Goal: Task Accomplishment & Management: Use online tool/utility

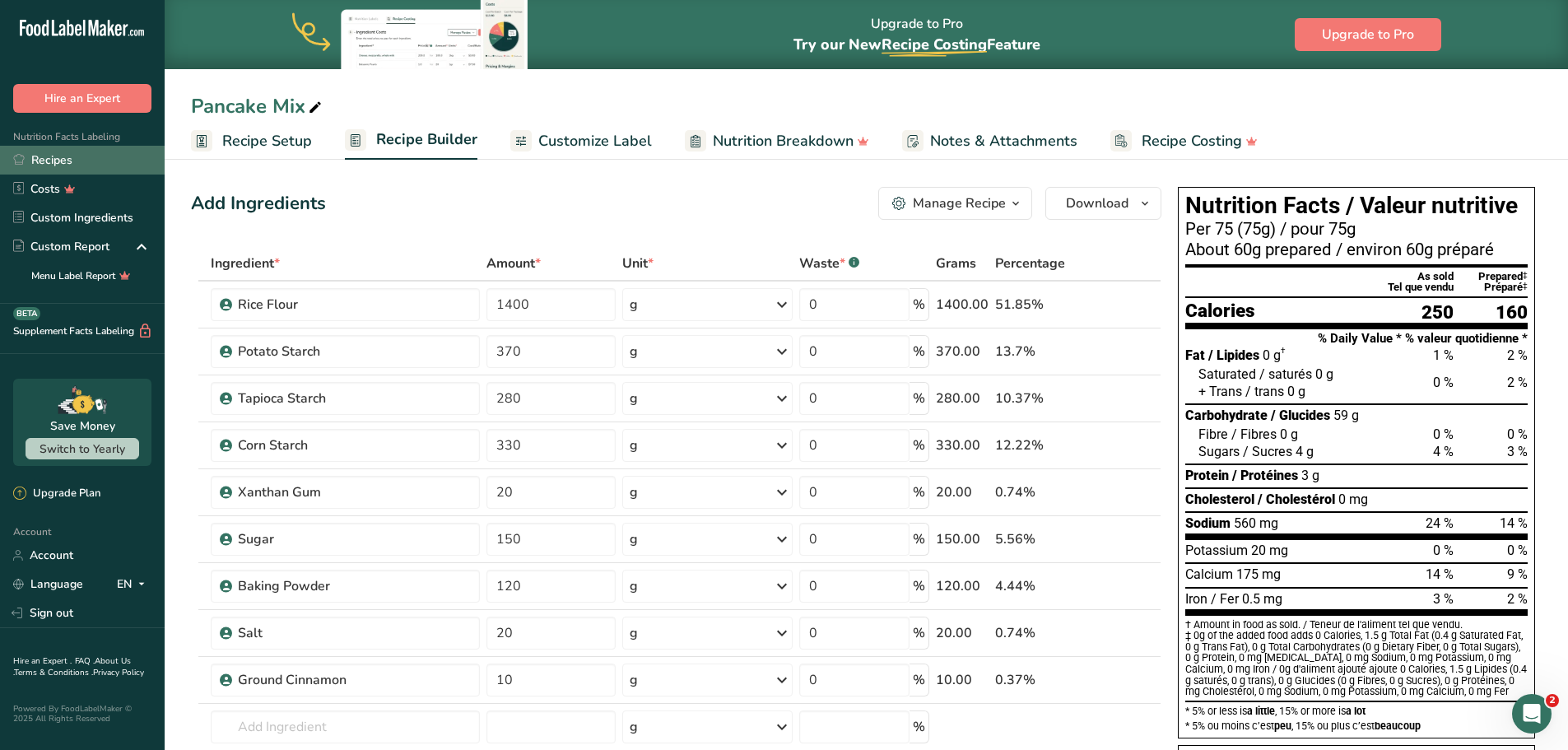
click at [43, 159] on link "Recipes" at bounding box center [82, 159] width 164 height 29
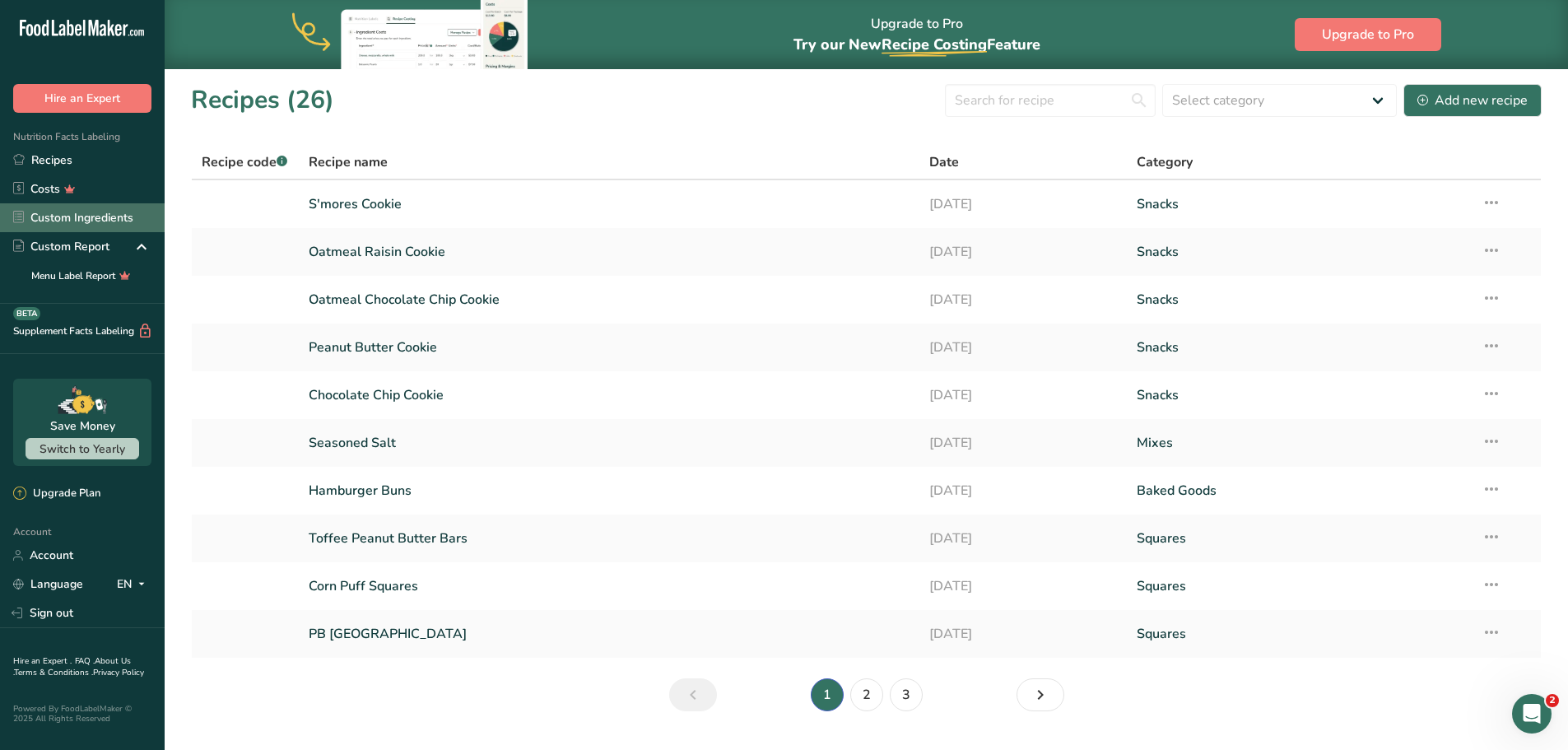
click at [102, 218] on link "Custom Ingredients" at bounding box center [82, 217] width 164 height 29
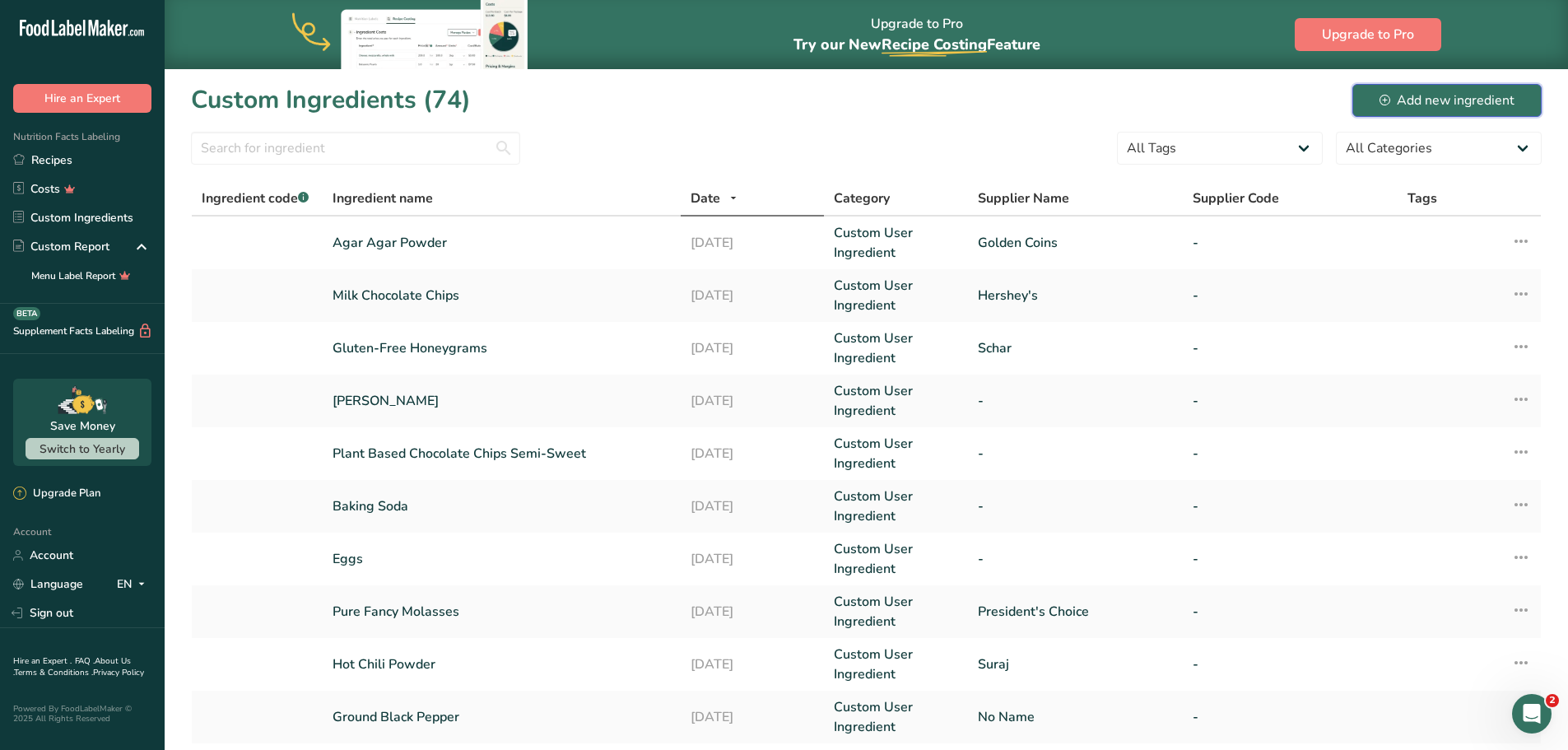
click at [1429, 104] on div "Add new ingredient" at bounding box center [1447, 100] width 135 height 20
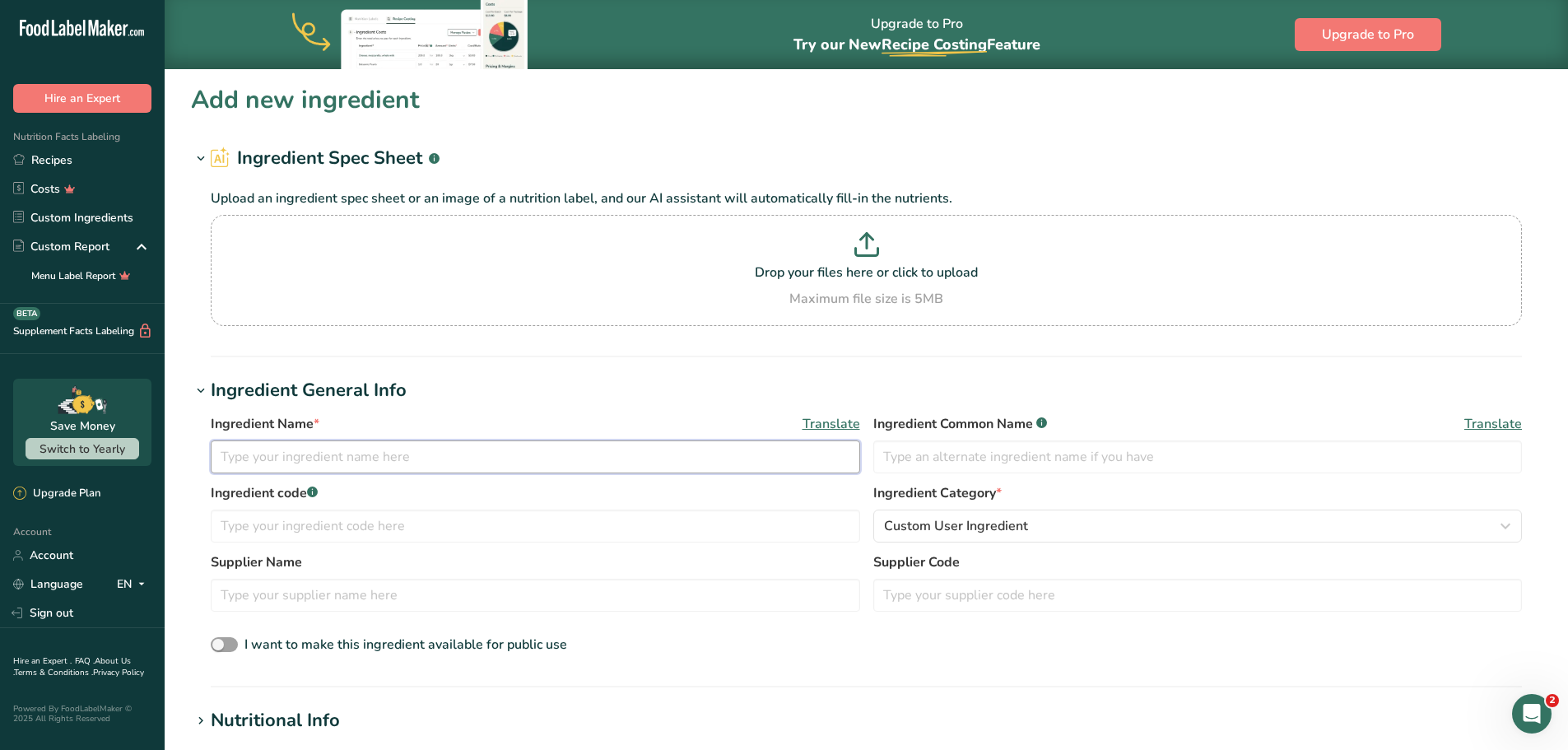
click at [256, 456] on input "text" at bounding box center [535, 457] width 650 height 33
type input "Ranch Seasoning"
click at [261, 594] on input "text" at bounding box center [535, 595] width 650 height 33
click at [580, 599] on input "McCormick" at bounding box center [535, 595] width 650 height 33
type input "McCormick"
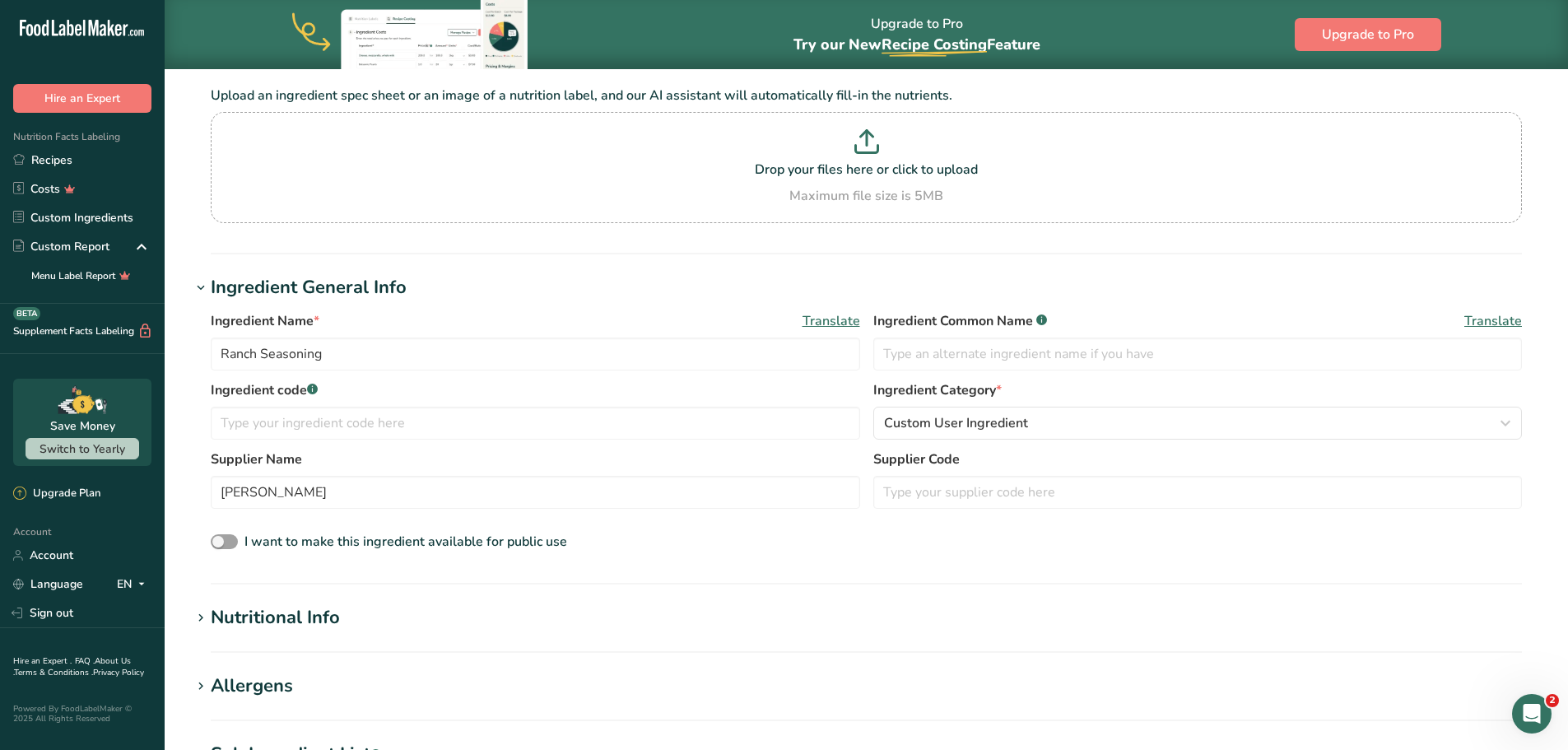
scroll to position [330, 0]
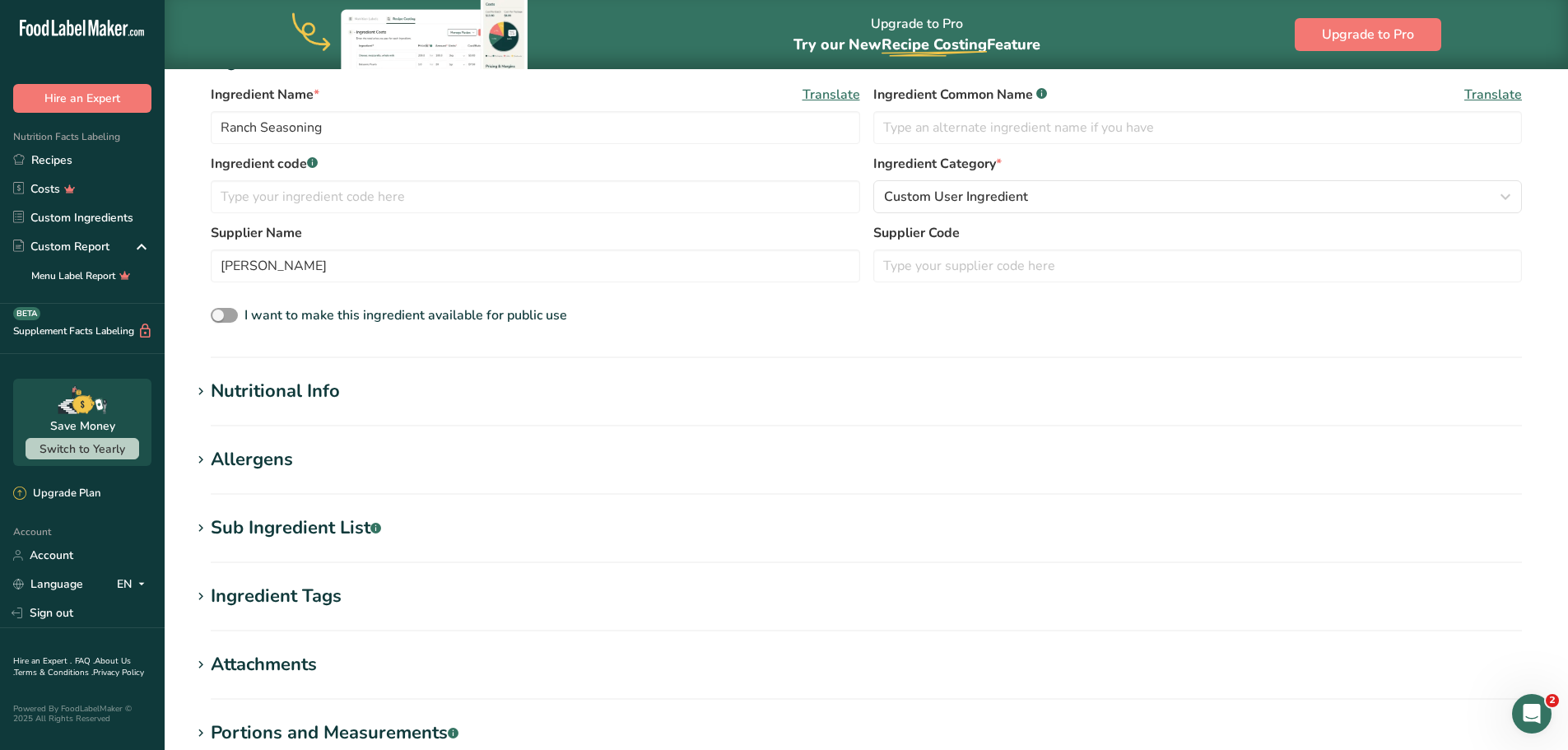
click at [229, 393] on div "Nutritional Info" at bounding box center [275, 391] width 129 height 27
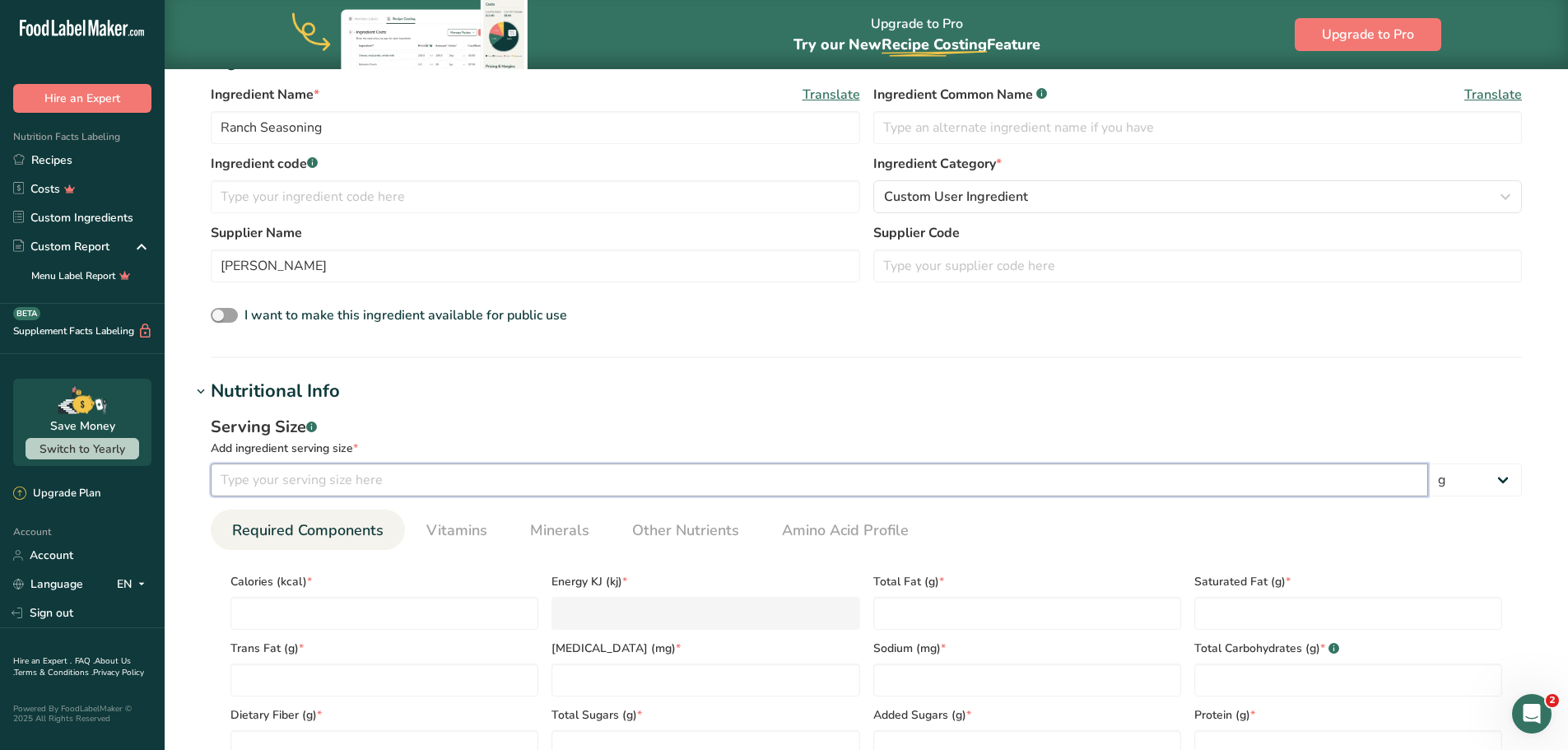
click at [339, 479] on input "number" at bounding box center [819, 480] width 1217 height 33
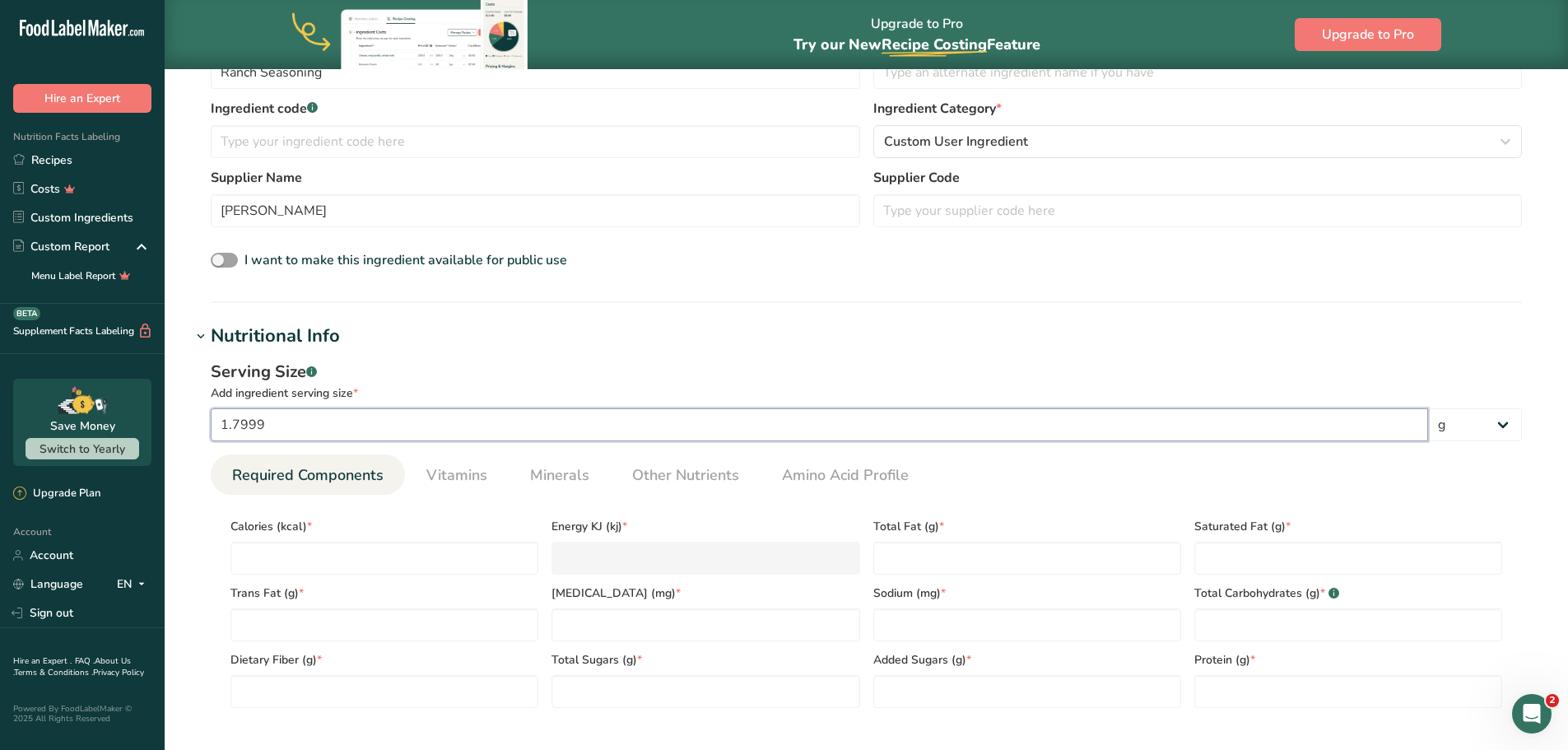
scroll to position [412, 0]
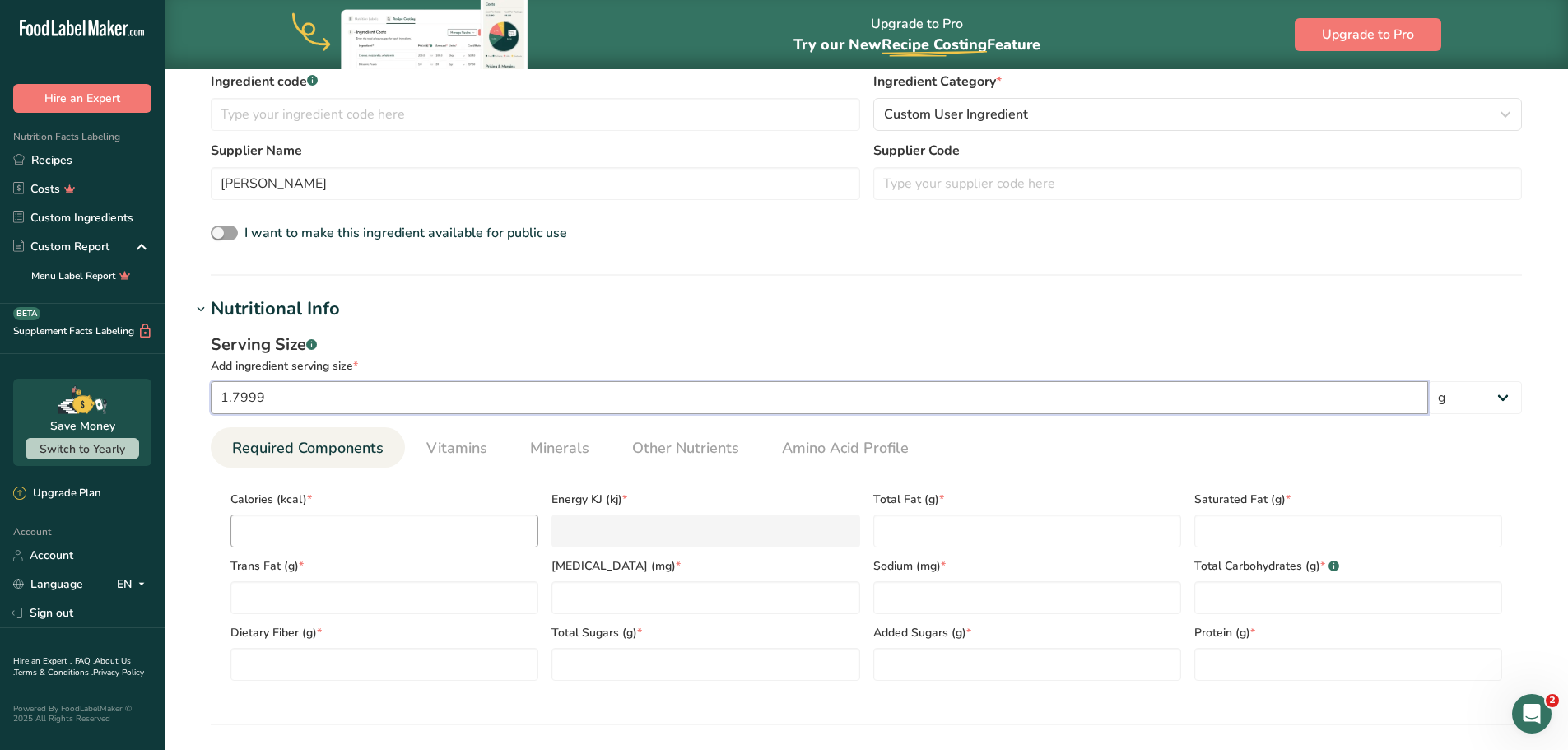
type input "1.7999"
click at [326, 529] on input "number" at bounding box center [384, 531] width 308 height 33
type input "5"
type KJ "20.9"
type input "5"
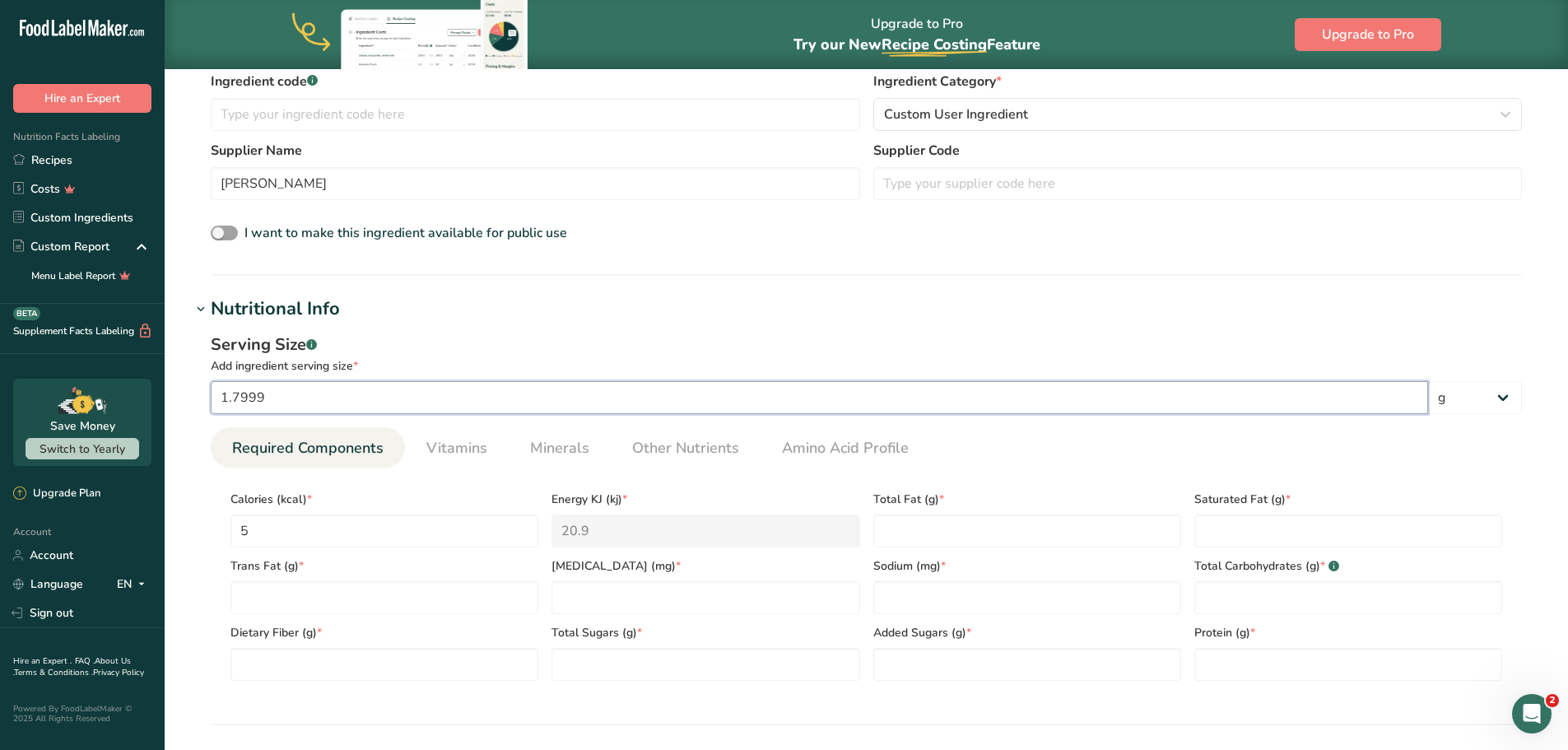
drag, startPoint x: 224, startPoint y: 401, endPoint x: 93, endPoint y: 382, distance: 132.4
click at [93, 382] on div ".a-20{fill:#fff;} Hire an Expert Nutrition Facts Labeling Recipes Costs Custom …" at bounding box center [784, 426] width 1568 height 1677
type input "1.8"
click at [516, 243] on div "I want to make this ingredient available for public use" at bounding box center [867, 234] width 1311 height 22
click at [922, 517] on Fat "number" at bounding box center [1027, 531] width 308 height 33
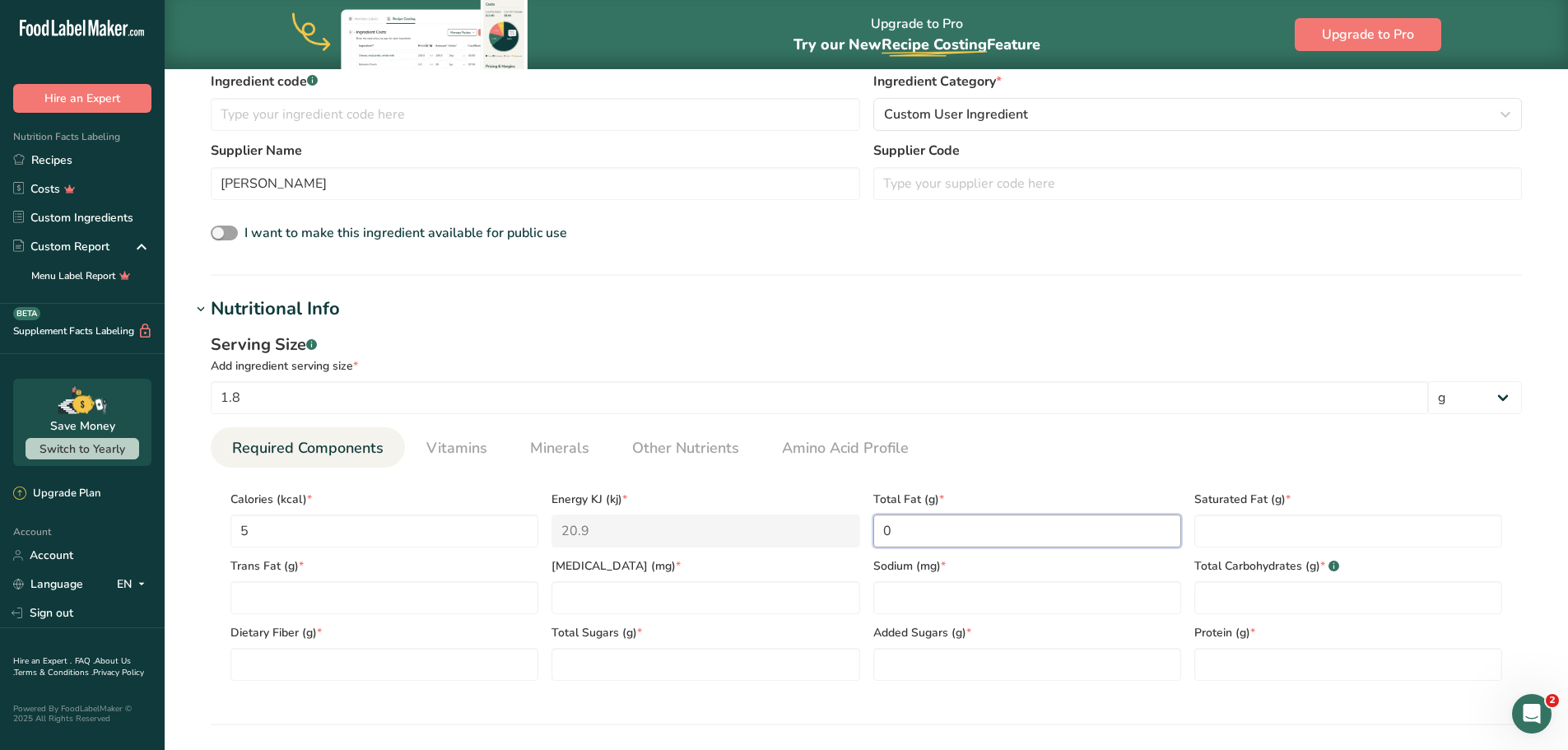
type Fat "0"
type input "0"
type input "135"
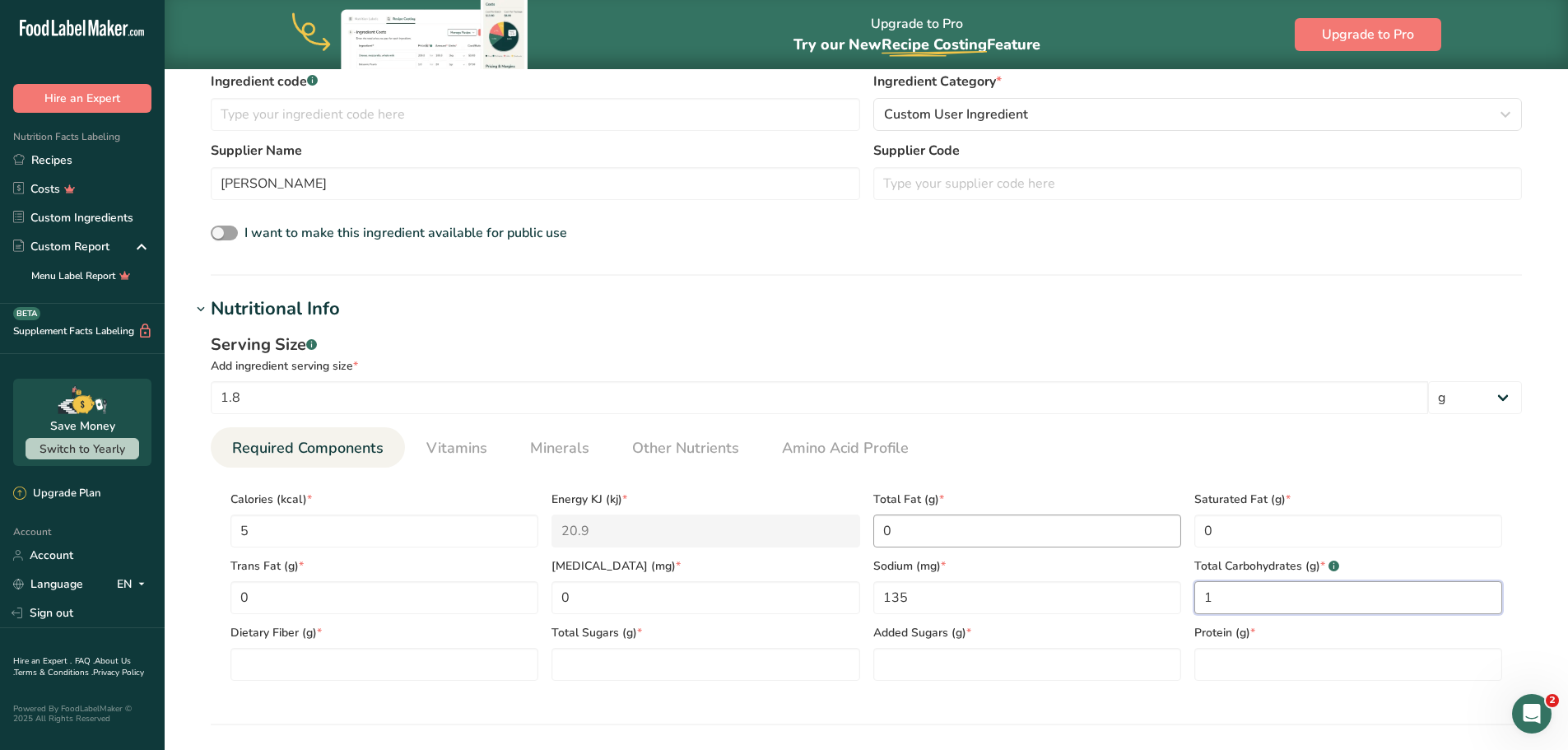
type Carbohydrates "1"
type Fiber "0"
type Sugars "1"
type Sugars "00"
type input "0.2"
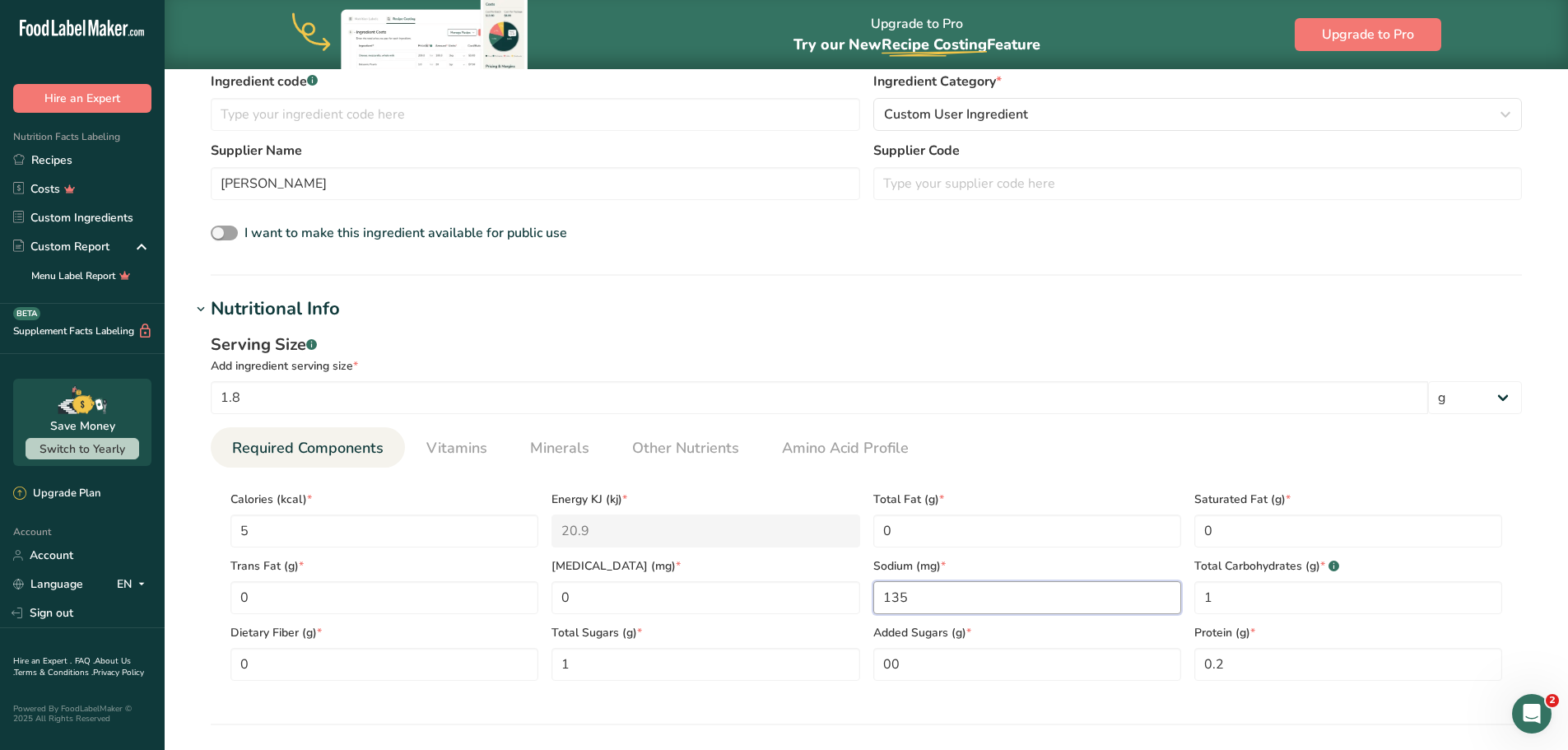
drag, startPoint x: 972, startPoint y: 595, endPoint x: 729, endPoint y: 579, distance: 243.5
click at [729, 579] on div "Calories (kcal) * 5 Energy KJ (kj) * 20.9 Total Fat (g) * 0 Saturated Fat (g) *…" at bounding box center [866, 580] width 1284 height 200
type input "100"
drag, startPoint x: 577, startPoint y: 670, endPoint x: 406, endPoint y: 653, distance: 171.8
click at [406, 653] on div "Calories (kcal) * 5 Energy KJ (kj) * 20.9 Total Fat (g) * 0 Saturated Fat (g) *…" at bounding box center [866, 580] width 1284 height 200
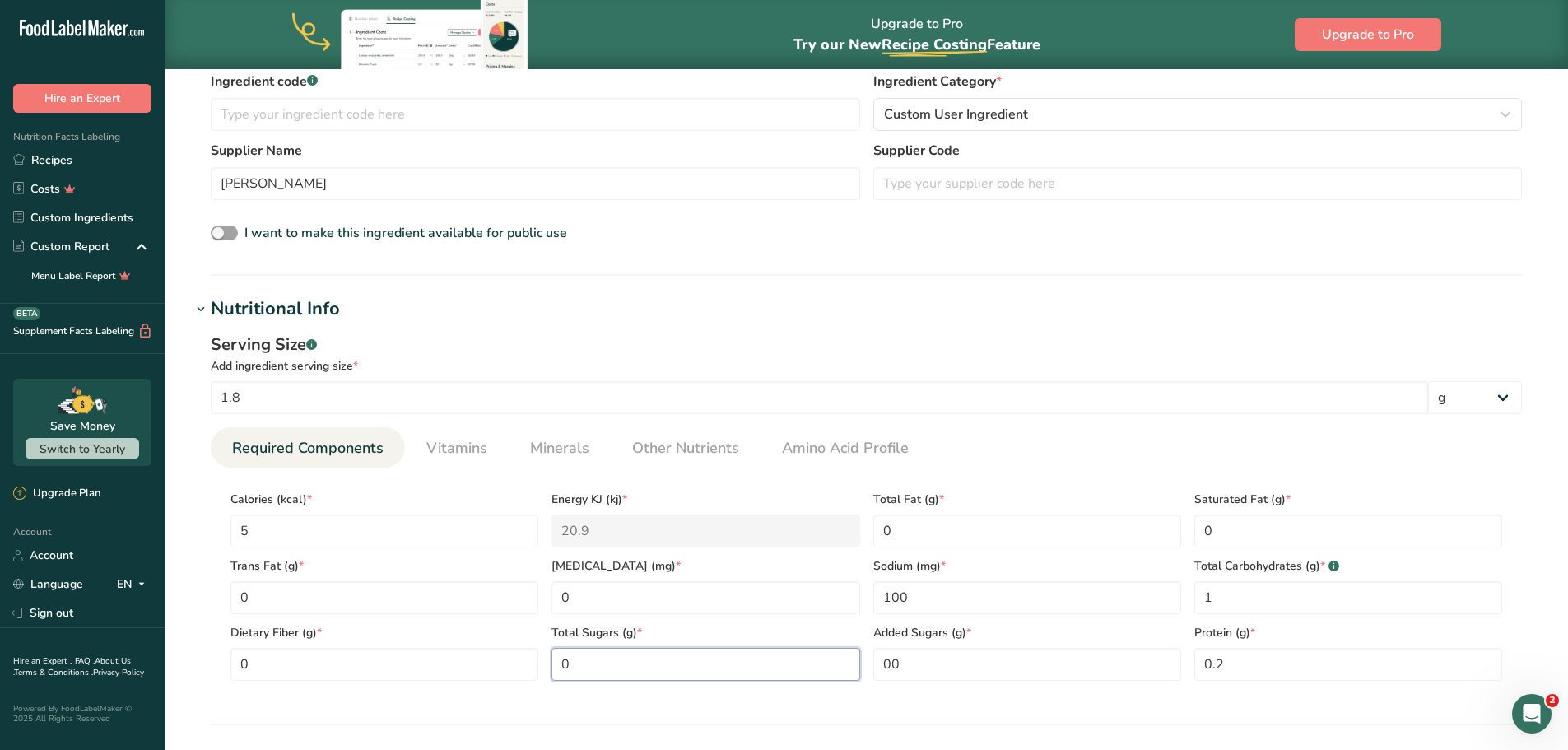
type Sugars "0"
click at [481, 697] on div "Serving Size .a-a{fill:#347362;}.b-a{fill:#fff;} Add ingredient serving size * …" at bounding box center [866, 513] width 1350 height 381
click at [548, 444] on span "Minerals" at bounding box center [560, 448] width 60 height 22
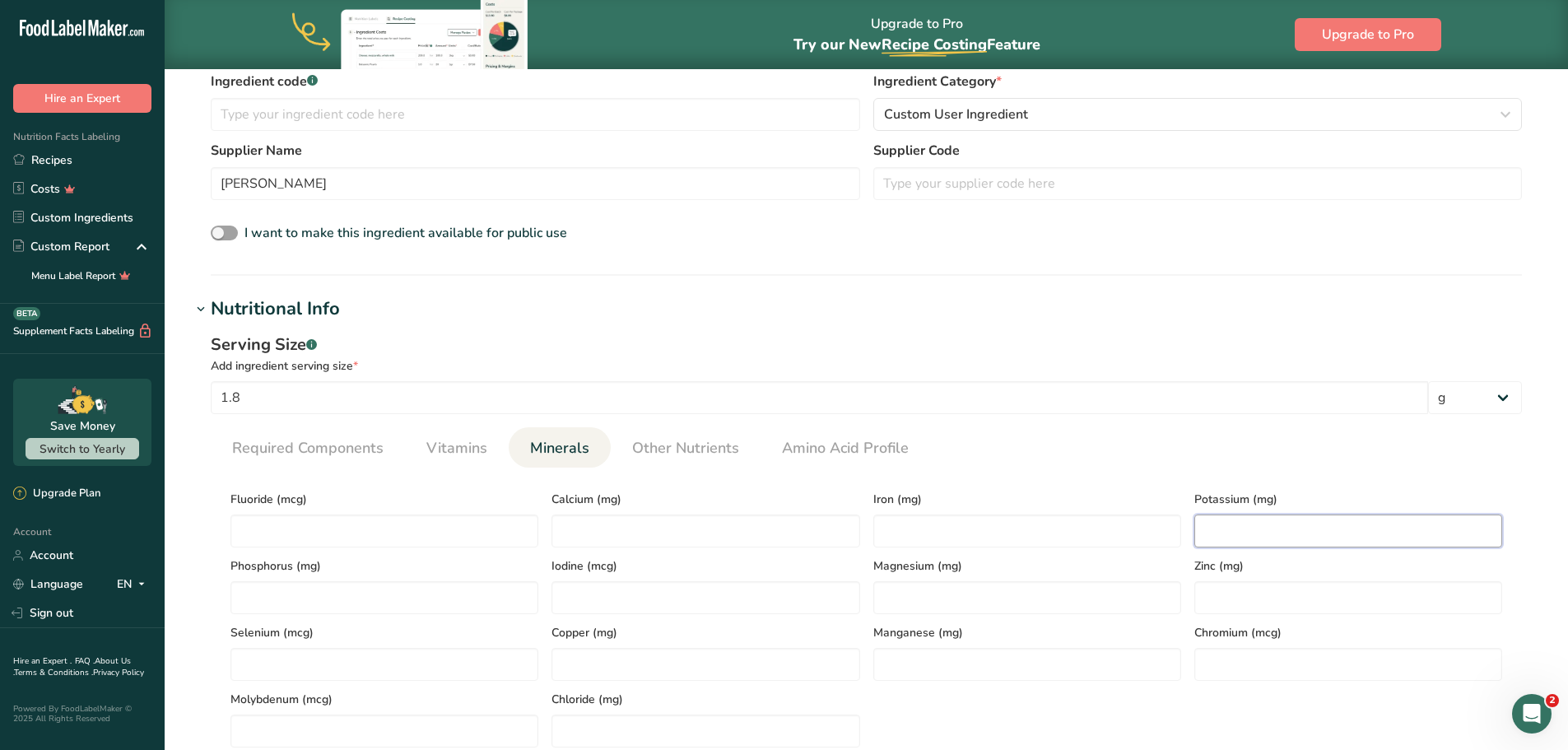
click at [1235, 526] on input "number" at bounding box center [1348, 531] width 308 height 33
type input "20"
click at [672, 532] on input "number" at bounding box center [706, 531] width 308 height 33
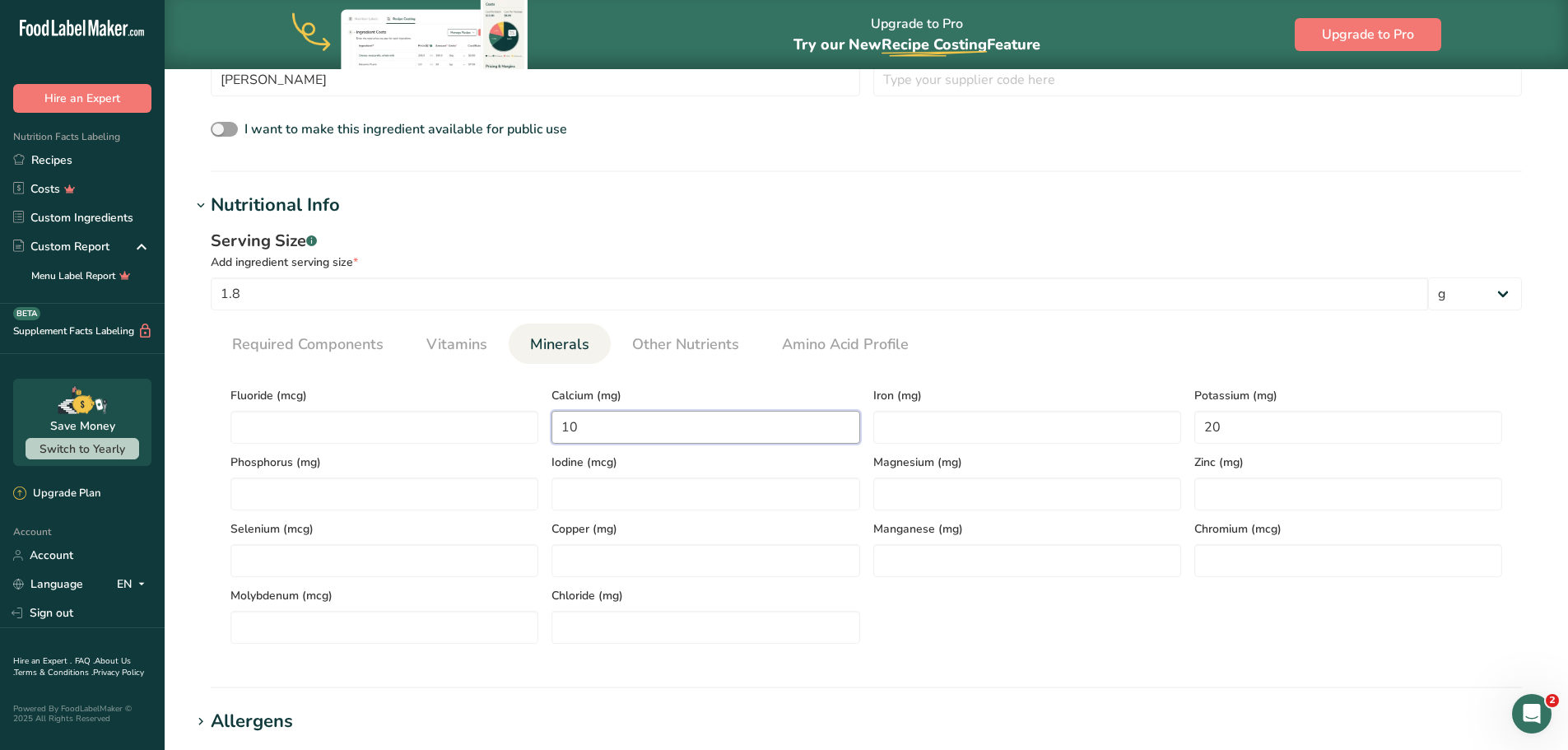
scroll to position [906, 0]
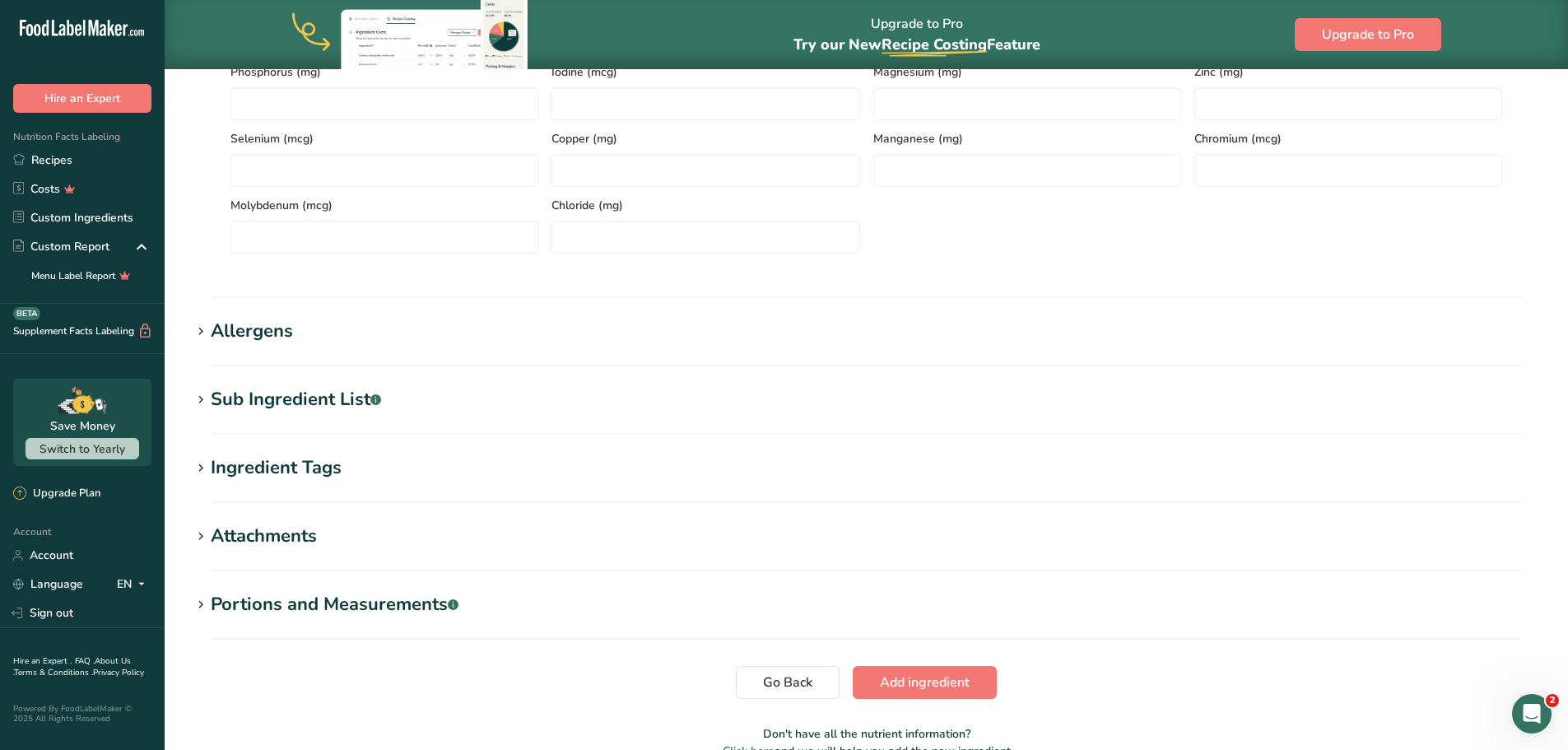
type input "10"
click at [270, 330] on div "Allergens" at bounding box center [252, 330] width 82 height 27
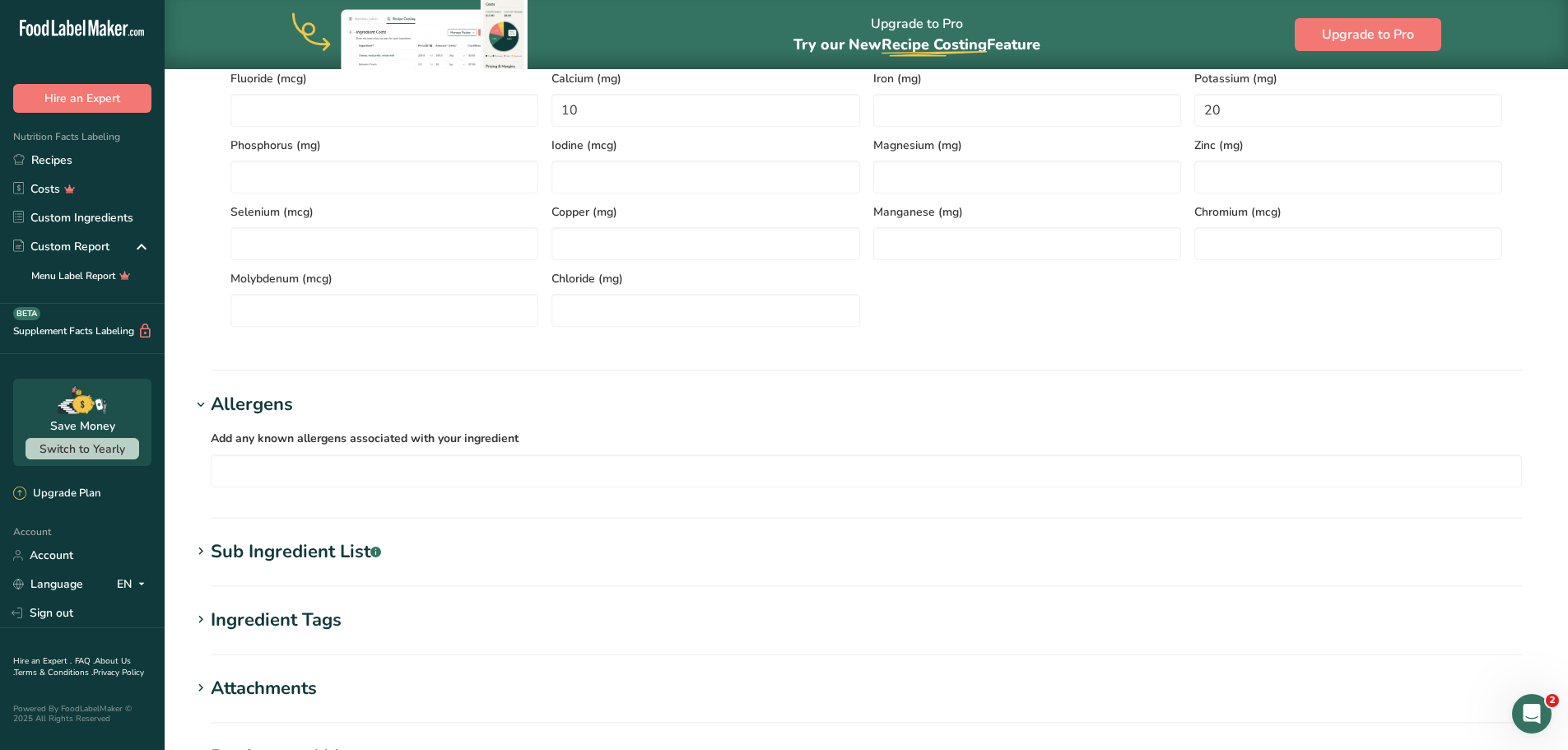
scroll to position [823, 0]
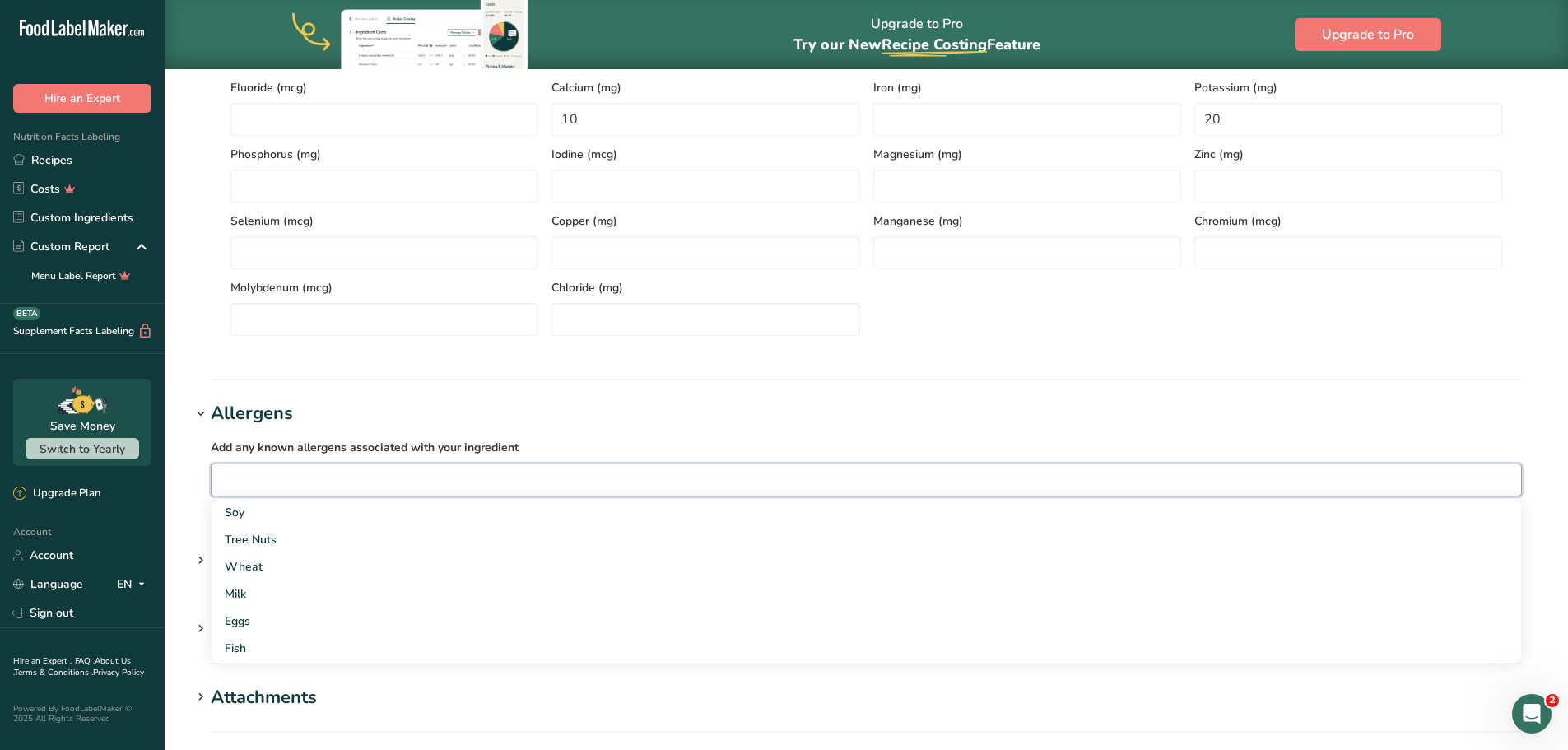
click at [258, 469] on input "text" at bounding box center [867, 478] width 1309 height 25
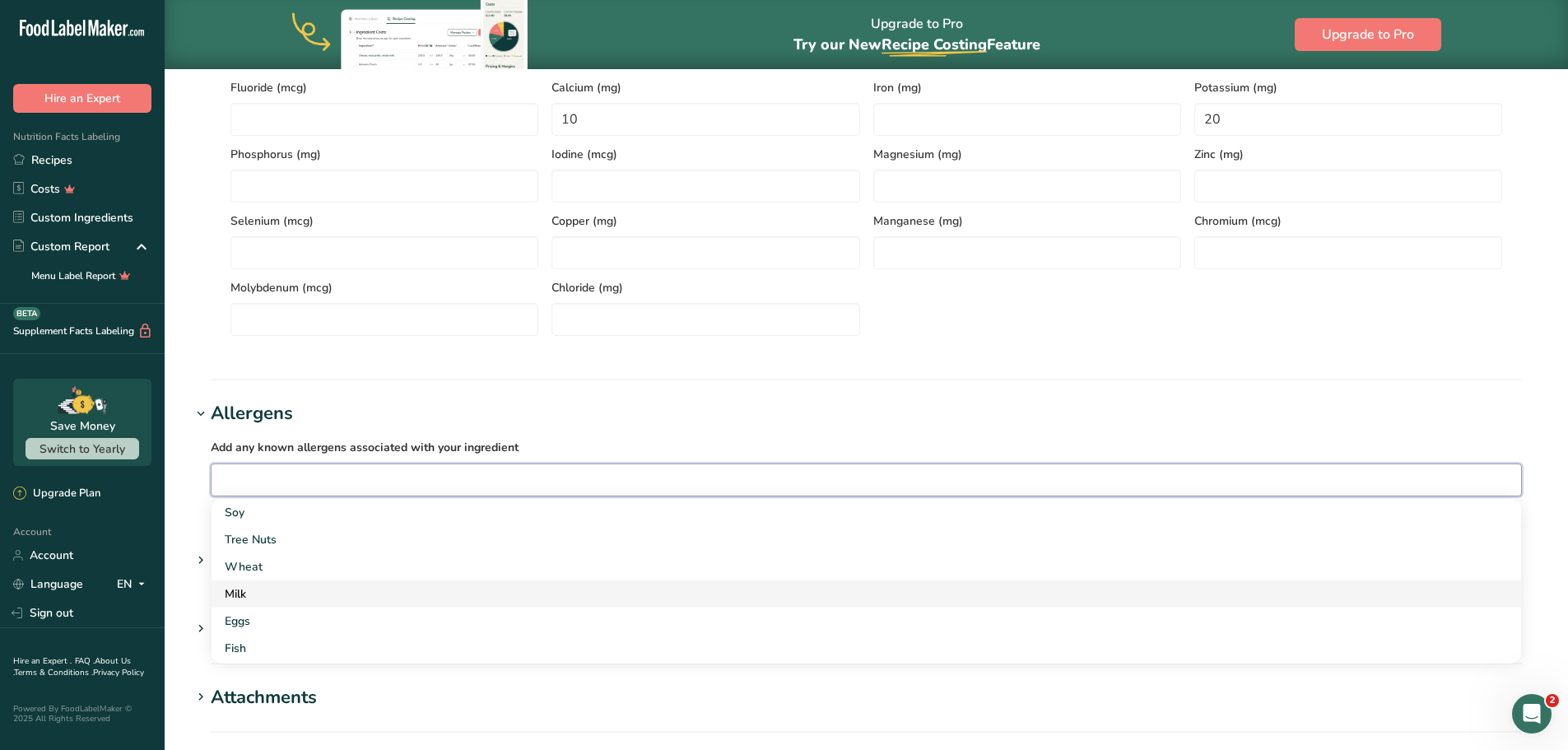
click at [245, 591] on div "Milk" at bounding box center [853, 594] width 1257 height 17
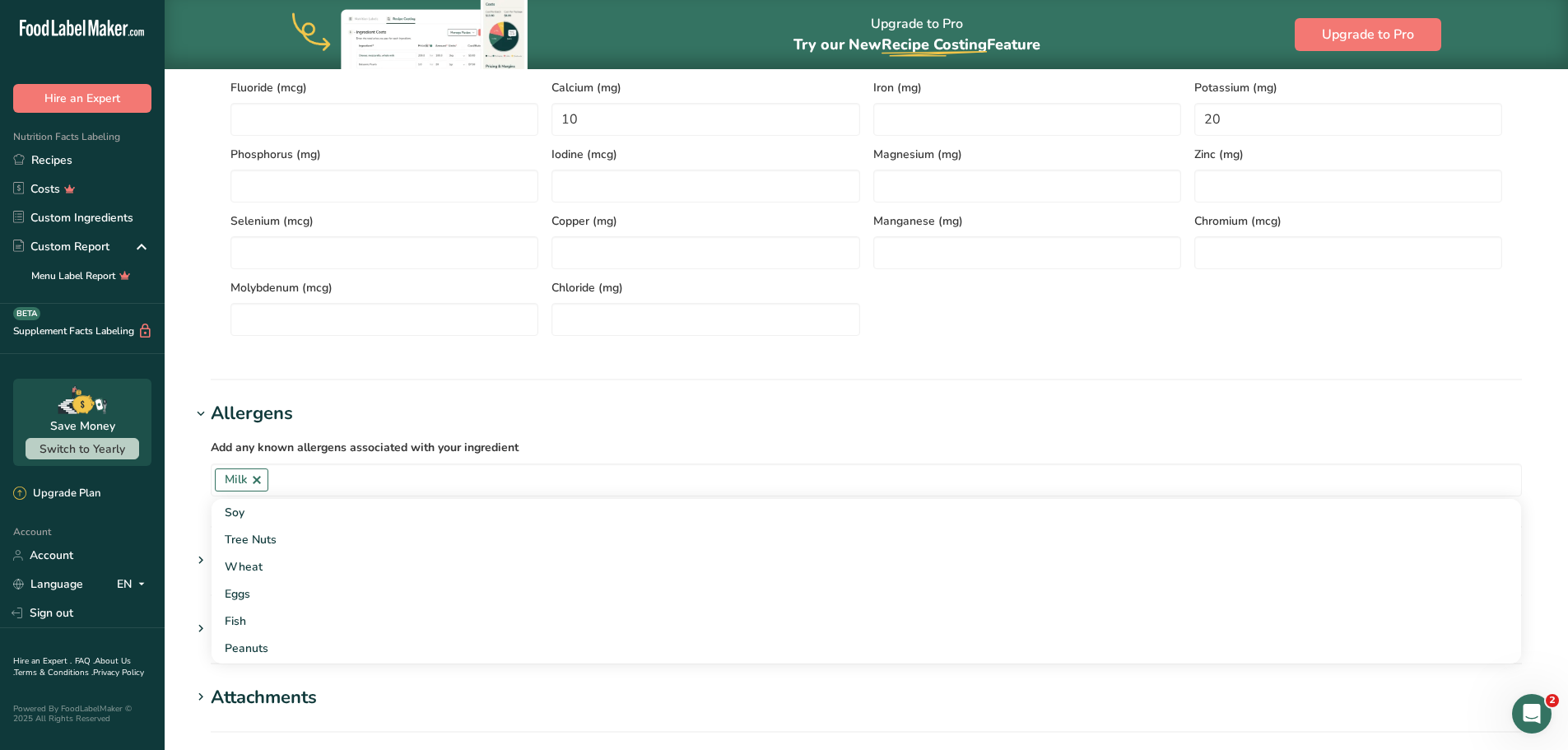
click at [196, 411] on icon at bounding box center [201, 413] width 15 height 23
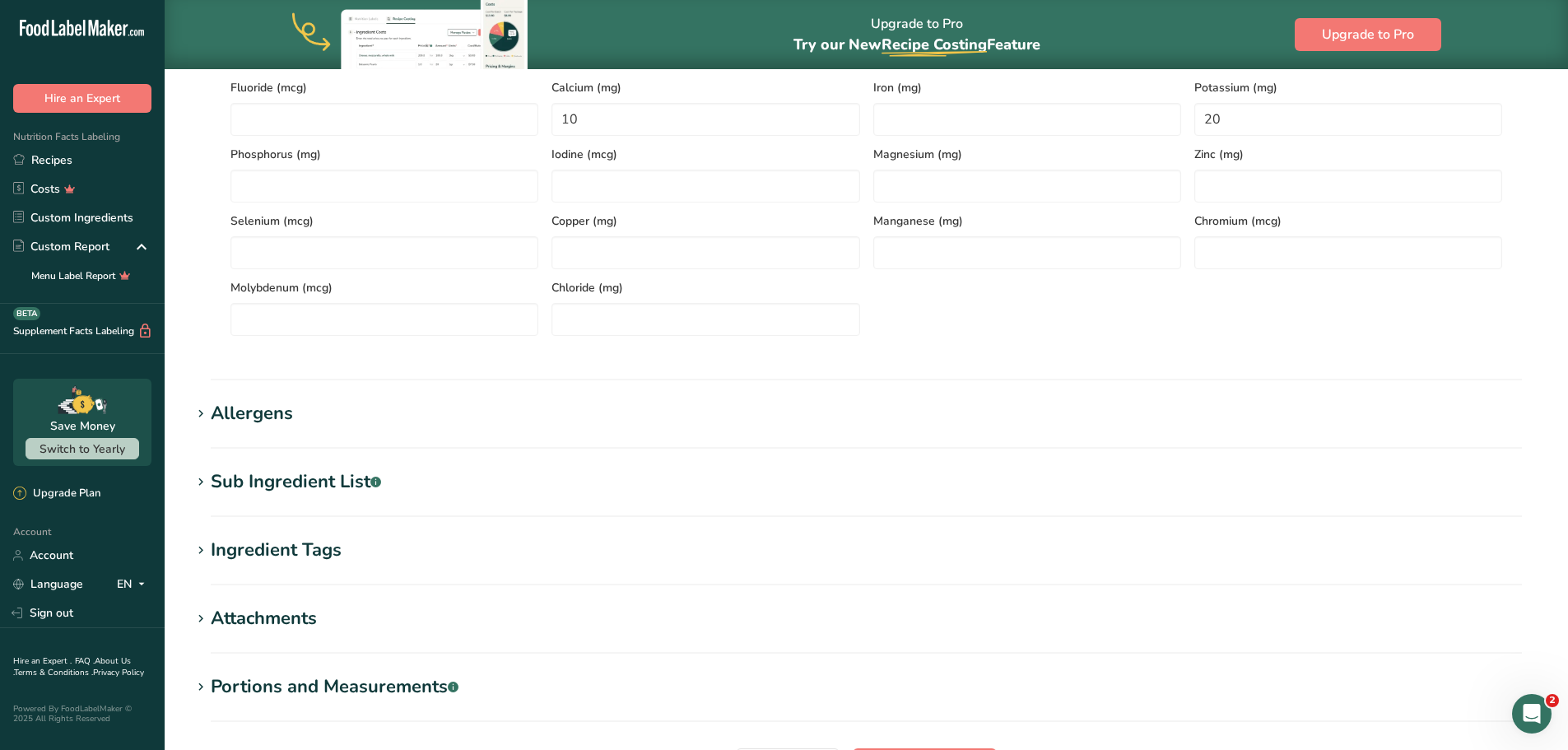
click at [237, 484] on div "Sub Ingredient List .a-a{fill:#347362;}.b-a{fill:#fff;}" at bounding box center [296, 481] width 170 height 27
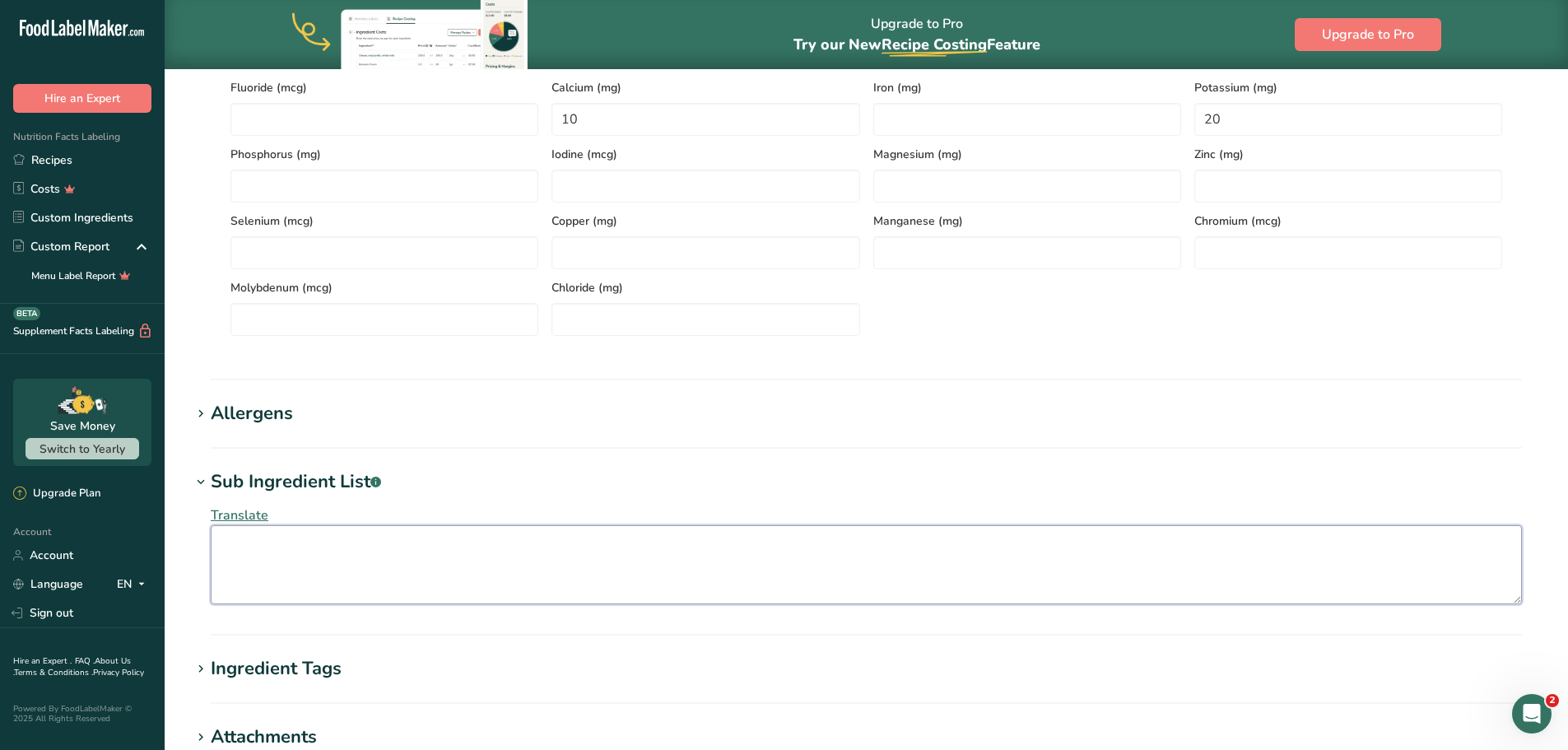
click at [274, 530] on textarea at bounding box center [867, 564] width 1311 height 79
paste textarea "Modified Milk Ingredients, Salt, Garlic And Onion Powders, Dextrose, Corn Malto…"
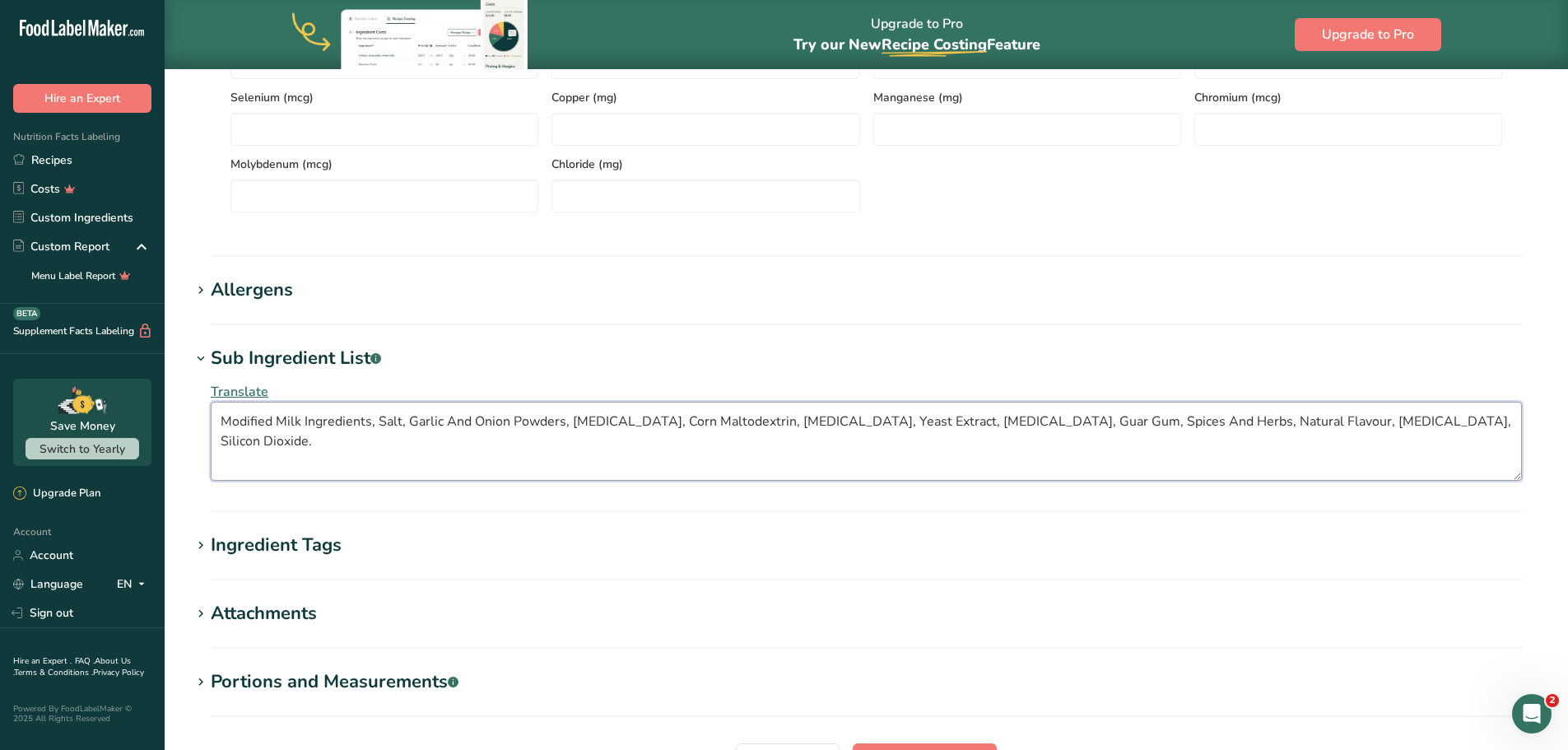
scroll to position [1112, 0]
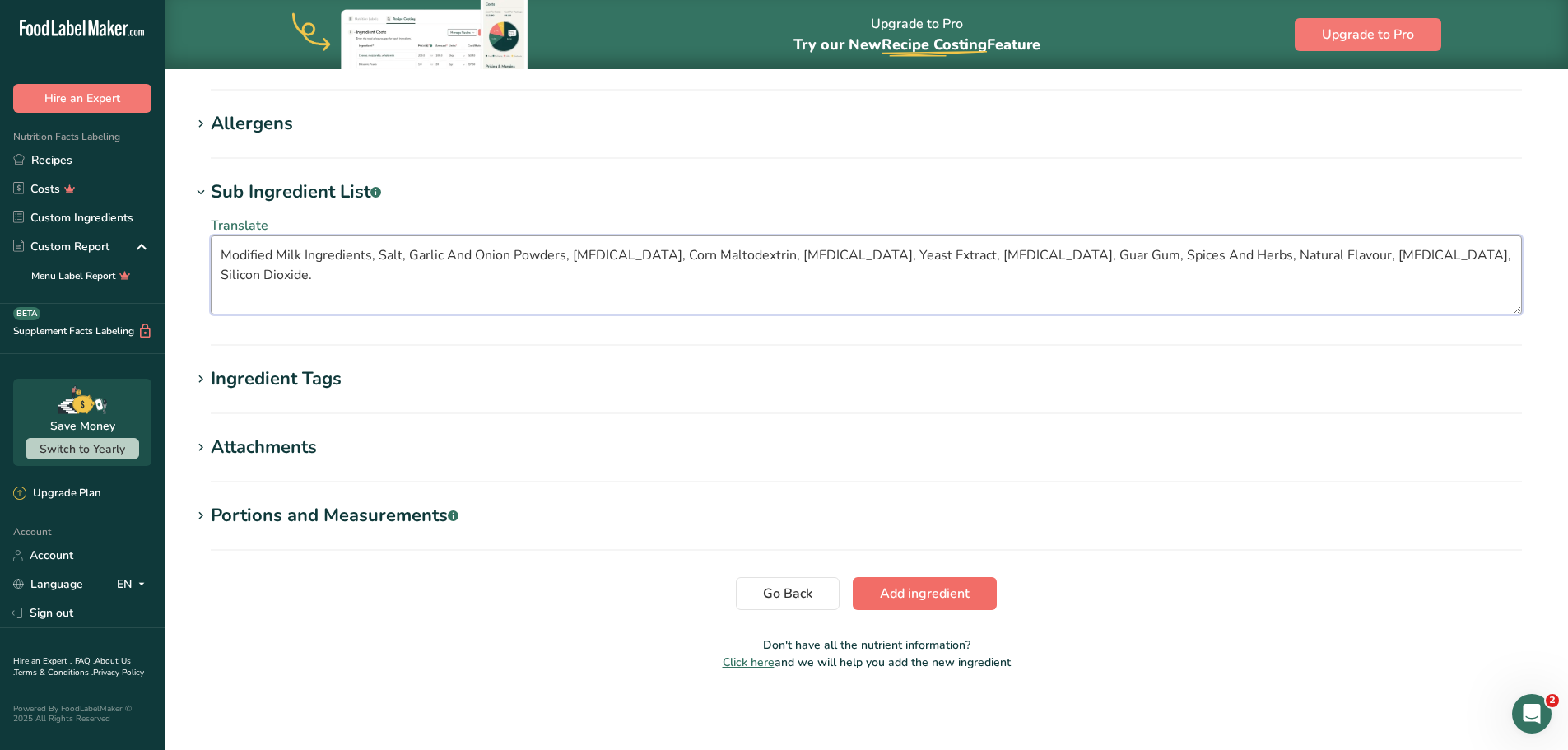
type textarea "Modified Milk Ingredients, Salt, Garlic And Onion Powders, Dextrose, Corn Malto…"
click at [933, 596] on span "Add ingredient" at bounding box center [925, 593] width 90 height 20
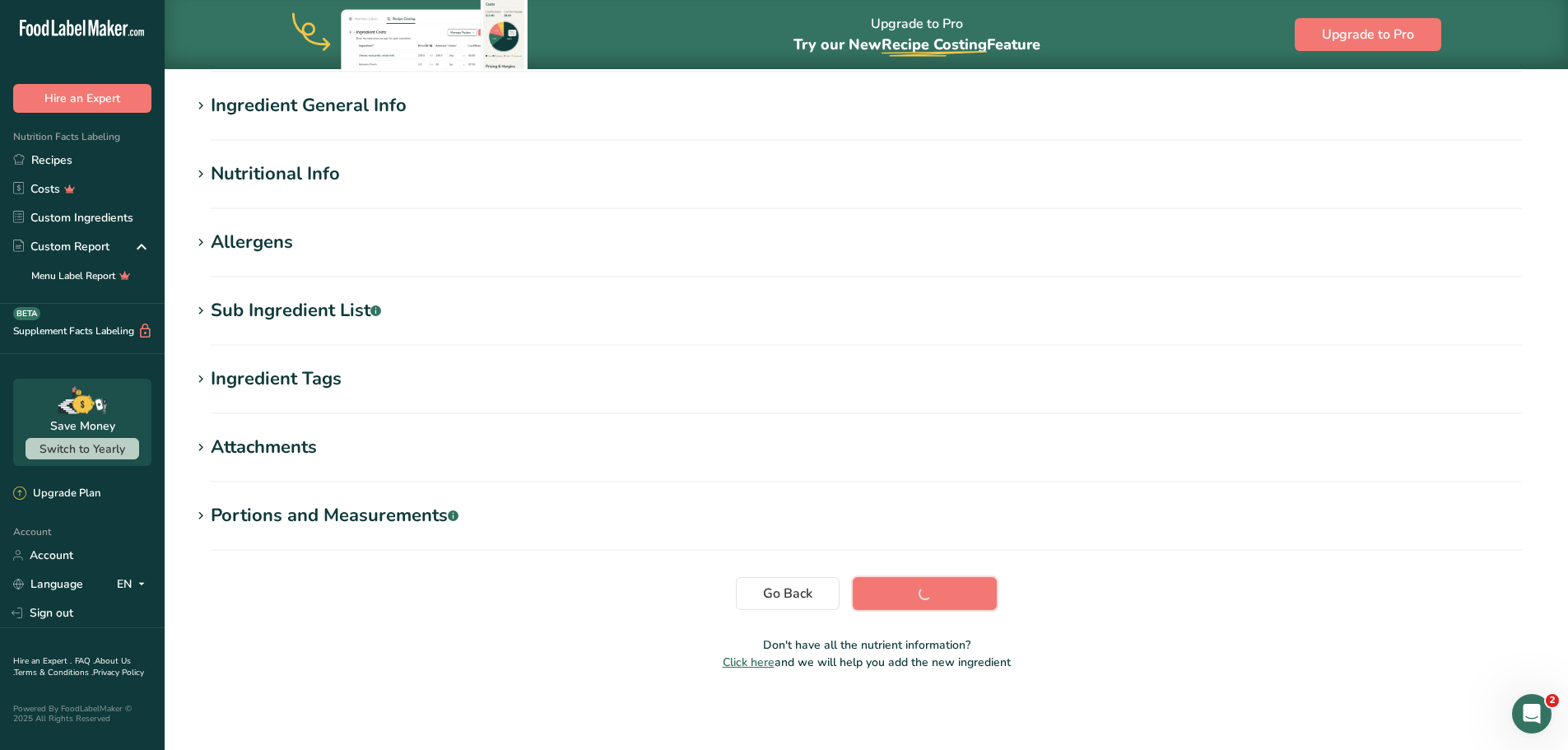
scroll to position [121, 0]
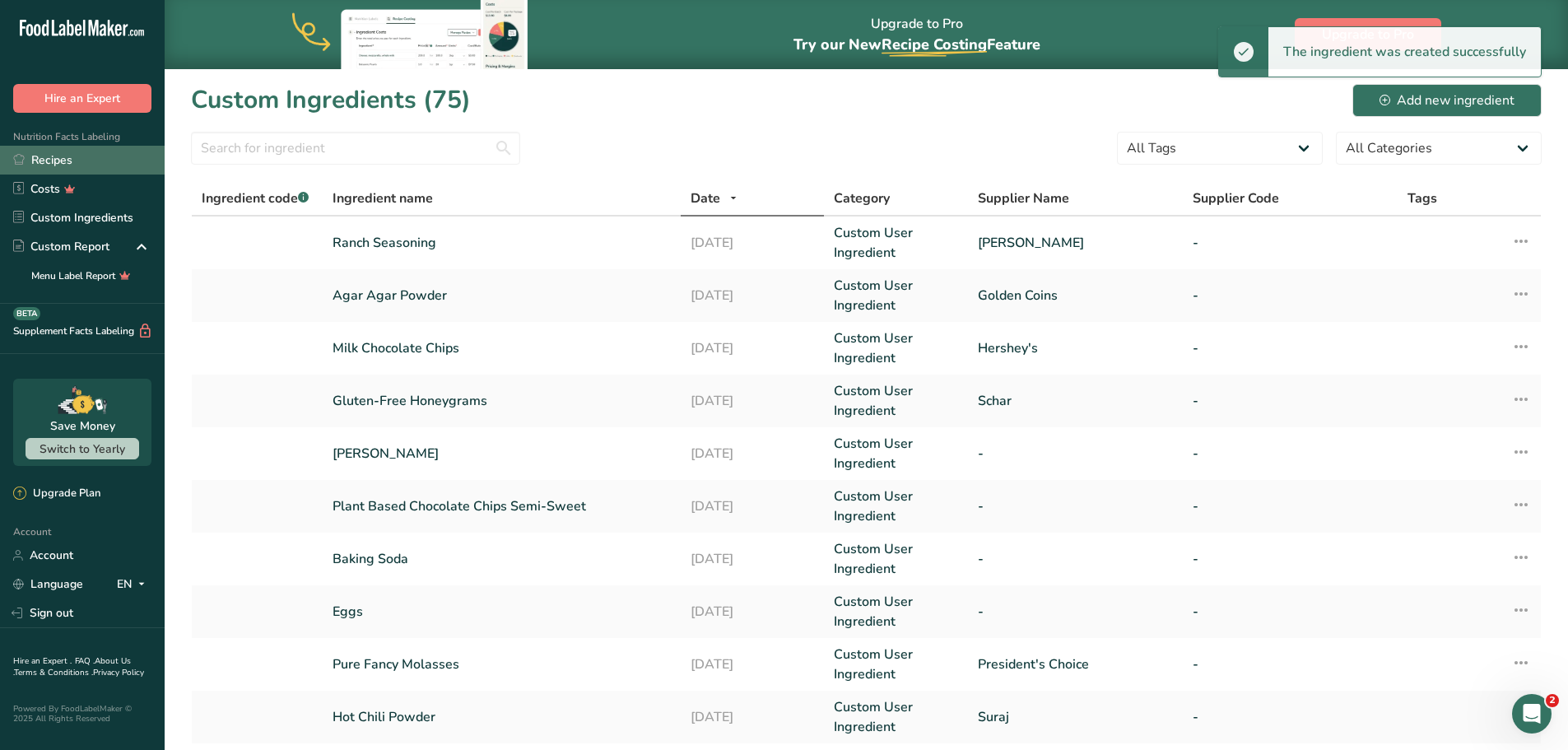
click at [57, 158] on link "Recipes" at bounding box center [82, 159] width 164 height 29
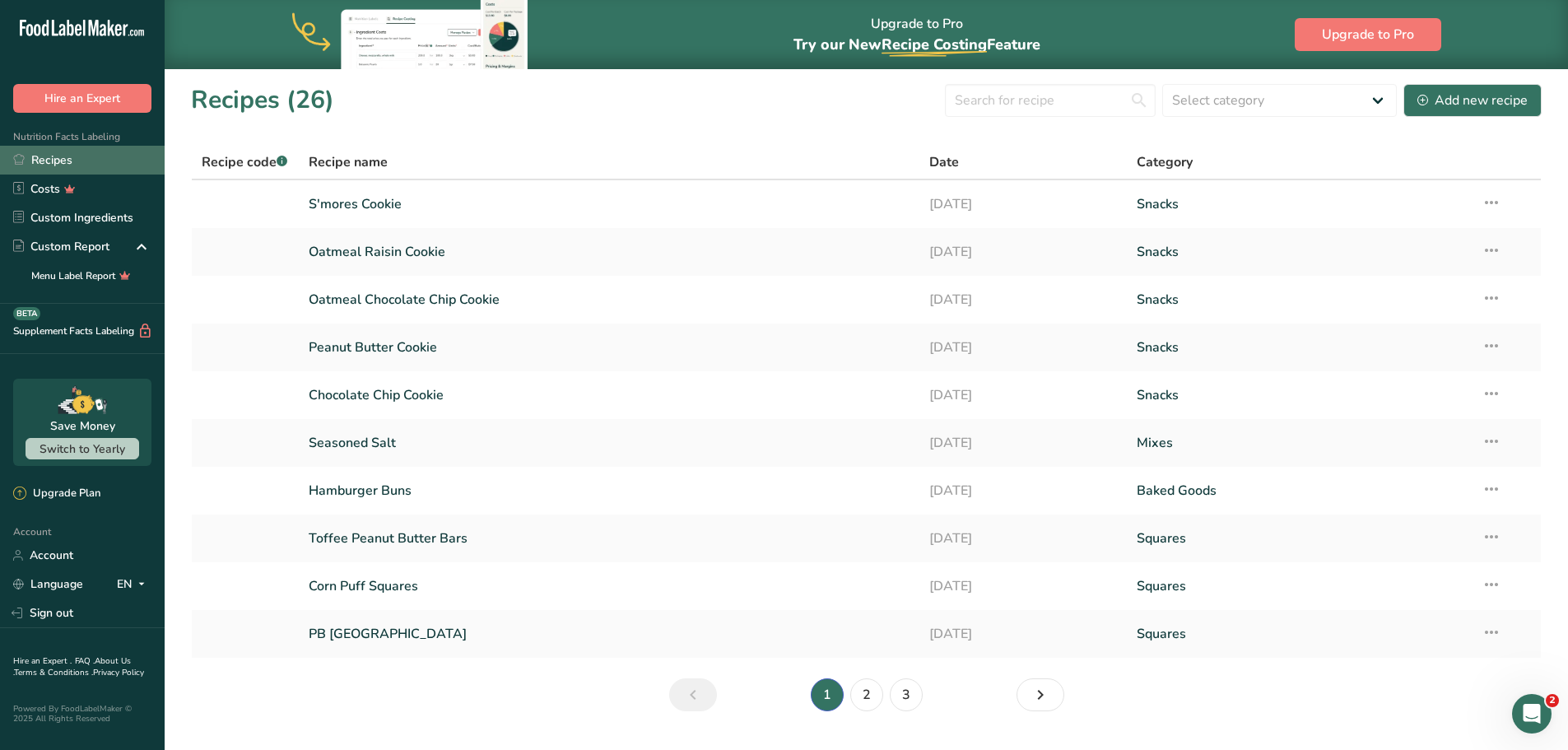
click at [48, 160] on link "Recipes" at bounding box center [82, 159] width 164 height 29
click at [864, 682] on link "2" at bounding box center [867, 695] width 33 height 33
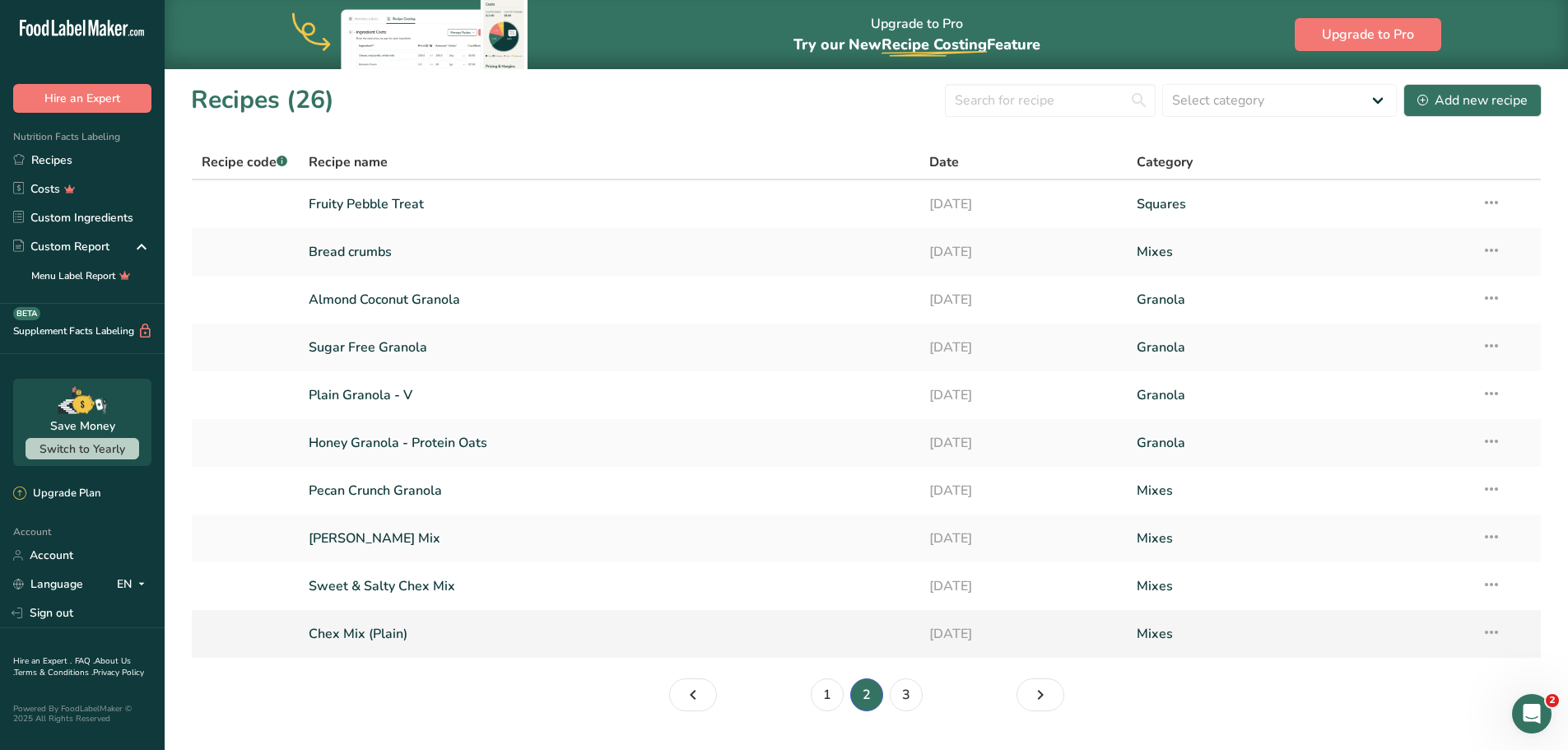
click at [1476, 635] on td "Recipe Setup Delete Recipe Duplicate Recipe Scale Recipe Save as Sub-Recipe .a-…" at bounding box center [1506, 633] width 69 height 48
click at [1488, 633] on icon at bounding box center [1491, 632] width 20 height 29
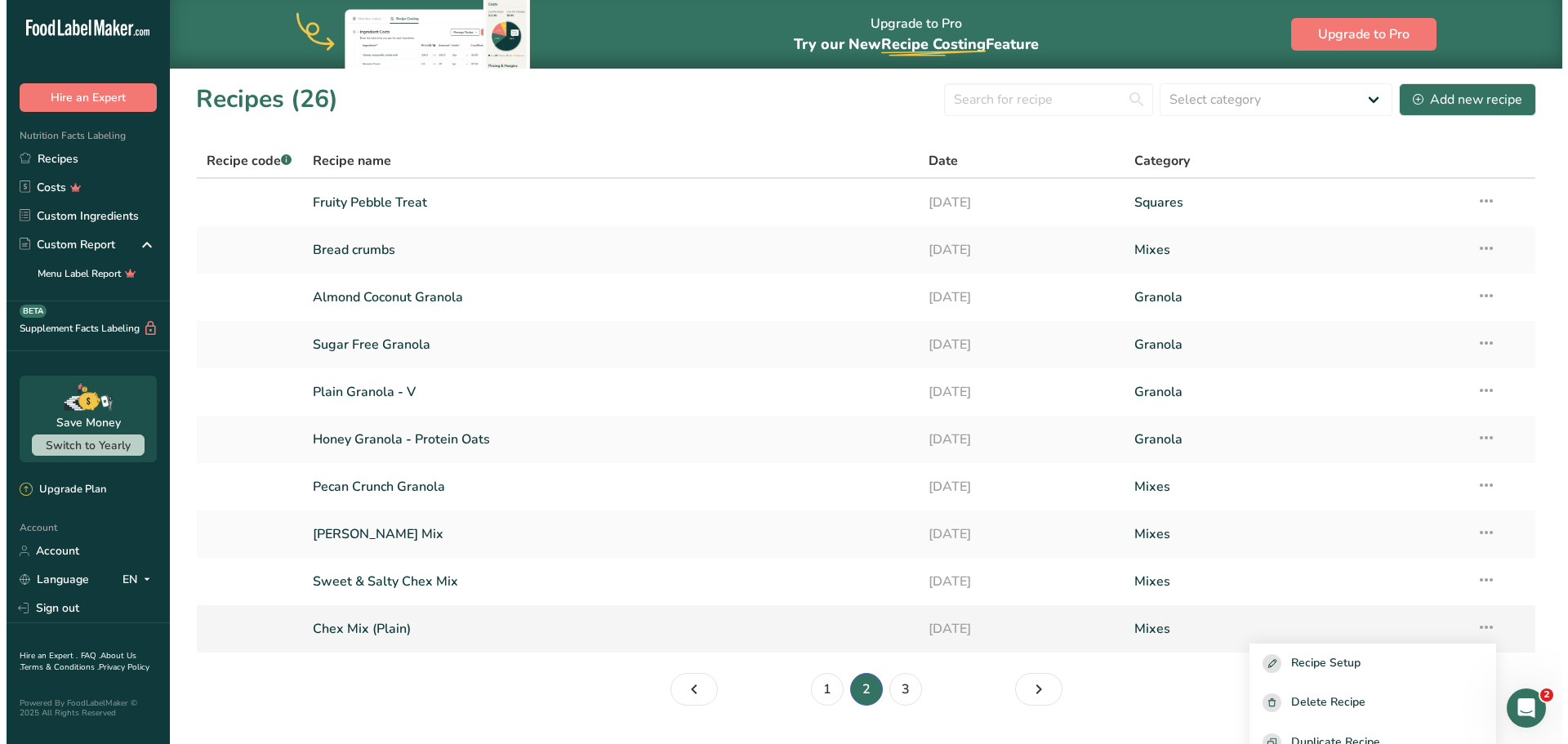
scroll to position [82, 0]
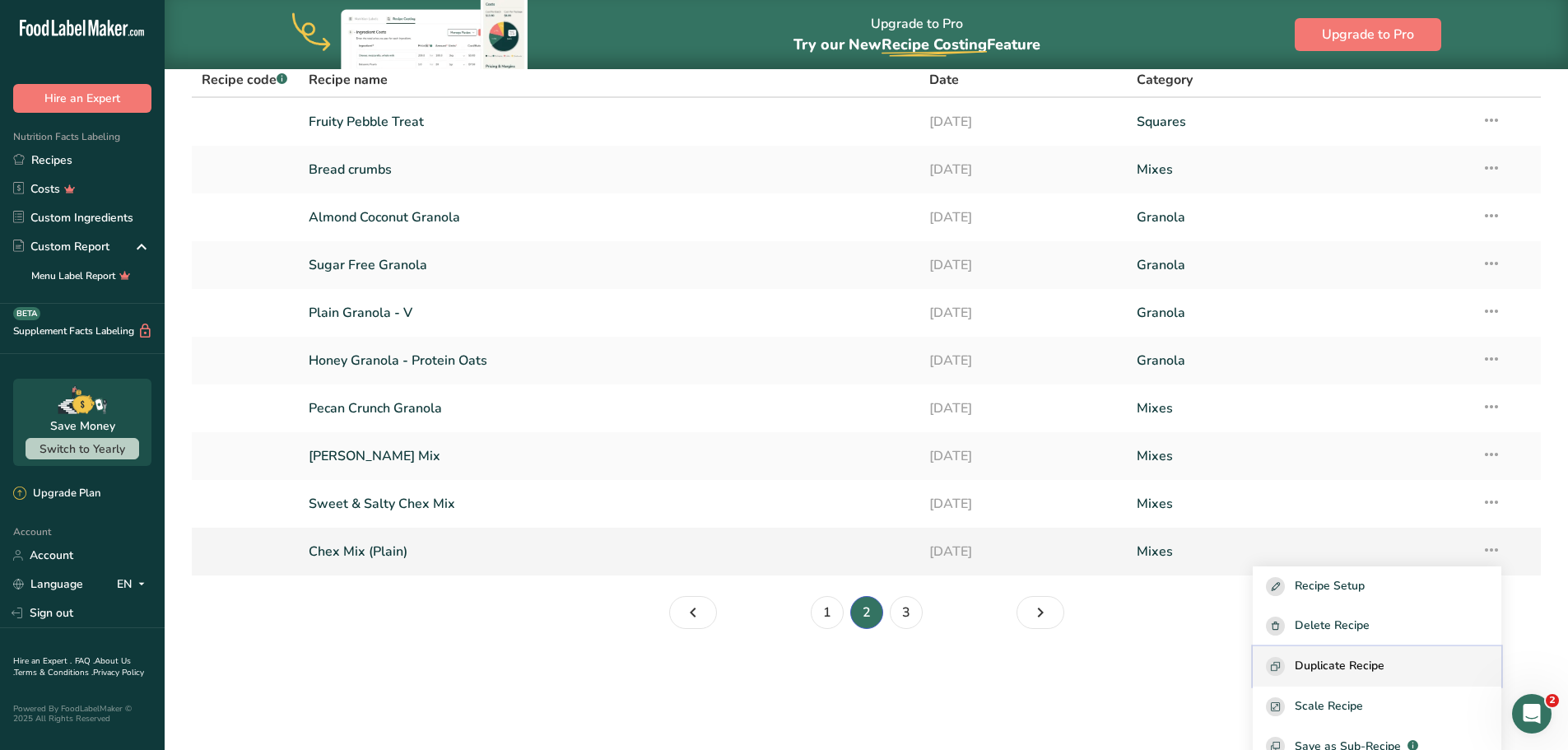
click at [1343, 667] on span "Duplicate Recipe" at bounding box center [1340, 666] width 90 height 19
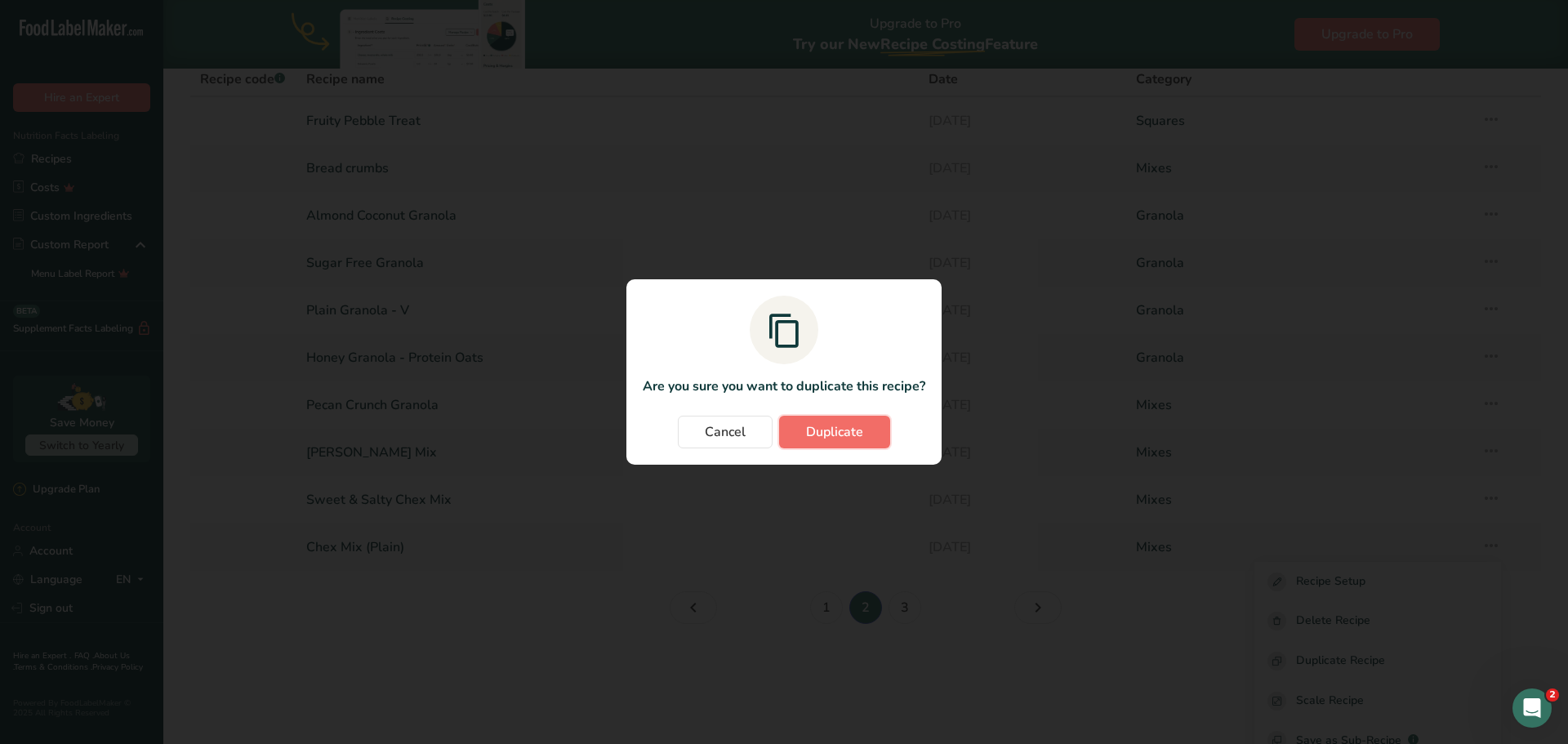
click at [832, 439] on span "Duplicate" at bounding box center [834, 432] width 58 height 20
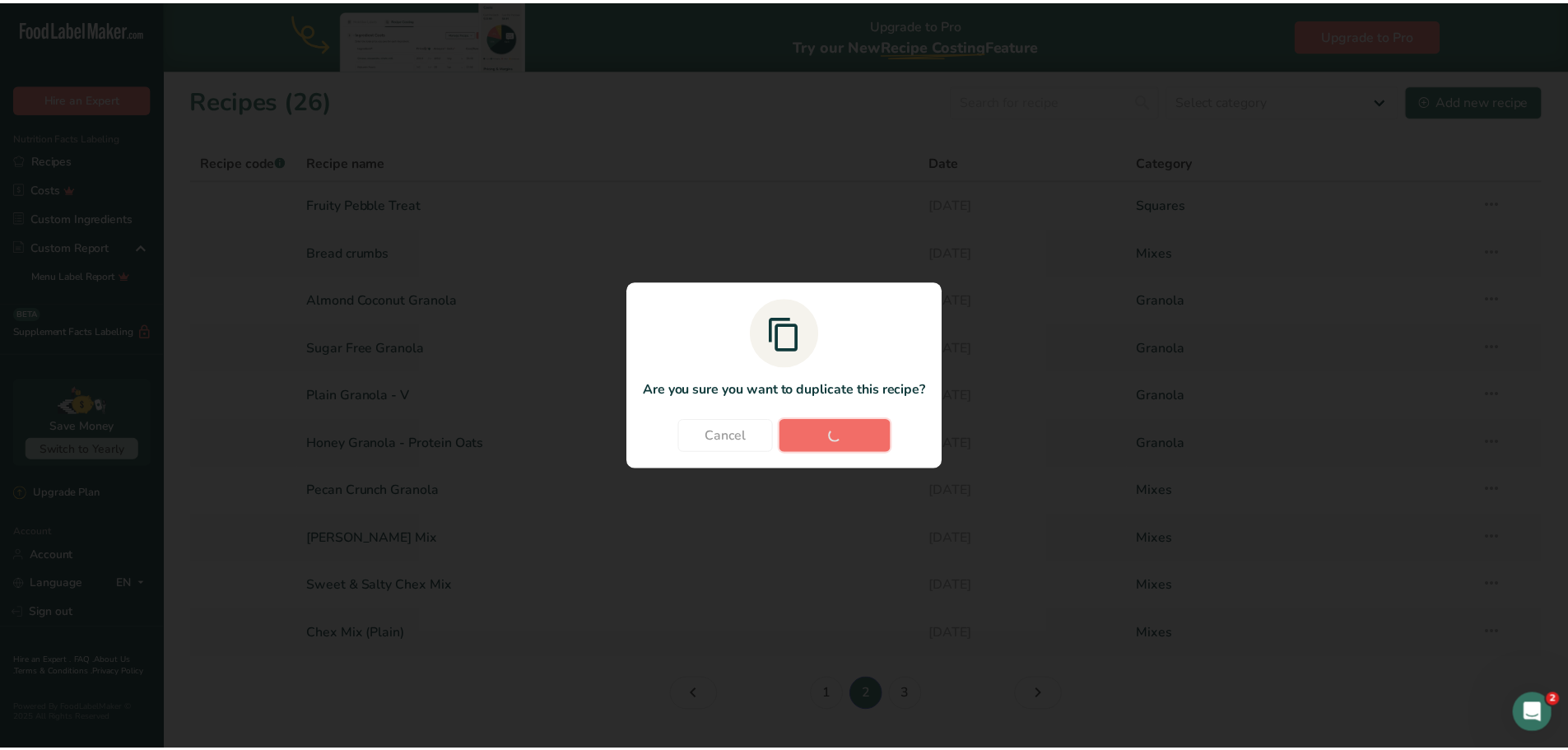
scroll to position [0, 0]
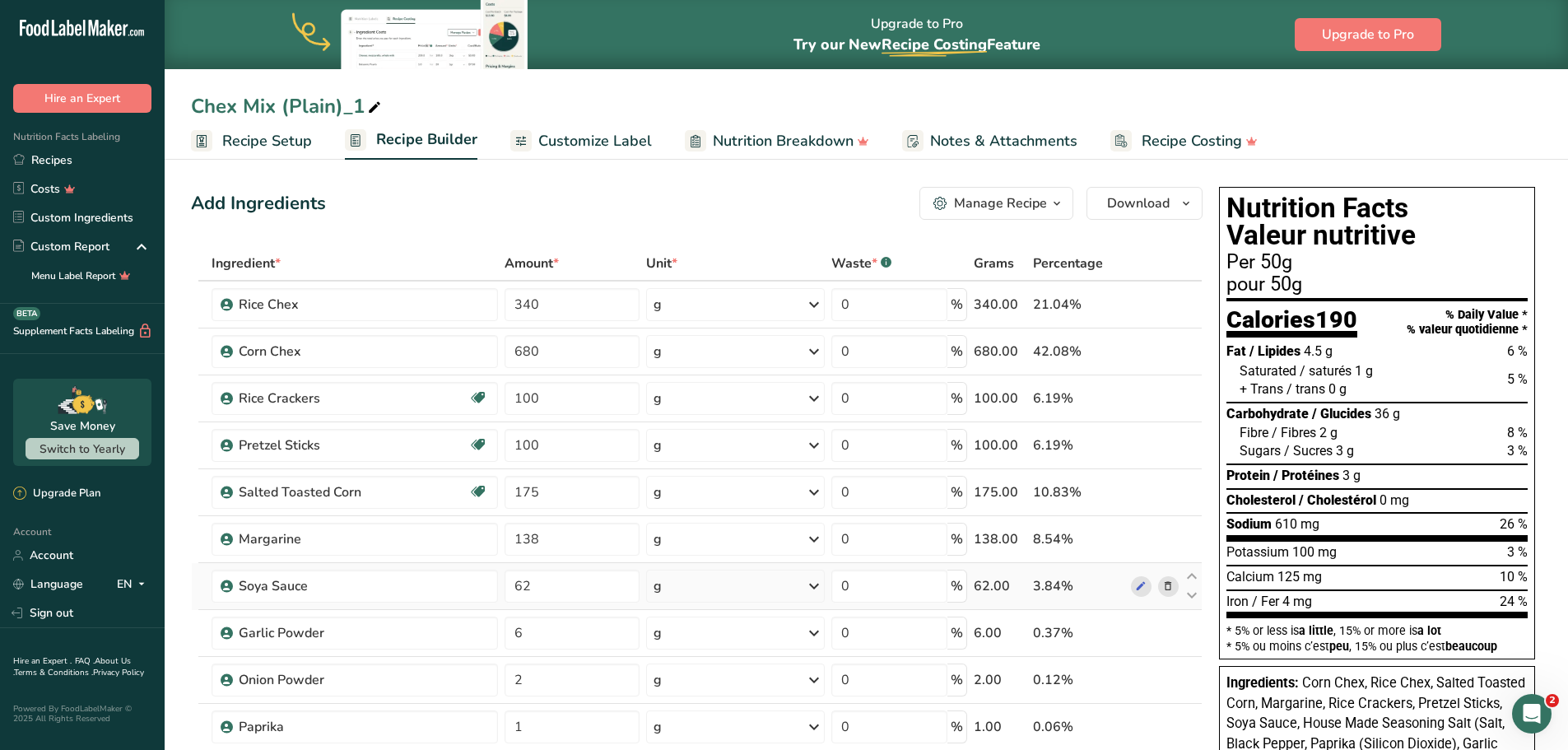
click at [1171, 586] on icon at bounding box center [1168, 587] width 11 height 17
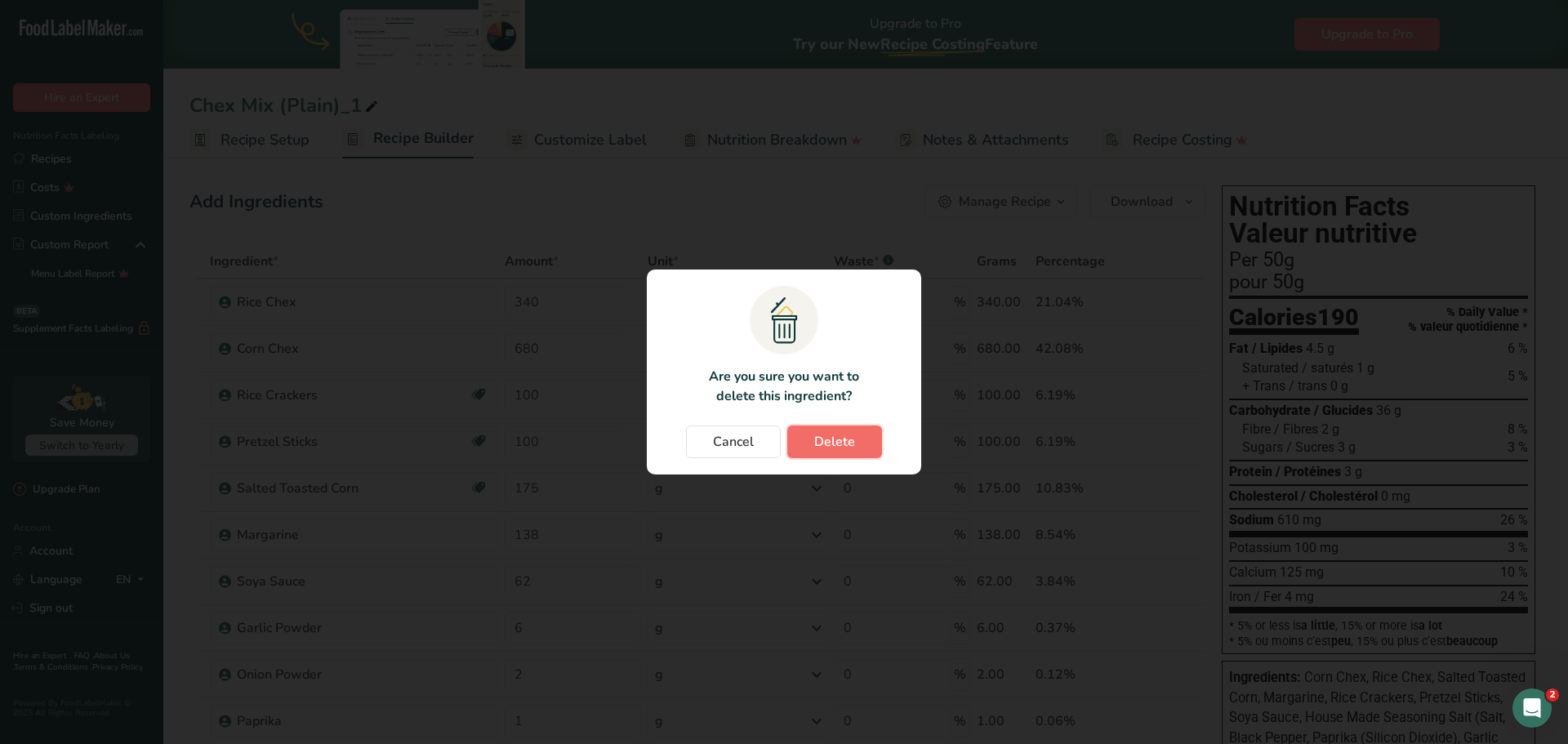
click at [840, 439] on span "Delete" at bounding box center [835, 441] width 41 height 20
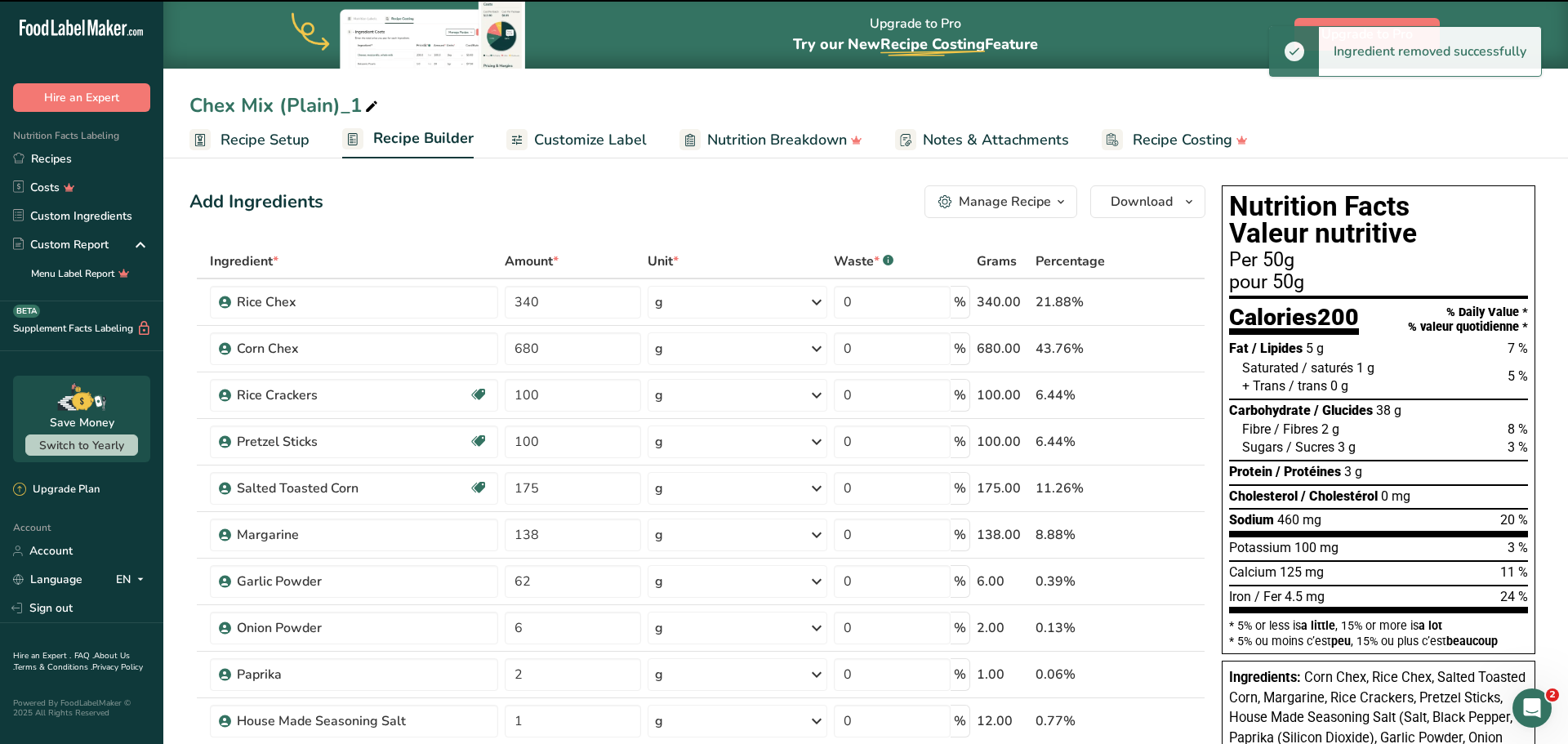
type input "6"
type input "2"
type input "1"
type input "12"
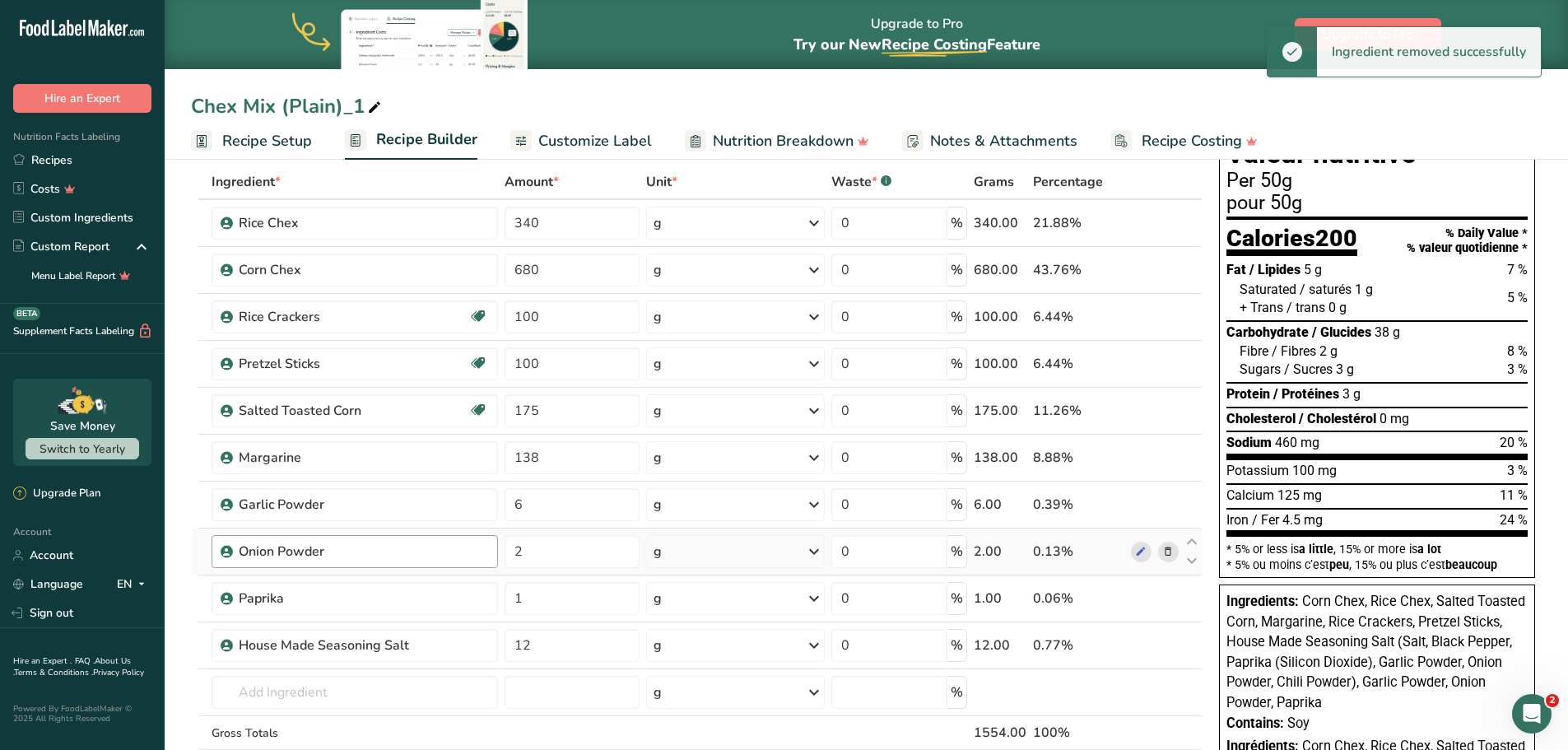
scroll to position [82, 0]
click at [310, 681] on input "text" at bounding box center [355, 691] width 286 height 33
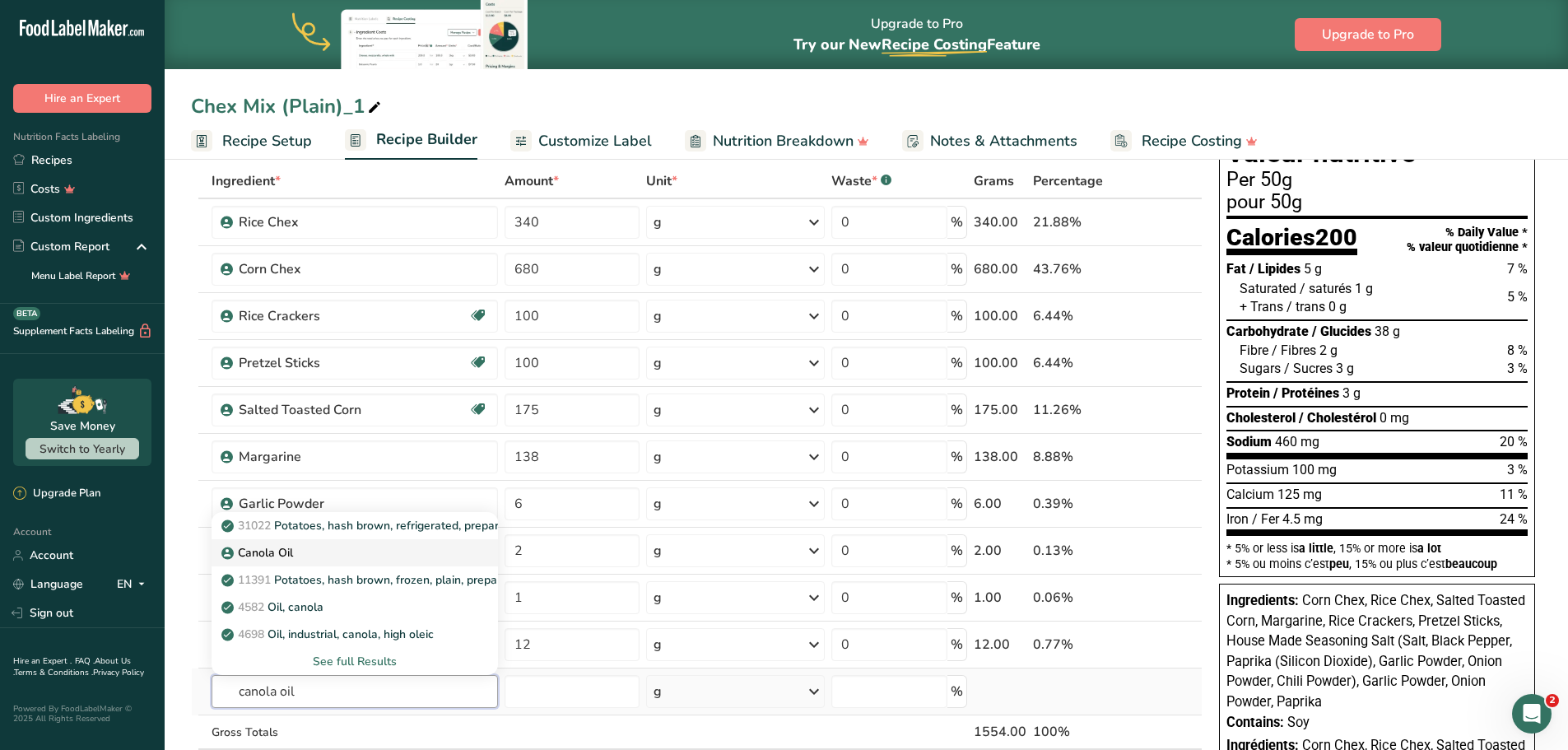
type input "canola oil"
click at [263, 549] on p "Canola Oil" at bounding box center [259, 553] width 68 height 17
type input "Canola Oil"
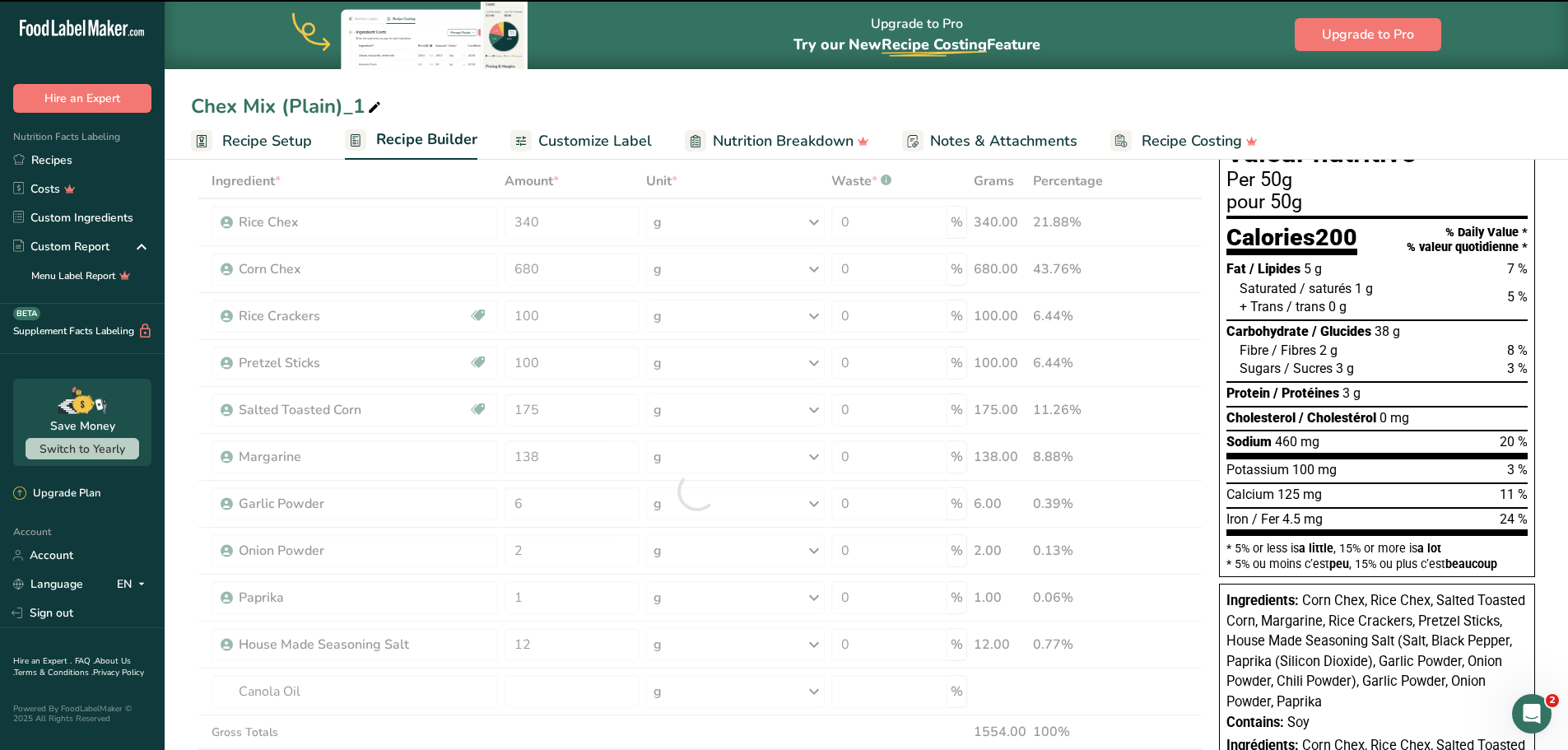
type input "0"
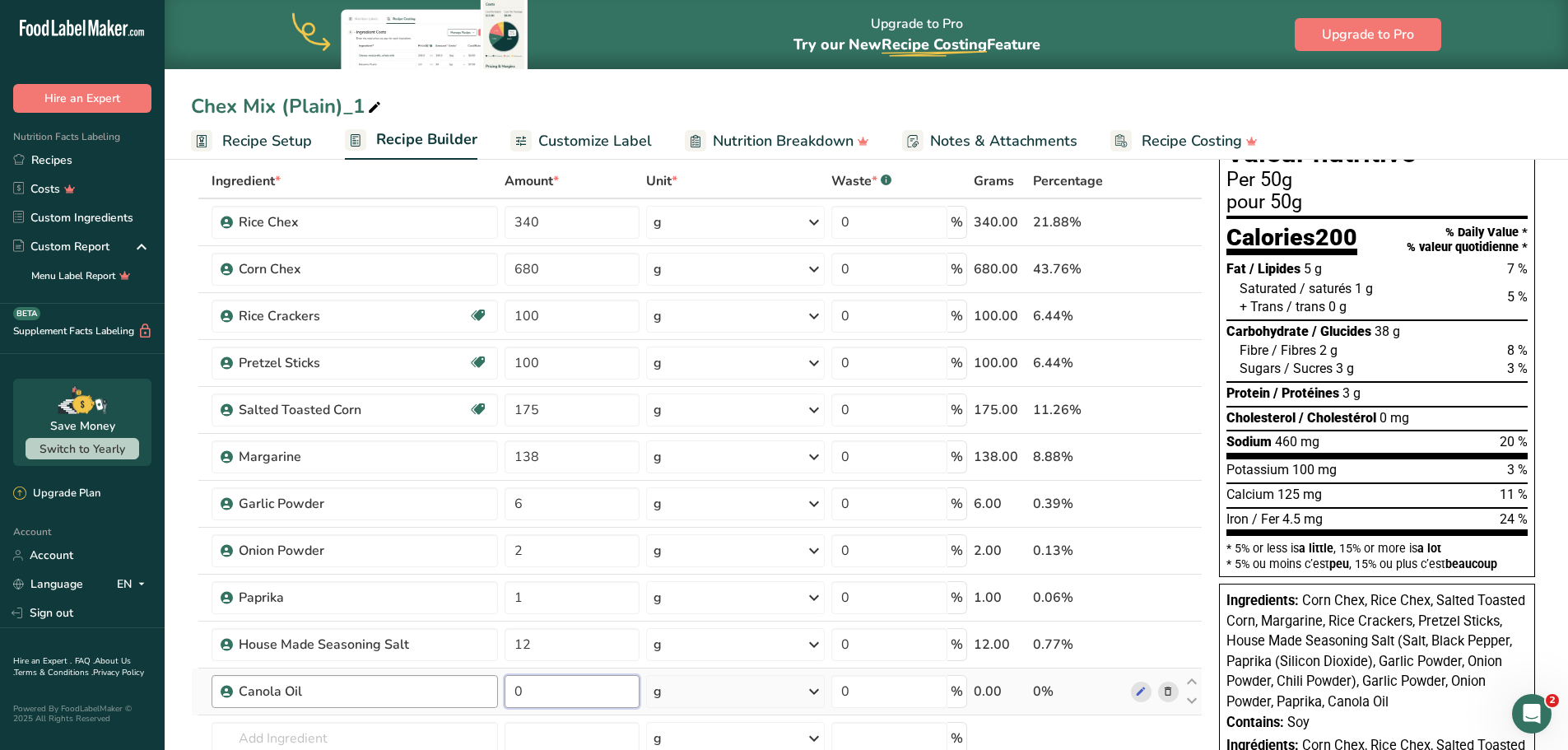
drag, startPoint x: 459, startPoint y: 689, endPoint x: 444, endPoint y: 689, distance: 15.0
click at [444, 689] on tr "Canola Oil 0 g Weight Units g kg mg See more Volume Units l mL fl oz See more 0…" at bounding box center [696, 692] width 1009 height 47
type input "138"
click at [1168, 455] on div "Ingredient * Amount * Unit * Waste * .a-a{fill:#347362;}.b-a{fill:#fff;} Grams …" at bounding box center [696, 514] width 1011 height 702
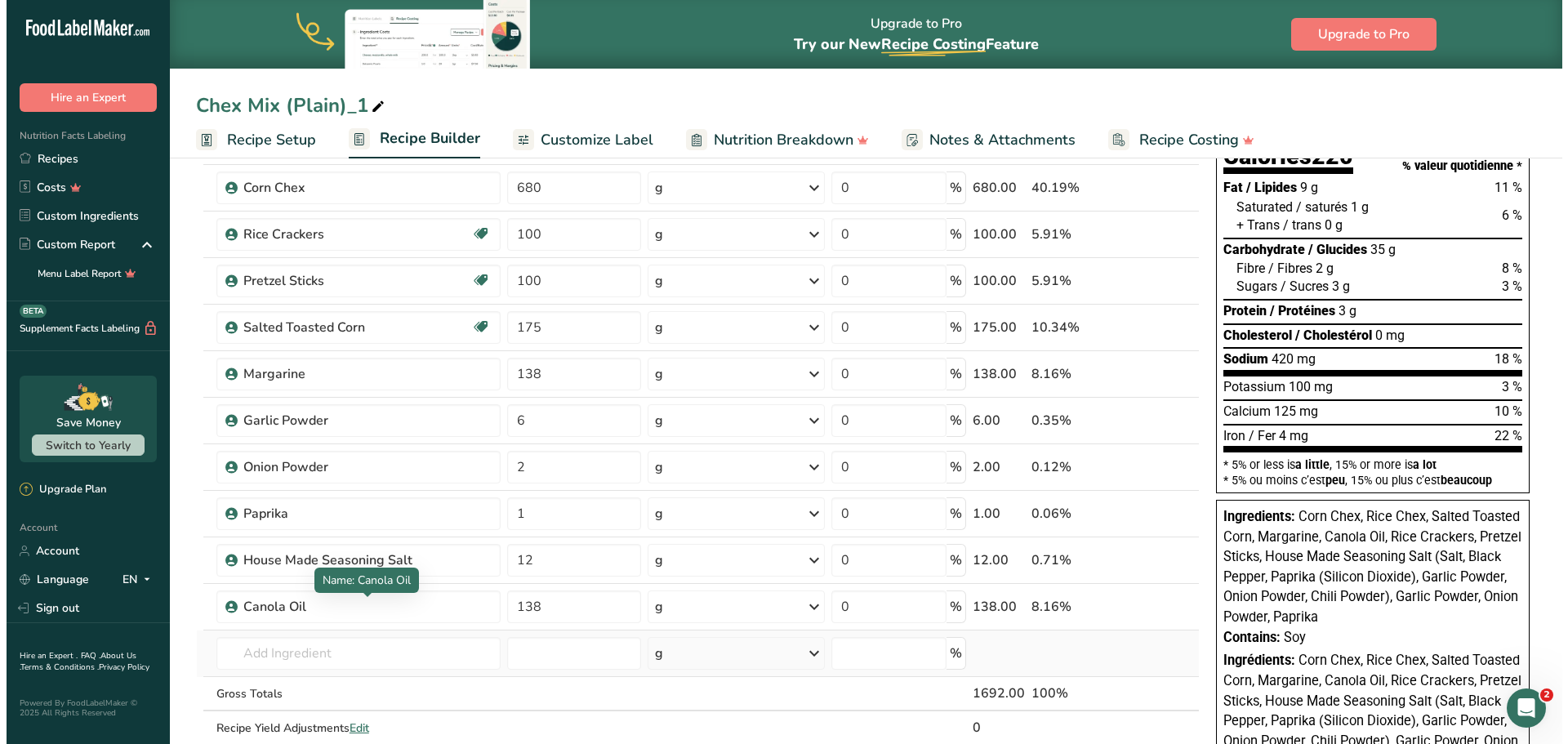
scroll to position [163, 0]
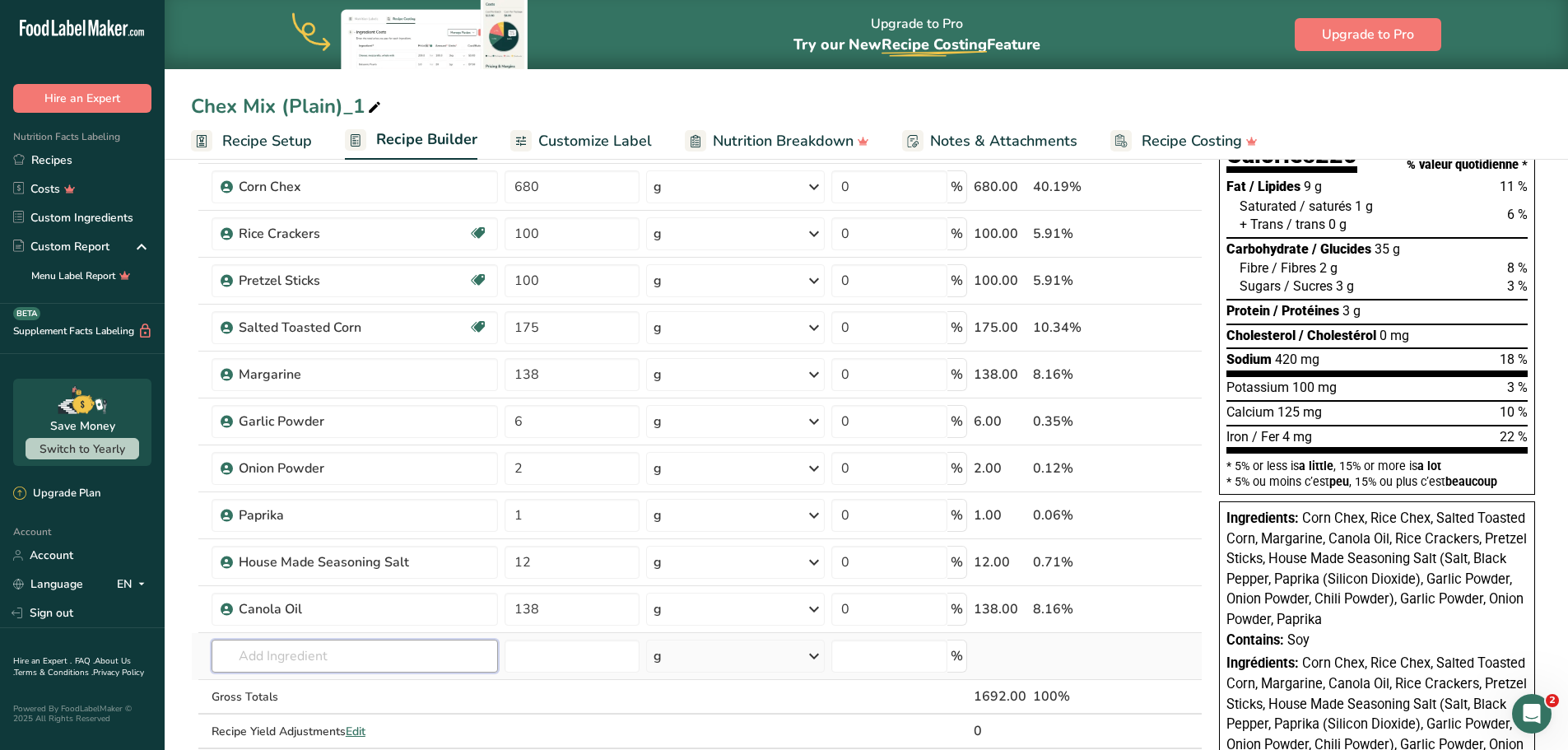
click at [296, 658] on input "text" at bounding box center [355, 656] width 286 height 33
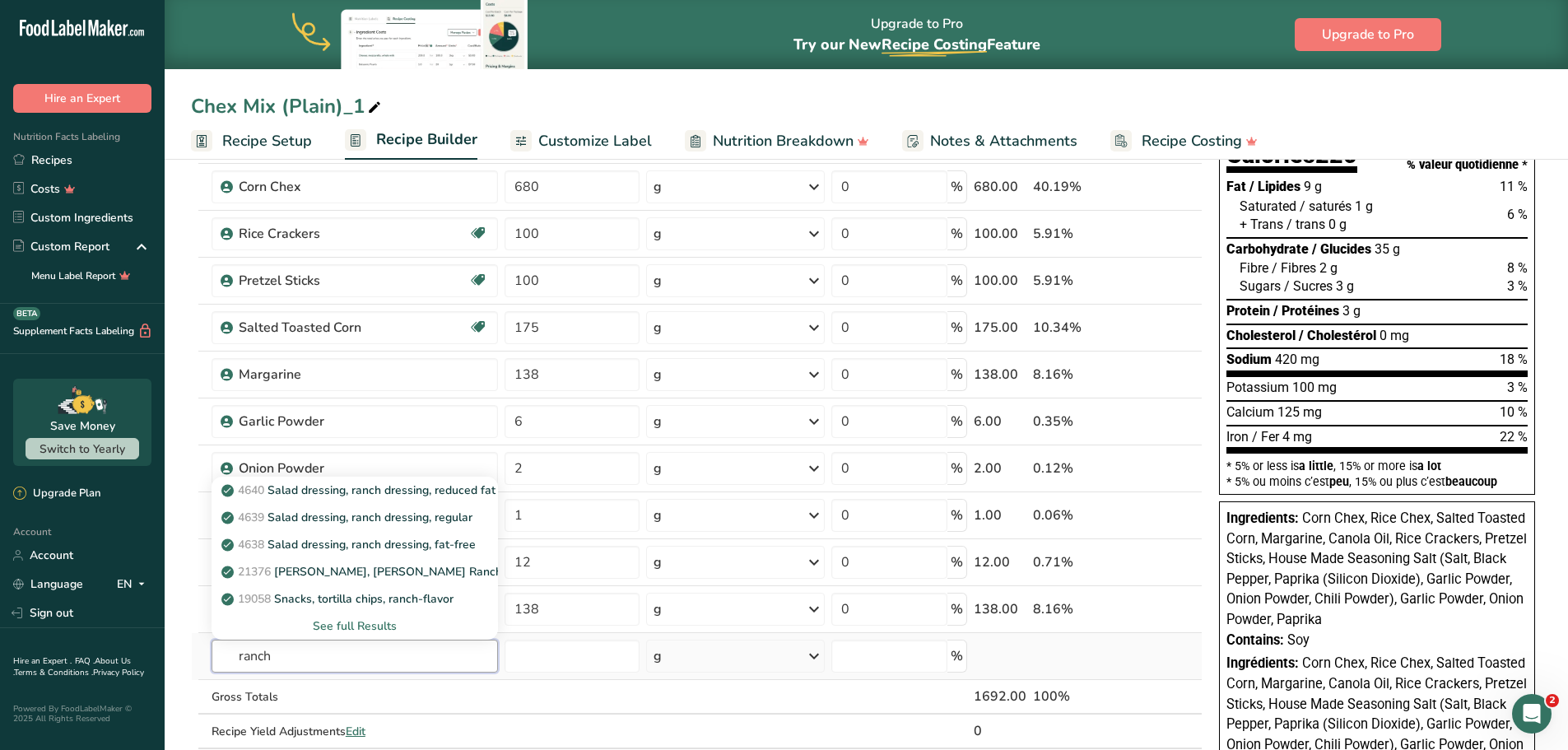
type input "ranch"
click at [343, 626] on div "See full Results" at bounding box center [355, 626] width 260 height 17
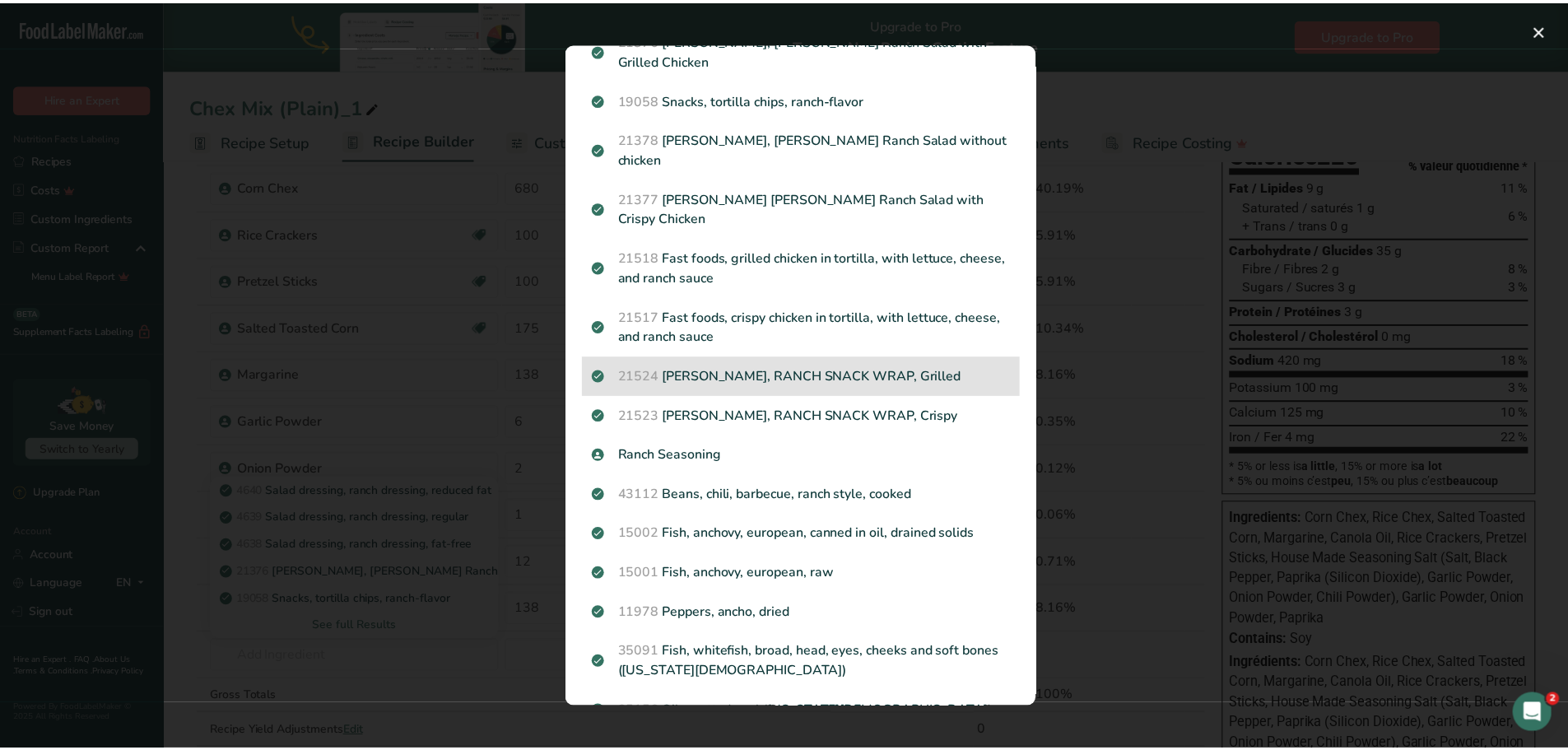
scroll to position [212, 0]
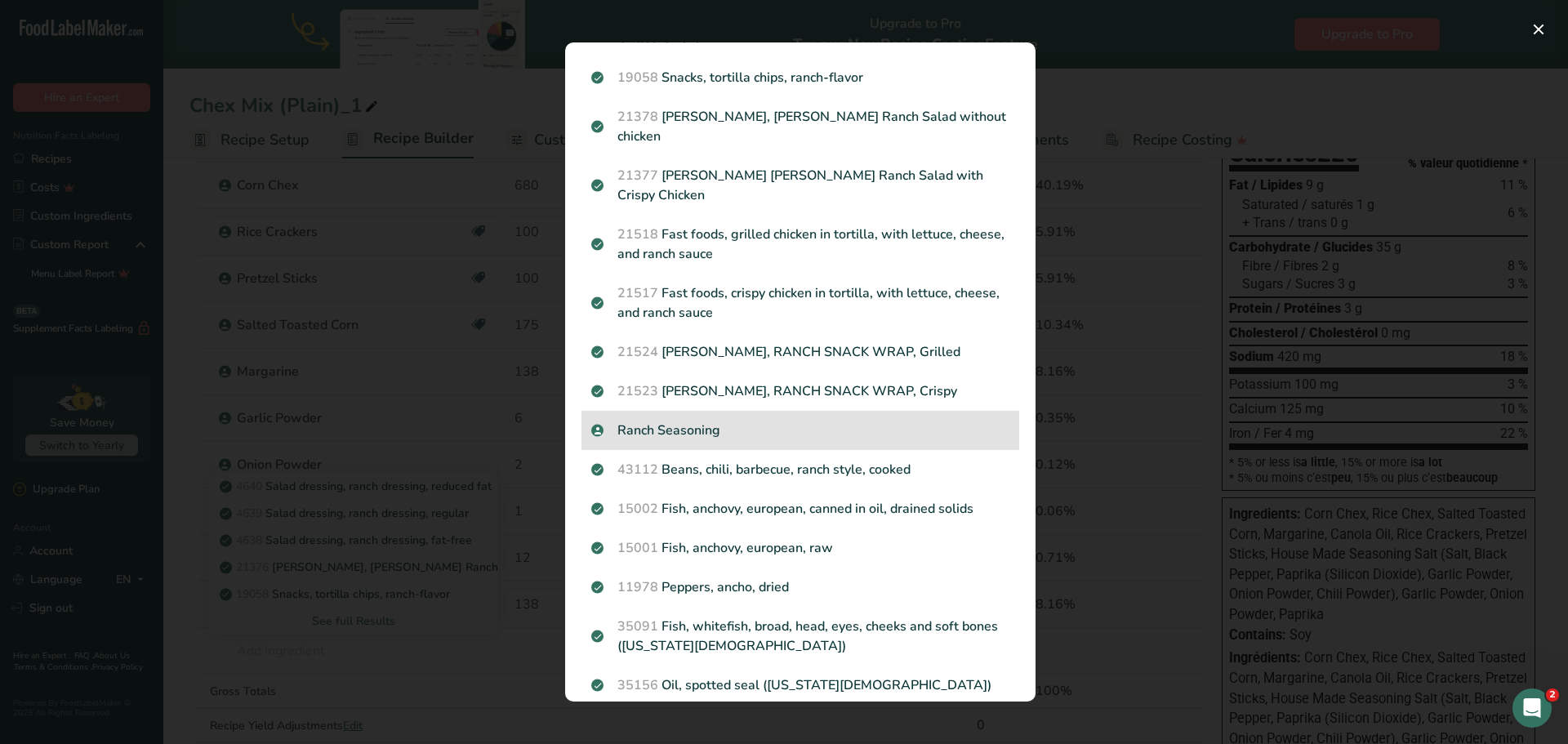
click at [645, 420] on p "Ranch Seasoning" at bounding box center [800, 430] width 418 height 20
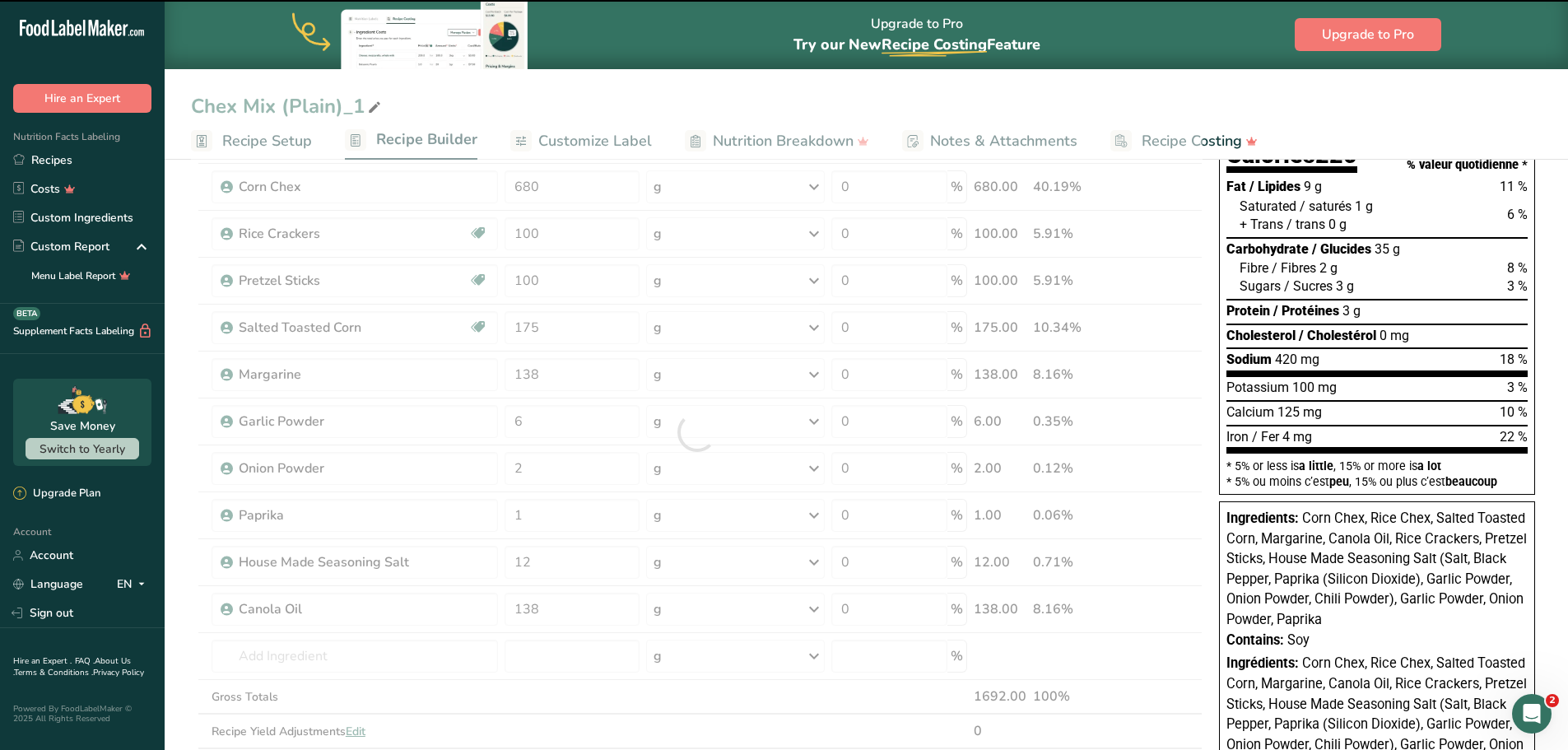
type input "0"
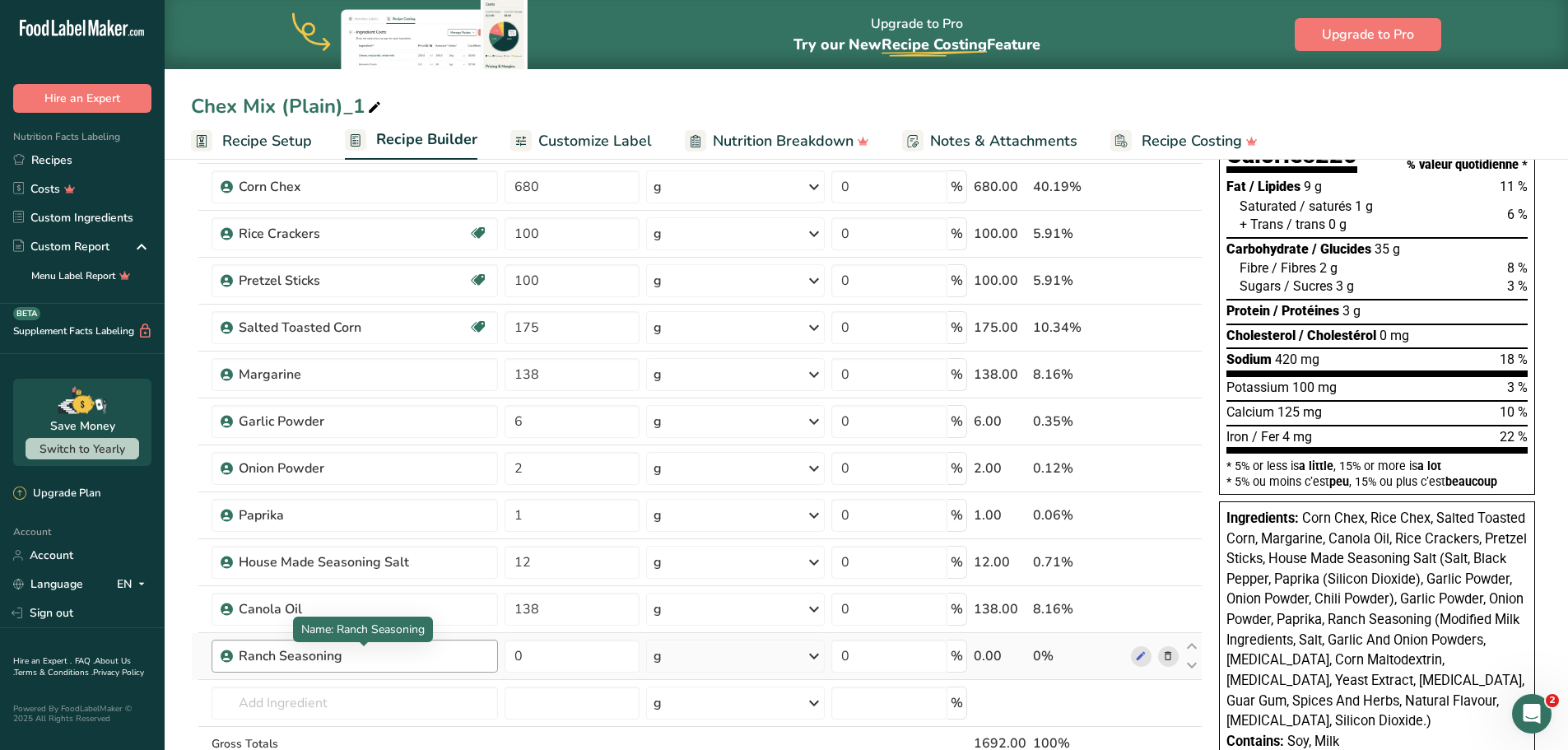
click at [283, 658] on div "Ranch Seasoning" at bounding box center [342, 656] width 206 height 20
click at [273, 657] on div "Ranch Seasoning" at bounding box center [342, 656] width 206 height 20
drag, startPoint x: 524, startPoint y: 651, endPoint x: 494, endPoint y: 654, distance: 30.1
click at [494, 654] on tr "Ranch Seasoning 0 g Weight Units g kg mg See more Volume Units l mL fl oz See m…" at bounding box center [696, 657] width 1009 height 47
click at [572, 651] on input "0" at bounding box center [572, 656] width 135 height 33
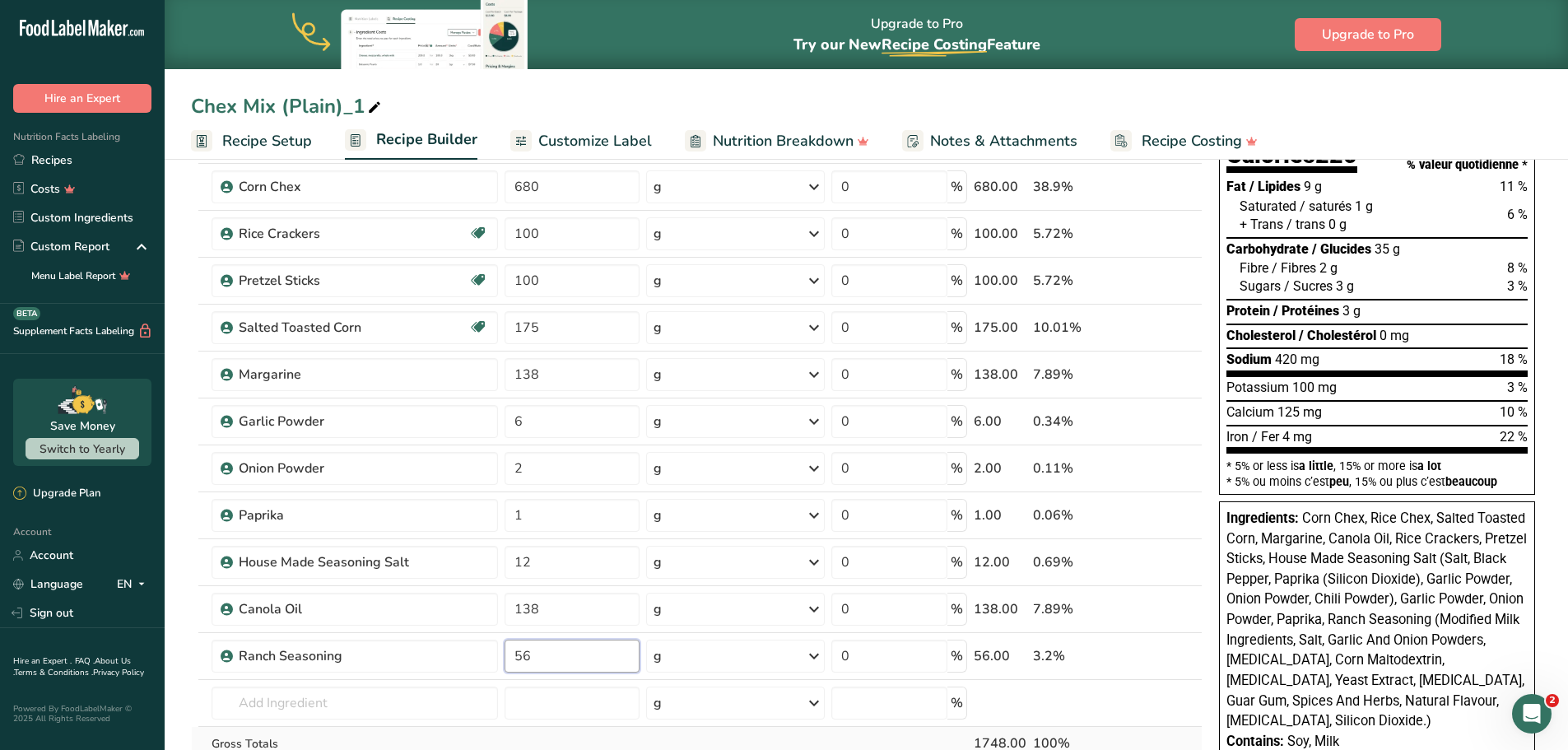
type input "56"
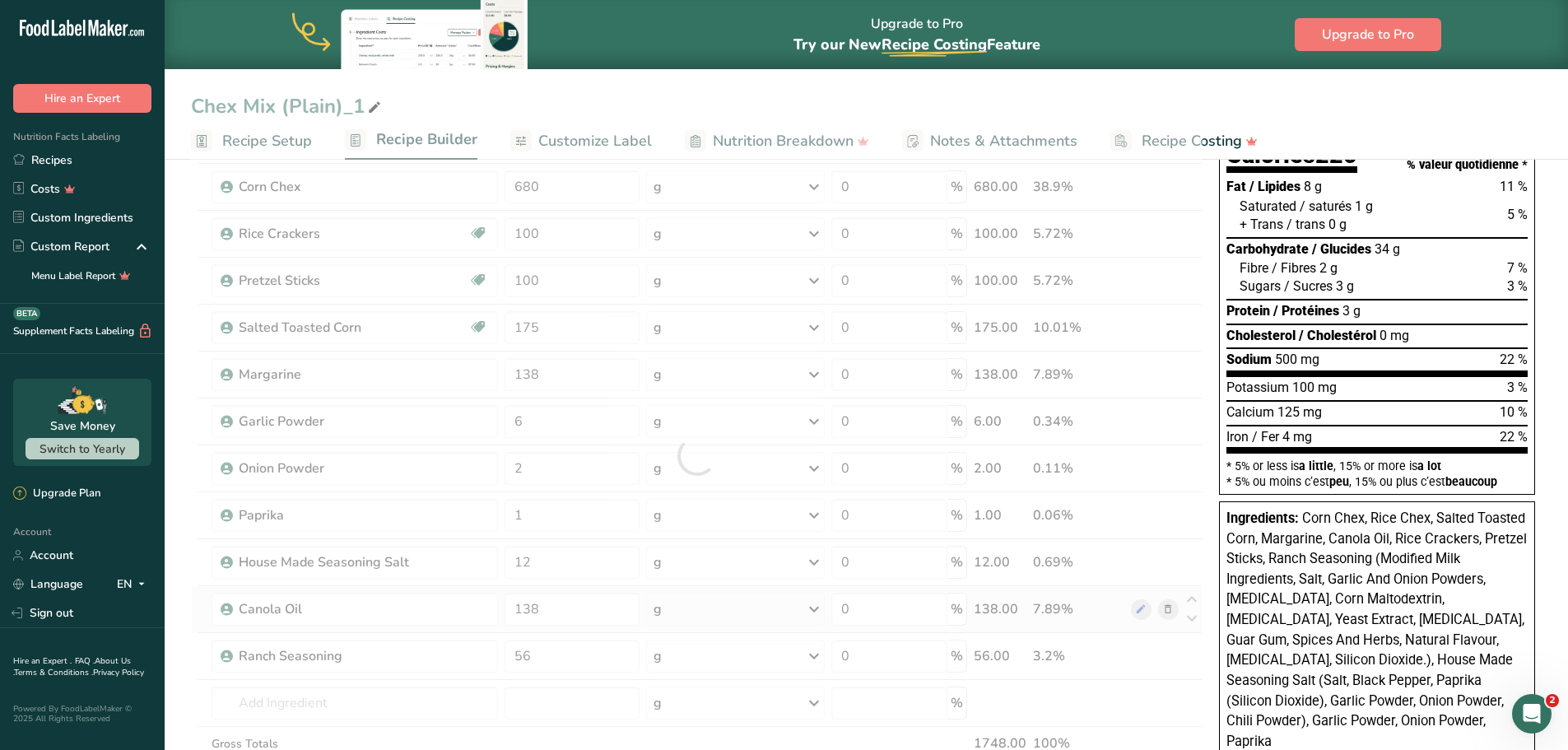
click at [1168, 612] on div "Ingredient * Amount * Unit * Waste * .a-a{fill:#347362;}.b-a{fill:#fff;} Grams …" at bounding box center [696, 455] width 1011 height 748
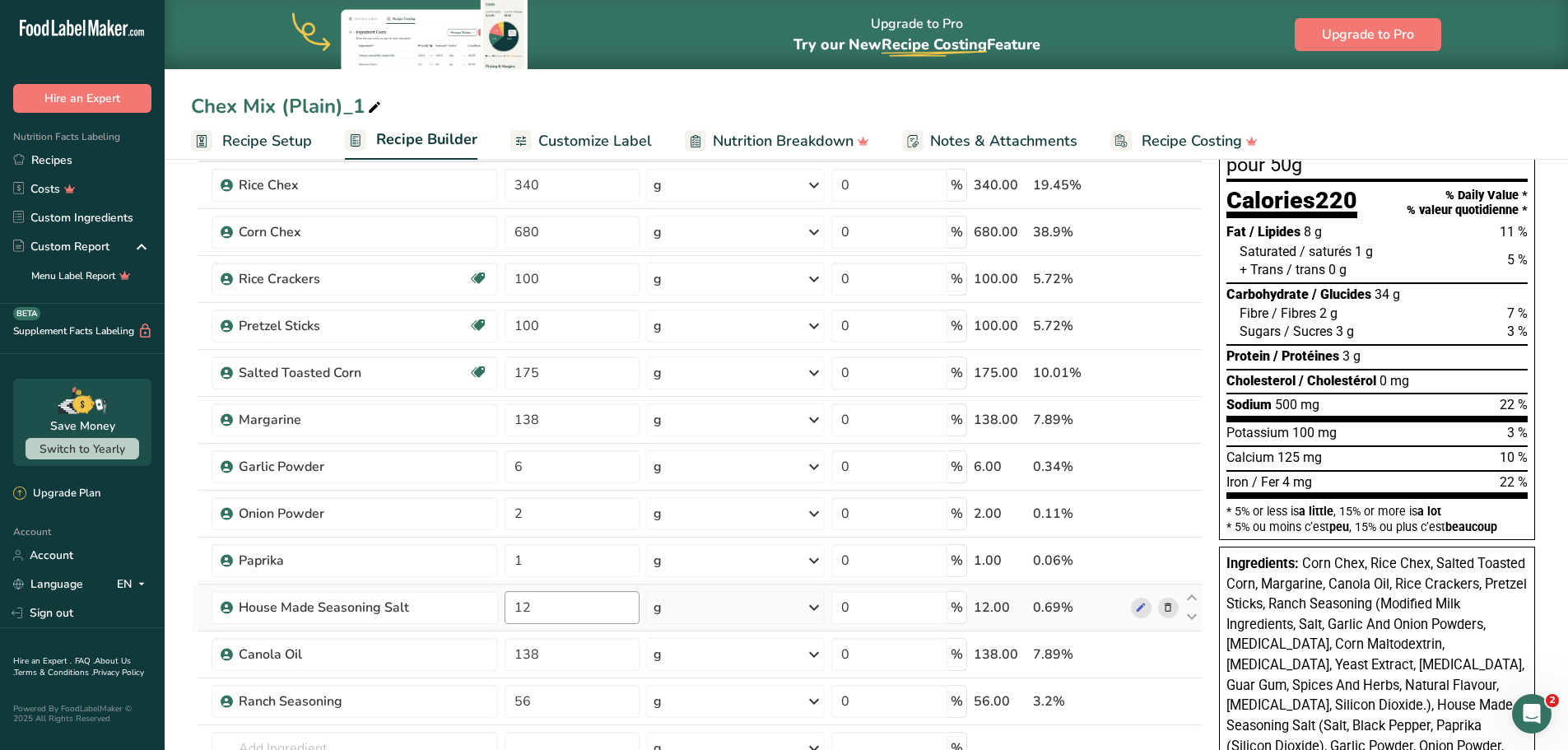
scroll to position [164, 0]
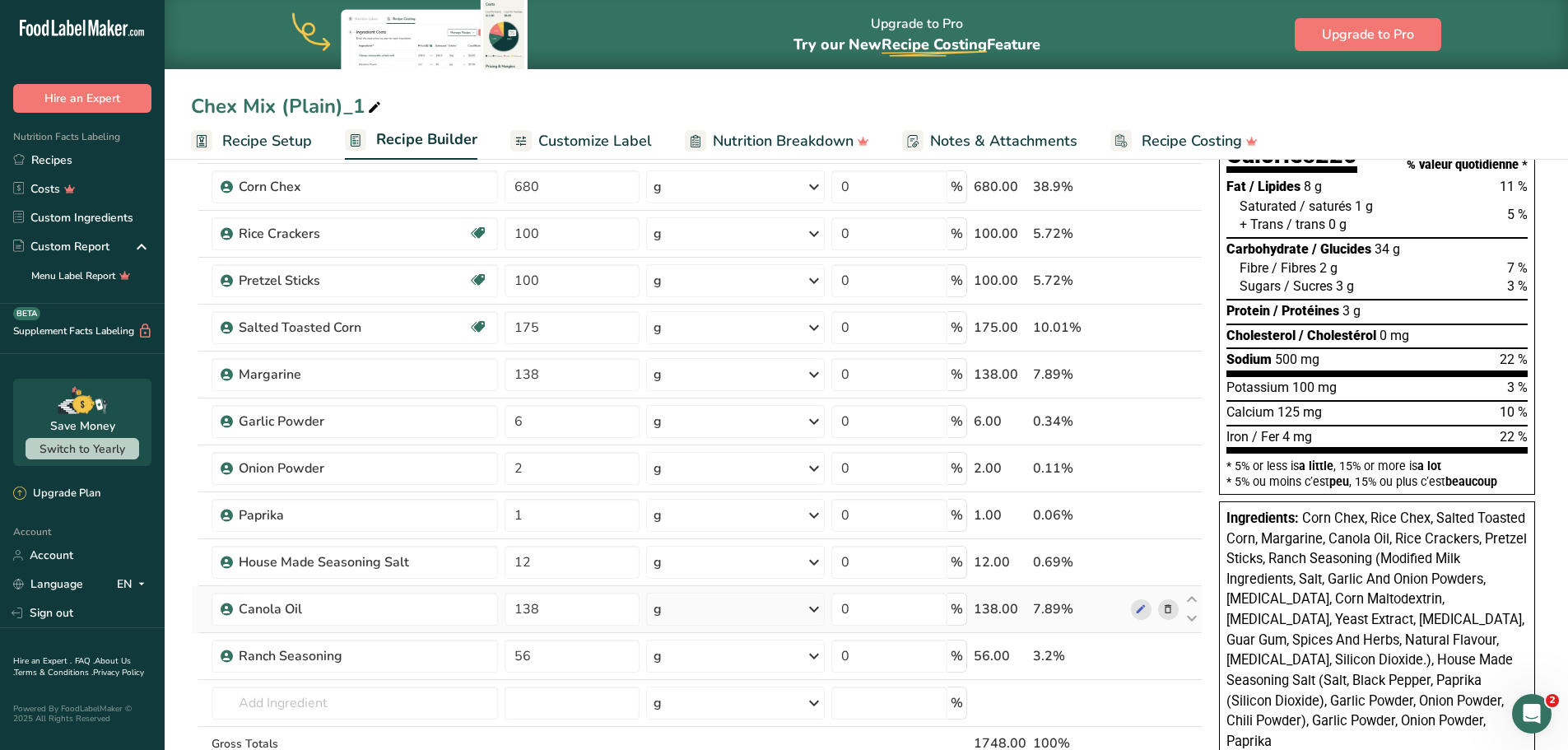
click at [1164, 607] on icon at bounding box center [1168, 610] width 11 height 17
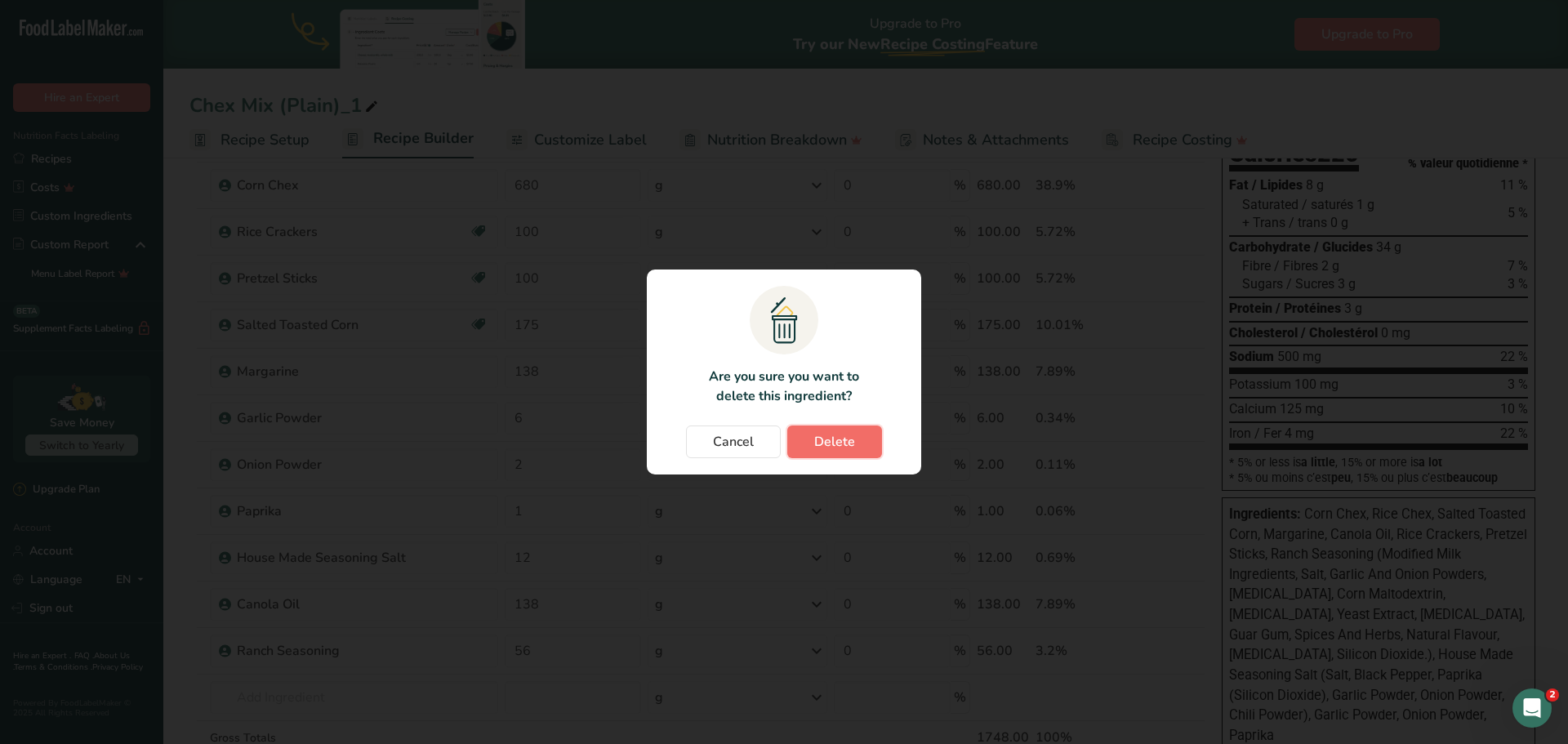
click at [822, 443] on span "Delete" at bounding box center [835, 441] width 41 height 20
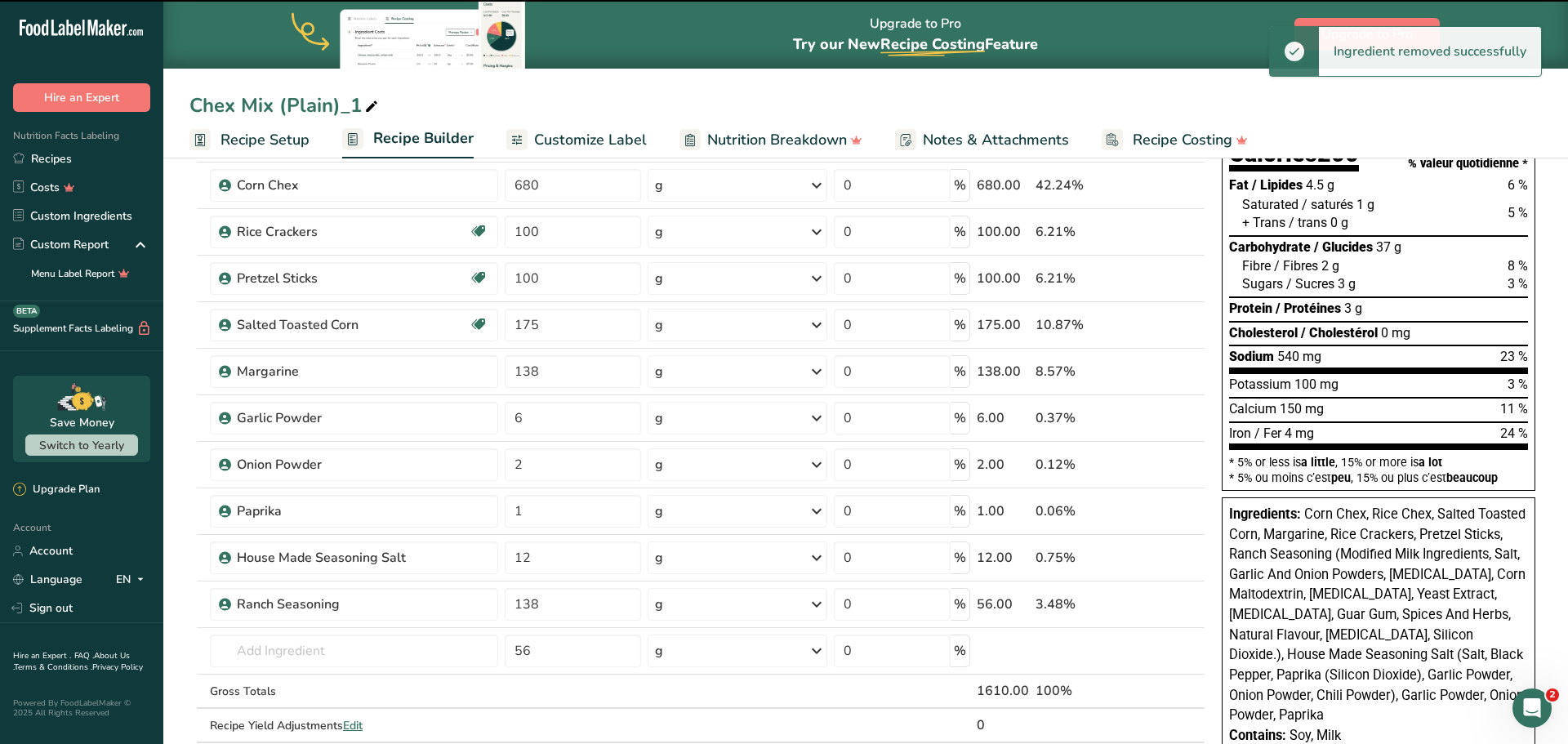
type input "56"
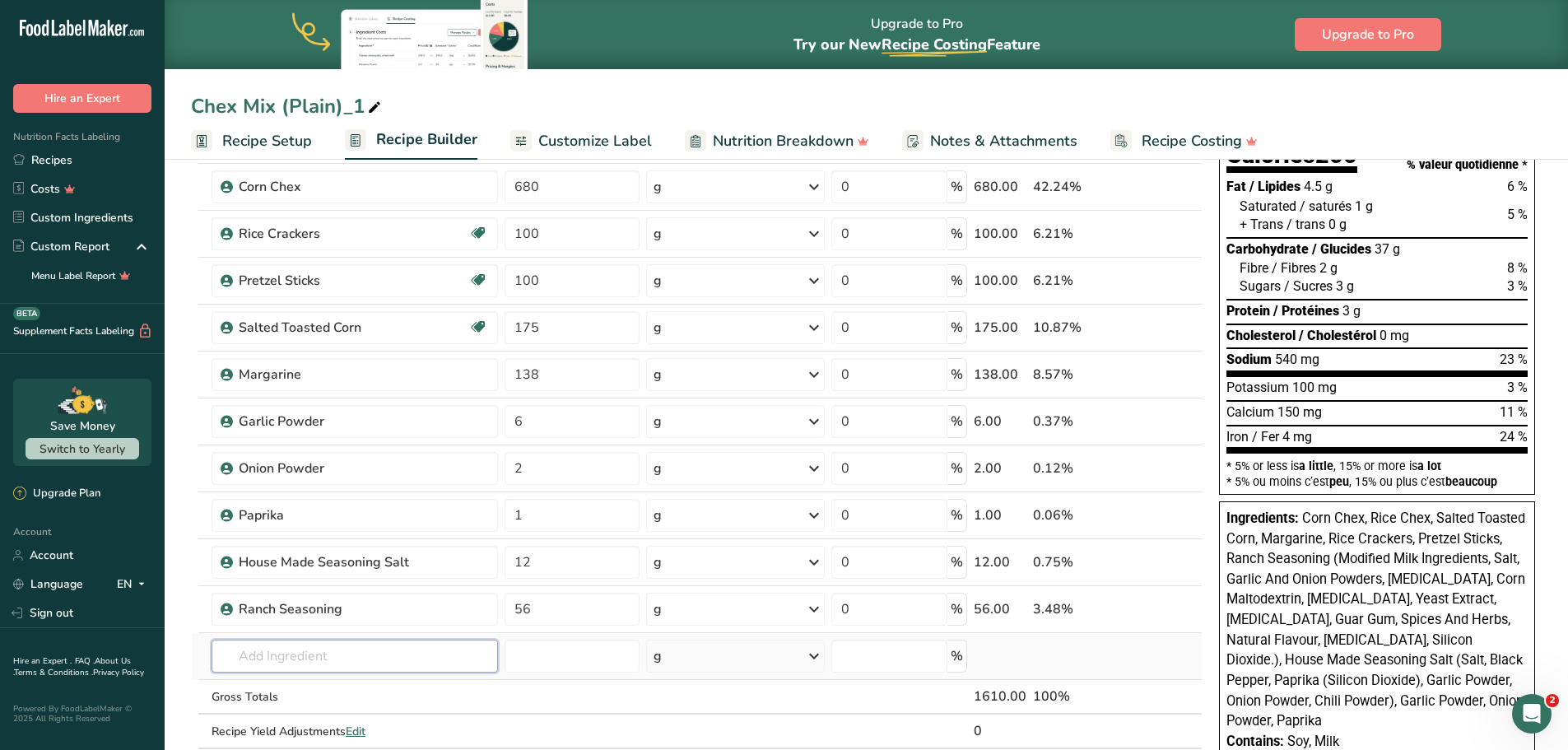
click at [282, 651] on input "text" at bounding box center [355, 656] width 286 height 33
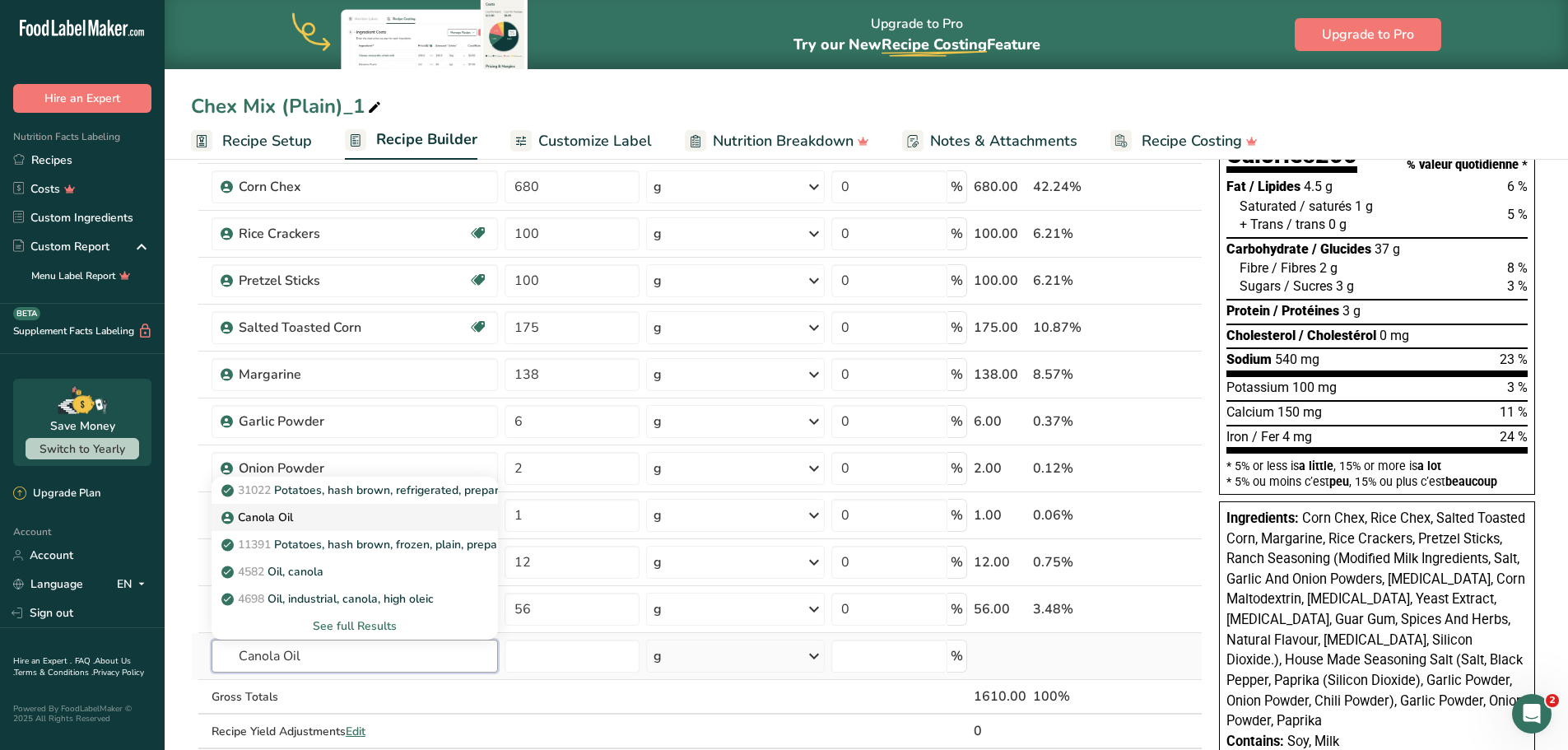
type input "Canola Oil"
click at [255, 516] on p "Canola Oil" at bounding box center [259, 517] width 68 height 17
type input "Canola Oil"
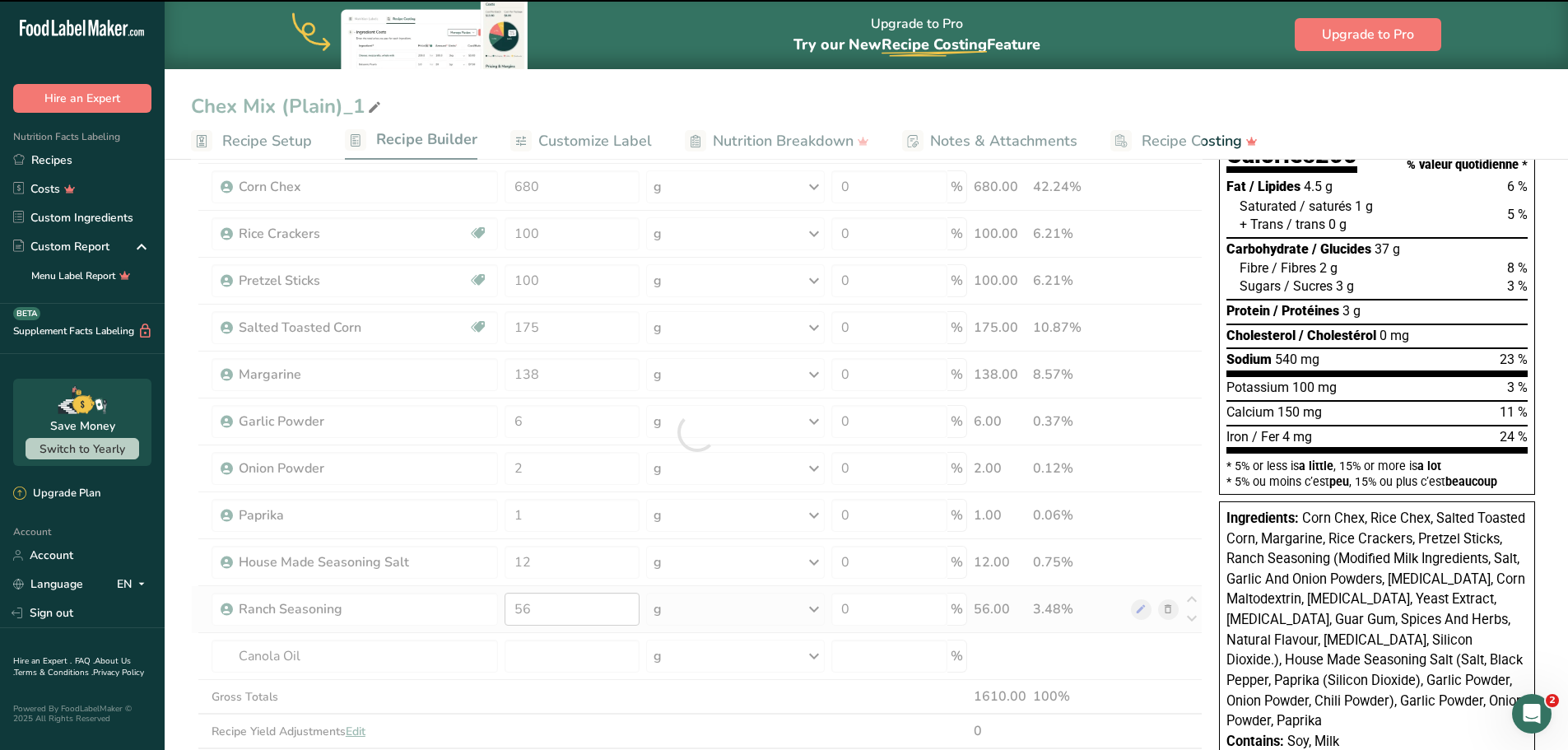
type input "0"
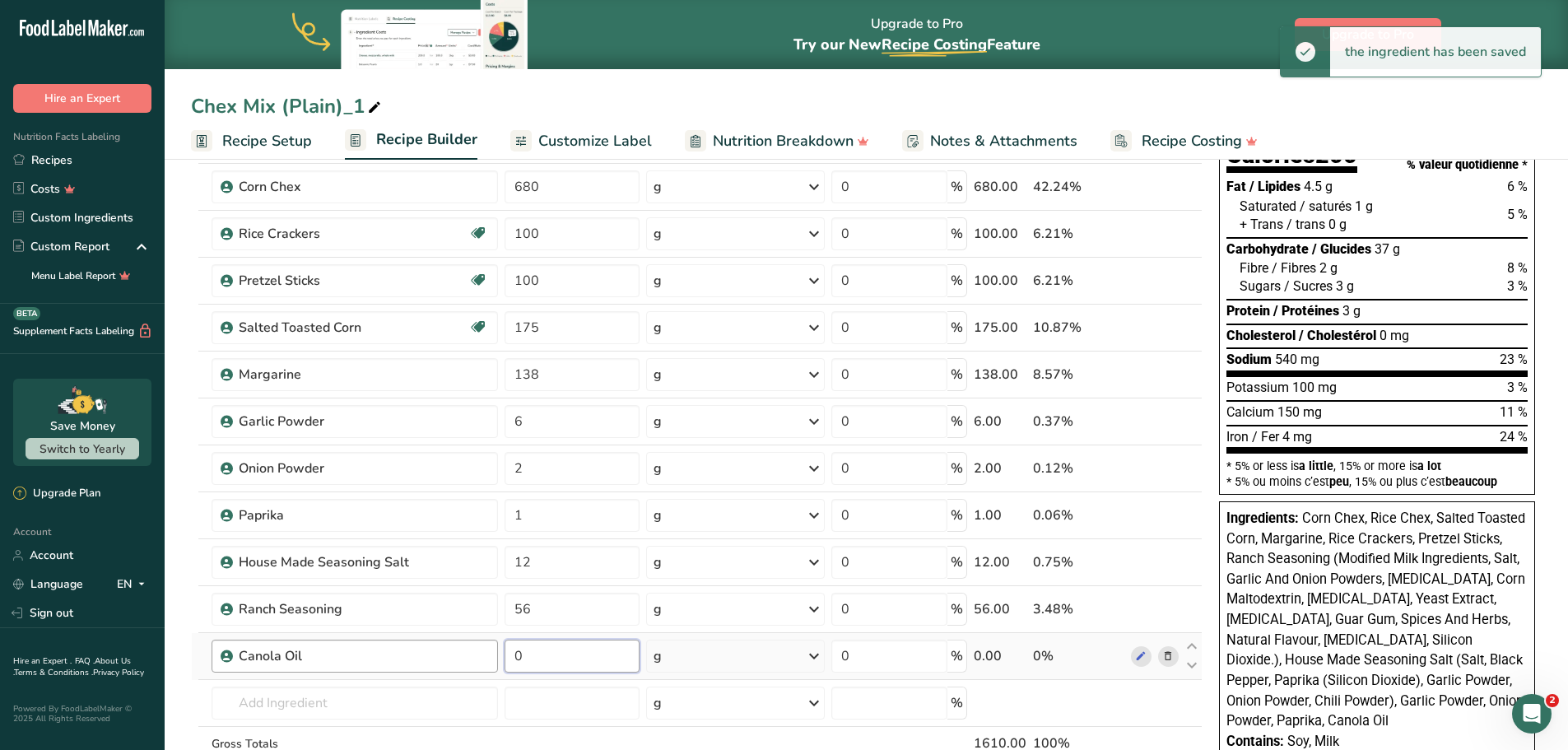
drag, startPoint x: 537, startPoint y: 662, endPoint x: 466, endPoint y: 663, distance: 71.0
click at [466, 663] on tr "Canola Oil 0 g Weight Units g kg mg See more Volume Units l mL fl oz See more 0…" at bounding box center [696, 657] width 1009 height 47
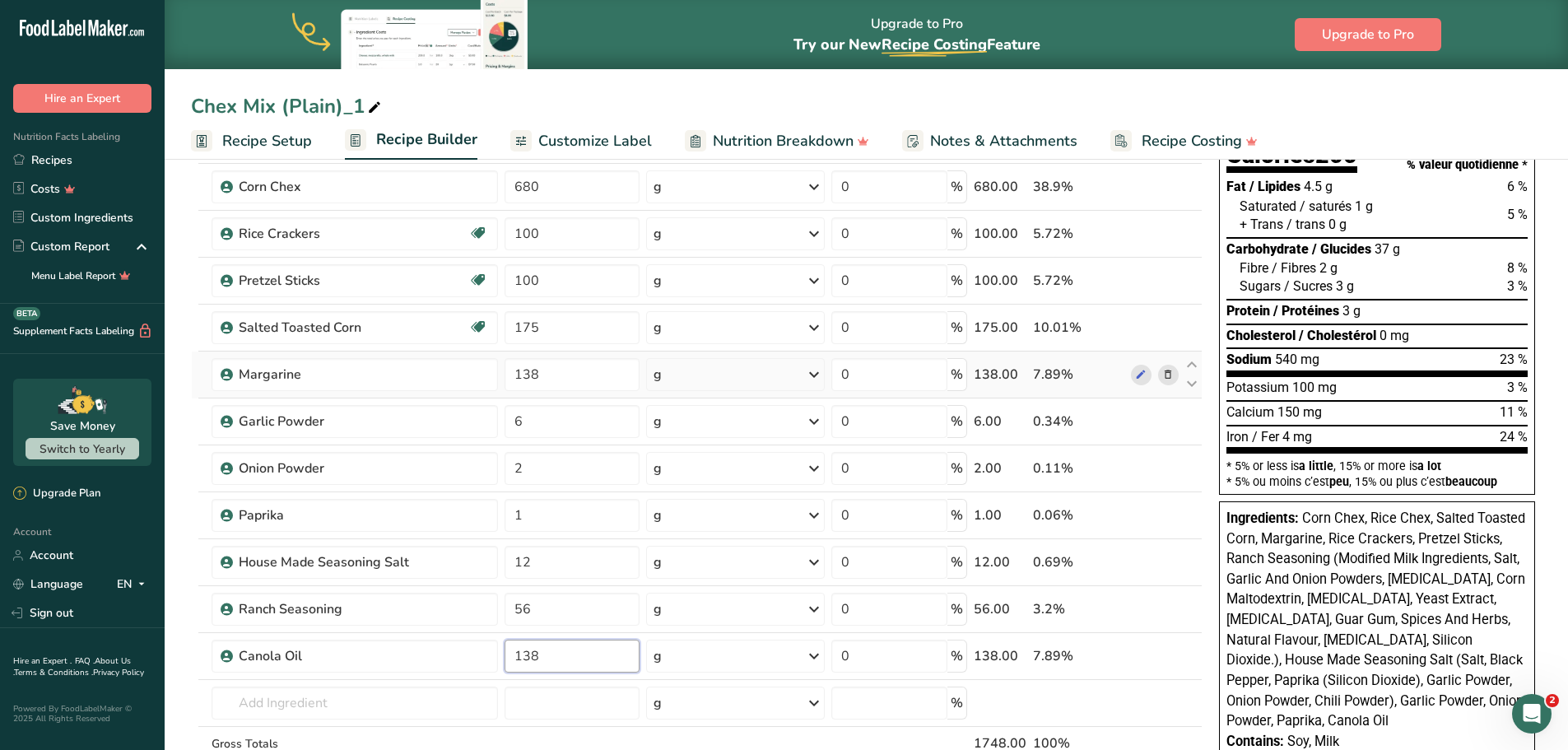
type input "138"
click at [1171, 373] on div "Ingredient * Amount * Unit * Waste * .a-a{fill:#347362;}.b-a{fill:#fff;} Grams …" at bounding box center [696, 455] width 1011 height 748
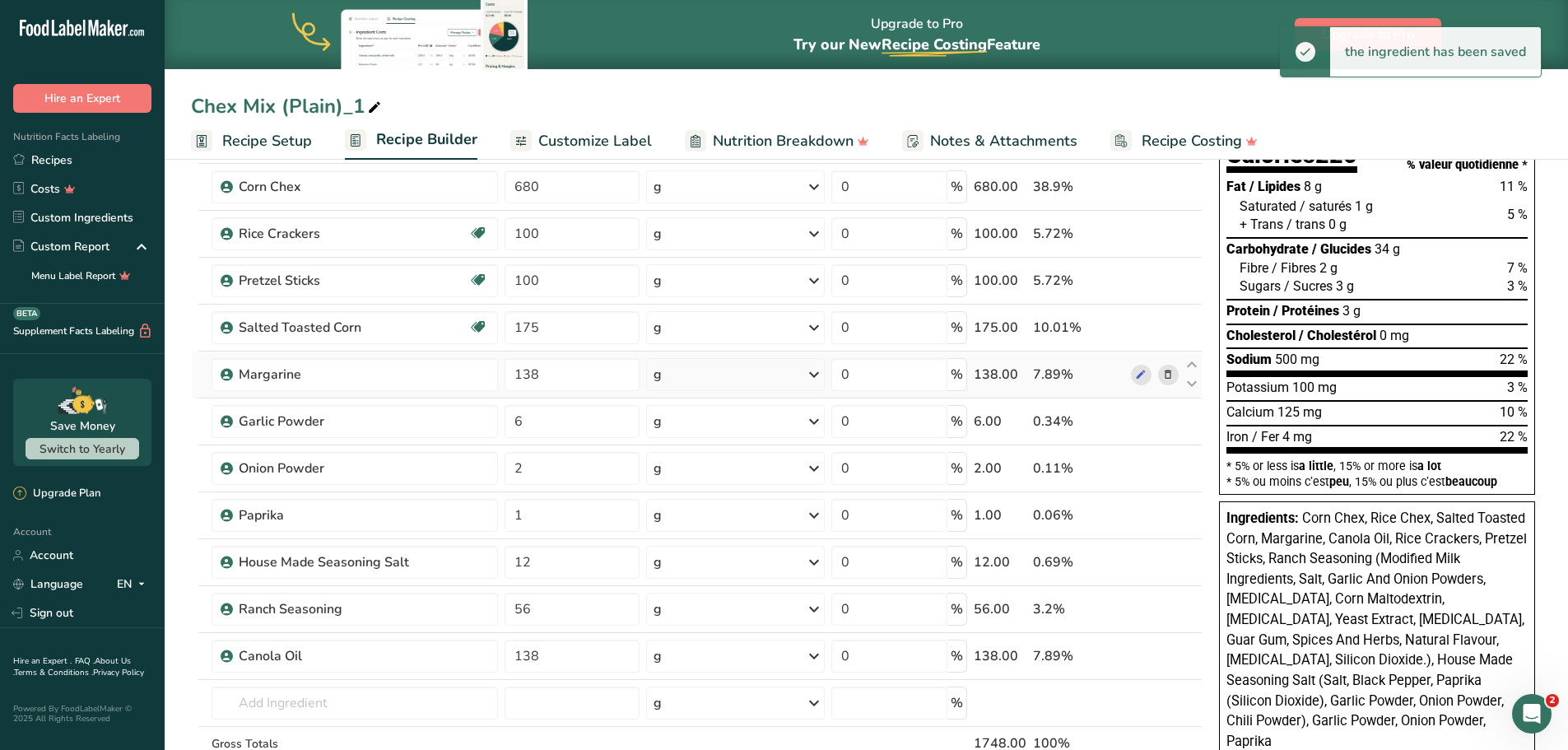
click at [1172, 378] on icon at bounding box center [1168, 375] width 11 height 17
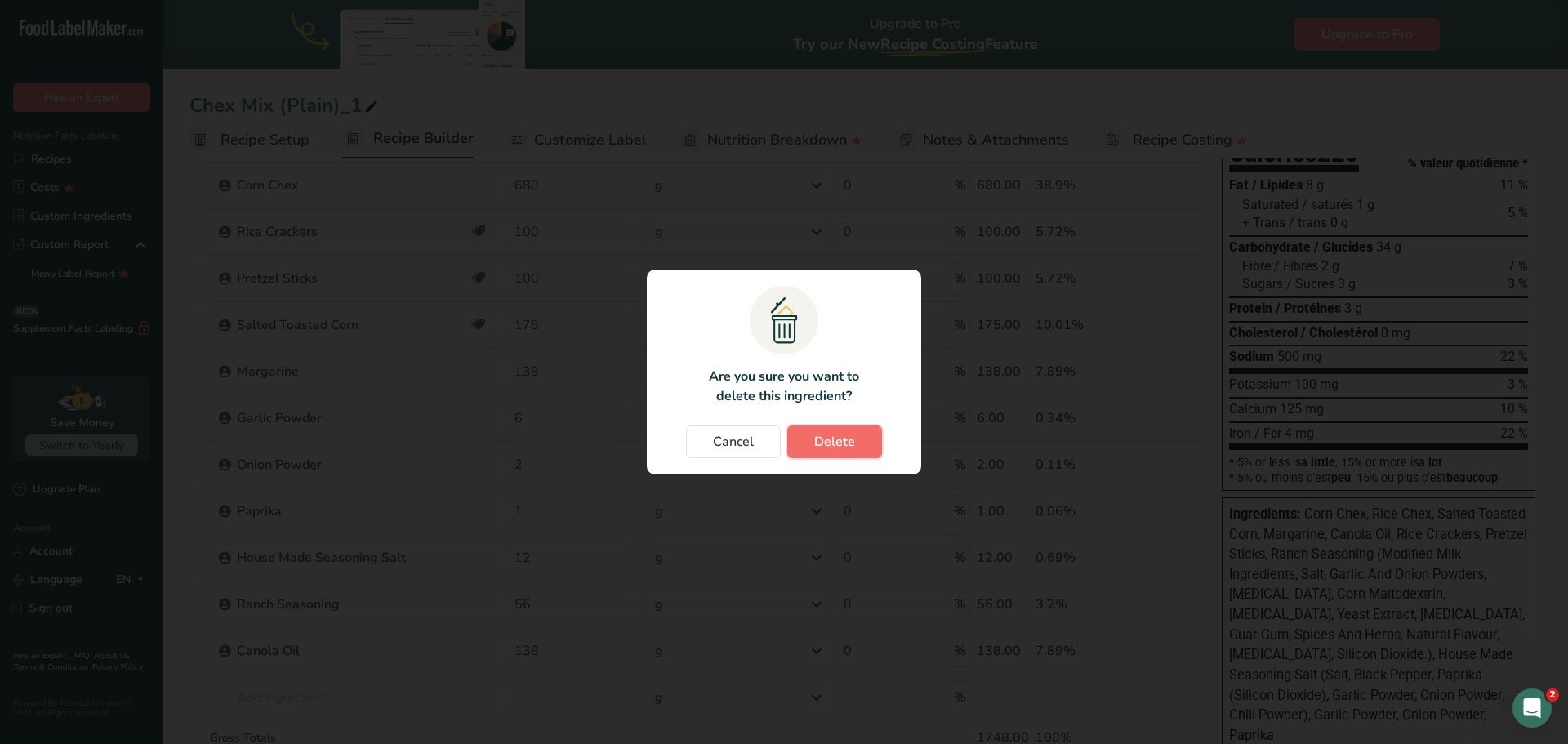
click at [851, 445] on span "Delete" at bounding box center [835, 441] width 41 height 20
type input "6"
type input "2"
type input "1"
type input "12"
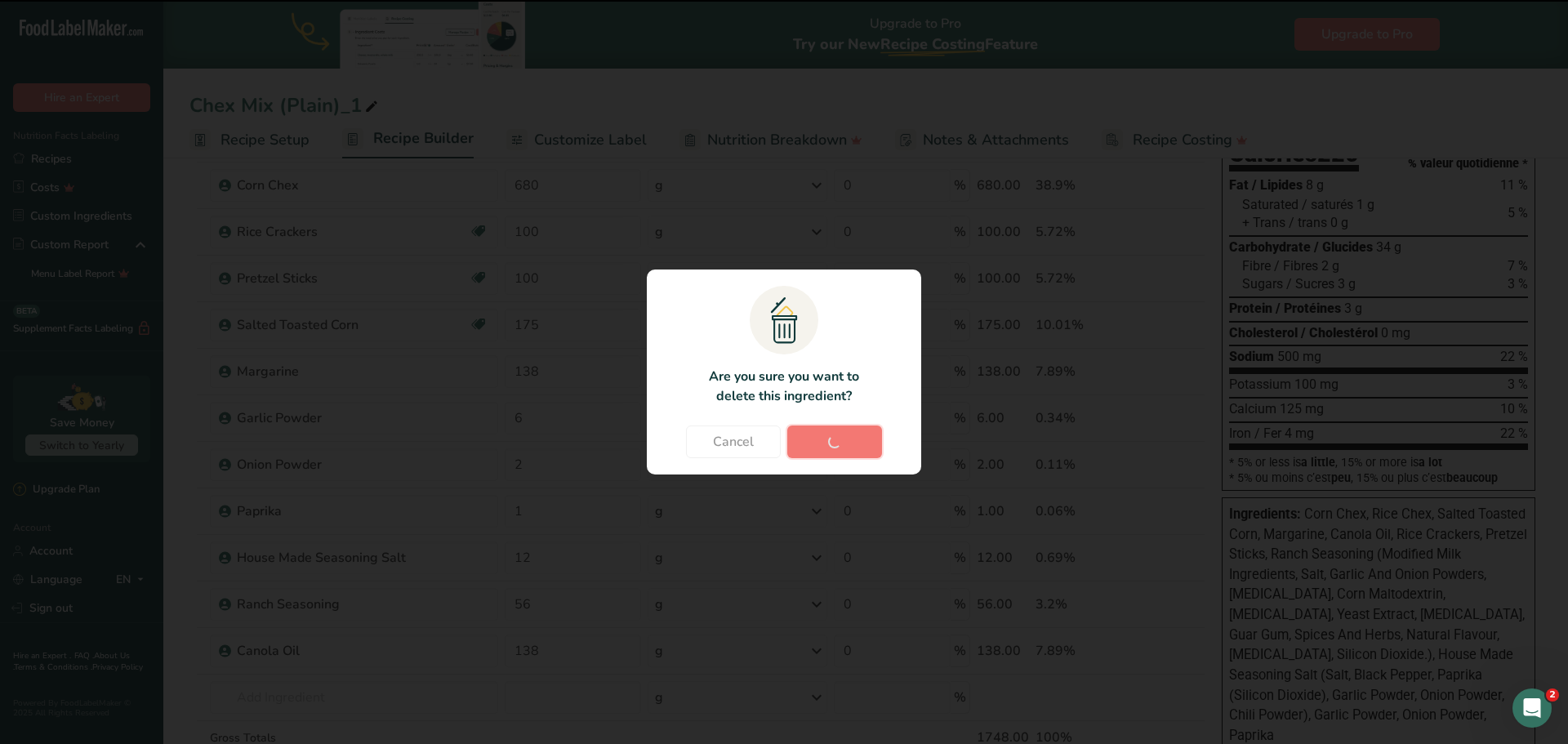
type input "56"
type input "138"
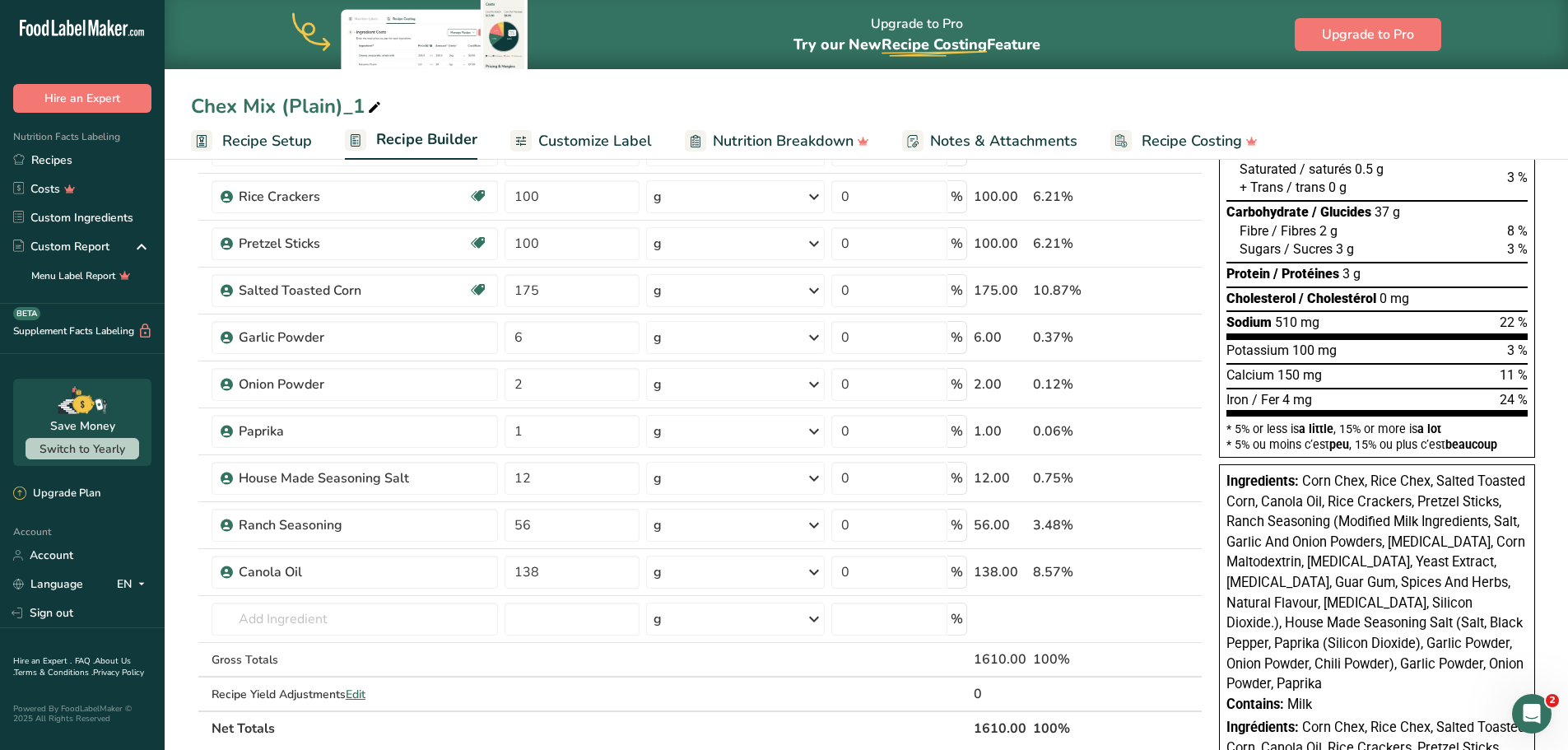
scroll to position [247, 0]
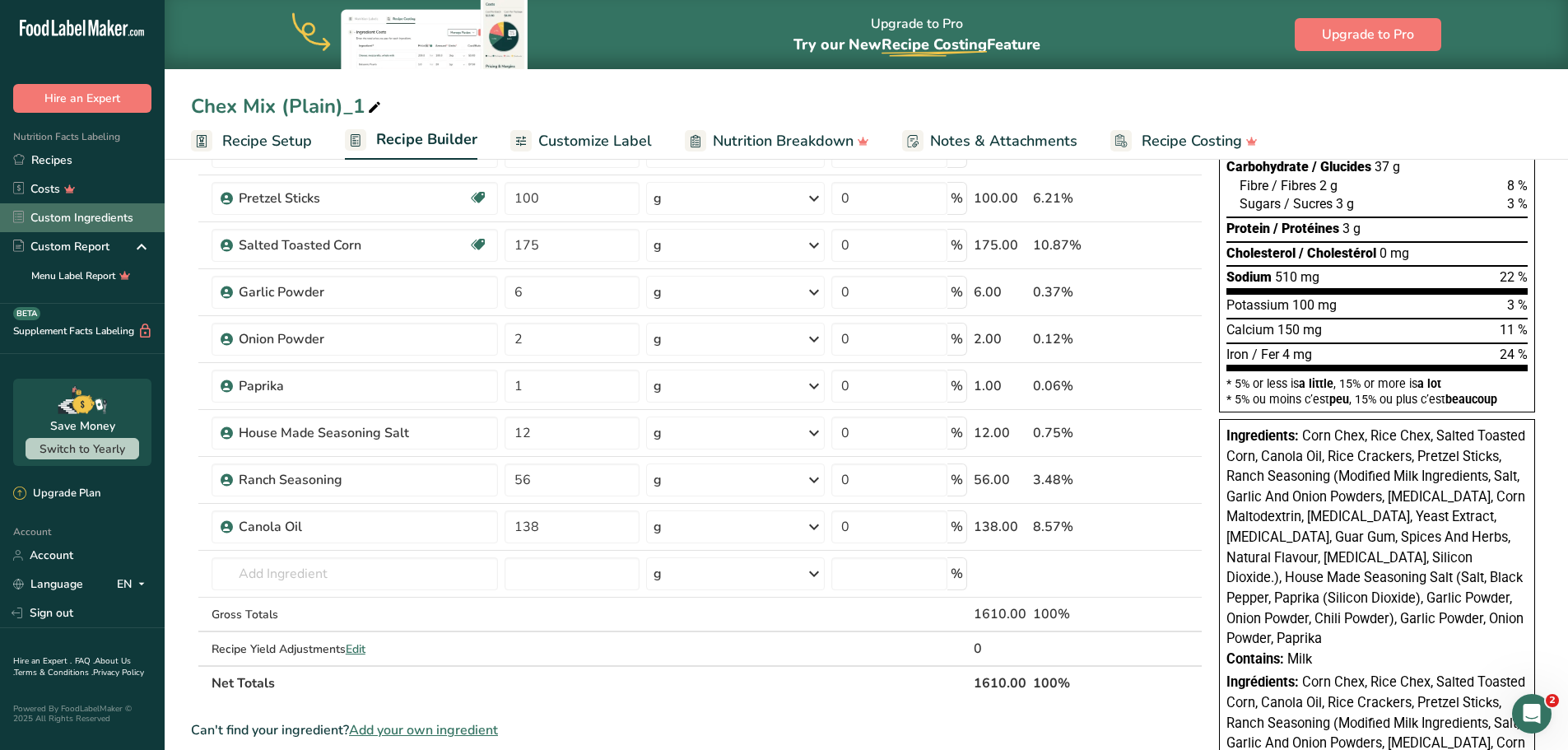
click at [69, 219] on link "Custom Ingredients" at bounding box center [82, 217] width 164 height 29
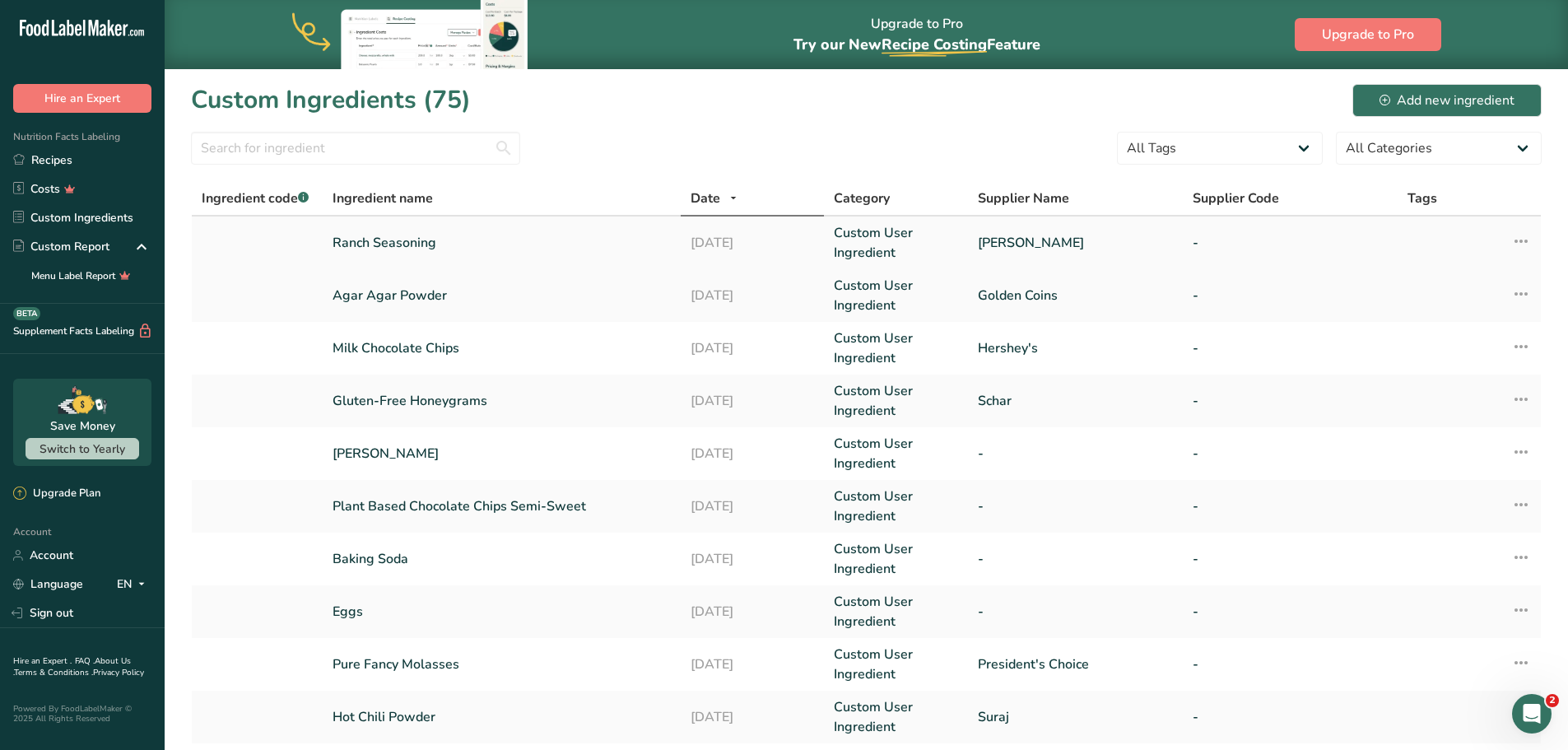
click at [1522, 241] on icon at bounding box center [1520, 241] width 20 height 29
click at [1459, 275] on span "Edit Ingredient" at bounding box center [1448, 278] width 76 height 17
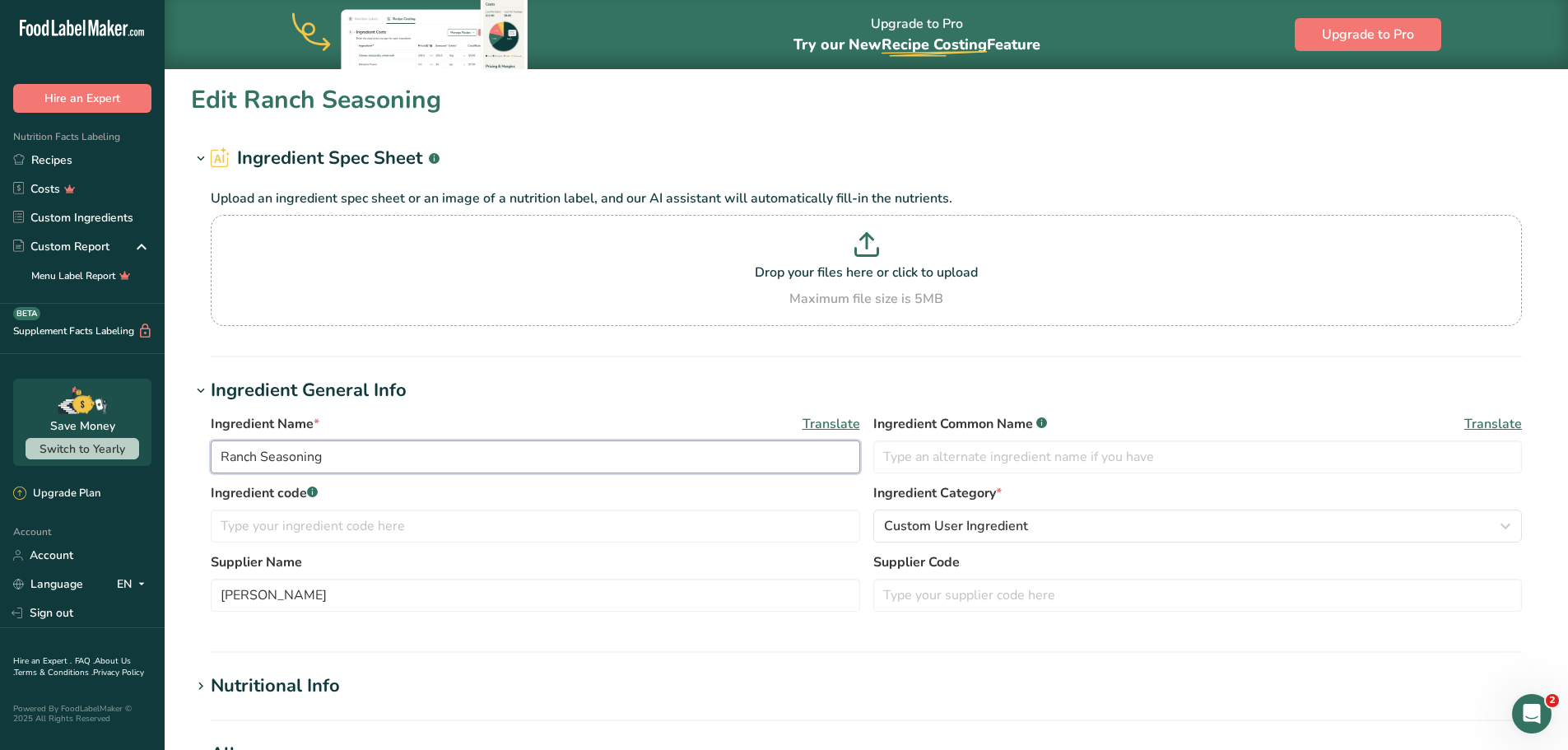
click at [252, 457] on input "Ranch Seasoning" at bounding box center [535, 457] width 650 height 33
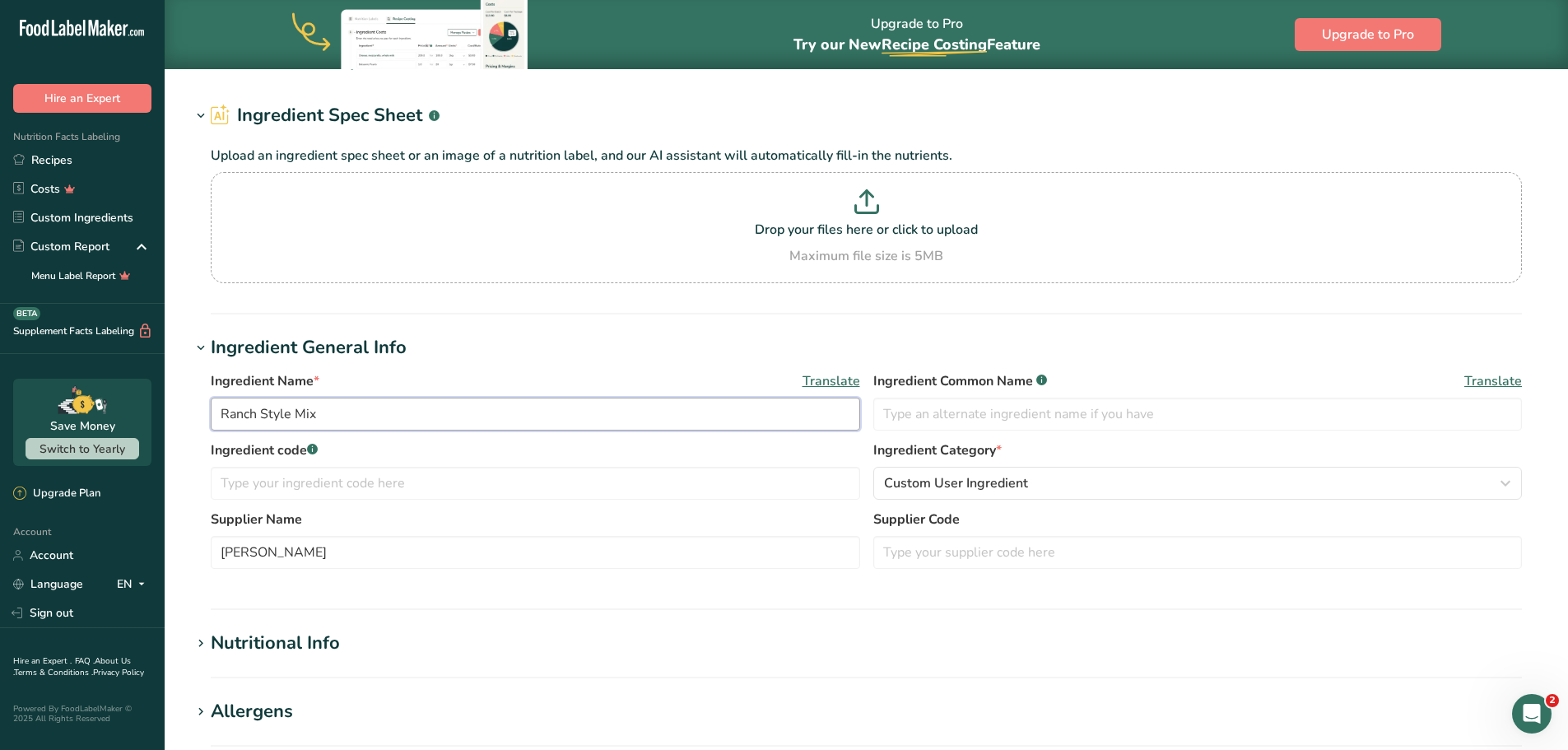
scroll to position [164, 0]
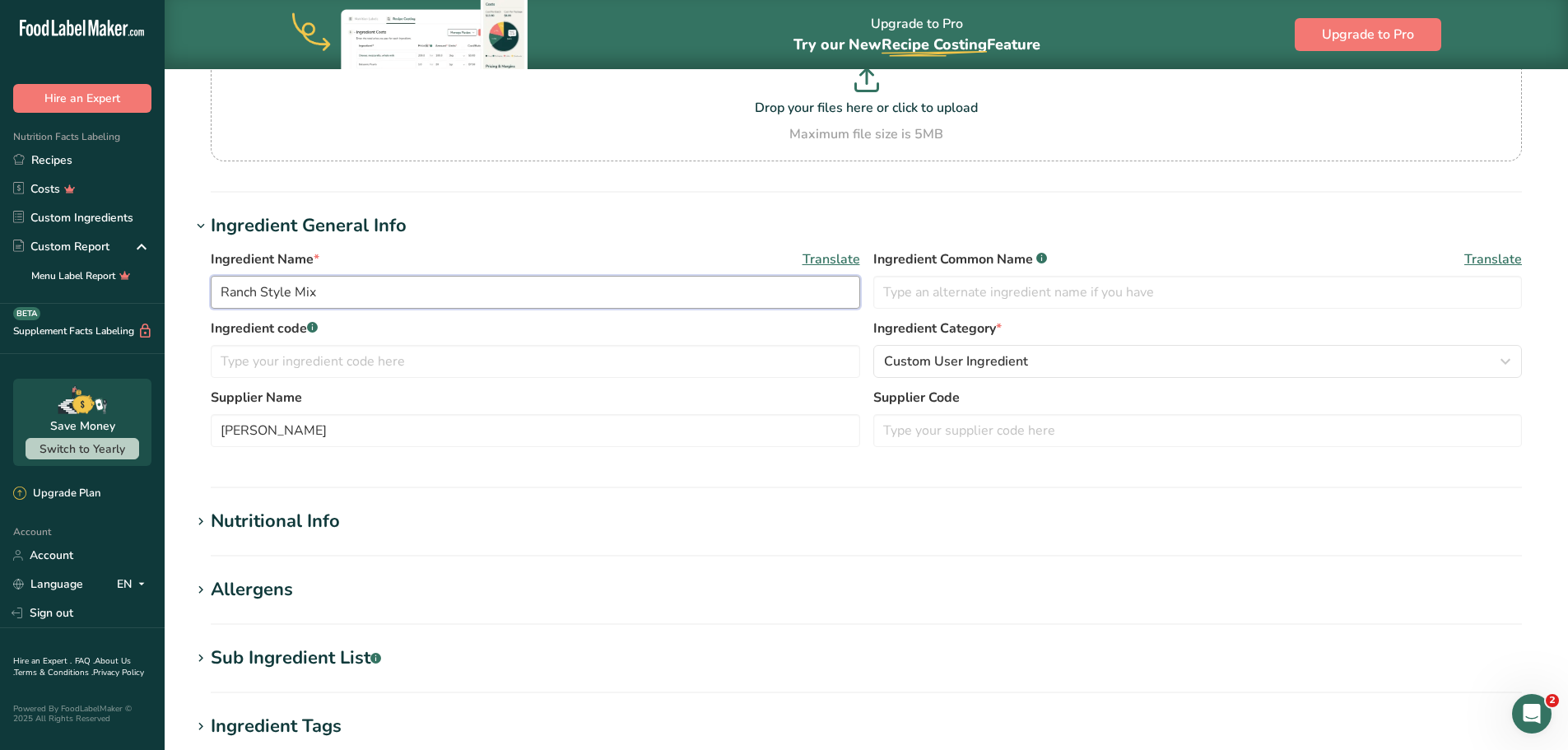
type input "Ranch Style Mix"
click at [212, 589] on div "Allergens" at bounding box center [252, 589] width 82 height 27
click at [259, 657] on link at bounding box center [256, 656] width 13 height 13
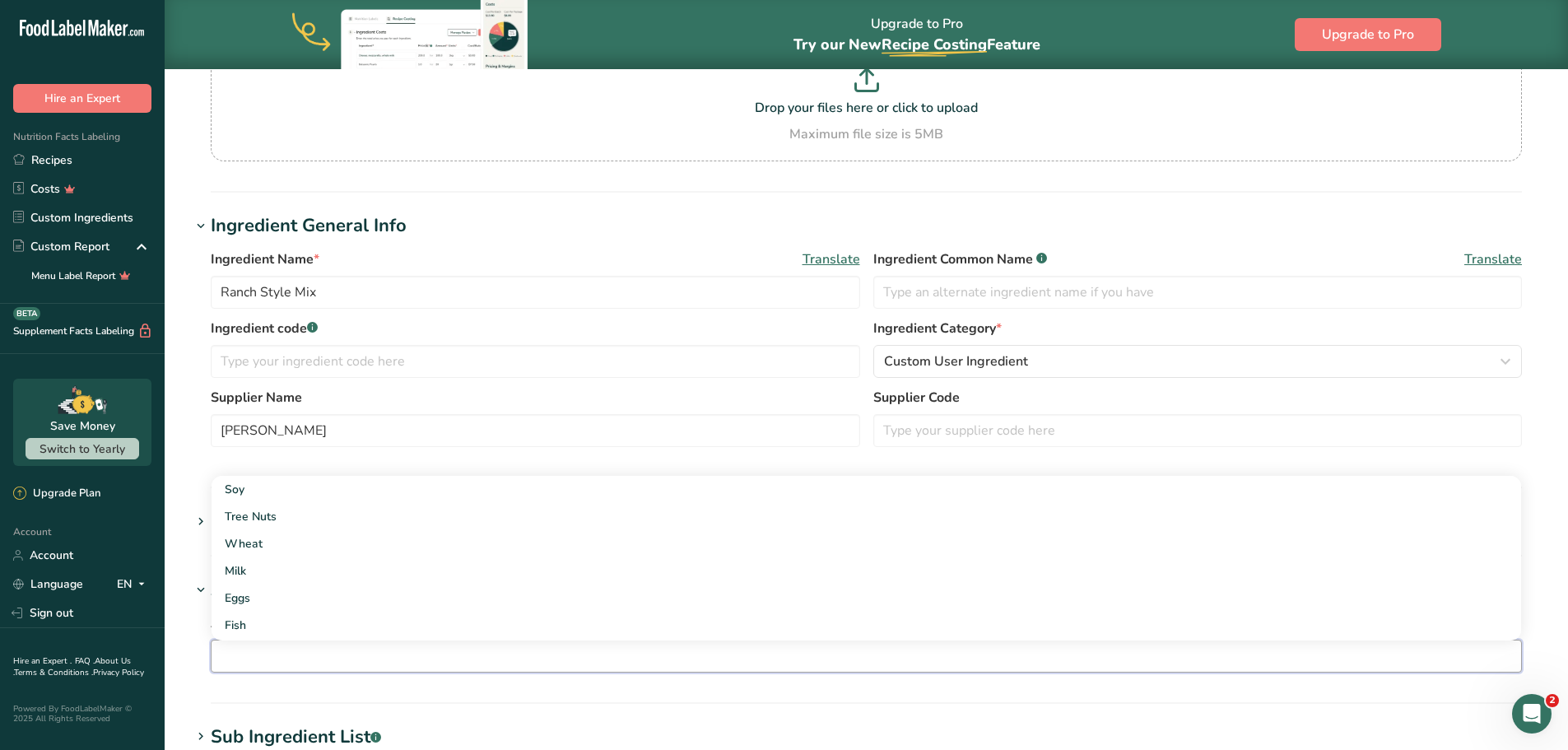
scroll to position [494, 0]
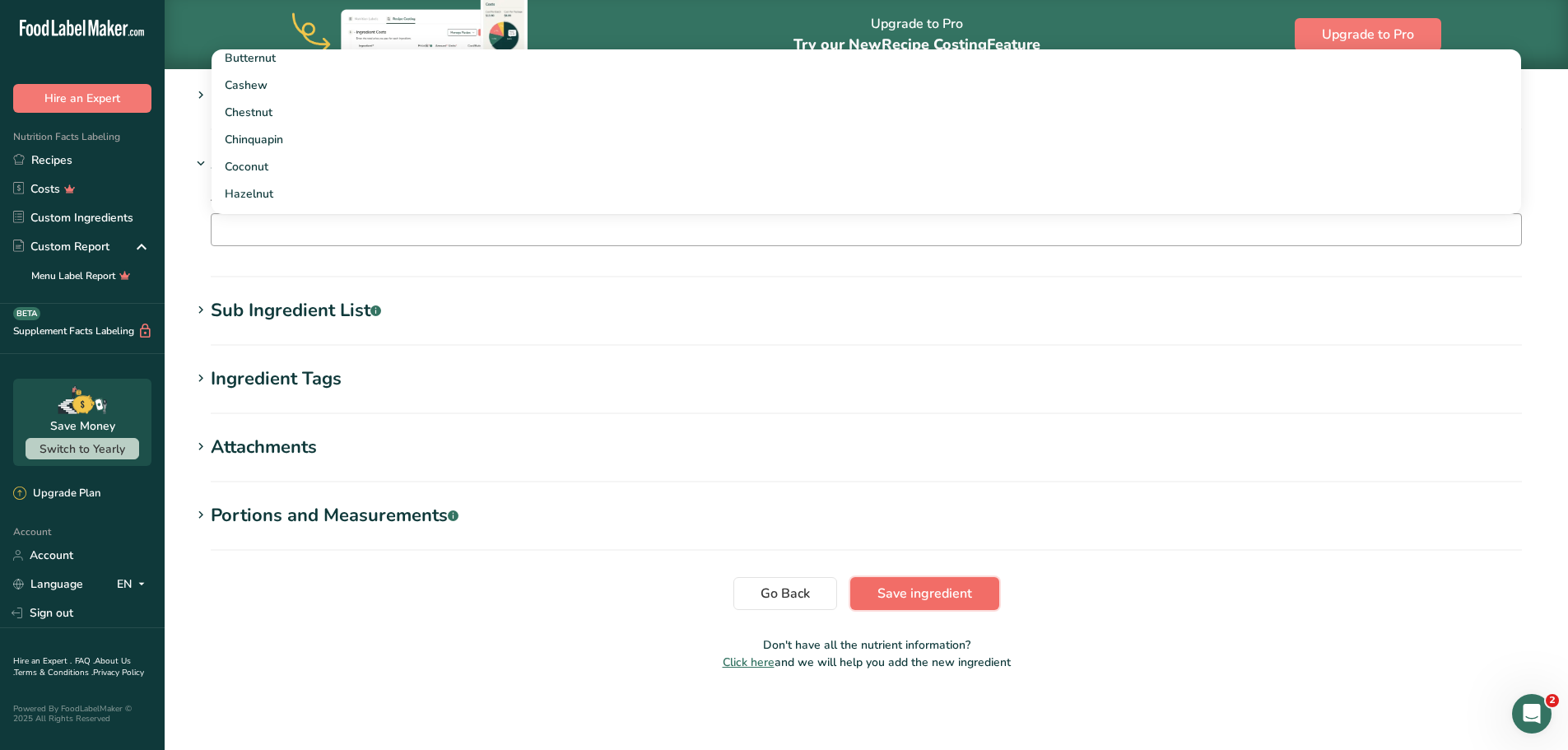
click at [925, 596] on span "Save ingredient" at bounding box center [924, 593] width 94 height 20
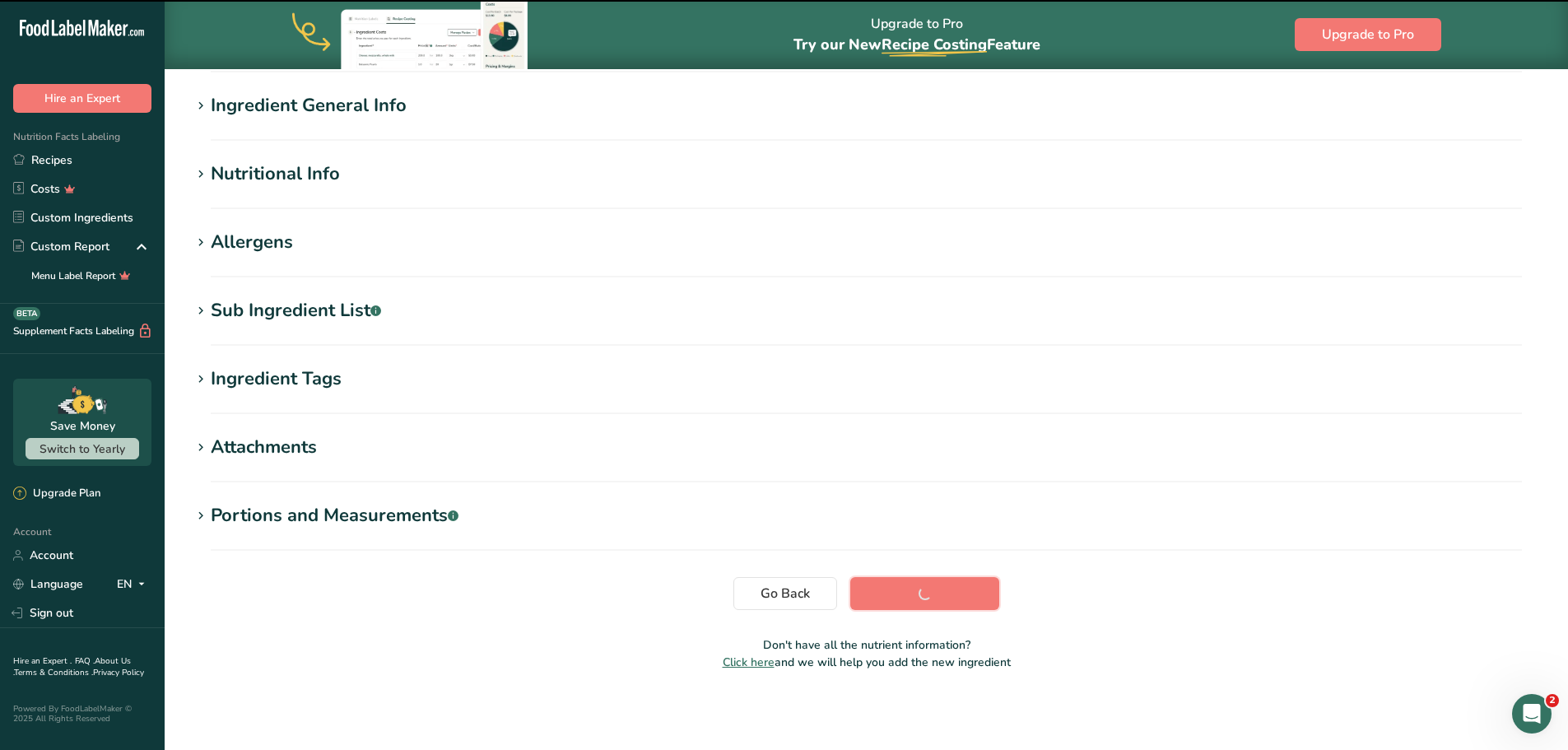
scroll to position [121, 0]
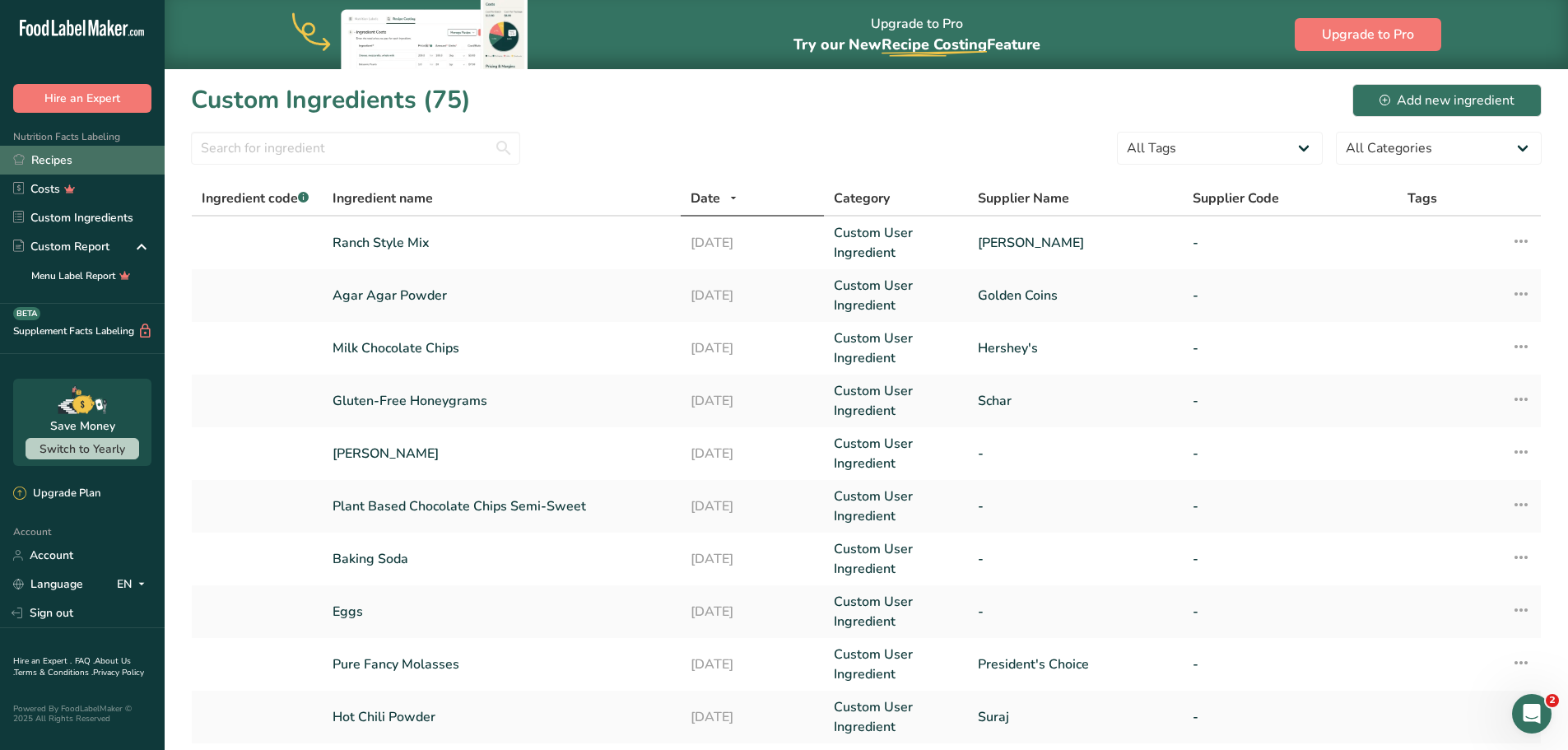
click at [54, 149] on link "Recipes" at bounding box center [82, 159] width 164 height 29
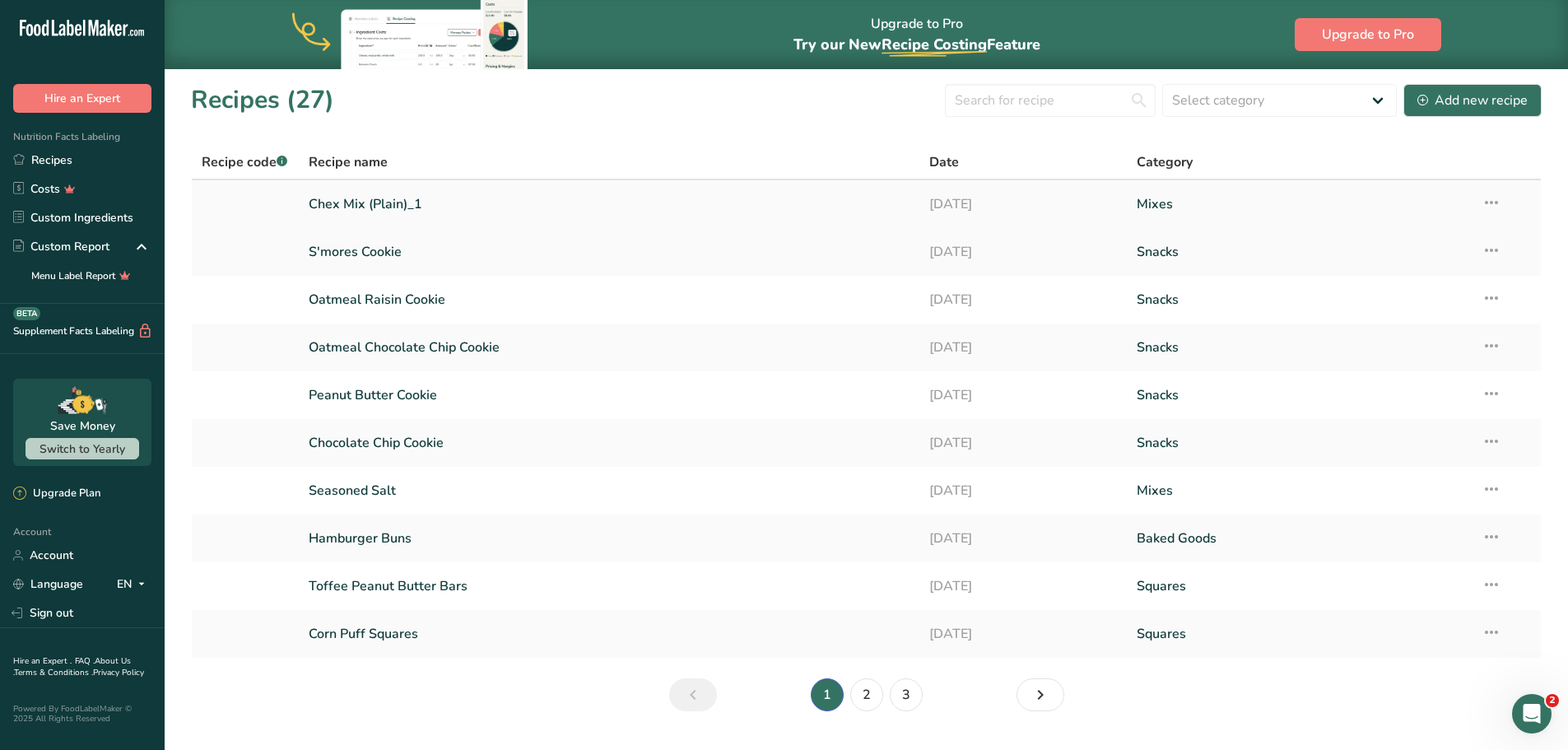
click at [348, 203] on link "Chex Mix (Plain)_1" at bounding box center [610, 204] width 602 height 35
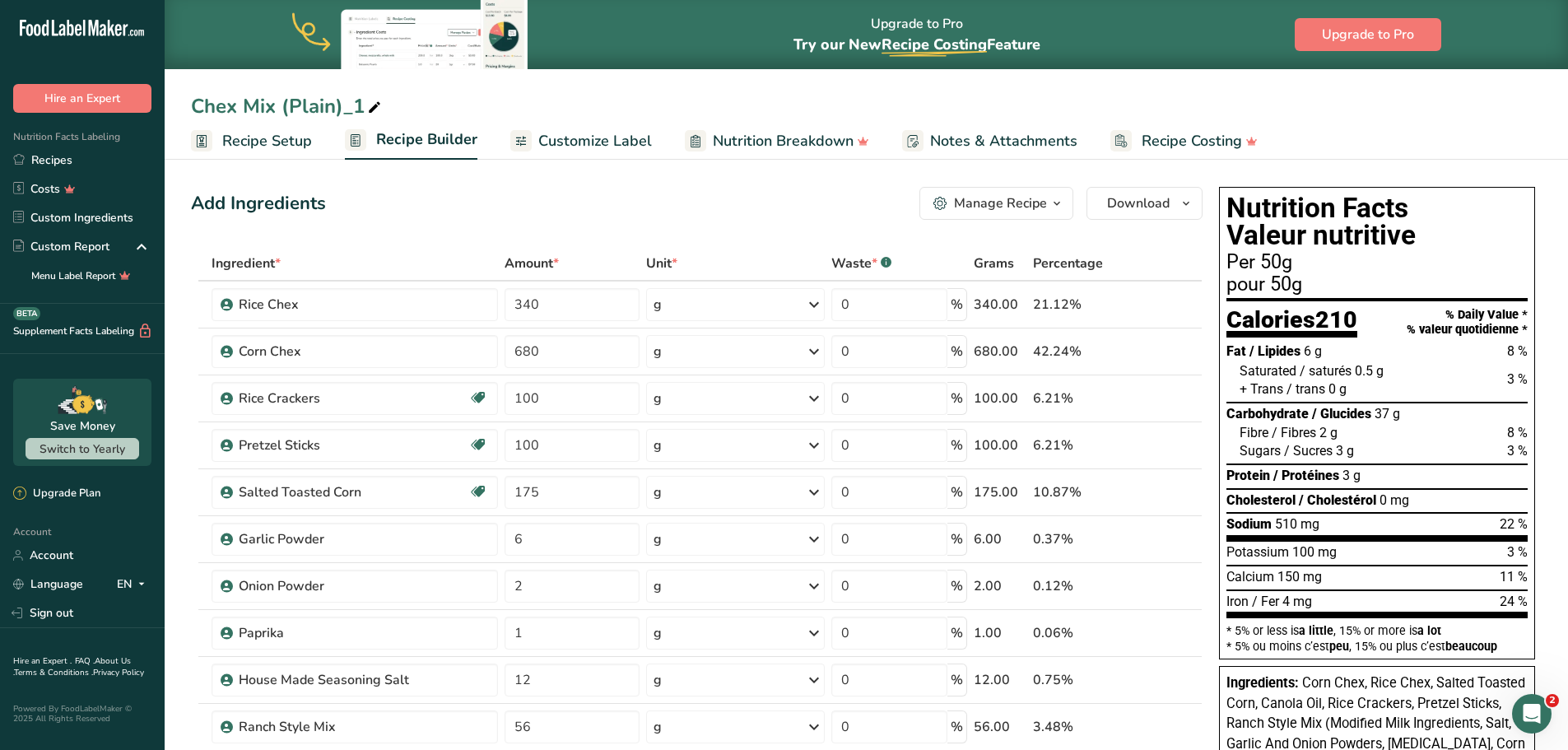
click at [299, 99] on div "Chex Mix (Plain)_1" at bounding box center [288, 106] width 194 height 29
drag, startPoint x: 364, startPoint y: 103, endPoint x: 285, endPoint y: 117, distance: 80.2
click at [285, 117] on input "Chex Mix (Plain)_1" at bounding box center [866, 106] width 1350 height 29
click at [195, 99] on input "Chex Mix (" at bounding box center [866, 106] width 1350 height 29
click at [407, 102] on input "Ranch Munch Chex Mix (" at bounding box center [866, 106] width 1350 height 29
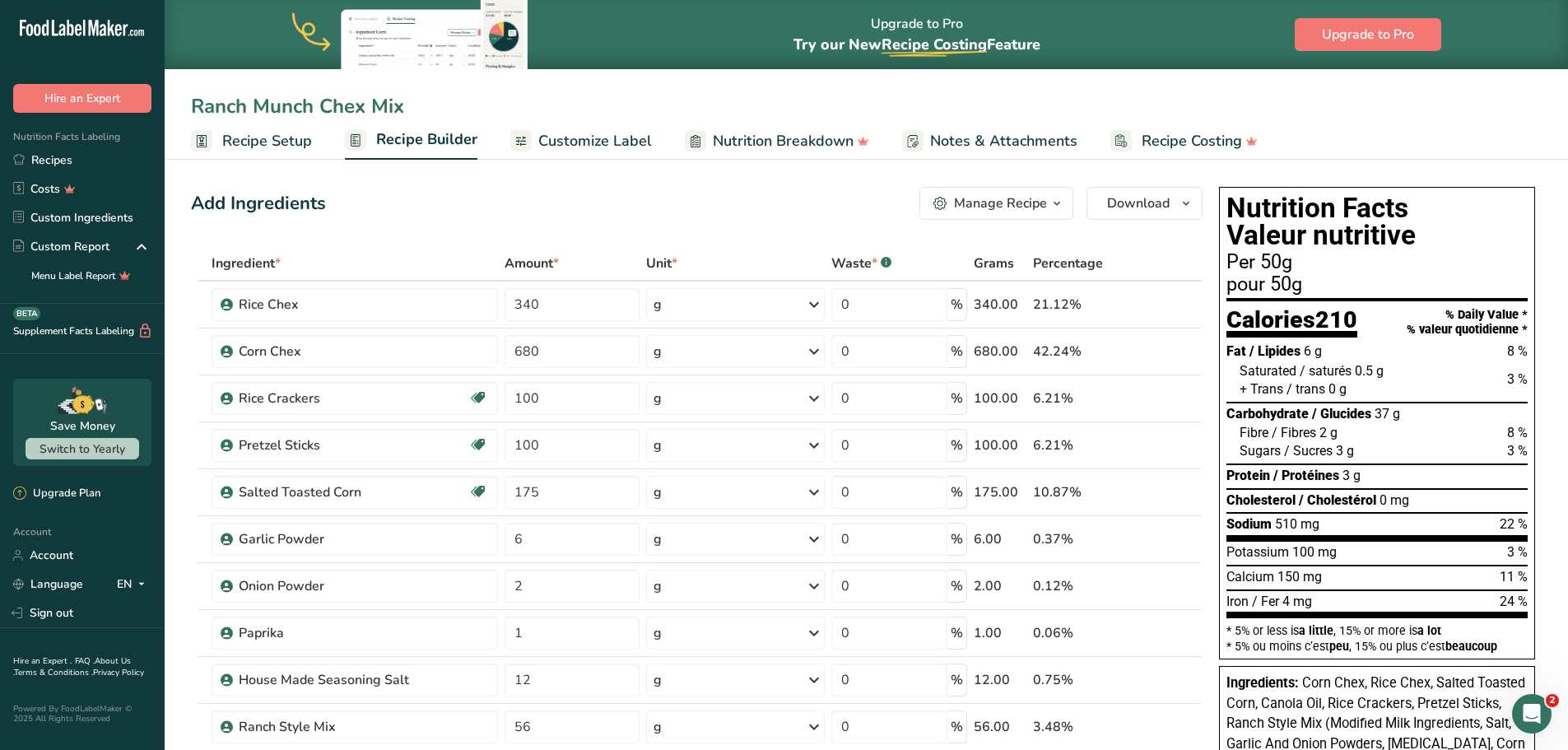
type input "Ranch Munch Chex Mix"
click at [504, 196] on div "Add Ingredients Manage Recipe Delete Recipe Duplicate Recipe Scale Recipe Save …" at bounding box center [696, 203] width 1011 height 33
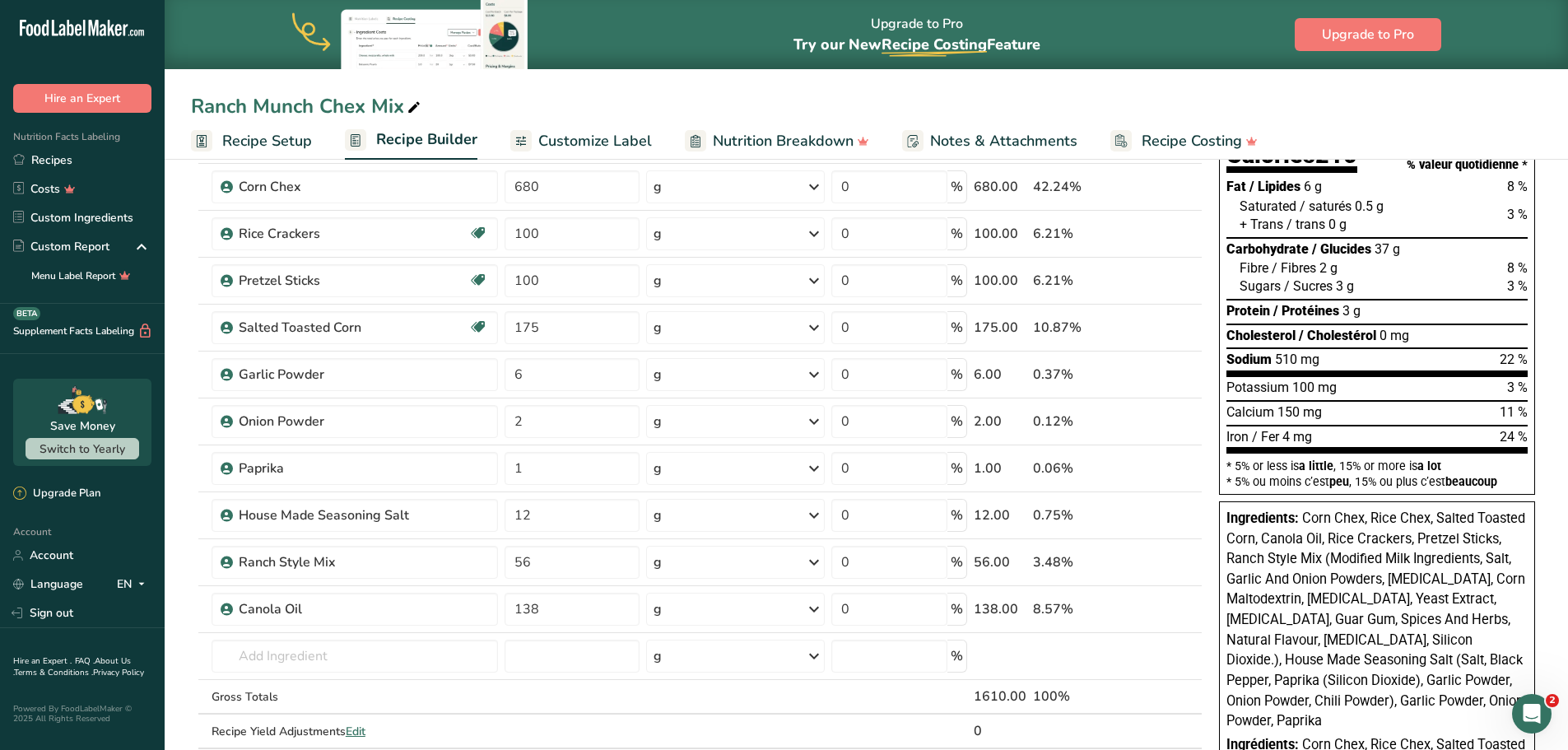
scroll to position [247, 0]
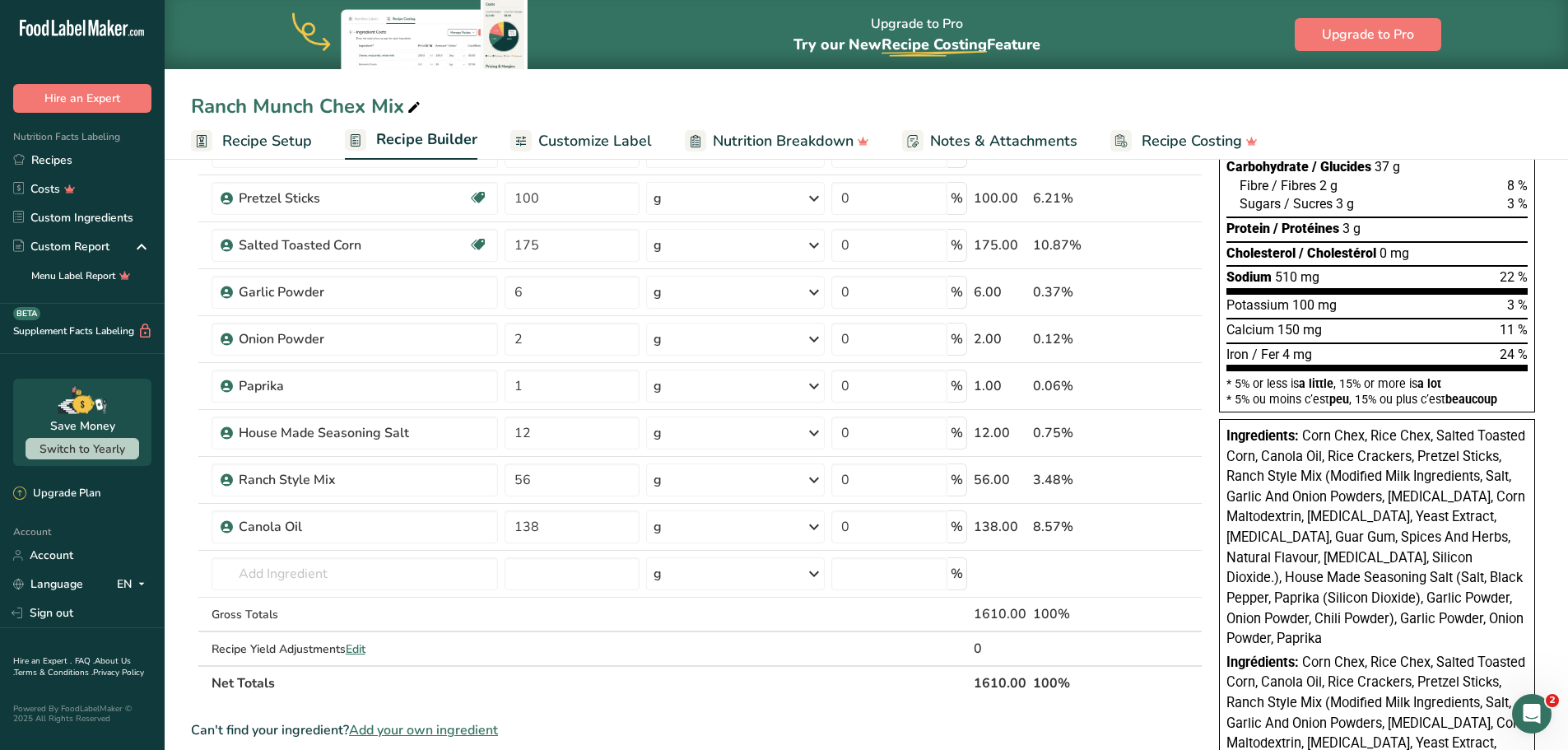
click at [568, 144] on span "Customize Label" at bounding box center [594, 141] width 113 height 22
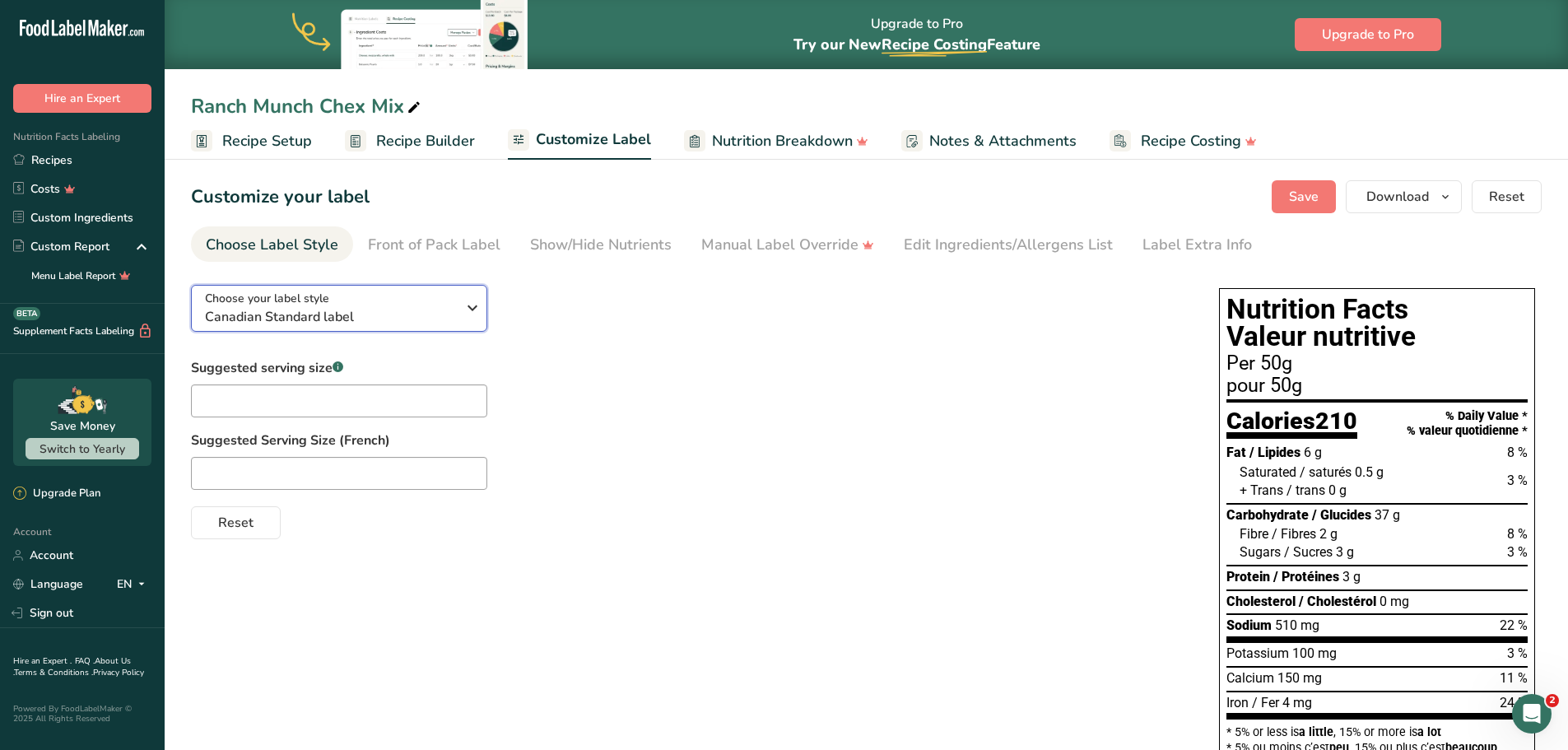
click at [396, 287] on button "Choose your label style Canadian Standard label" at bounding box center [339, 308] width 297 height 47
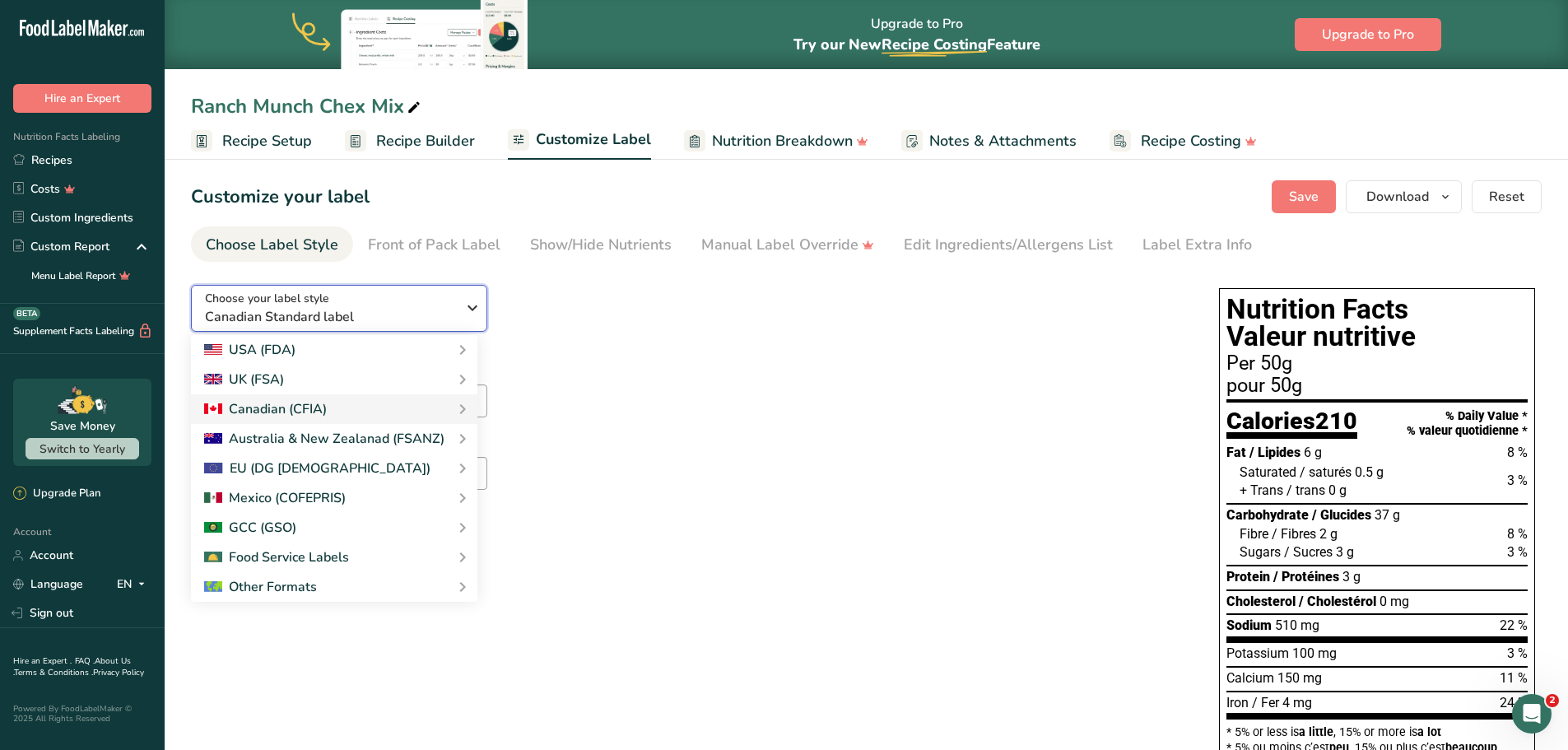
click at [396, 287] on button "Choose your label style Canadian Standard label" at bounding box center [339, 308] width 297 height 47
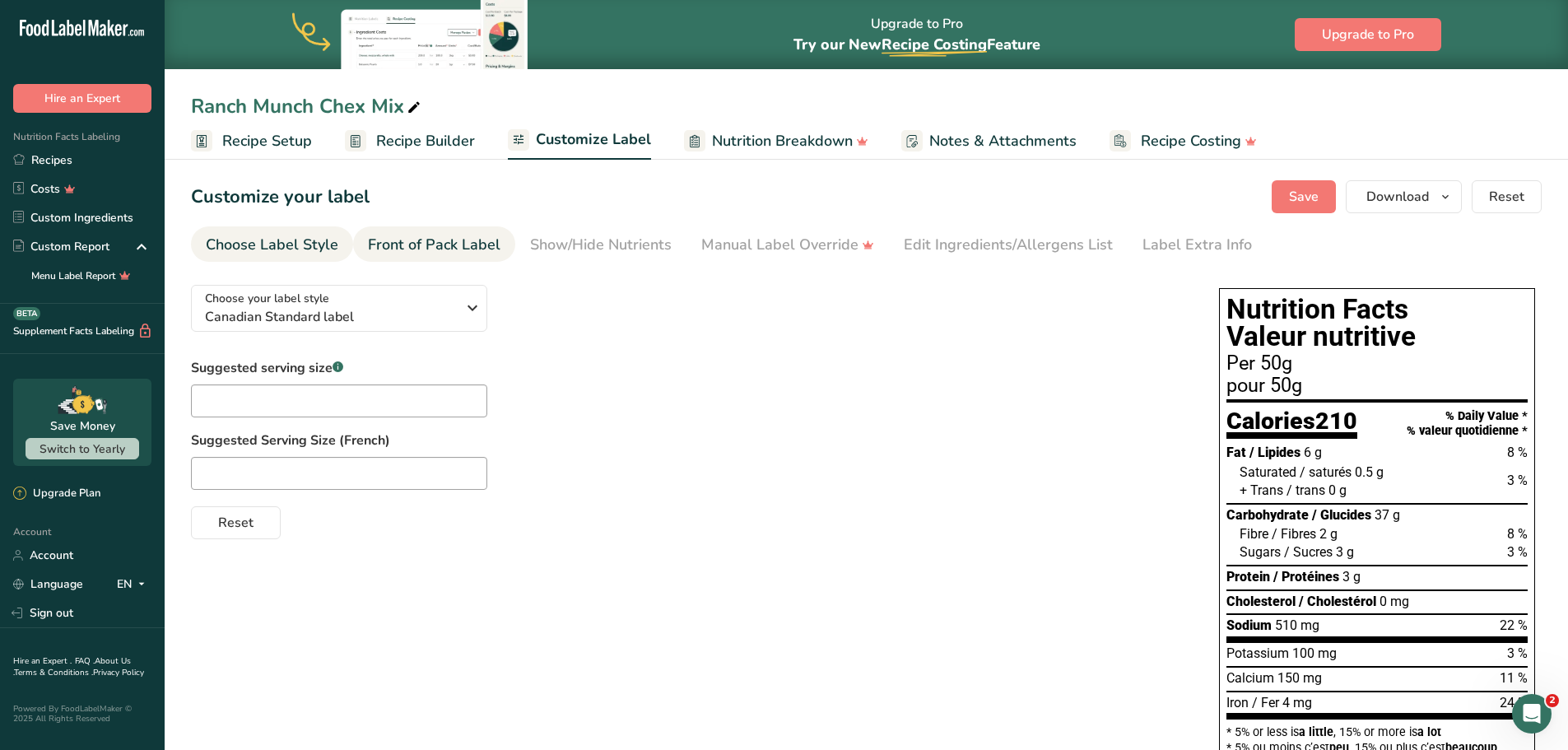
click at [457, 238] on div "Front of Pack Label" at bounding box center [433, 245] width 132 height 22
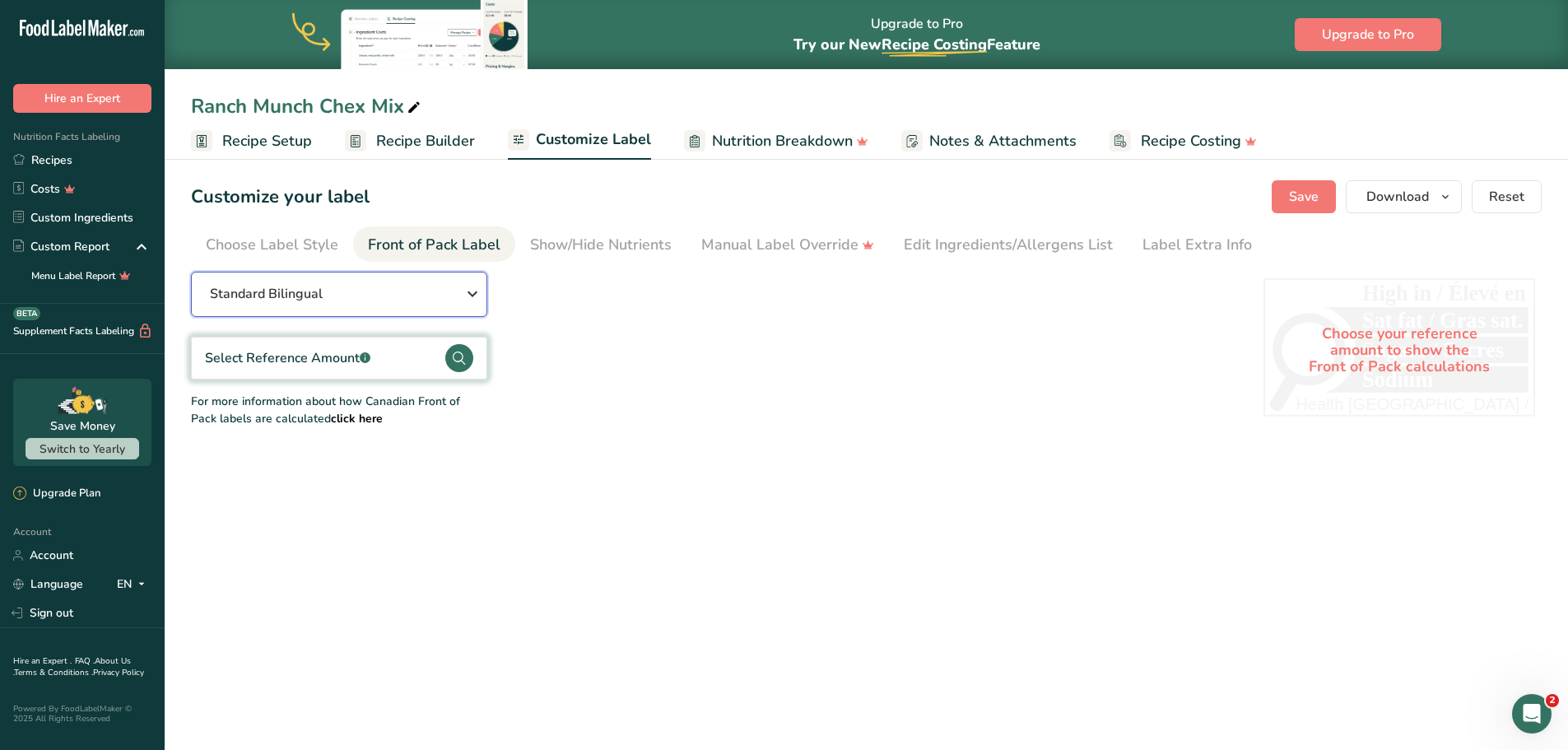
click at [339, 301] on div "Standard Bilingual" at bounding box center [339, 293] width 258 height 20
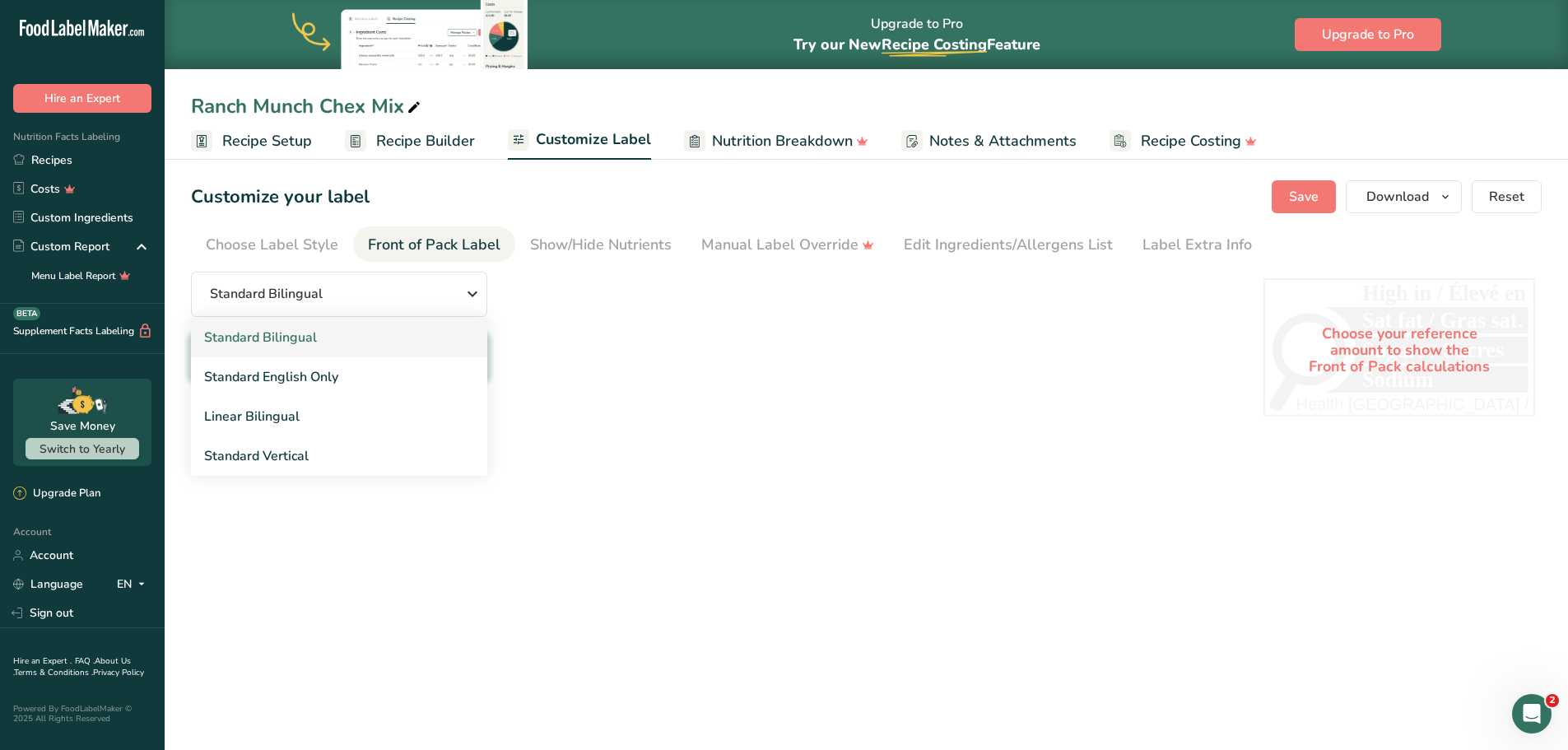
click at [324, 342] on link "Standard Bilingual" at bounding box center [339, 337] width 297 height 40
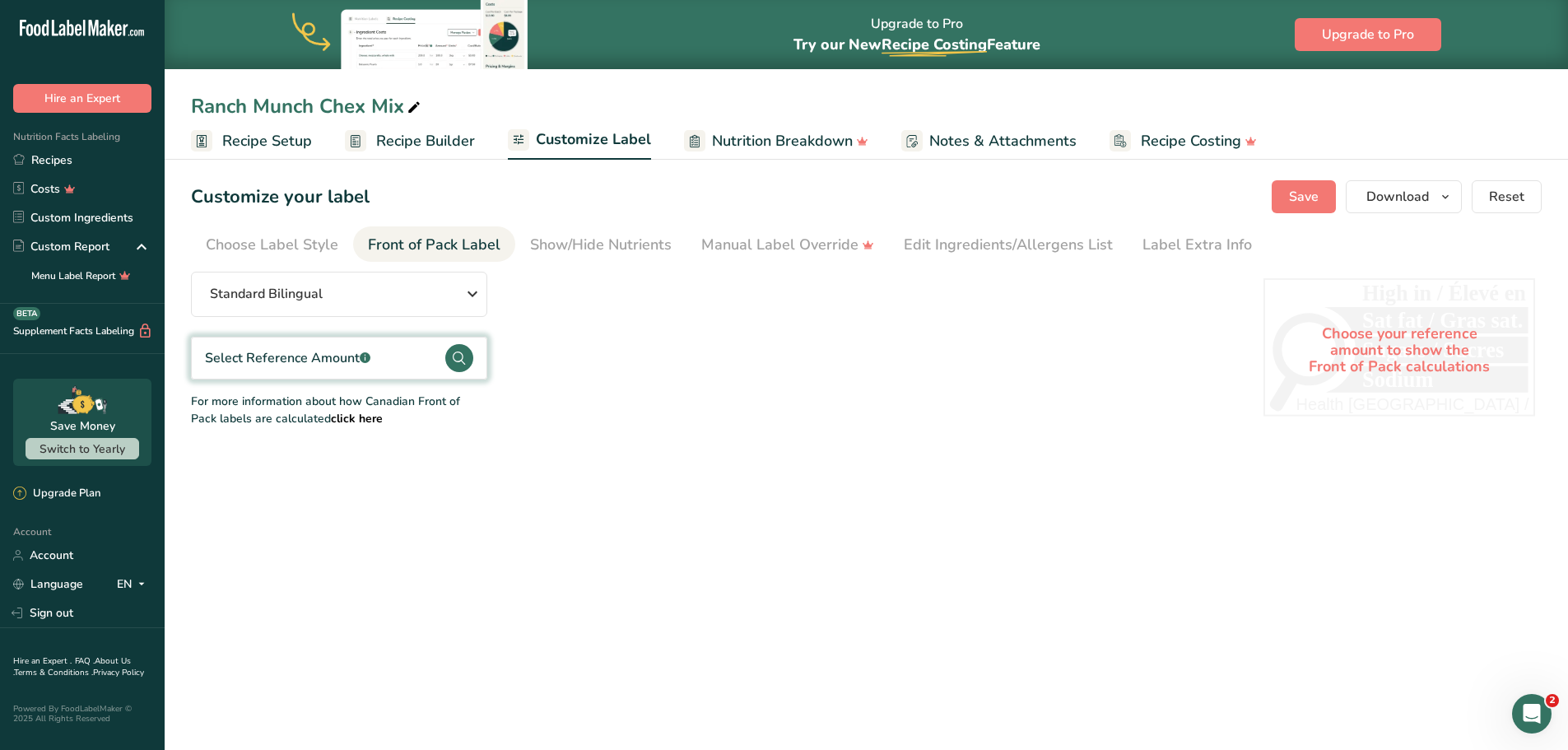
click at [321, 376] on div "Select Reference Amount .a-a{fill:#347362;}.b-a{fill:#fff;}" at bounding box center [339, 357] width 297 height 42
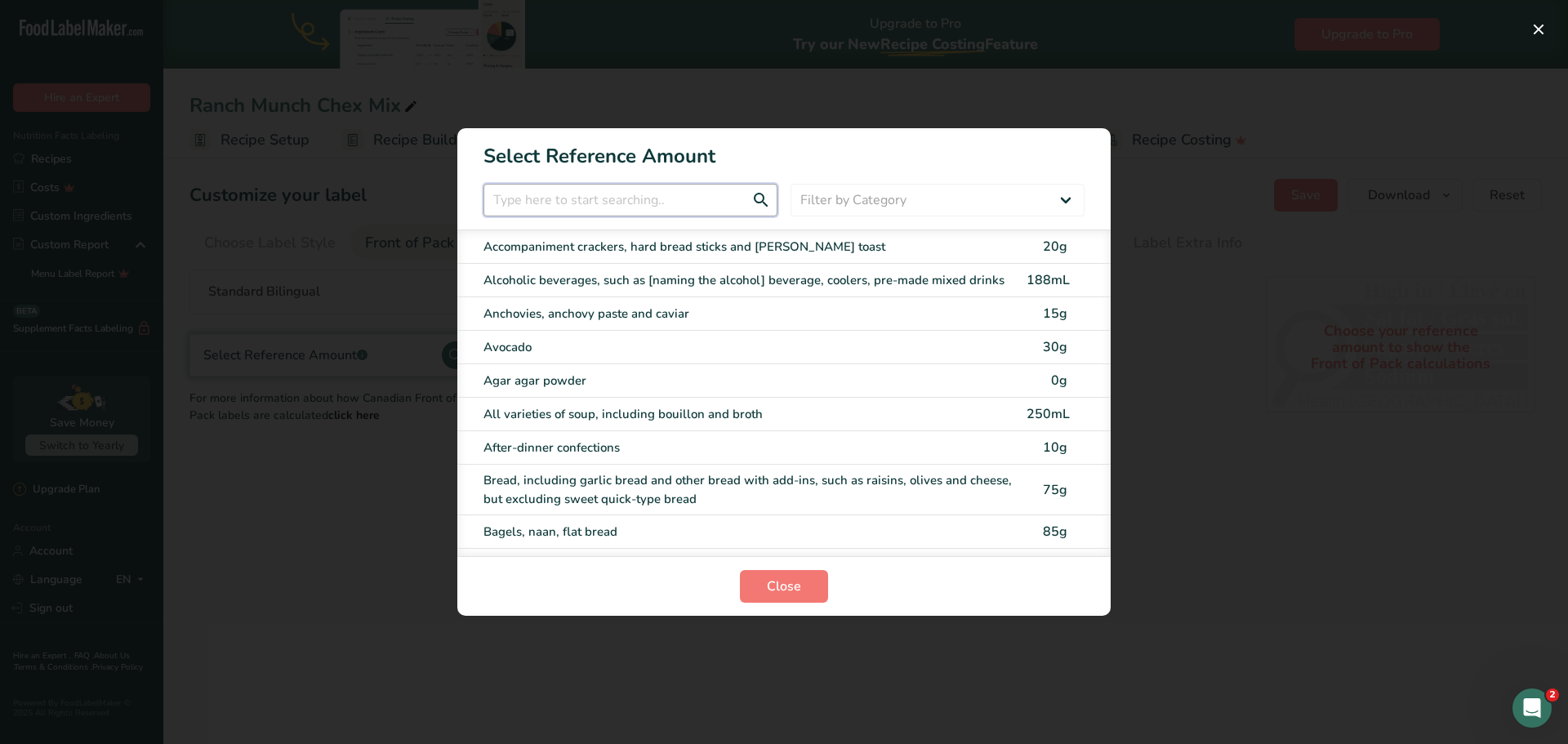
click at [603, 202] on input "FOP Category Selection Modal" at bounding box center [630, 200] width 294 height 33
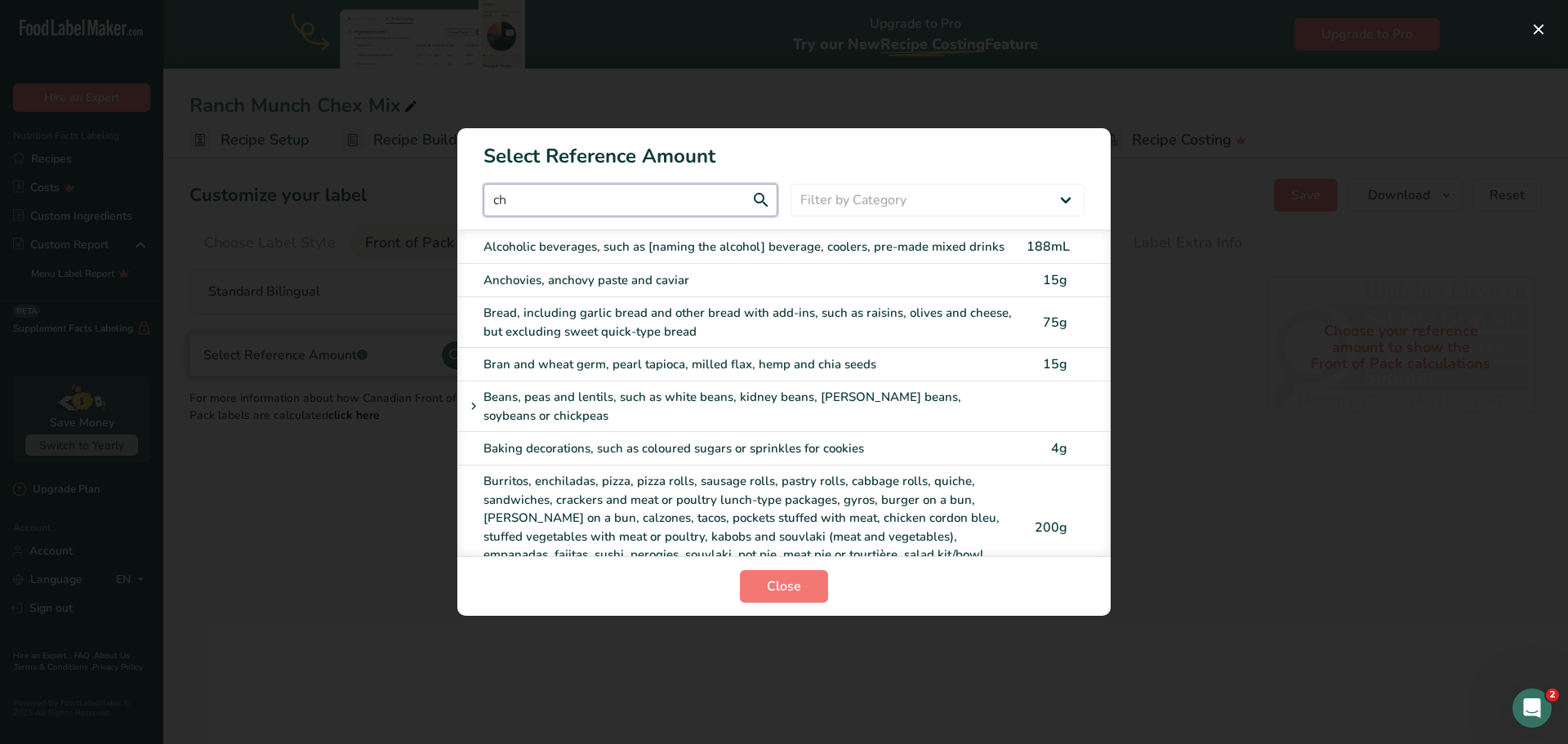
type input "c"
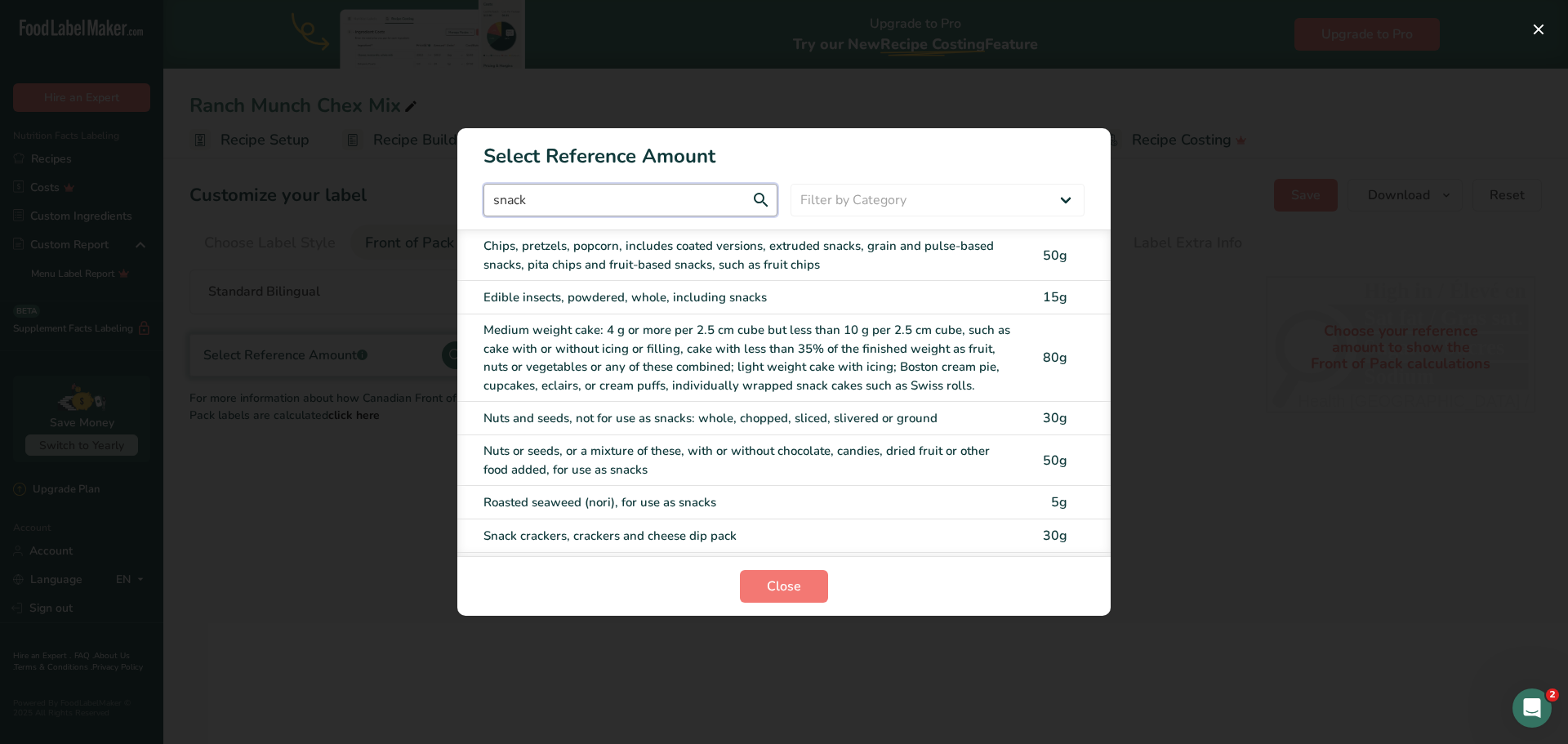
type input "snack"
click at [654, 263] on div "Chips, pretzels, popcorn, includes coated versions, extruded snacks, grain and …" at bounding box center [749, 255] width 533 height 37
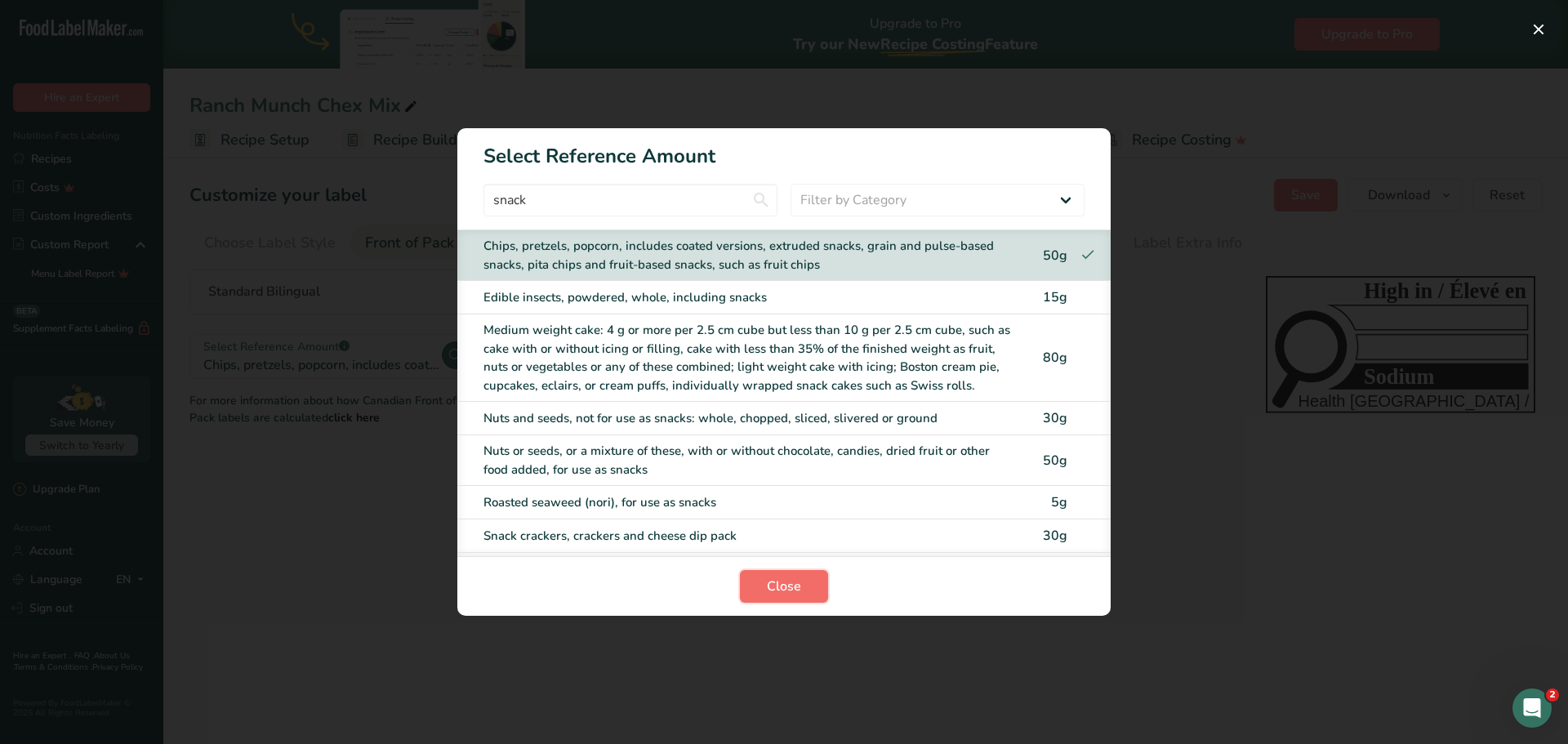
click at [787, 592] on span "Close" at bounding box center [784, 586] width 34 height 20
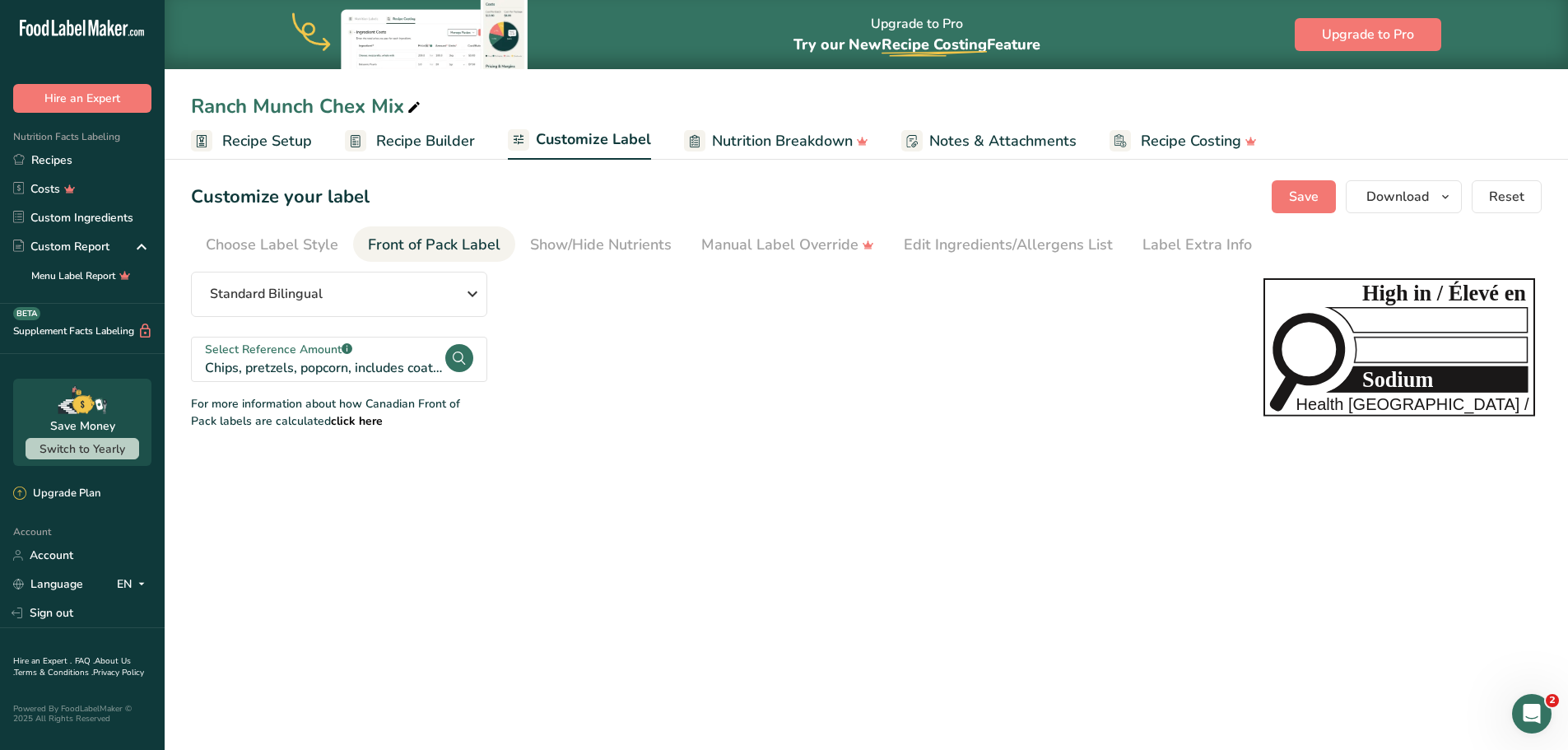
click at [437, 142] on span "Recipe Builder" at bounding box center [426, 141] width 99 height 22
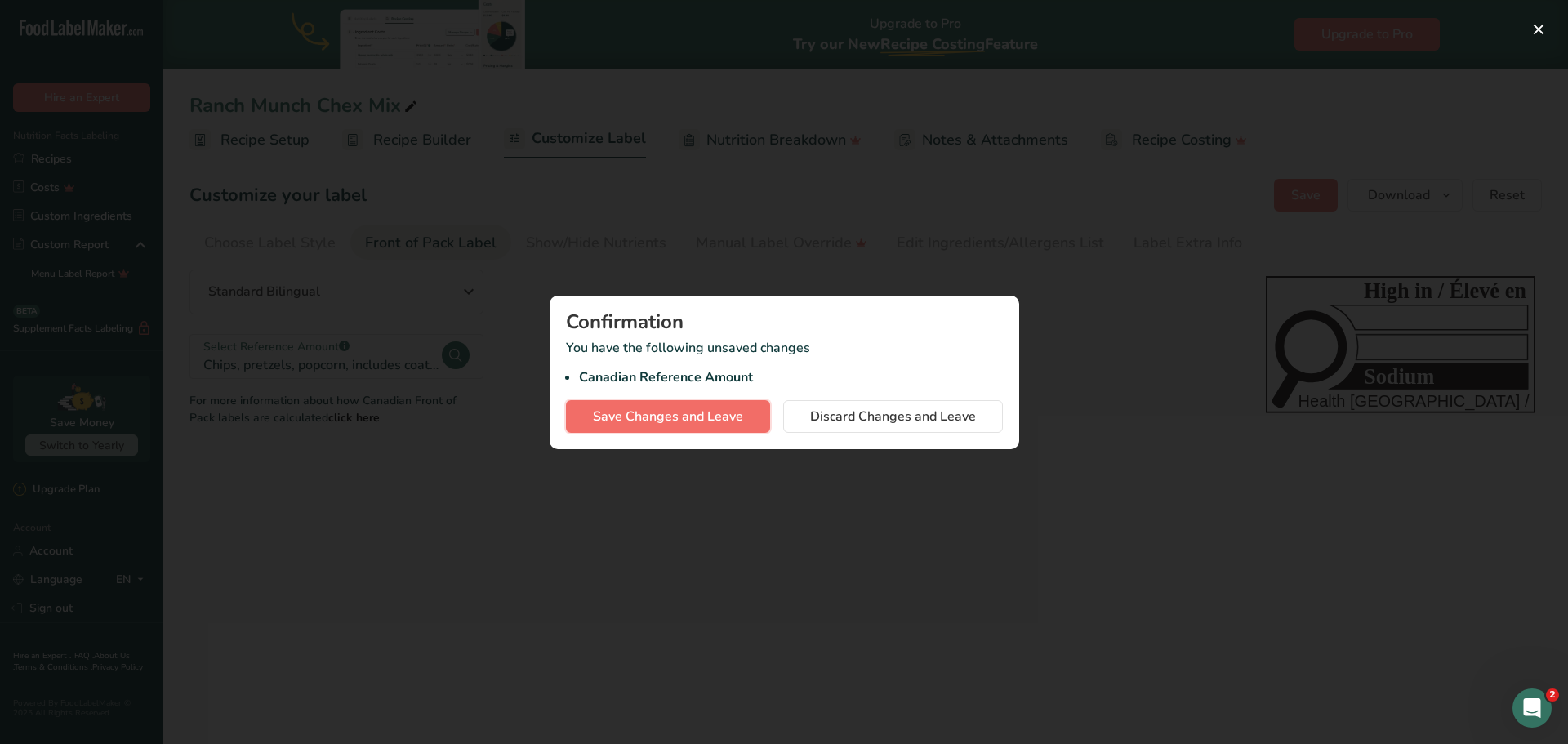
click at [678, 426] on button "Save Changes and Leave" at bounding box center [668, 416] width 204 height 33
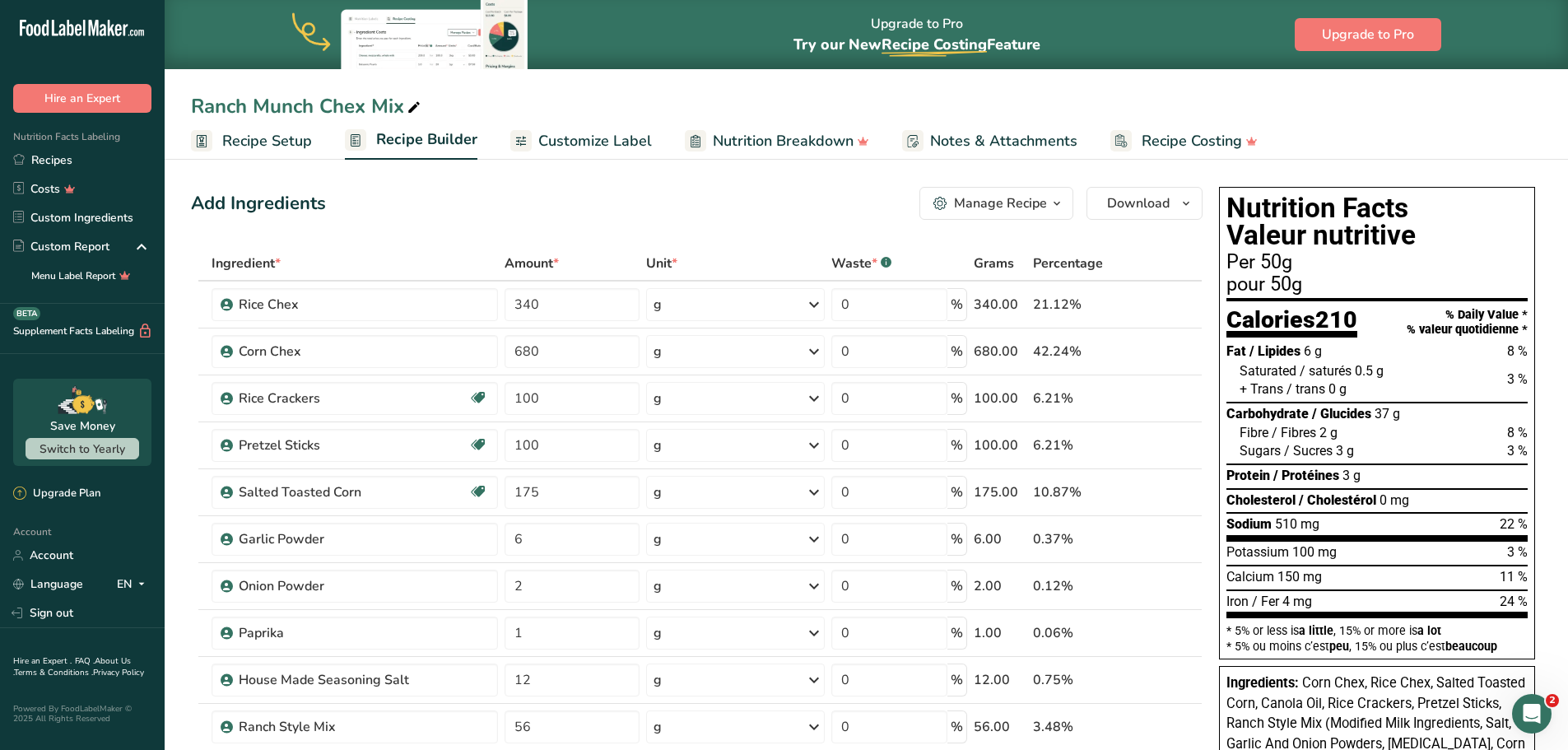
click at [530, 142] on link "Customize Label" at bounding box center [581, 141] width 142 height 37
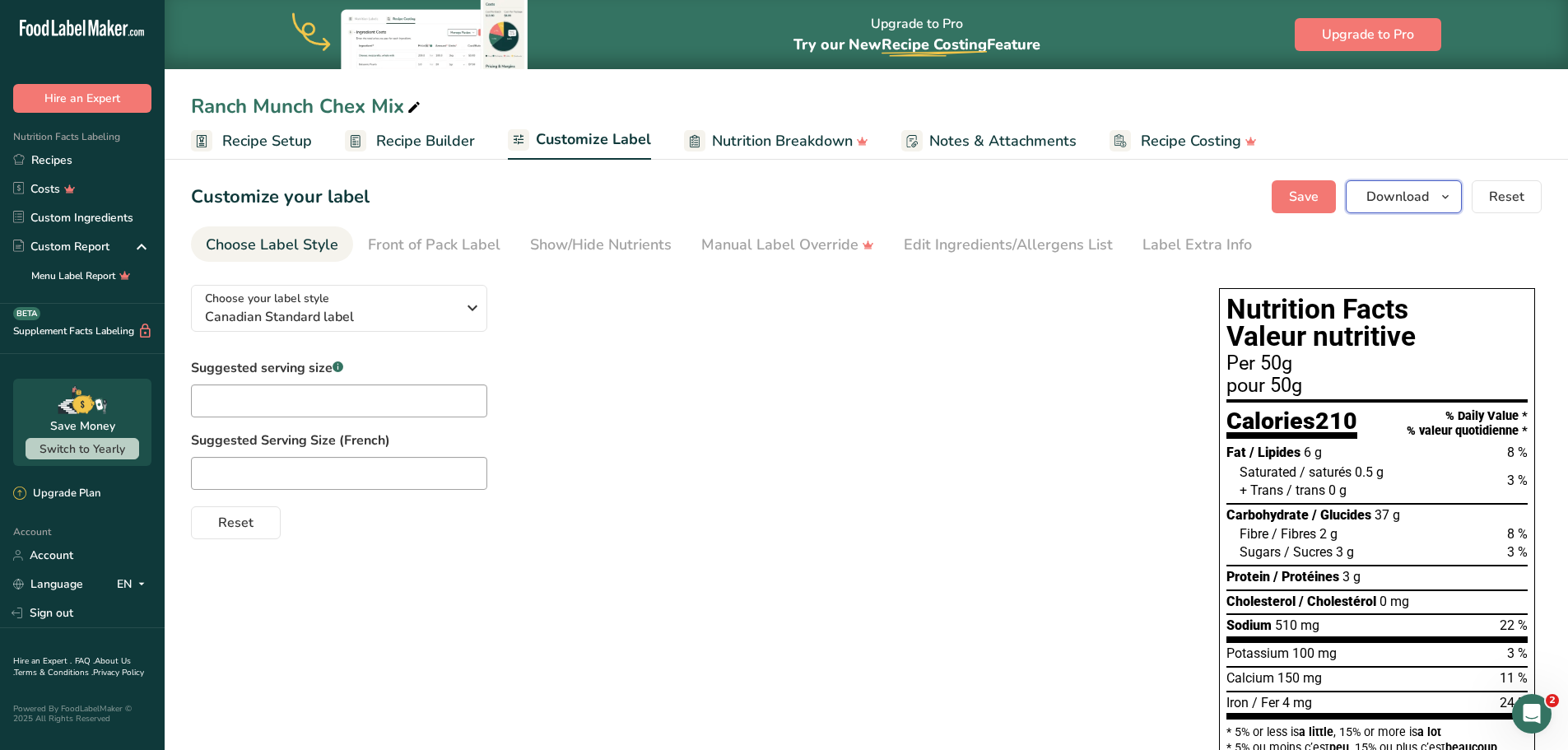
click at [1423, 202] on span "Download" at bounding box center [1397, 196] width 62 height 20
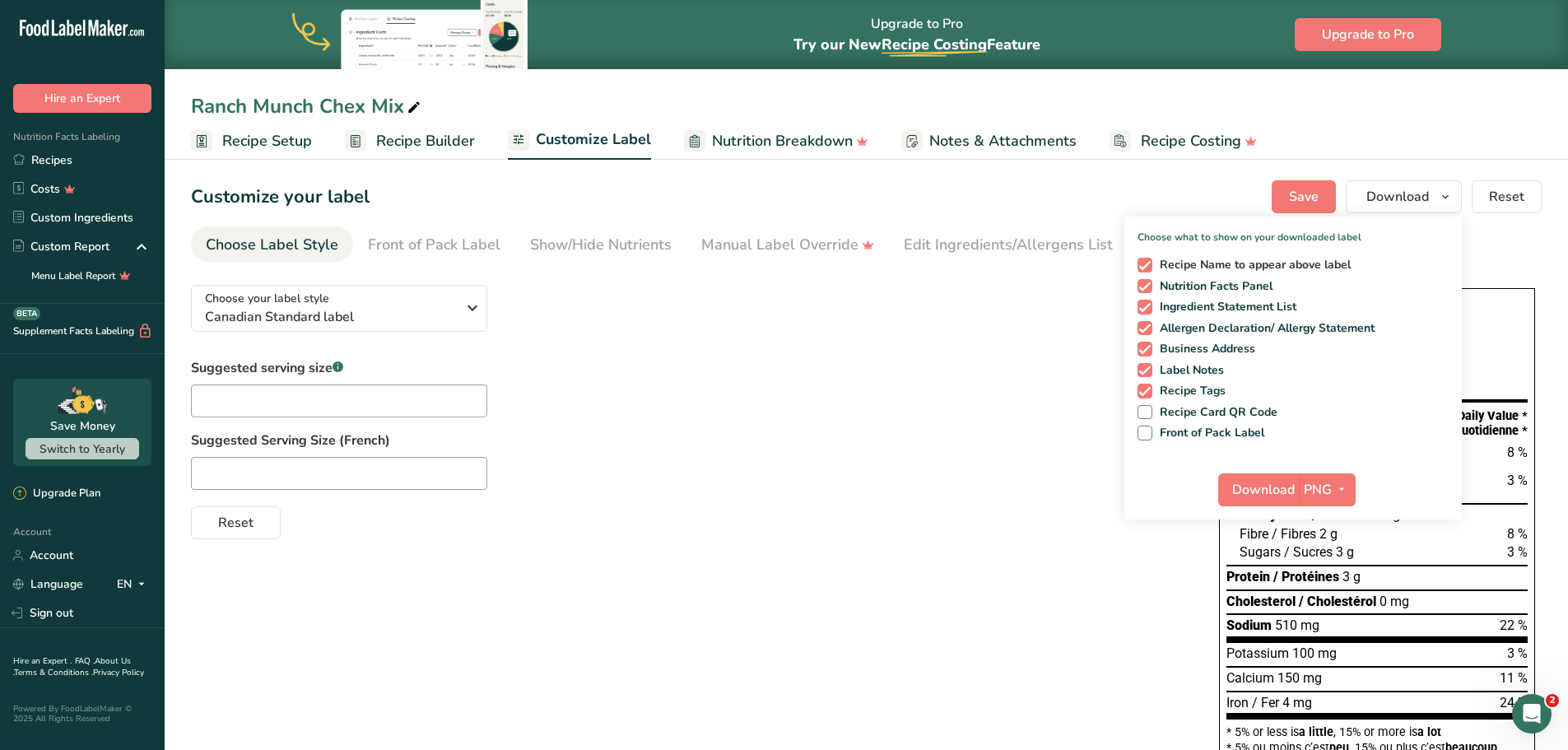
click at [1144, 262] on span at bounding box center [1144, 265] width 15 height 15
click at [1144, 262] on input "Recipe Name to appear above label" at bounding box center [1142, 265] width 10 height 10
checkbox input "false"
click at [1149, 306] on span at bounding box center [1144, 306] width 15 height 15
click at [1148, 306] on input "Ingredient Statement List" at bounding box center [1142, 306] width 10 height 10
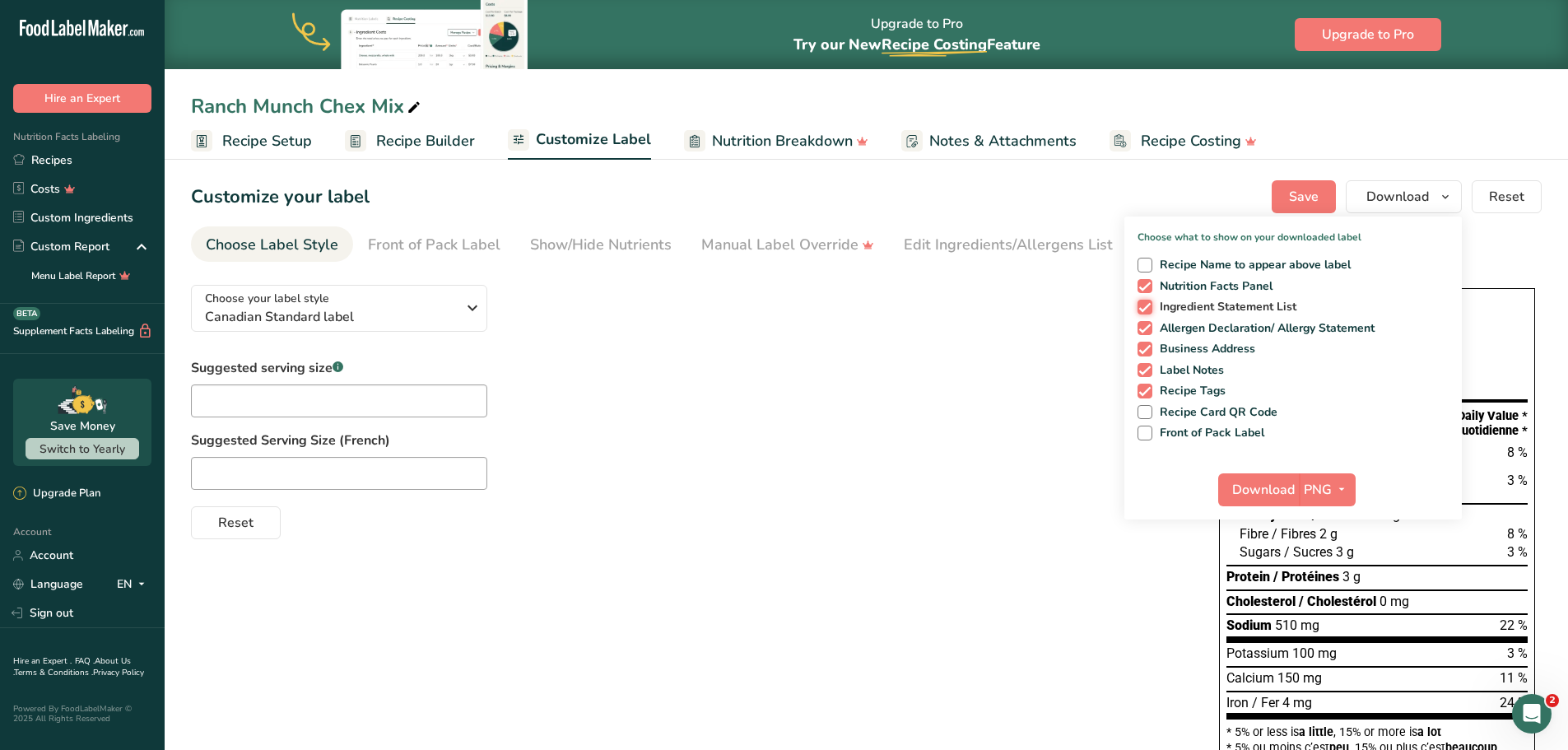
checkbox input "false"
click at [1151, 329] on span at bounding box center [1144, 328] width 15 height 15
click at [1148, 329] on input "Allergen Declaration/ Allergy Statement" at bounding box center [1142, 328] width 10 height 10
checkbox input "false"
click at [1148, 356] on span at bounding box center [1144, 349] width 15 height 15
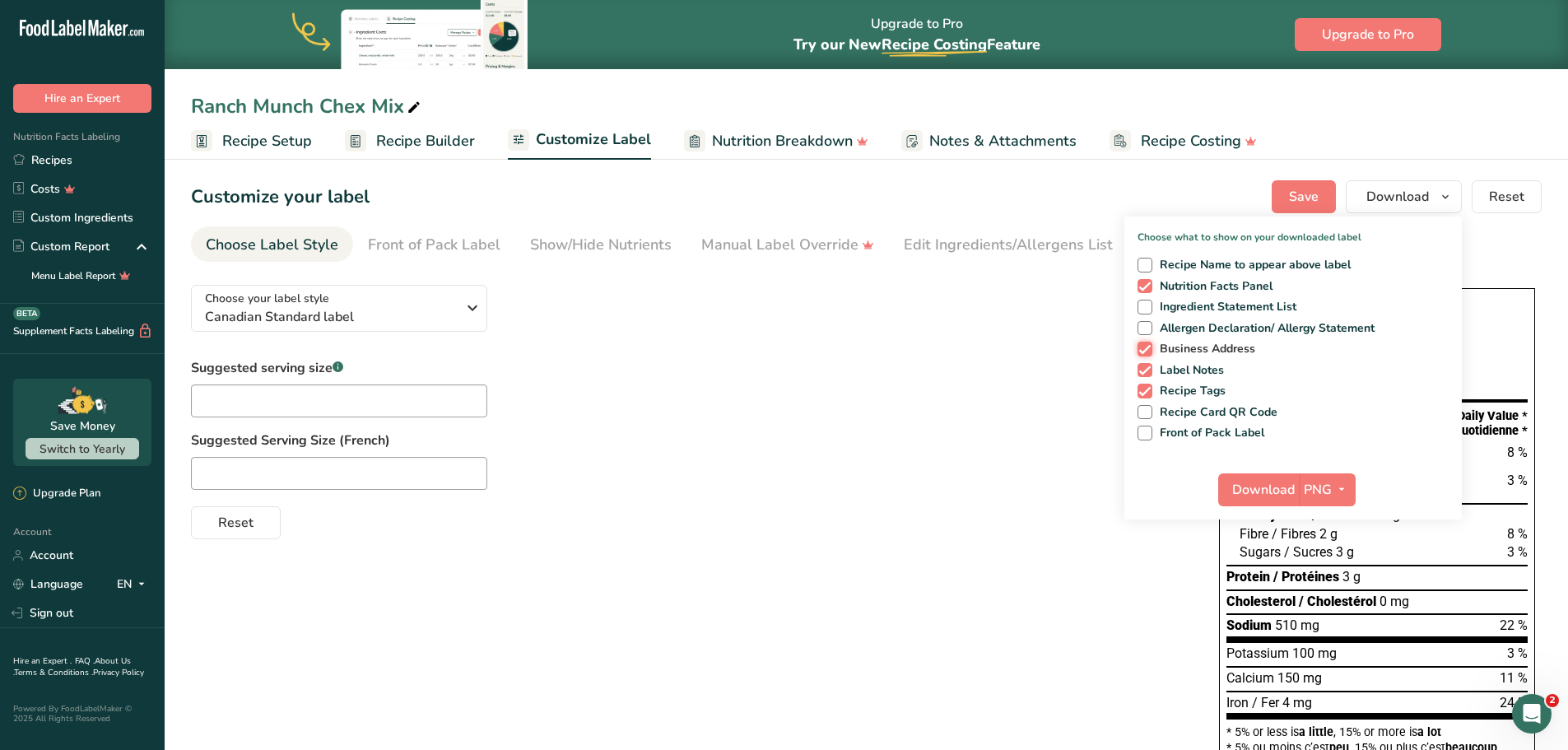
click at [1148, 354] on input "Business Address" at bounding box center [1142, 349] width 10 height 10
checkbox input "false"
click at [1145, 381] on div "Recipe Name to appear above label Nutrition Facts Panel Ingredient Statement Li…" at bounding box center [1293, 345] width 337 height 189
click at [1146, 398] on span at bounding box center [1144, 390] width 15 height 15
click at [1146, 396] on input "Recipe Tags" at bounding box center [1142, 390] width 10 height 10
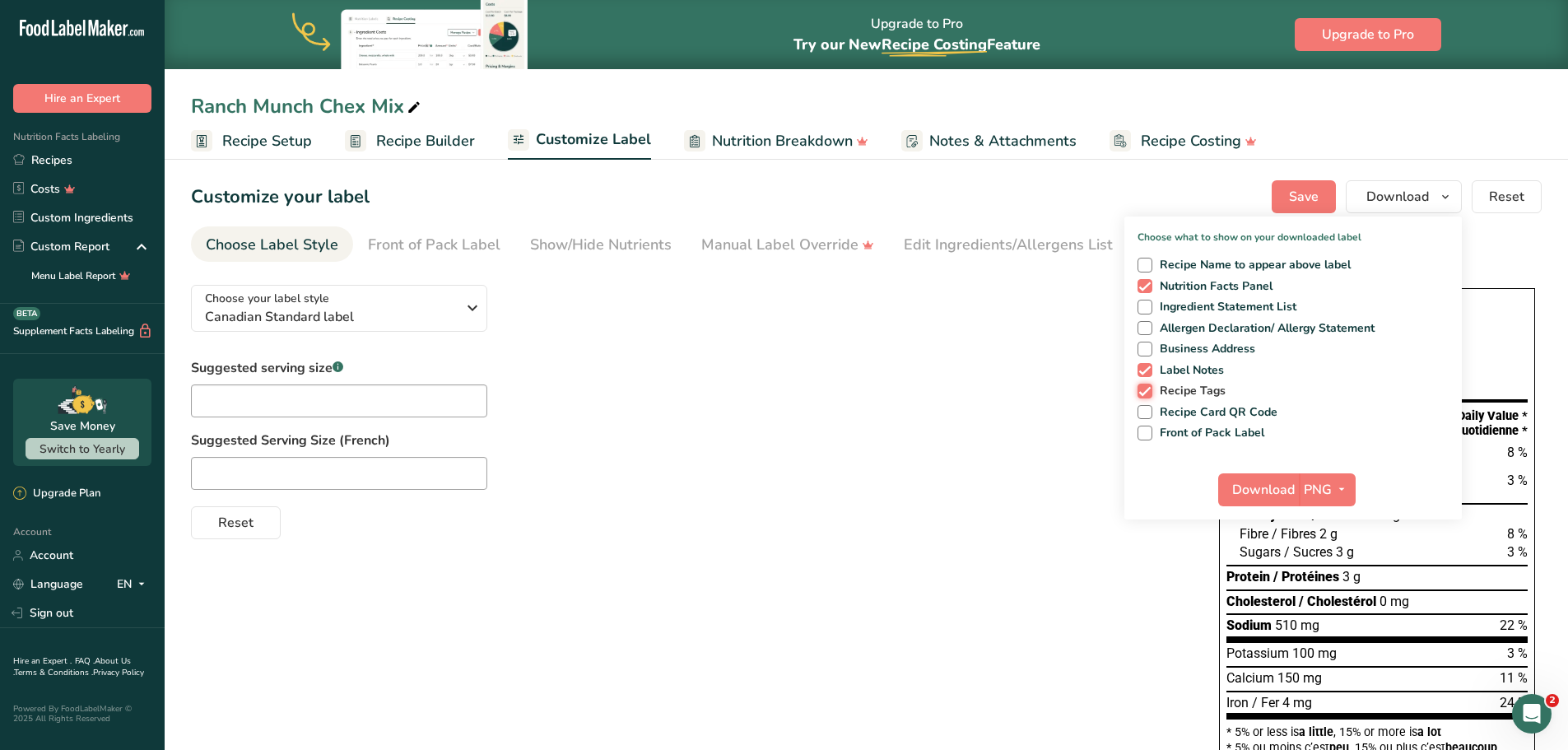
checkbox input "false"
click at [1148, 368] on span at bounding box center [1144, 370] width 15 height 15
click at [1148, 368] on input "Label Notes" at bounding box center [1142, 370] width 10 height 10
checkbox input "false"
click at [1281, 489] on span "Download" at bounding box center [1263, 490] width 62 height 20
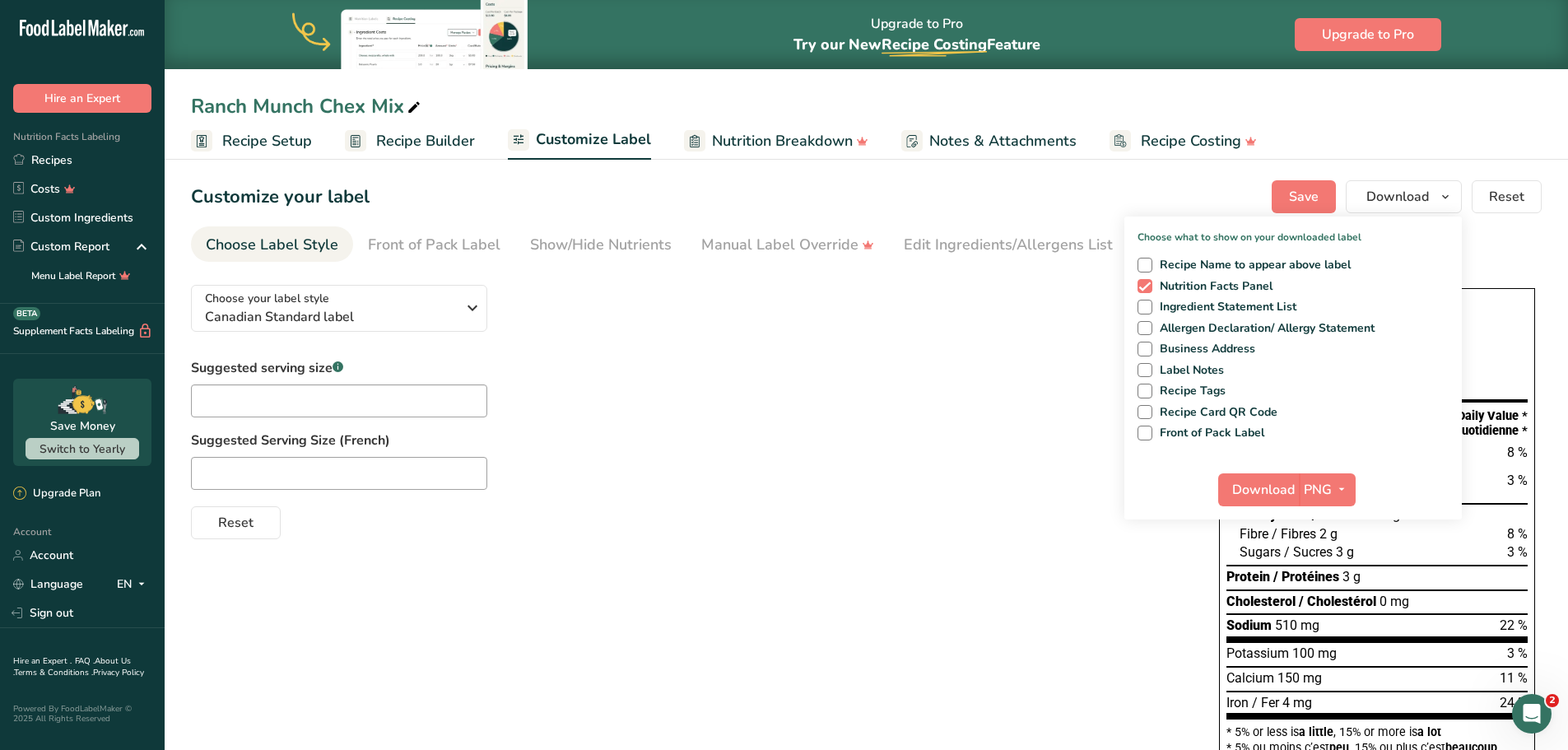
click at [1064, 625] on div "Choose your label style Canadian Standard label USA (FDA) Standard FDA label Ta…" at bounding box center [866, 760] width 1350 height 976
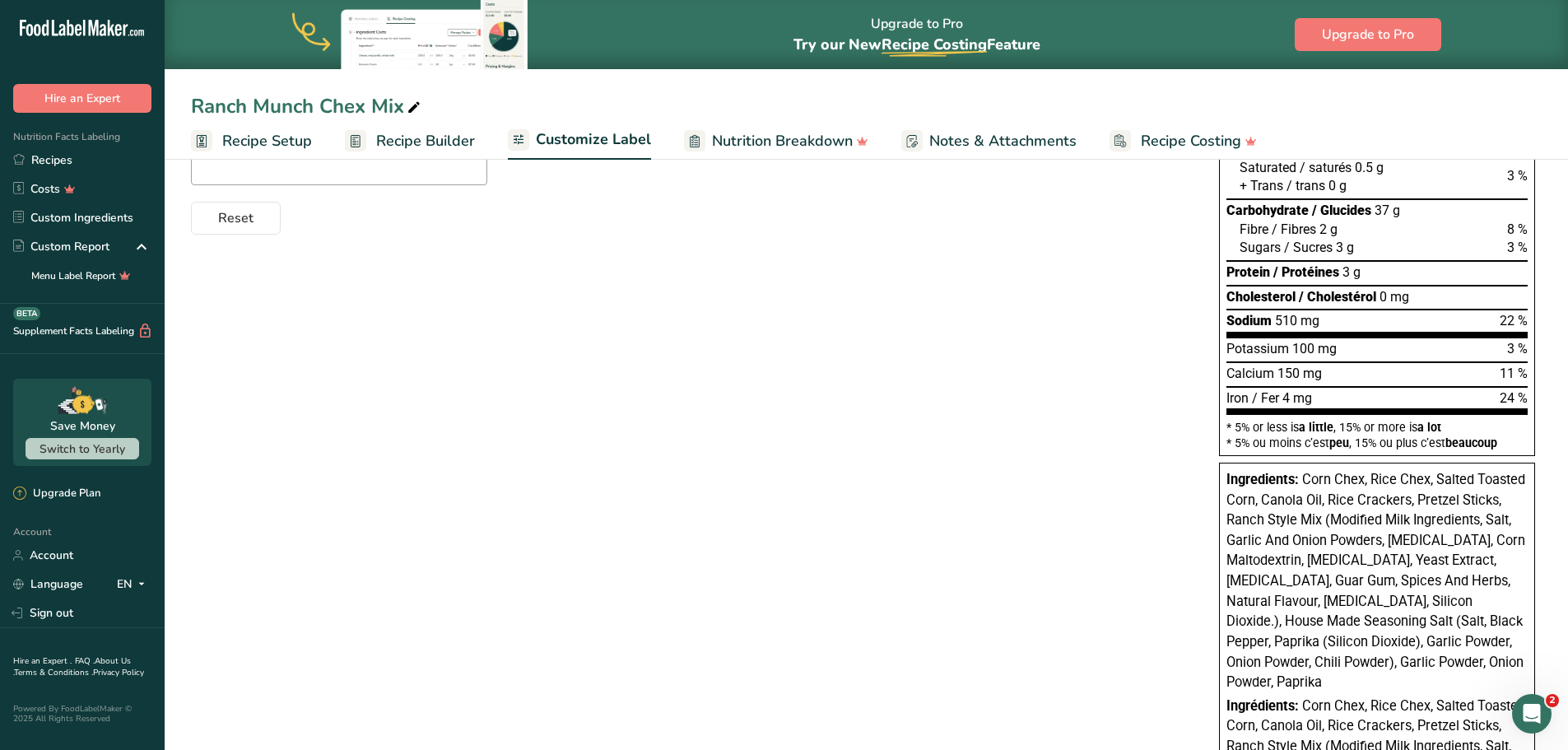
scroll to position [412, 0]
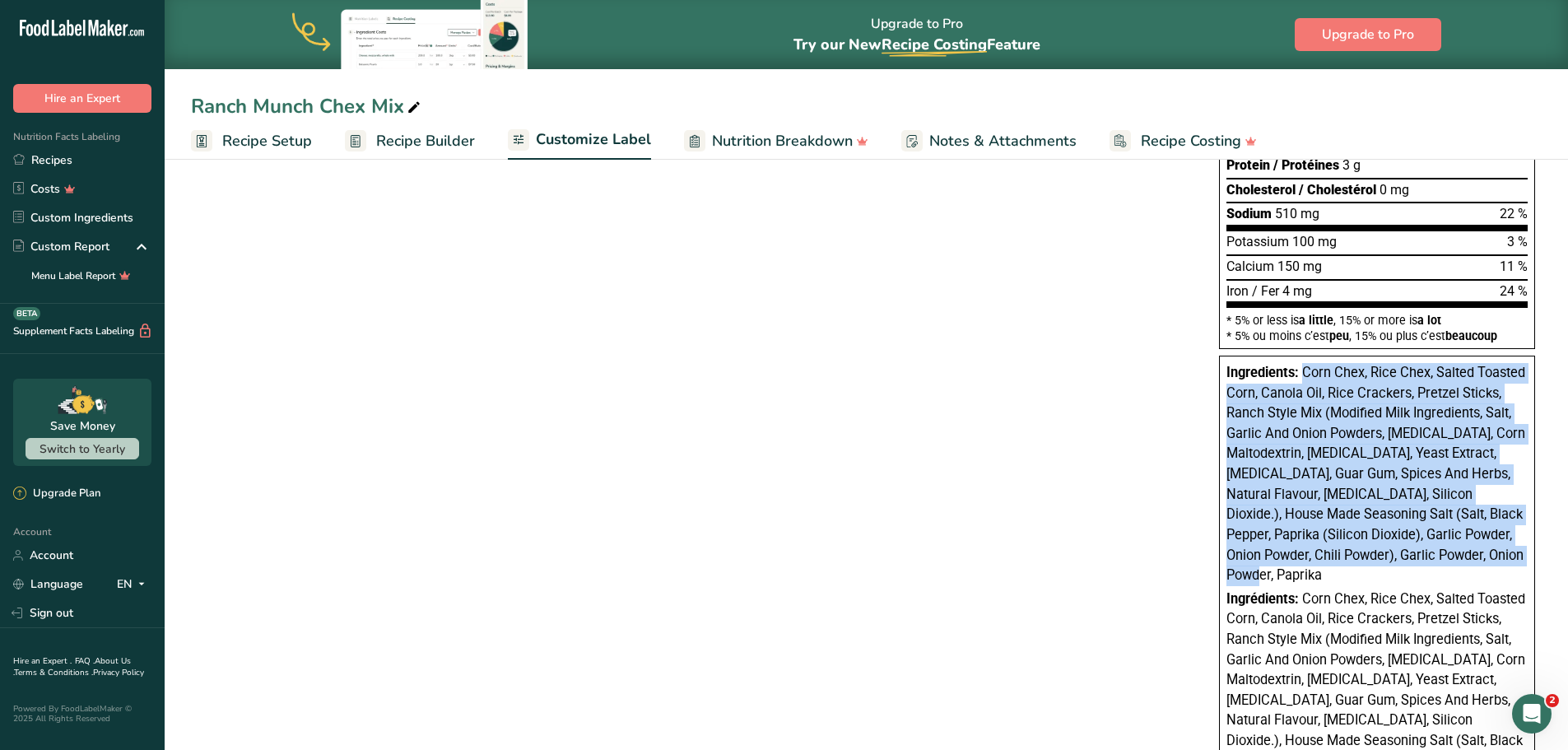
drag, startPoint x: 1277, startPoint y: 578, endPoint x: 1305, endPoint y: 379, distance: 201.0
click at [1302, 378] on div "Ingredients: Corn Chex, Rice Chex, Salted Toasted Corn, Canola Oil, Rice Cracke…" at bounding box center [1377, 475] width 301 height 223
copy span "Corn Chex, Rice Chex, Salted Toasted Corn, Canola Oil, Rice Crackers, Pretzel S…"
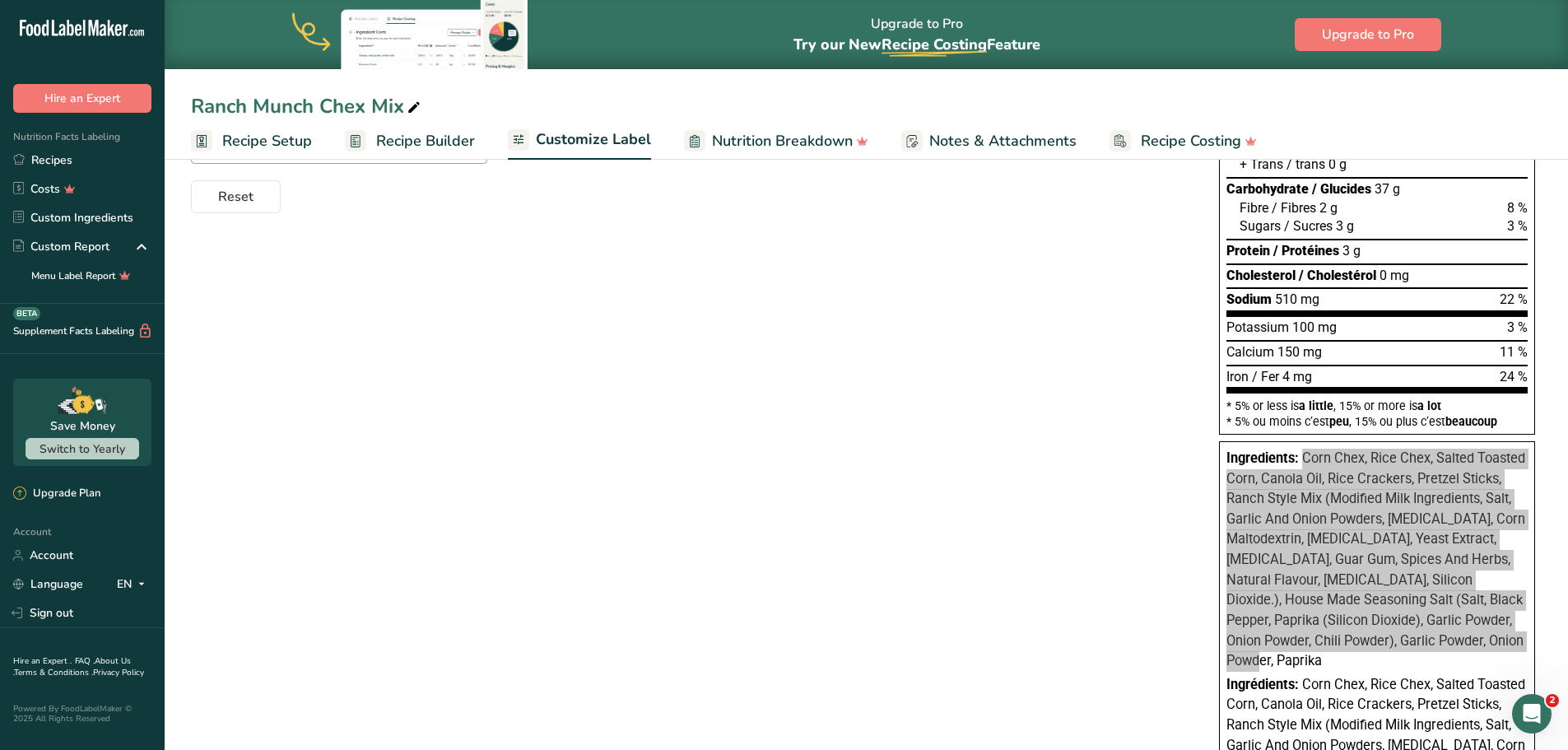
scroll to position [0, 0]
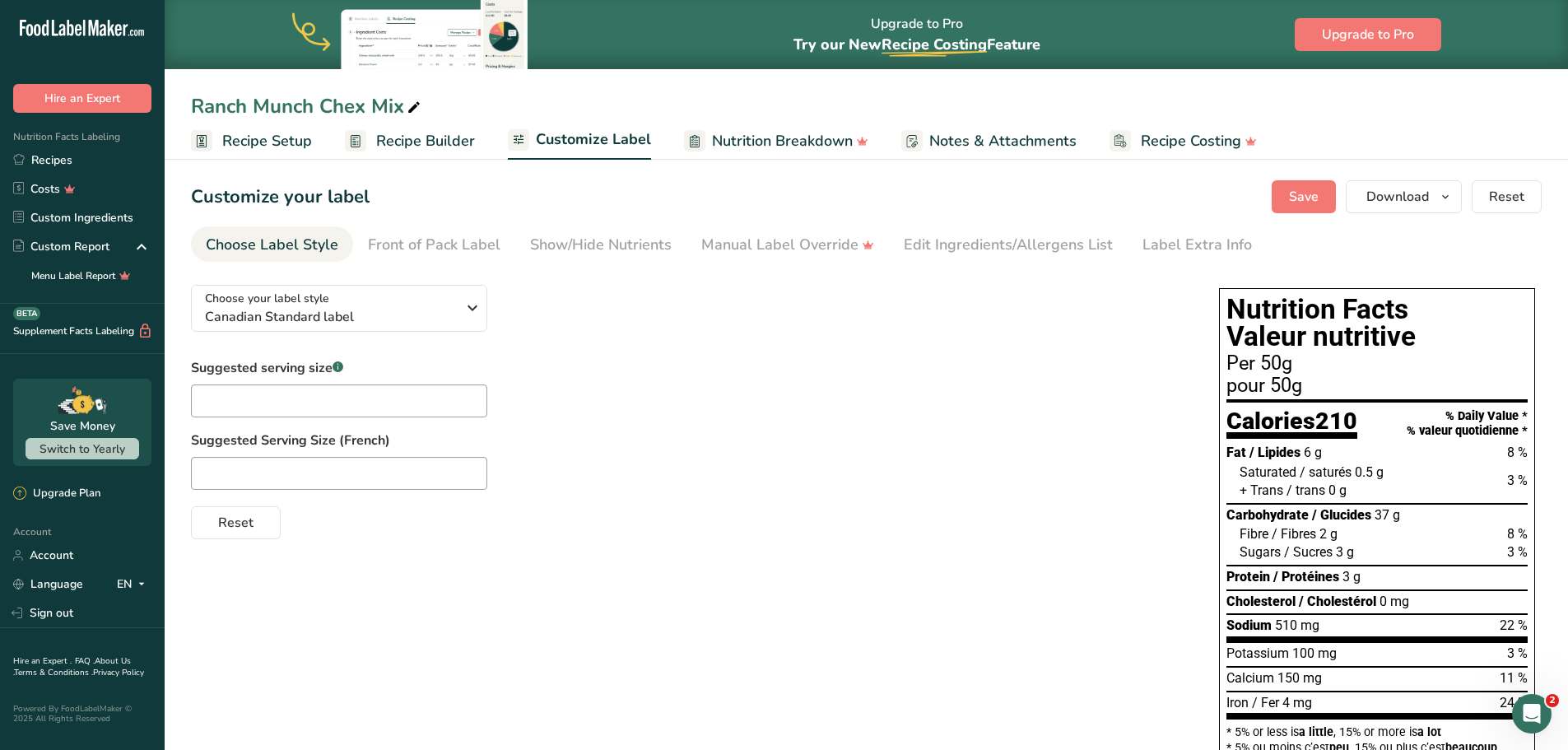
click at [438, 144] on span "Recipe Builder" at bounding box center [426, 141] width 99 height 22
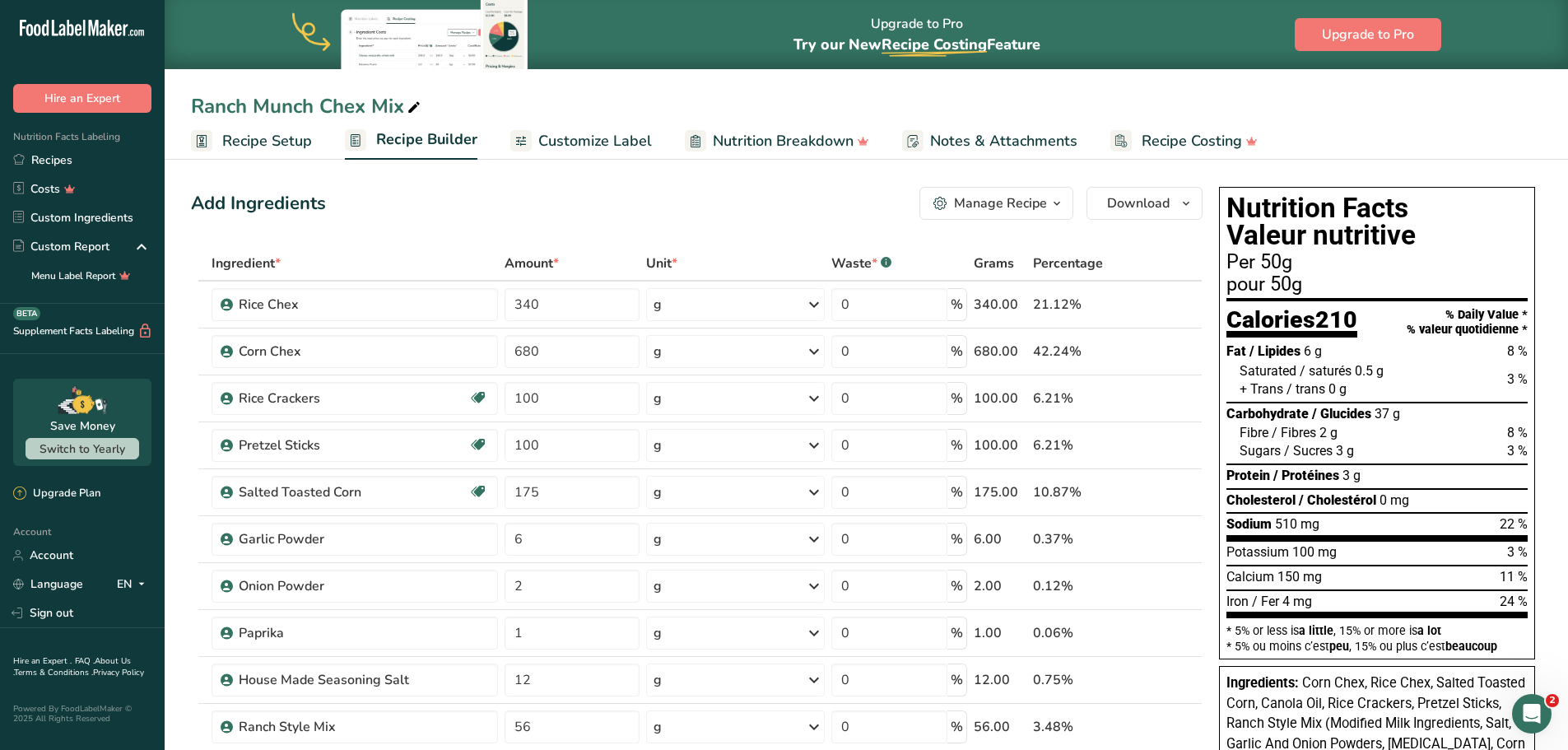
click at [570, 132] on span "Customize Label" at bounding box center [594, 141] width 113 height 22
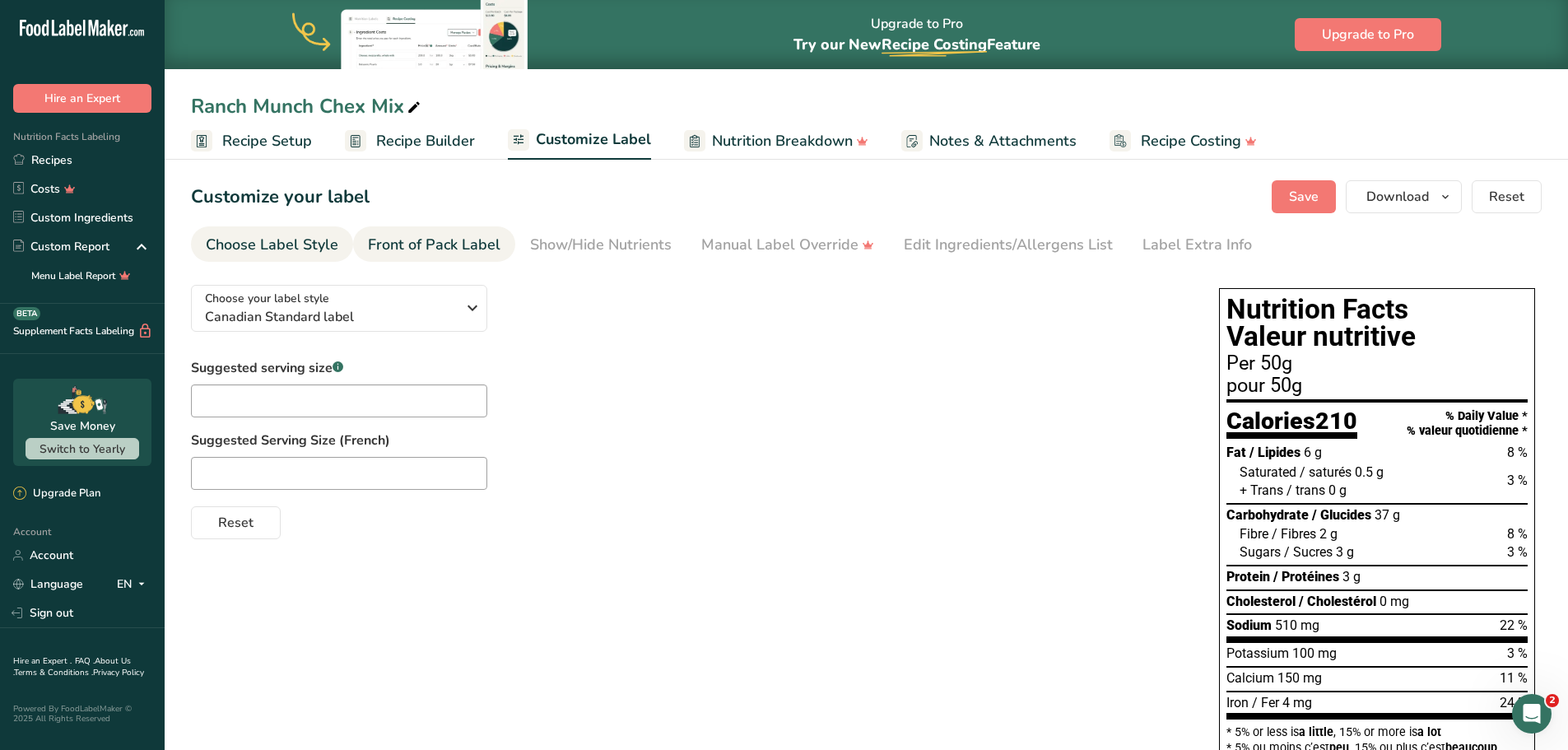
click at [420, 237] on div "Front of Pack Label" at bounding box center [433, 245] width 132 height 22
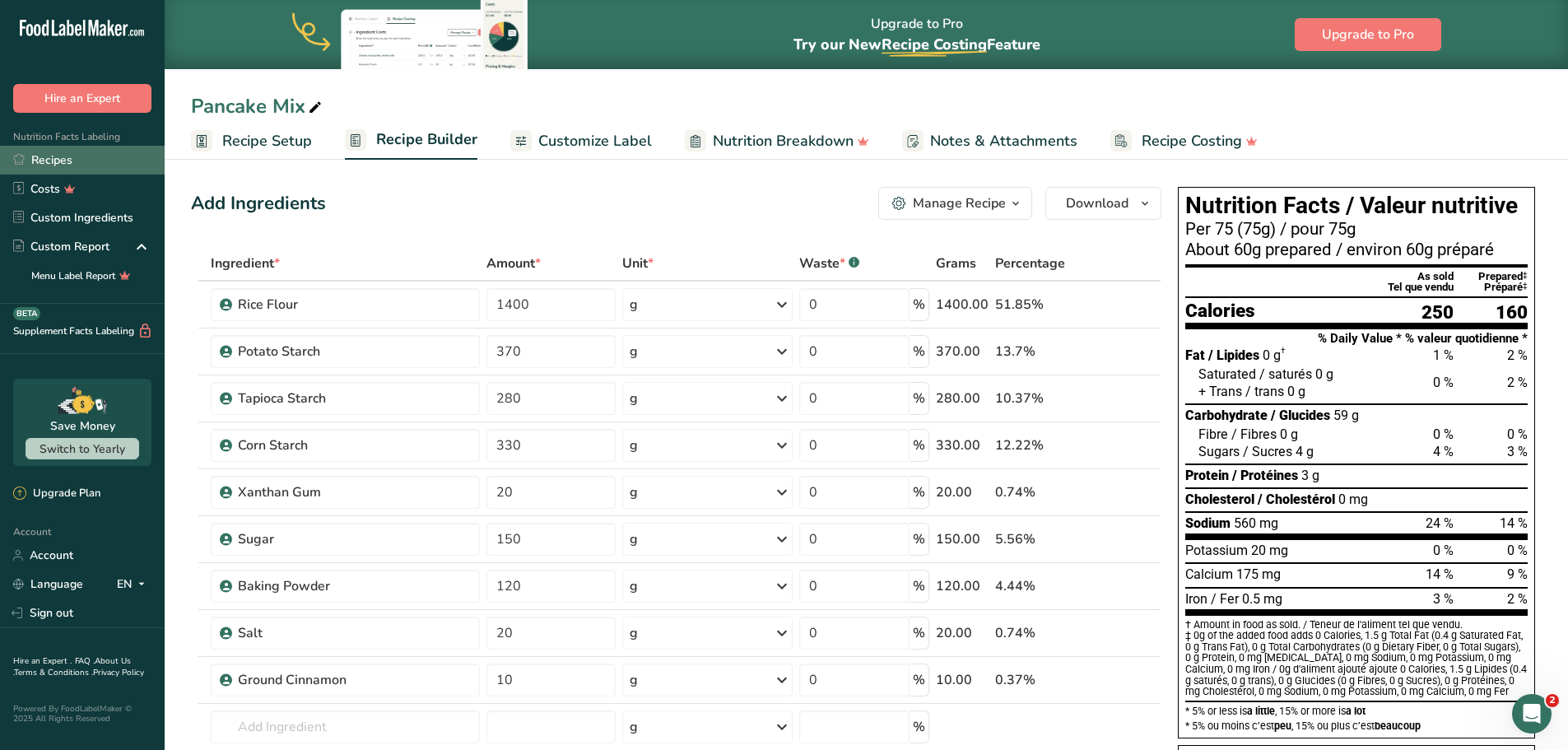
click at [59, 163] on link "Recipes" at bounding box center [82, 159] width 164 height 29
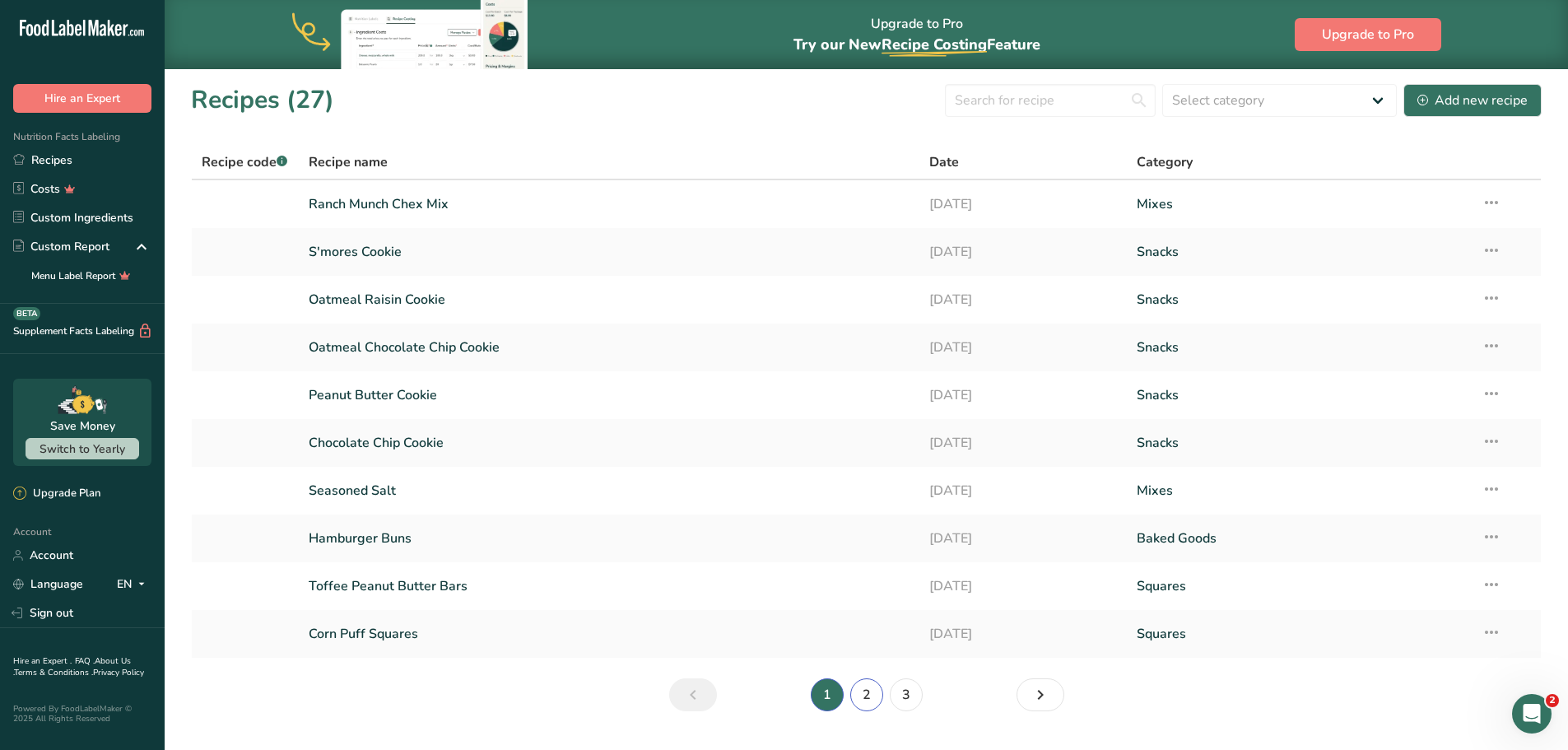
click at [864, 690] on link "2" at bounding box center [867, 695] width 33 height 33
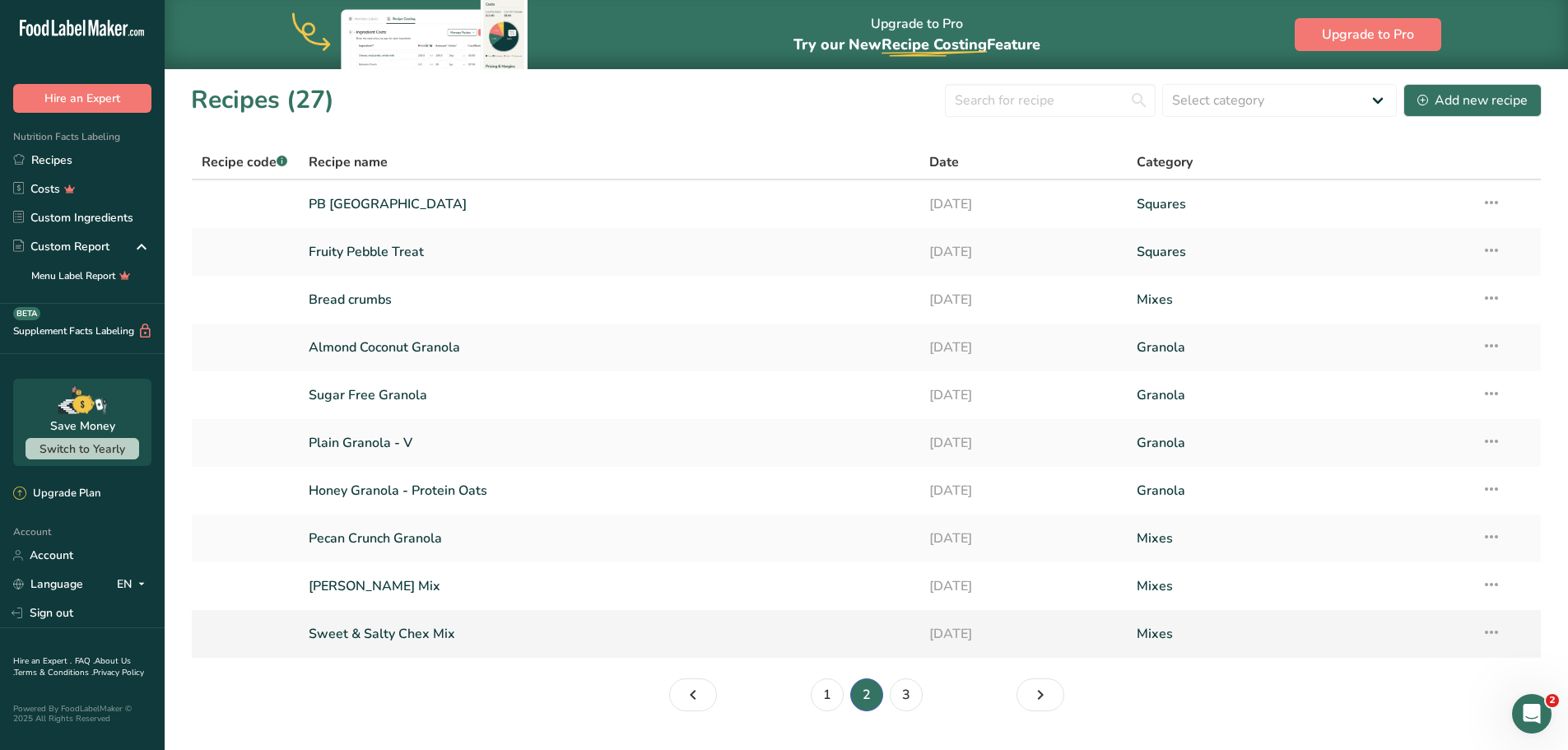
click at [420, 631] on link "Sweet & Salty Chex Mix" at bounding box center [610, 634] width 602 height 35
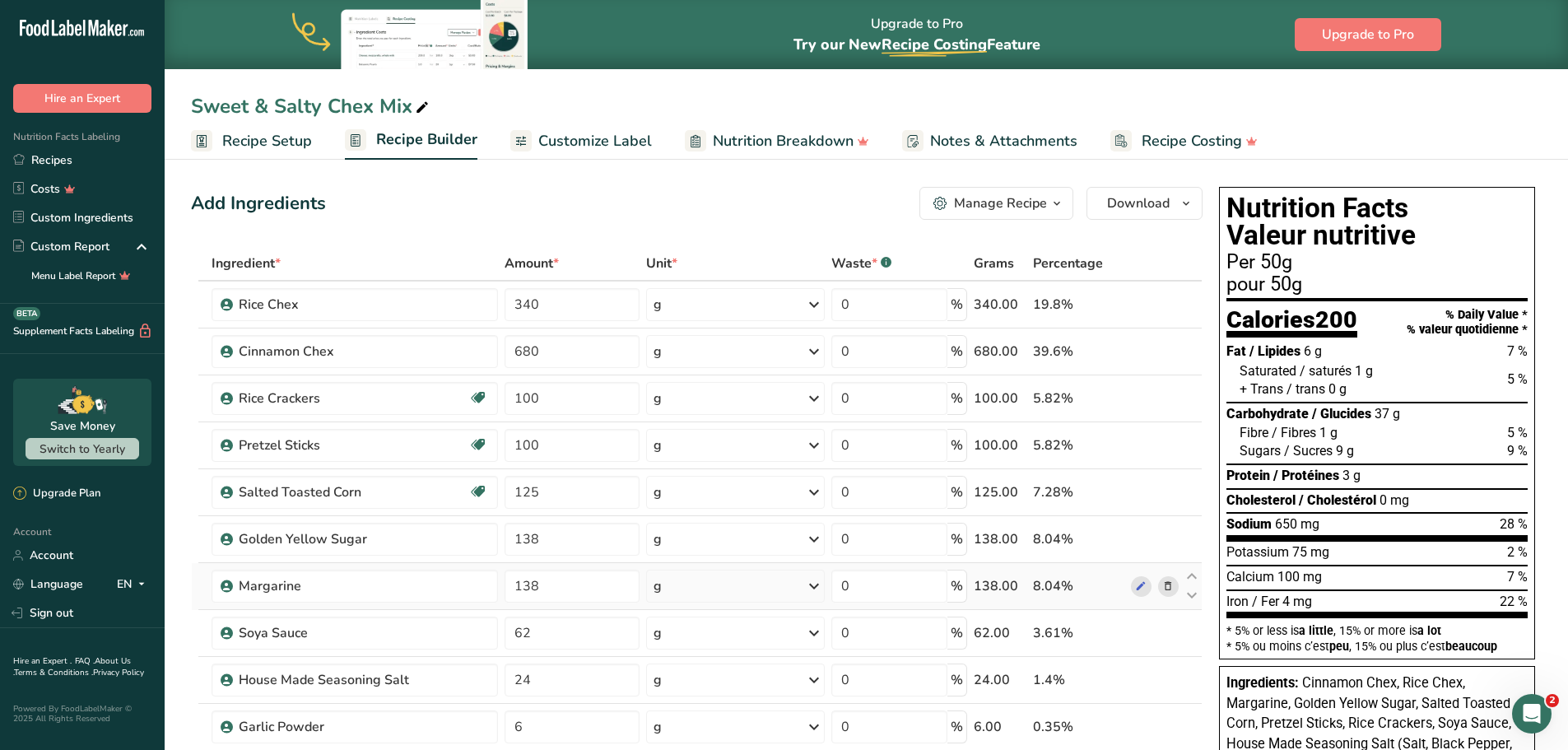
click at [1167, 586] on icon at bounding box center [1168, 587] width 11 height 17
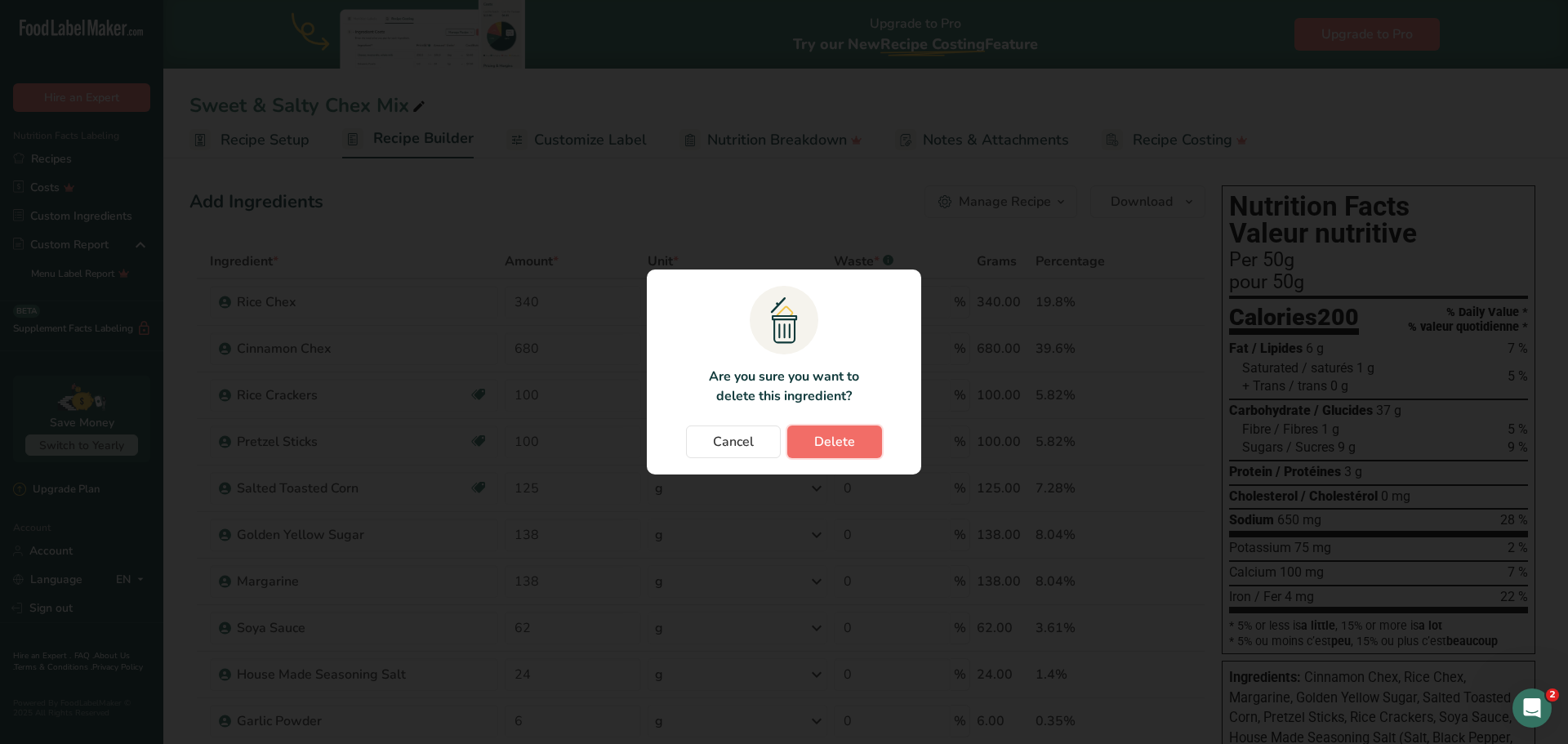
click at [825, 435] on span "Delete" at bounding box center [835, 441] width 41 height 20
type input "62"
type input "24"
type input "6"
type input "4"
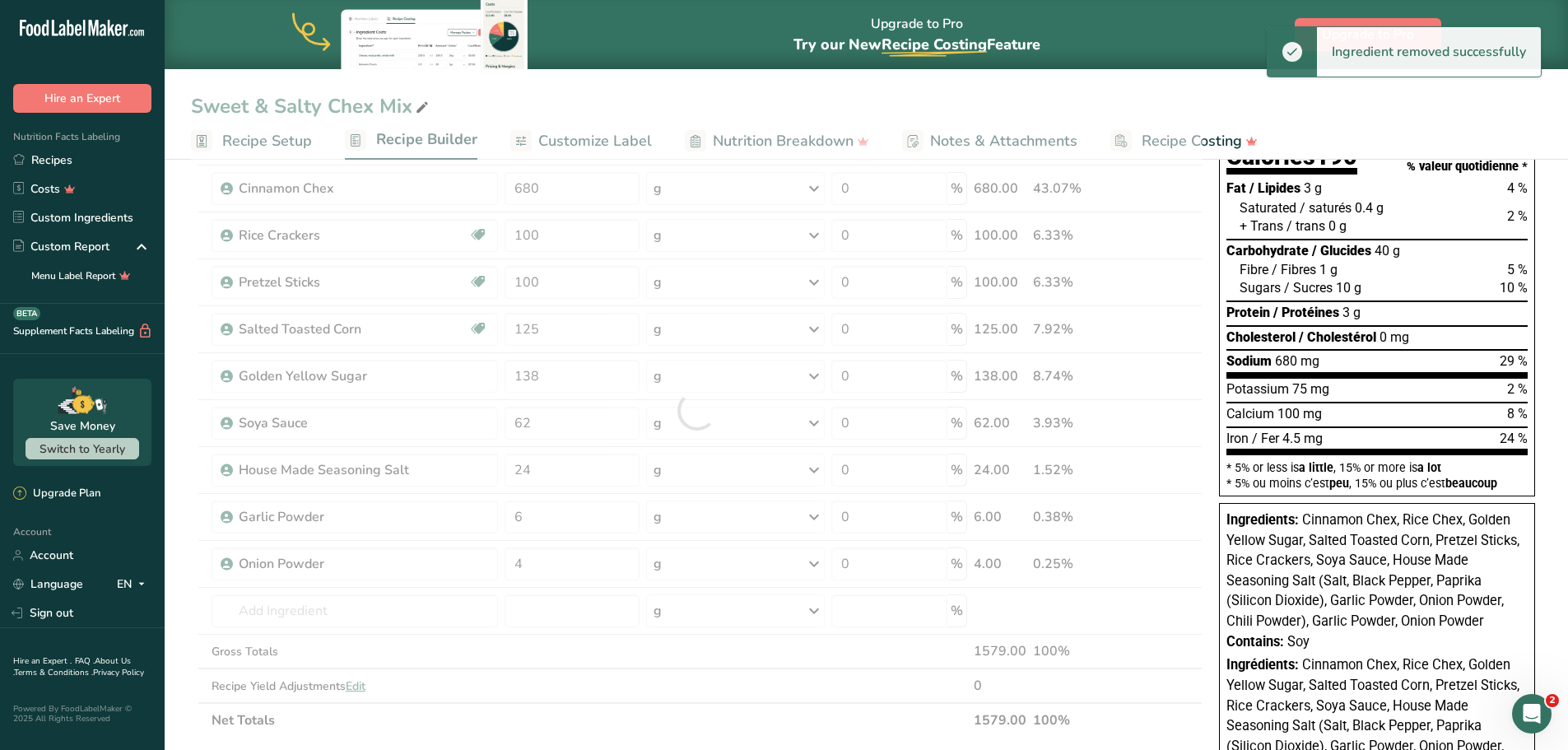
scroll to position [164, 0]
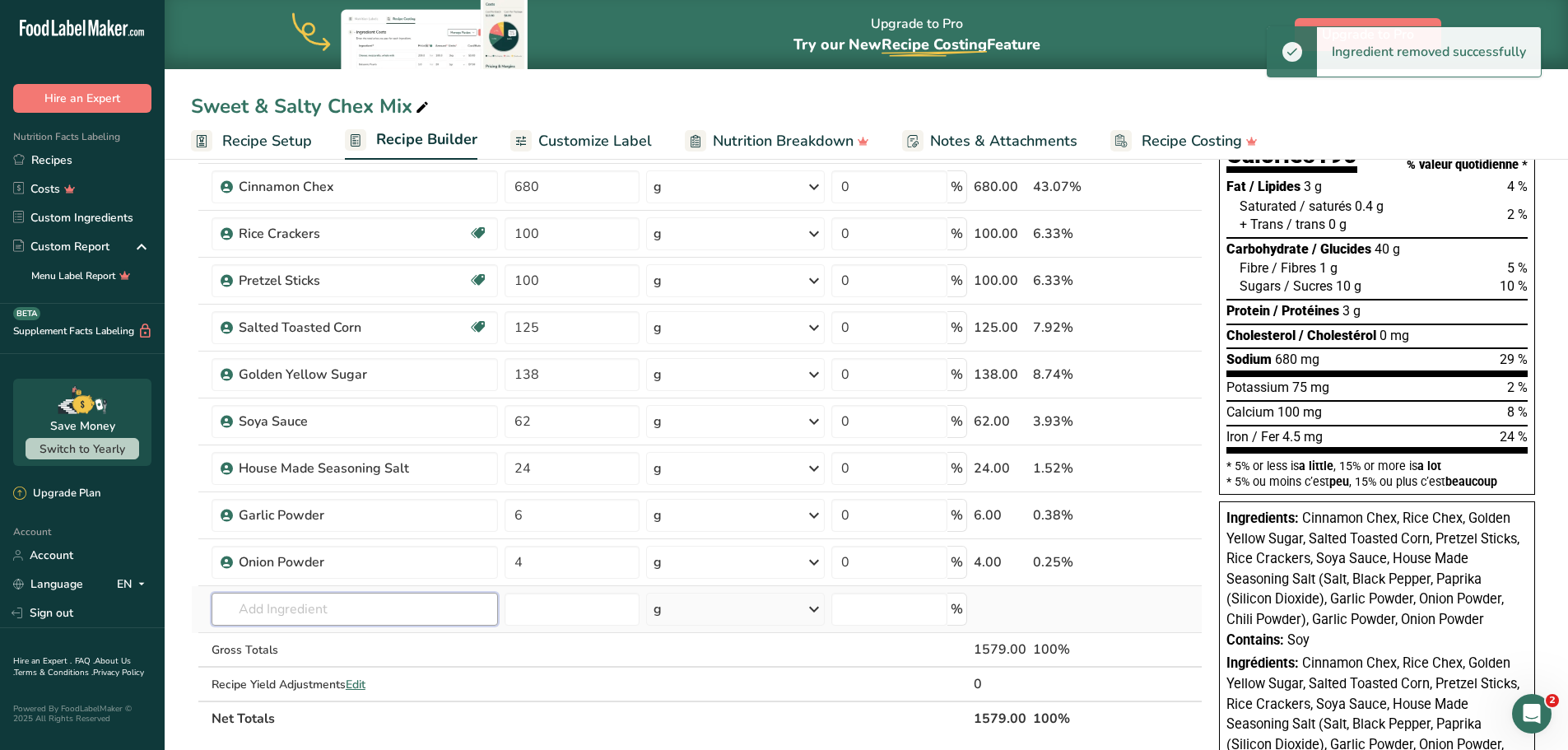
click at [372, 602] on input "text" at bounding box center [355, 609] width 286 height 33
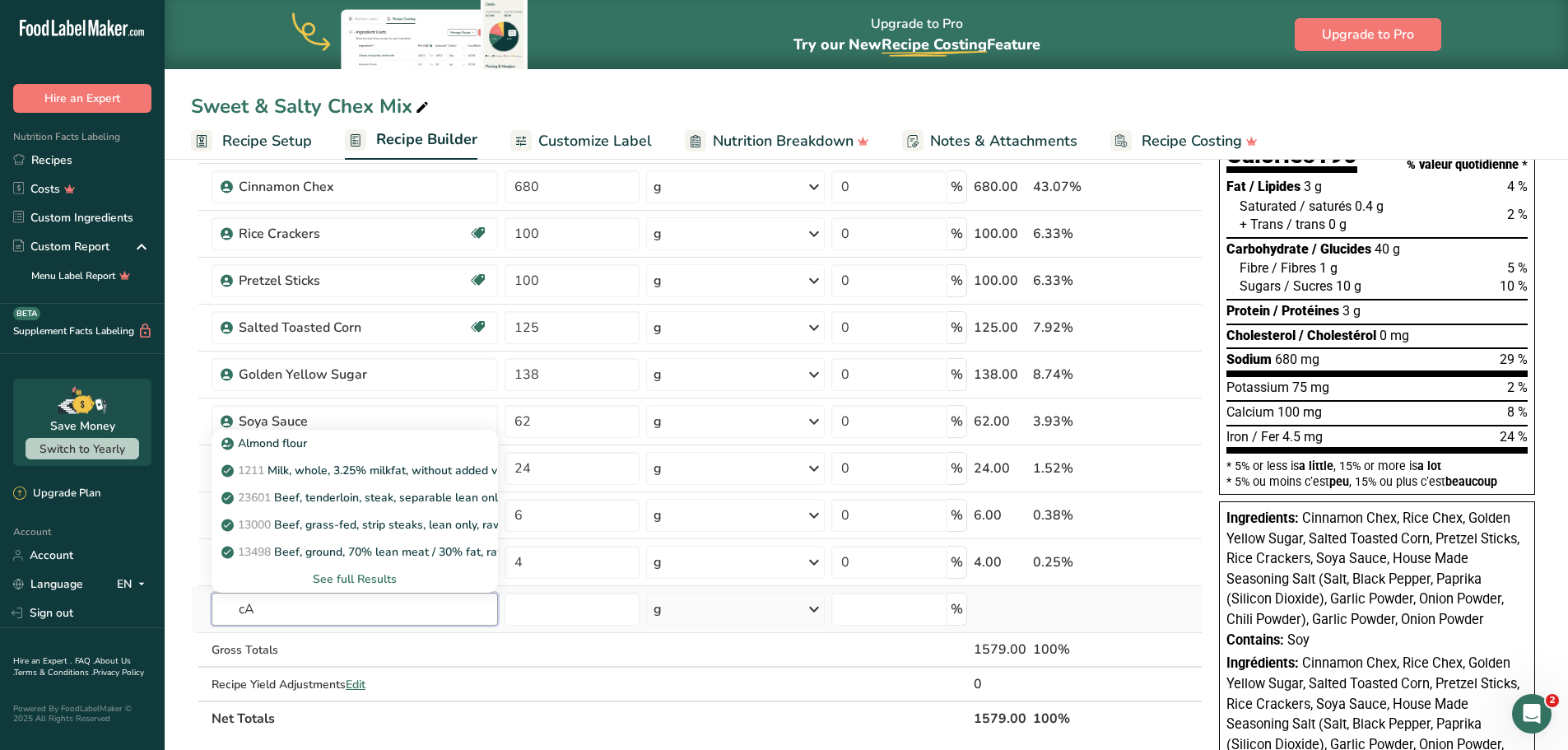
type input "c"
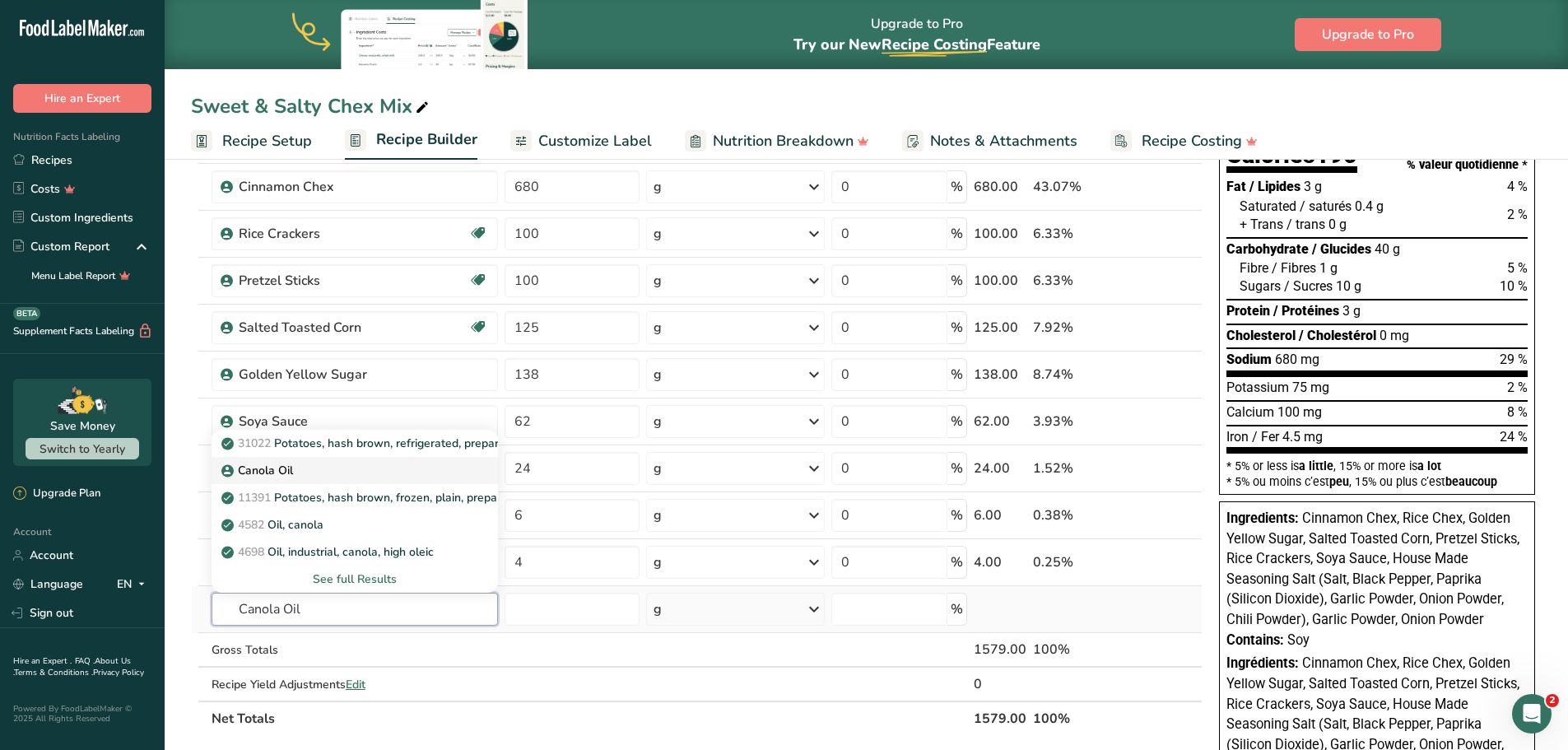
type input "Canola Oil"
click at [248, 478] on p "Canola Oil" at bounding box center [259, 471] width 68 height 17
type input "Canola Oil"
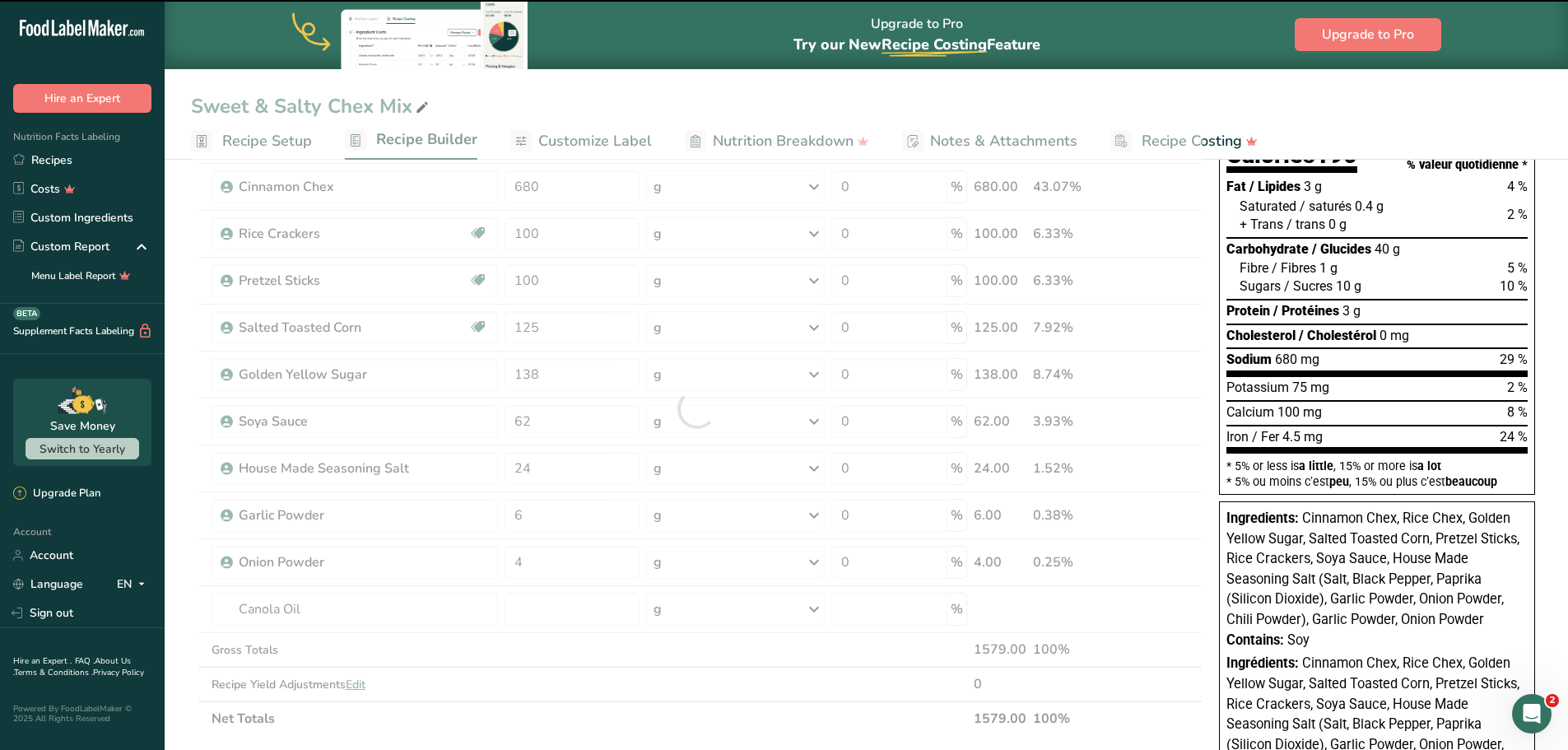
type input "0"
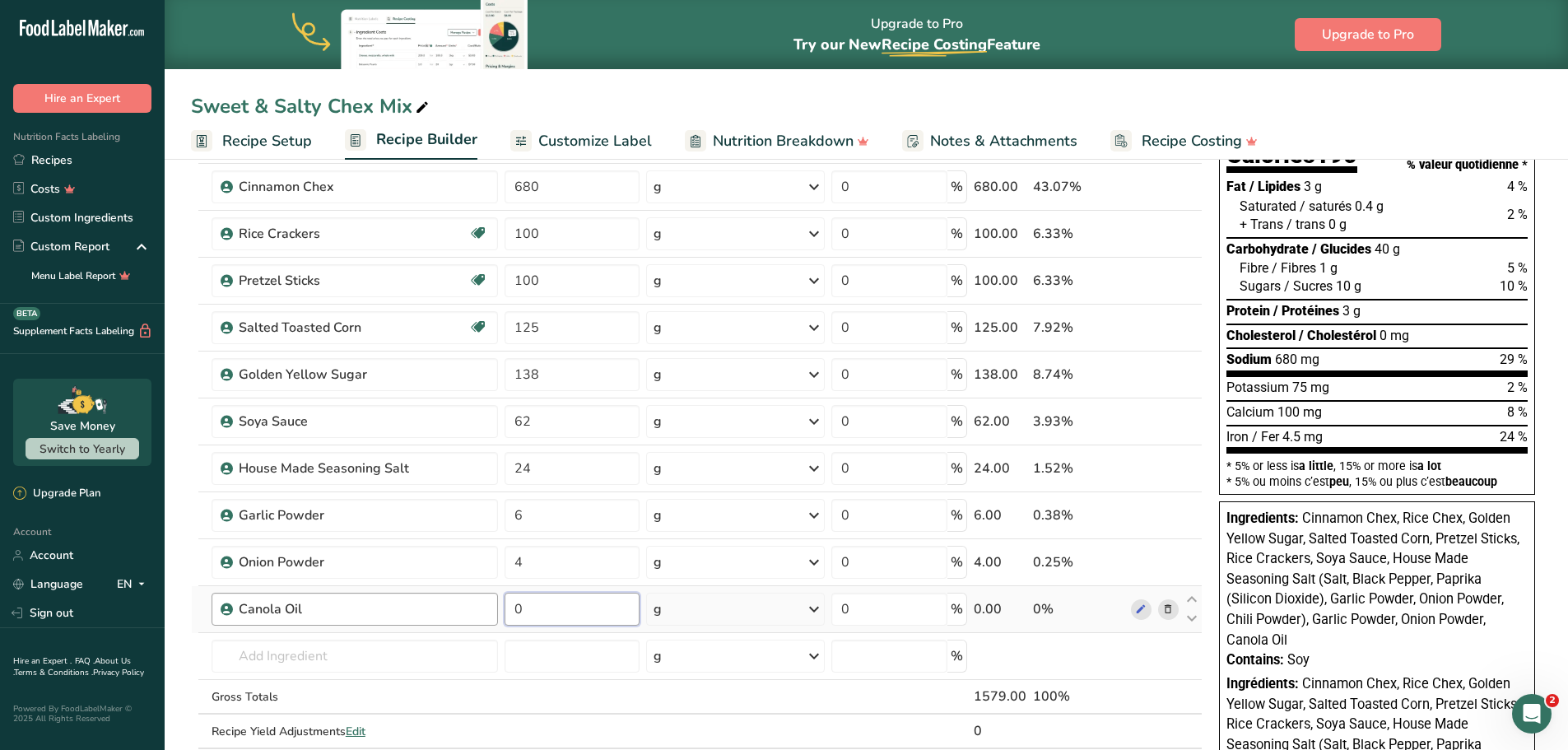
drag, startPoint x: 534, startPoint y: 616, endPoint x: 479, endPoint y: 611, distance: 55.2
click at [479, 611] on tr "Canola Oil 0 g Weight Units g kg mg See more Volume Units l mL fl oz See more 0…" at bounding box center [696, 609] width 1009 height 47
type input "138"
click at [178, 601] on section "Add Ingredients Manage Recipe Delete Recipe Duplicate Recipe Scale Recipe Save …" at bounding box center [866, 661] width 1403 height 1343
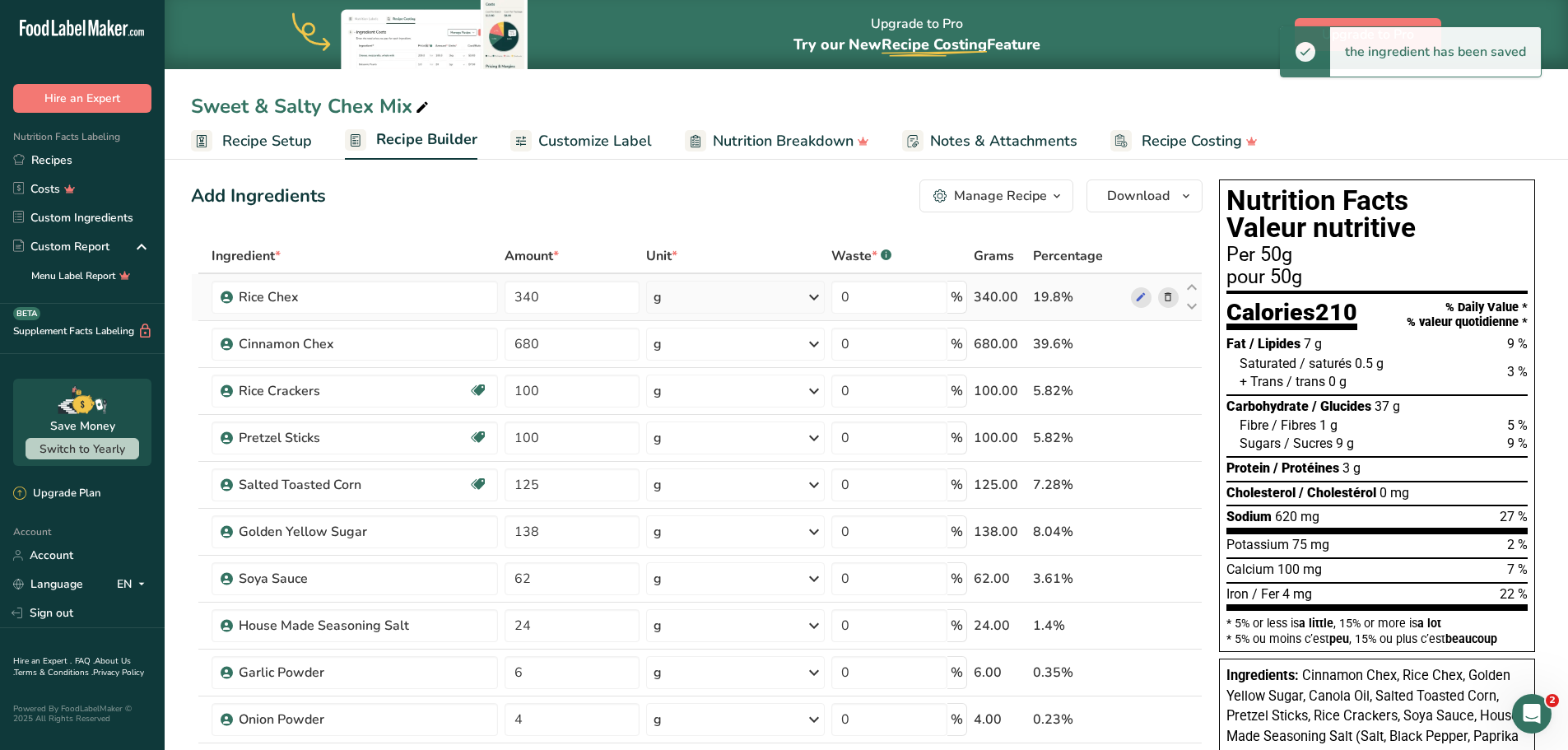
scroll to position [0, 0]
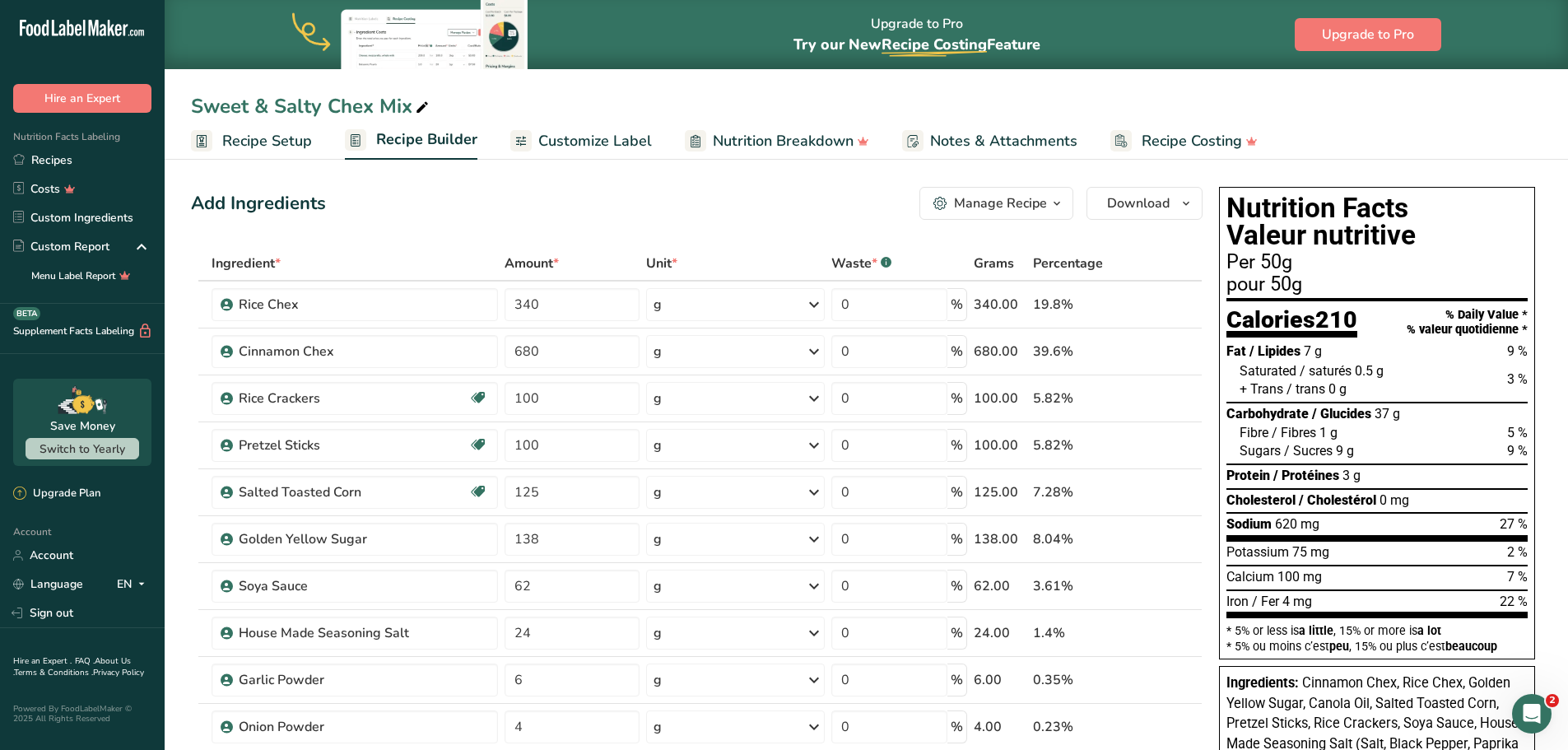
click at [578, 134] on span "Customize Label" at bounding box center [594, 141] width 113 height 22
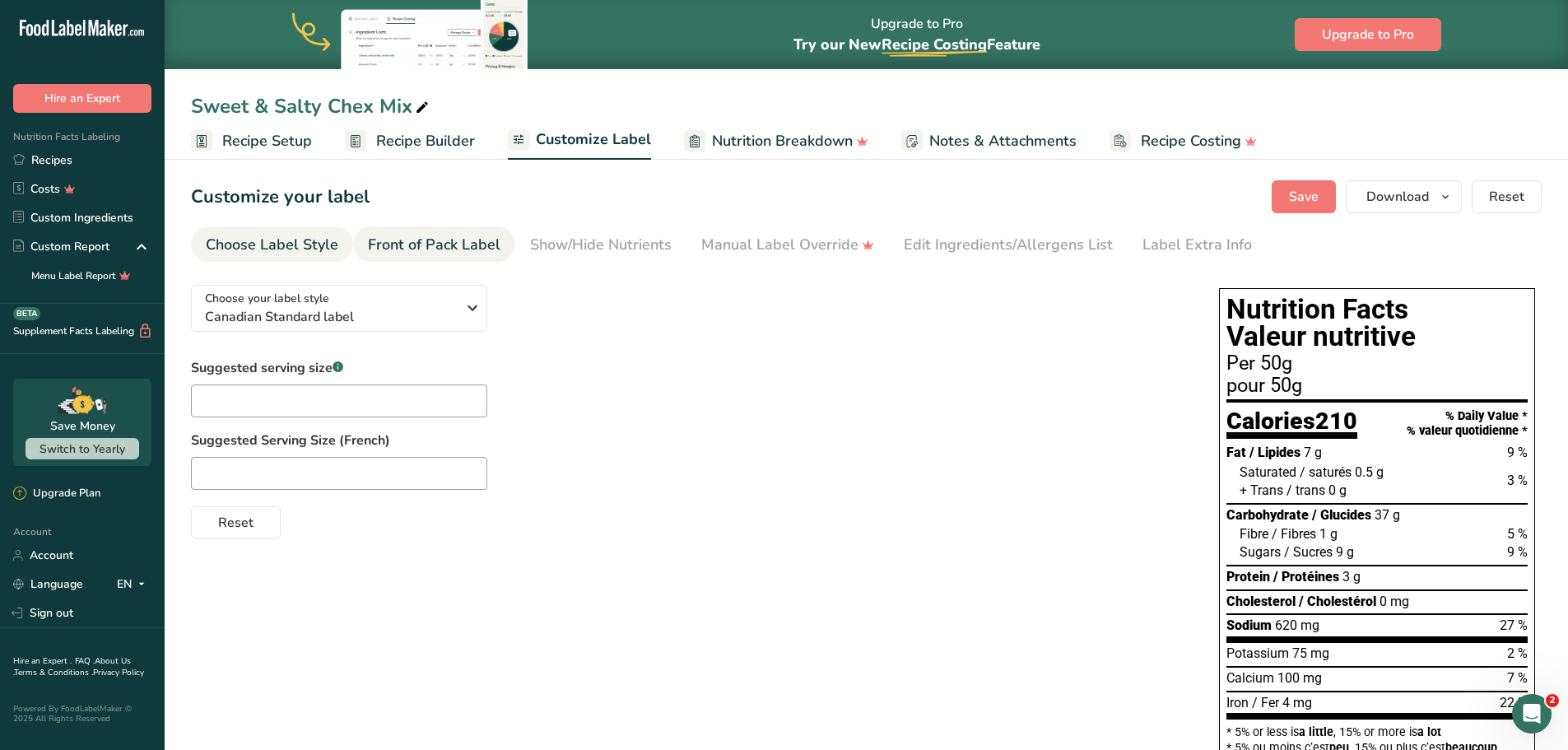
click at [387, 246] on div "Front of Pack Label" at bounding box center [433, 245] width 132 height 22
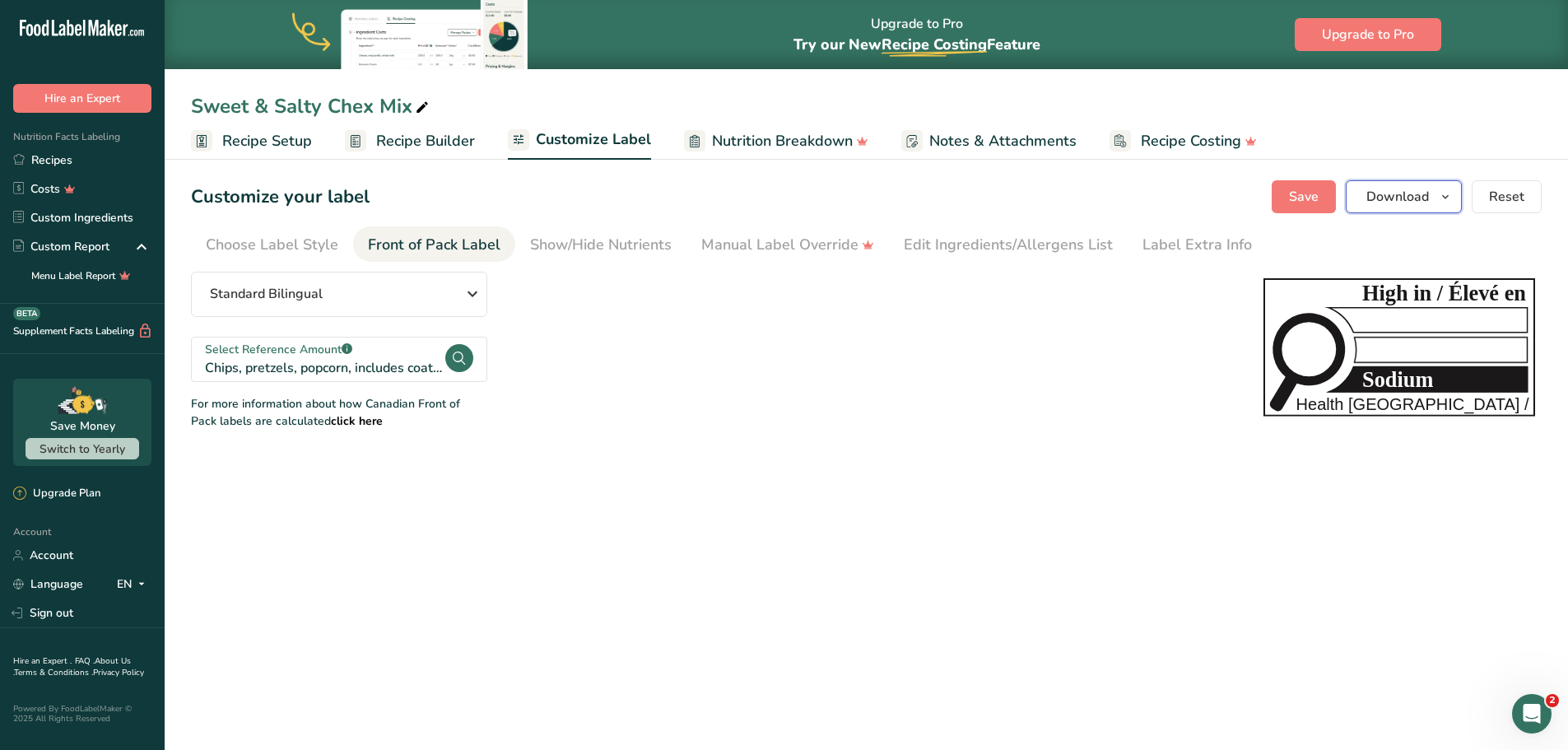
click at [1444, 189] on icon "button" at bounding box center [1444, 197] width 13 height 21
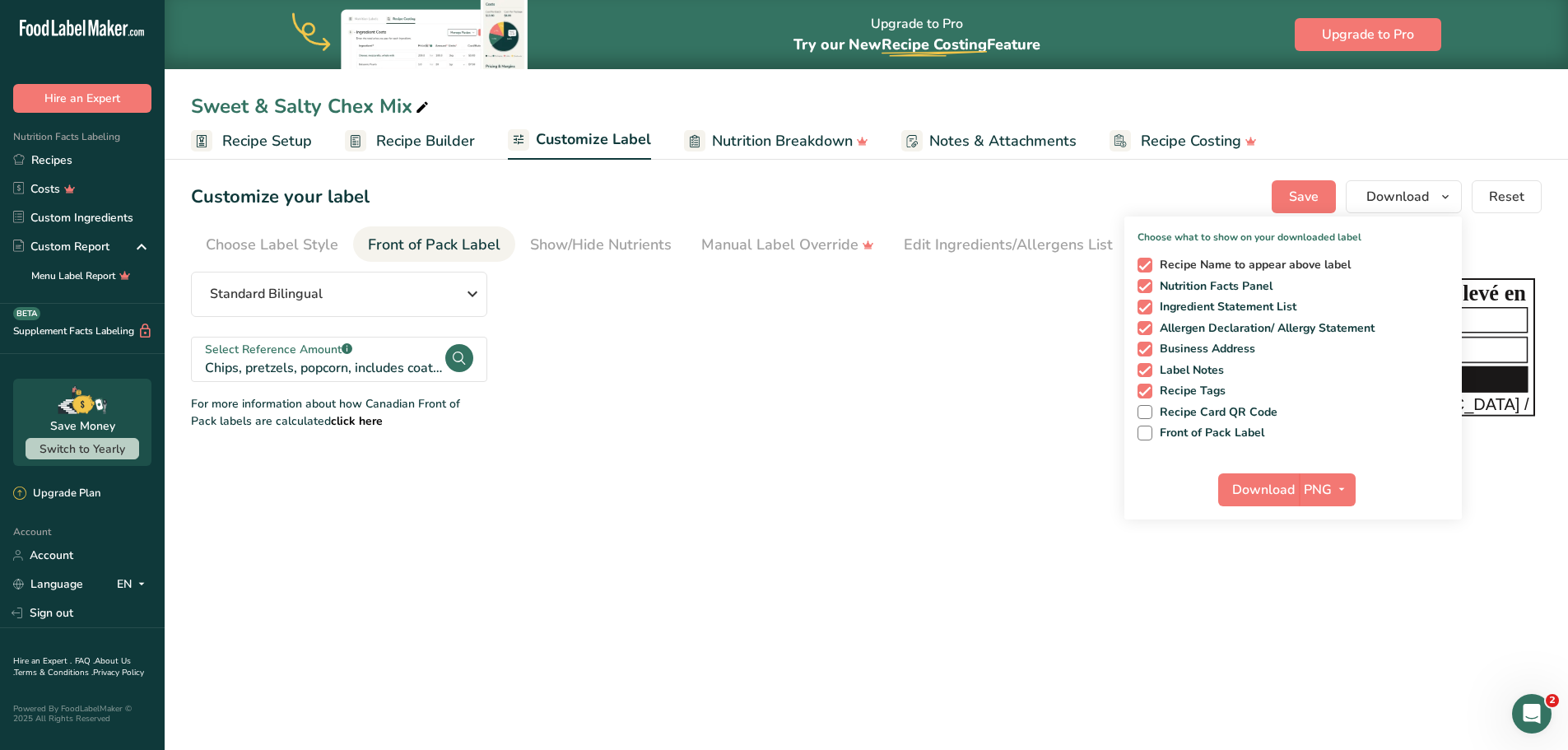
click at [1149, 262] on span at bounding box center [1144, 265] width 15 height 15
click at [1148, 262] on input "Recipe Name to appear above label" at bounding box center [1142, 265] width 10 height 10
checkbox input "false"
click at [1147, 306] on span at bounding box center [1144, 306] width 15 height 15
click at [1147, 306] on input "Ingredient Statement List" at bounding box center [1142, 306] width 10 height 10
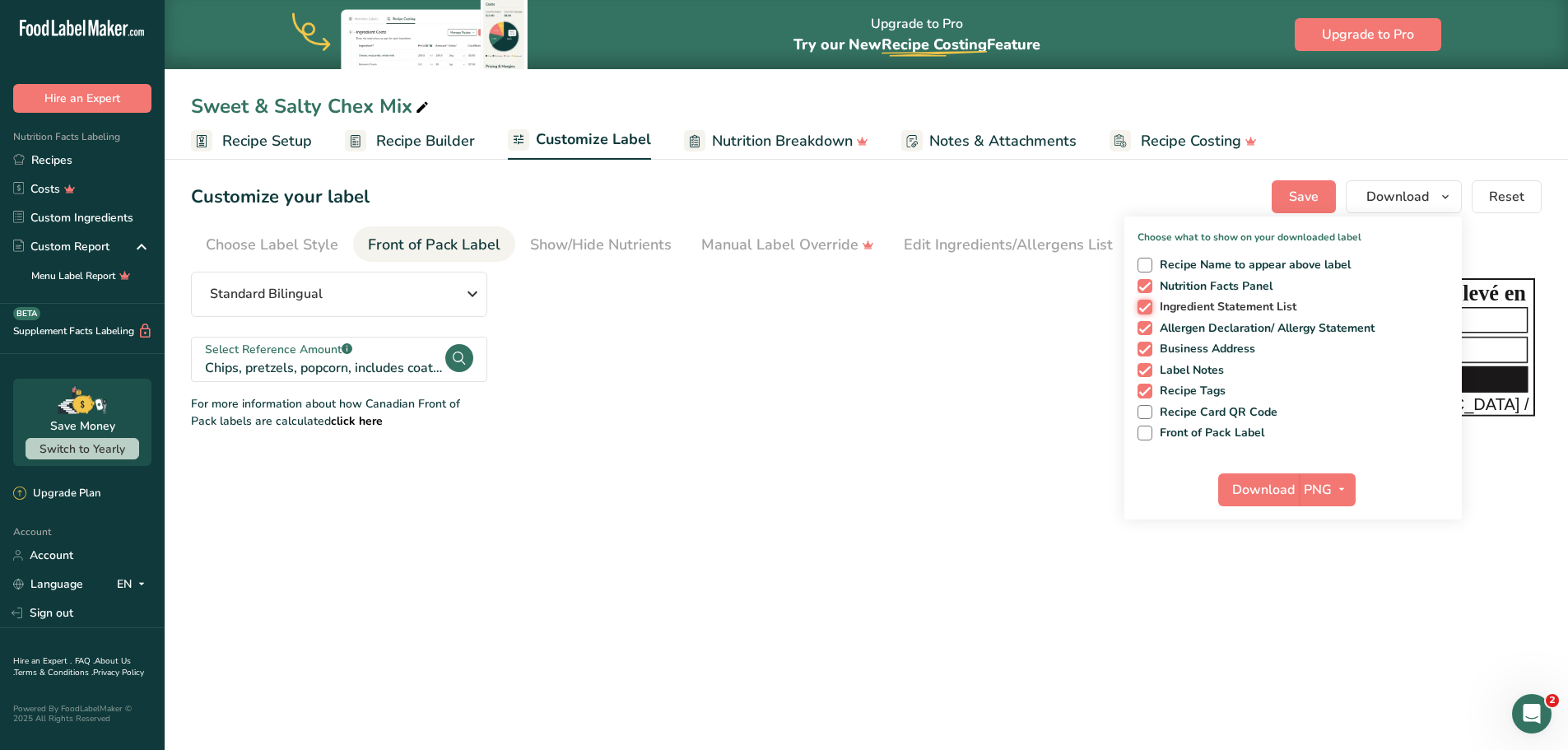
checkbox input "false"
click at [1144, 337] on div "Recipe Name to appear above label Nutrition Facts Panel Ingredient Statement Li…" at bounding box center [1293, 345] width 337 height 189
click at [1144, 356] on span at bounding box center [1144, 349] width 15 height 15
click at [1144, 354] on input "Business Address" at bounding box center [1142, 349] width 10 height 10
checkbox input "false"
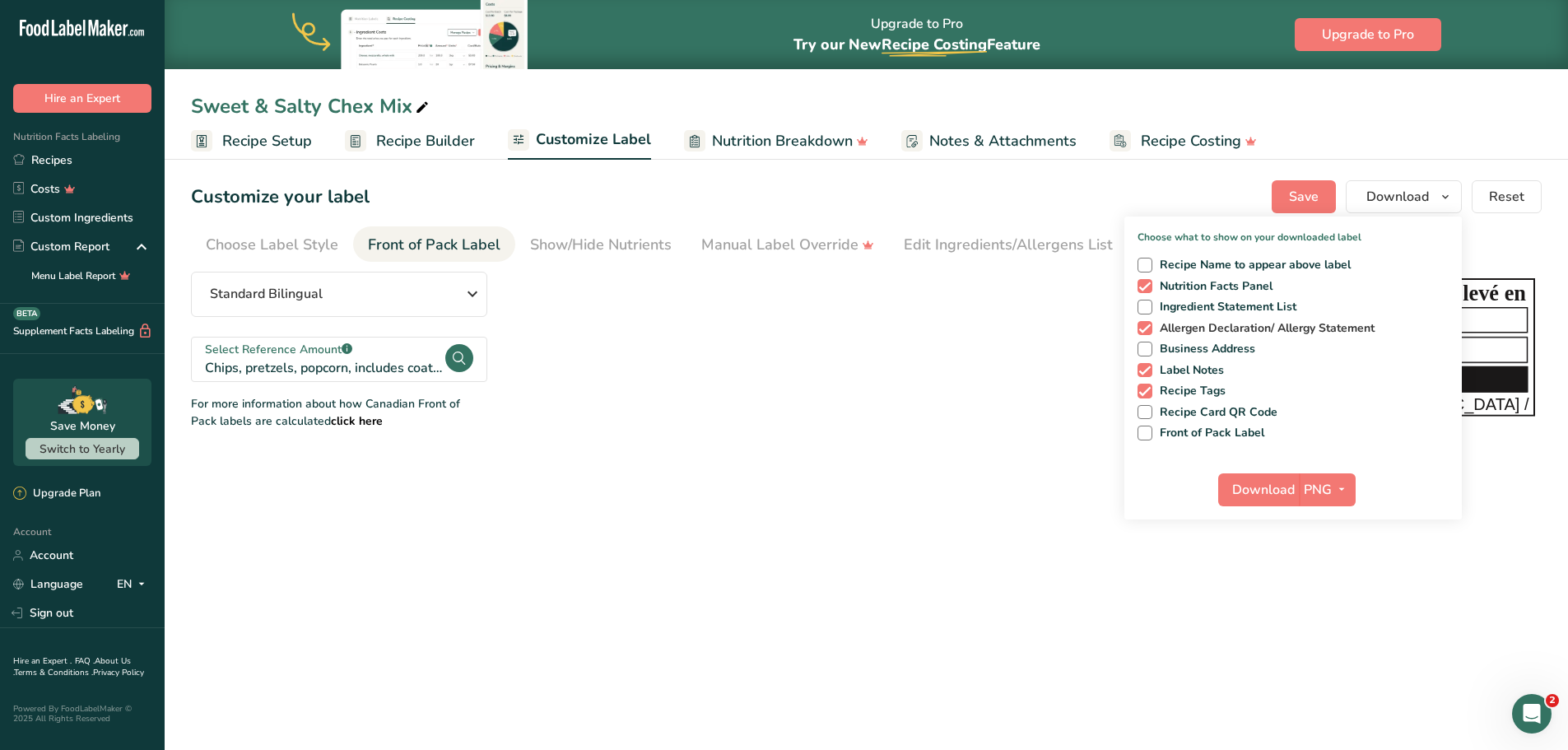
click at [1145, 327] on span at bounding box center [1144, 328] width 15 height 15
click at [1145, 327] on input "Allergen Declaration/ Allergy Statement" at bounding box center [1142, 328] width 10 height 10
checkbox input "false"
click at [1143, 368] on span at bounding box center [1144, 370] width 15 height 15
click at [1143, 368] on input "Label Notes" at bounding box center [1142, 370] width 10 height 10
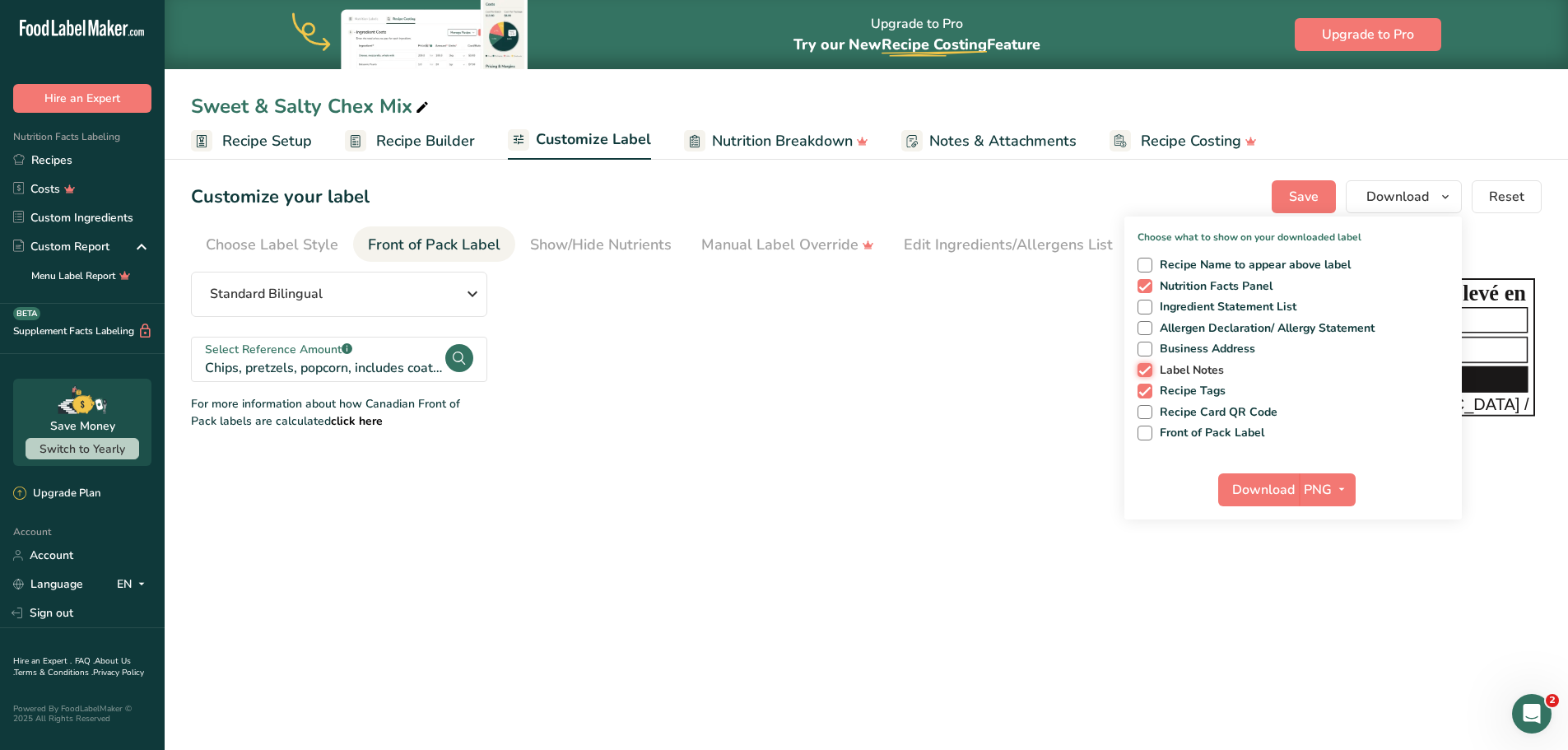
checkbox input "false"
click at [1153, 389] on span "Recipe Tags" at bounding box center [1189, 390] width 74 height 15
click at [1148, 389] on input "Recipe Tags" at bounding box center [1142, 390] width 10 height 10
checkbox input "false"
click at [1226, 479] on button "Download" at bounding box center [1258, 490] width 80 height 33
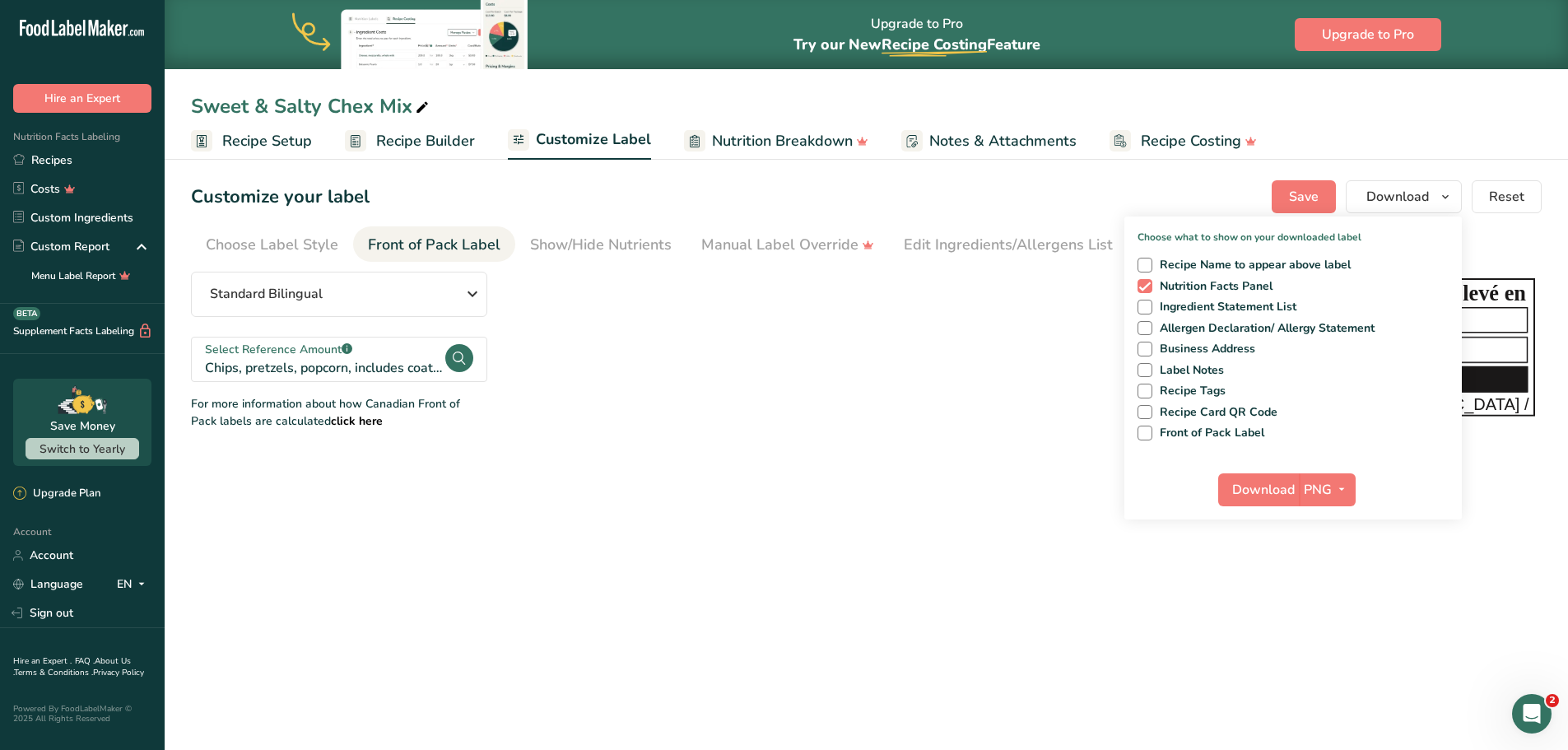
click at [271, 144] on span "Recipe Setup" at bounding box center [267, 141] width 90 height 22
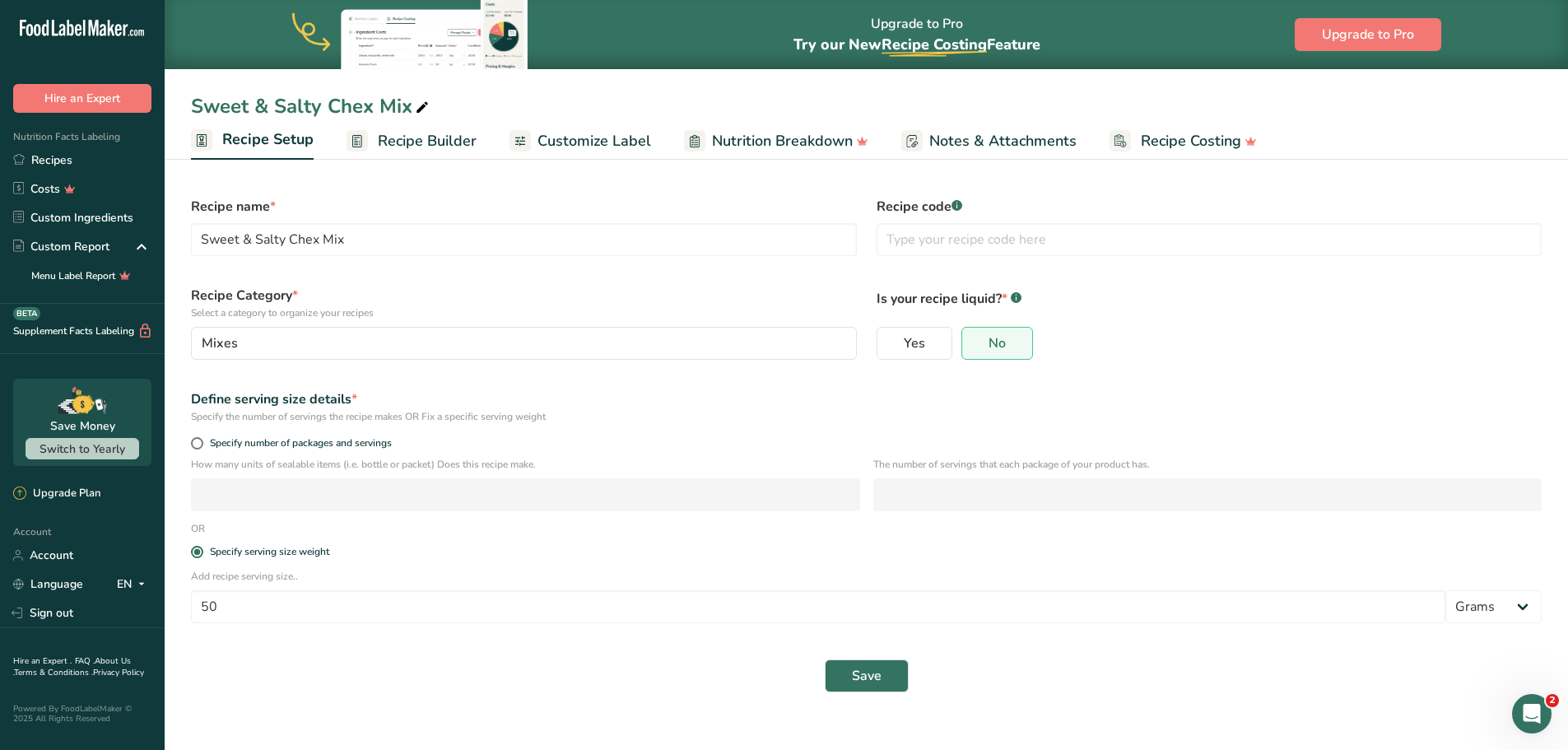
click at [440, 155] on link "Recipe Builder" at bounding box center [412, 141] width 130 height 37
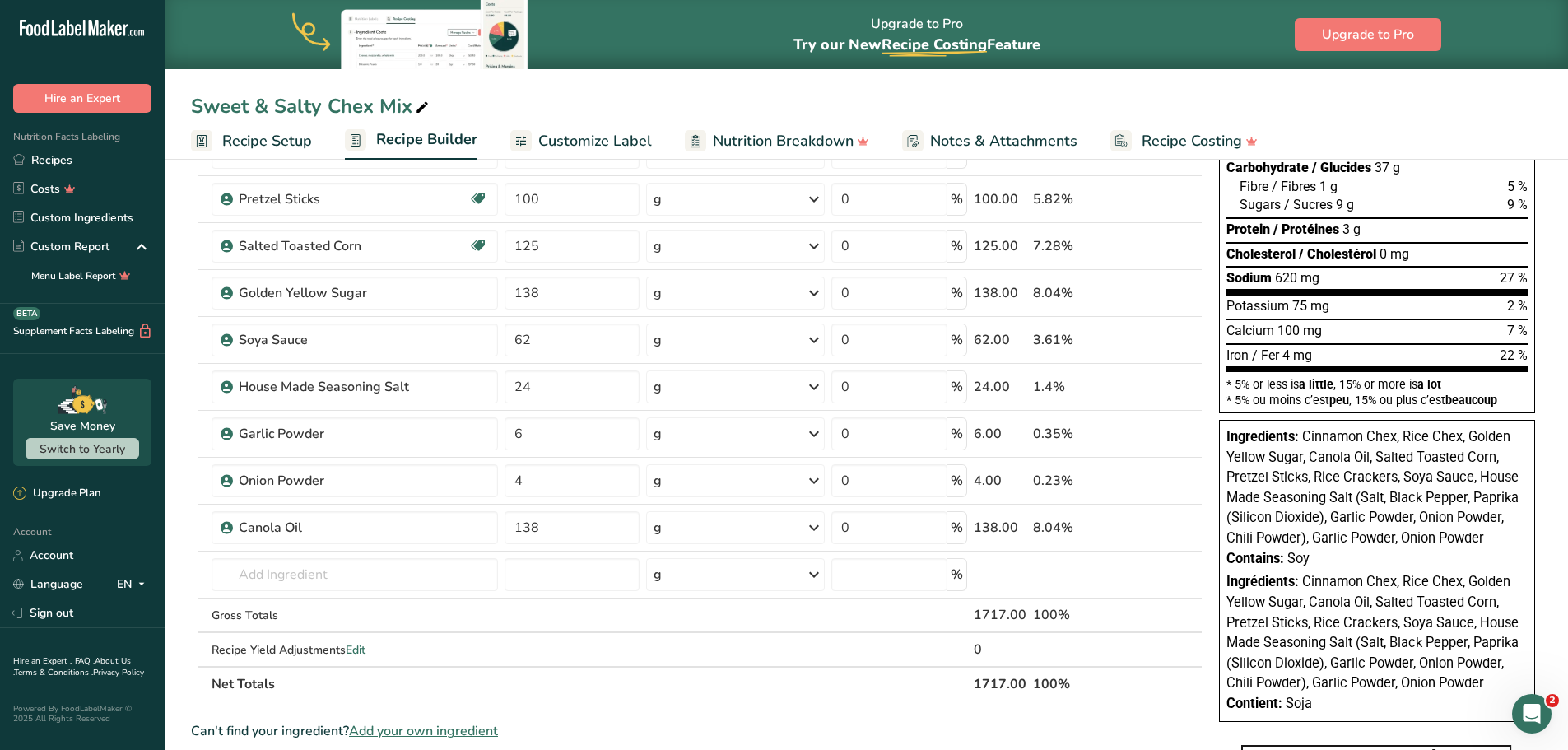
scroll to position [247, 0]
drag, startPoint x: 1317, startPoint y: 555, endPoint x: 1303, endPoint y: 439, distance: 116.8
click at [1303, 439] on div "Ingredients: Cinnamon Chex, Rice Chex, Golden Yellow Sugar, Canola Oil, Salted …" at bounding box center [1376, 569] width 316 height 302
copy div "Cinnamon Chex, Rice Chex, Golden Yellow Sugar, Canola Oil, Salted Toasted Corn,…"
